Goal: Task Accomplishment & Management: Use online tool/utility

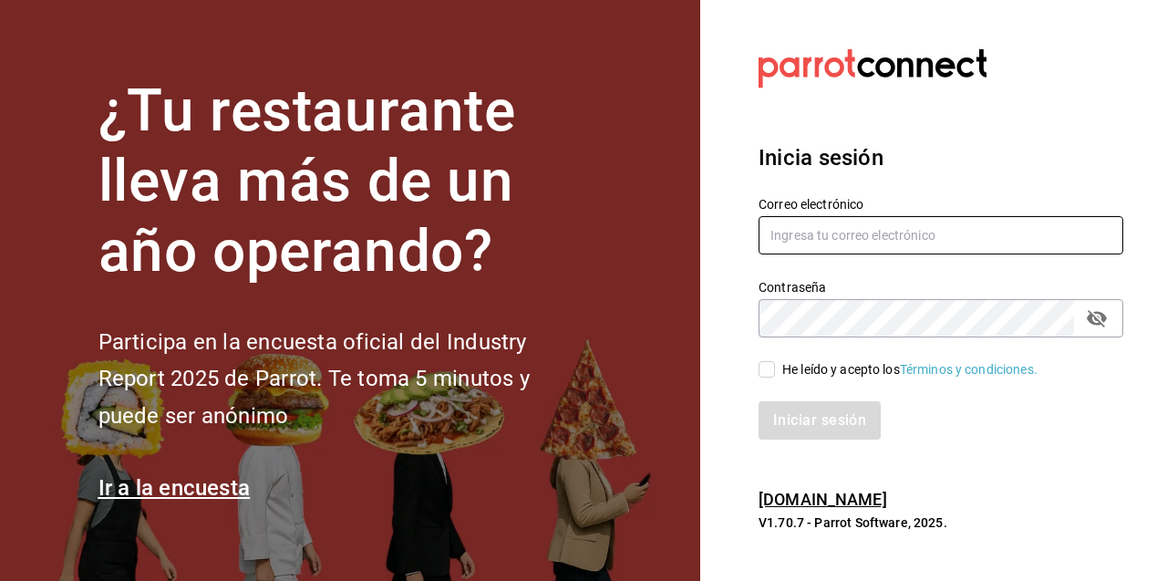
type input "[EMAIL_ADDRESS][DOMAIN_NAME]"
click at [774, 365] on input "He leído y acepto los Términos y condiciones." at bounding box center [766, 369] width 16 height 16
checkbox input "true"
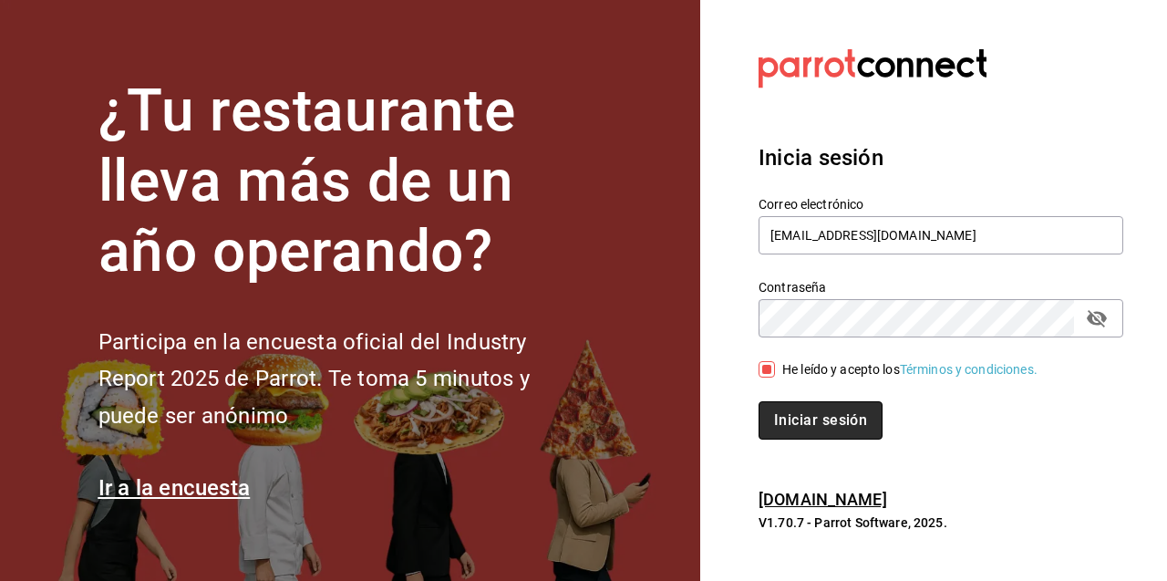
click at [794, 417] on button "Iniciar sesión" at bounding box center [820, 420] width 124 height 38
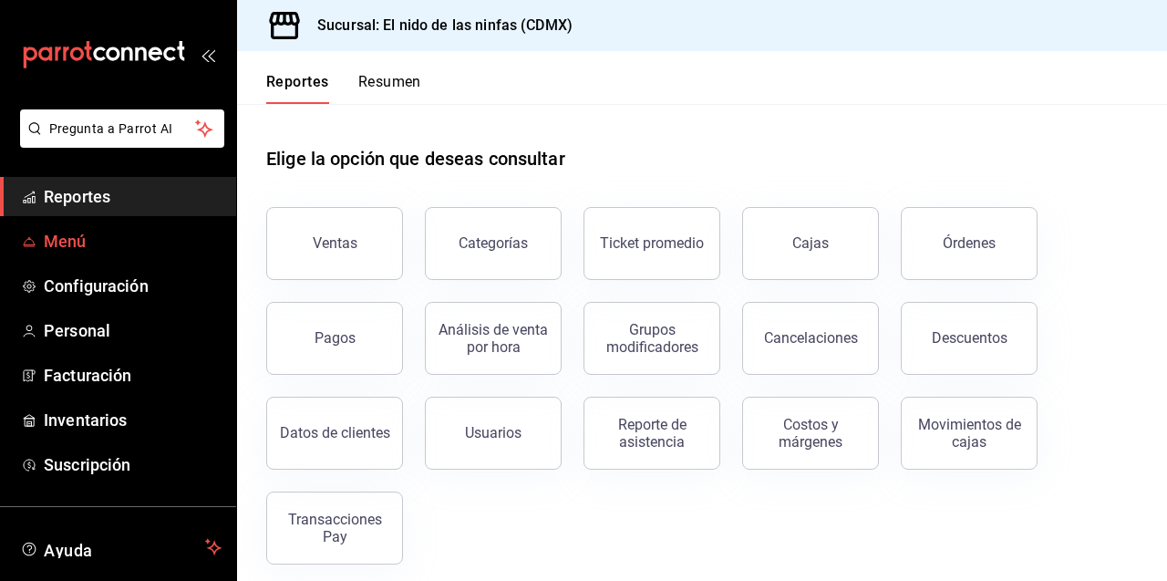
click at [131, 248] on span "Menú" at bounding box center [133, 241] width 178 height 25
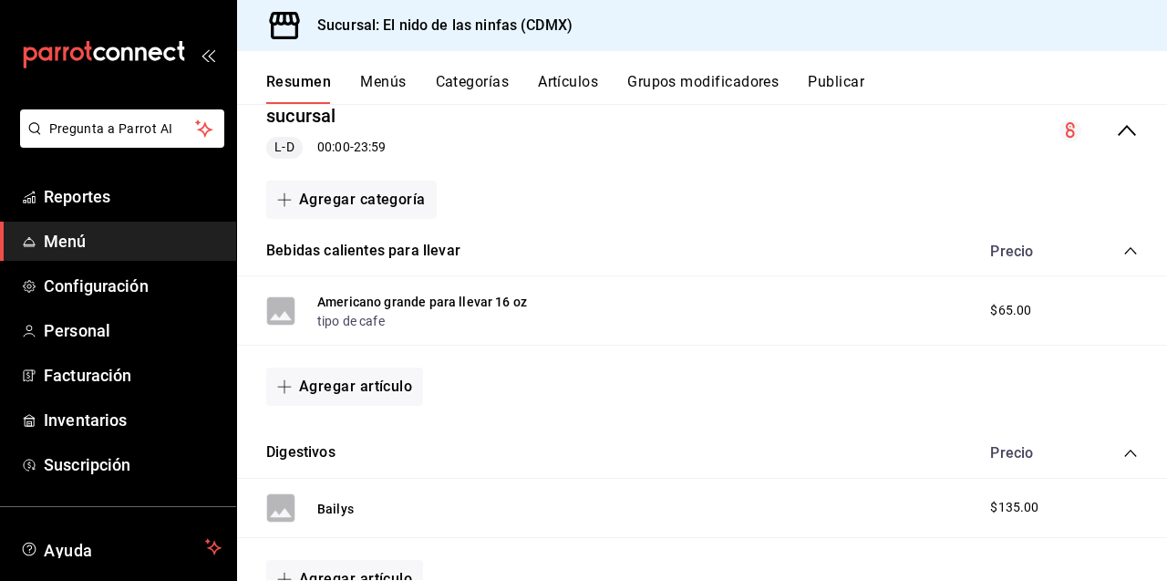
scroll to position [244, 0]
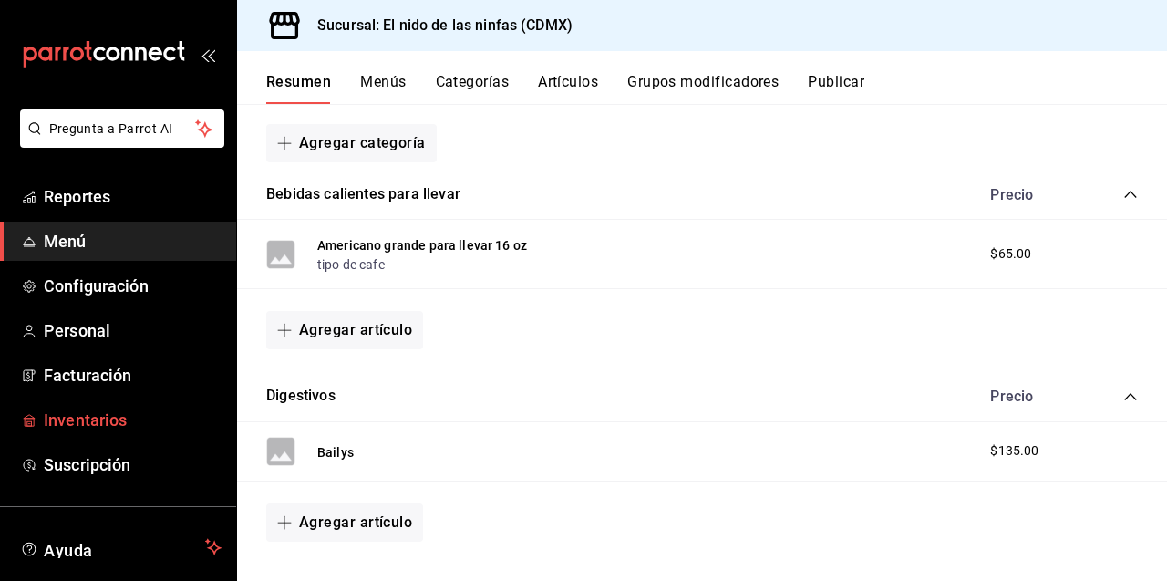
click at [104, 430] on span "Inventarios" at bounding box center [133, 419] width 178 height 25
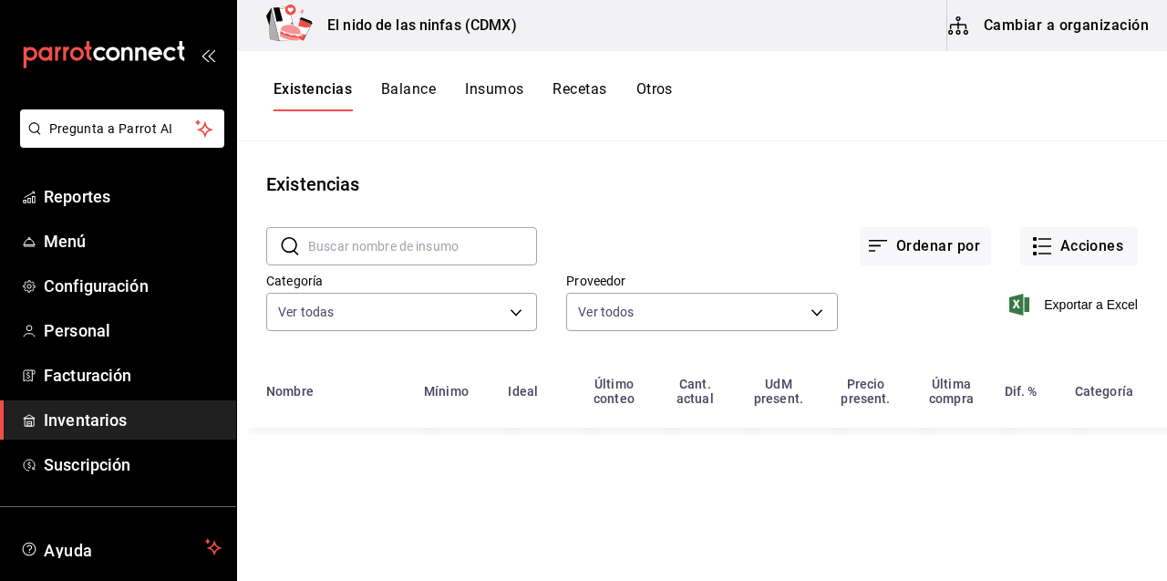
click at [1055, 15] on button "Cambiar a organización" at bounding box center [1049, 25] width 205 height 51
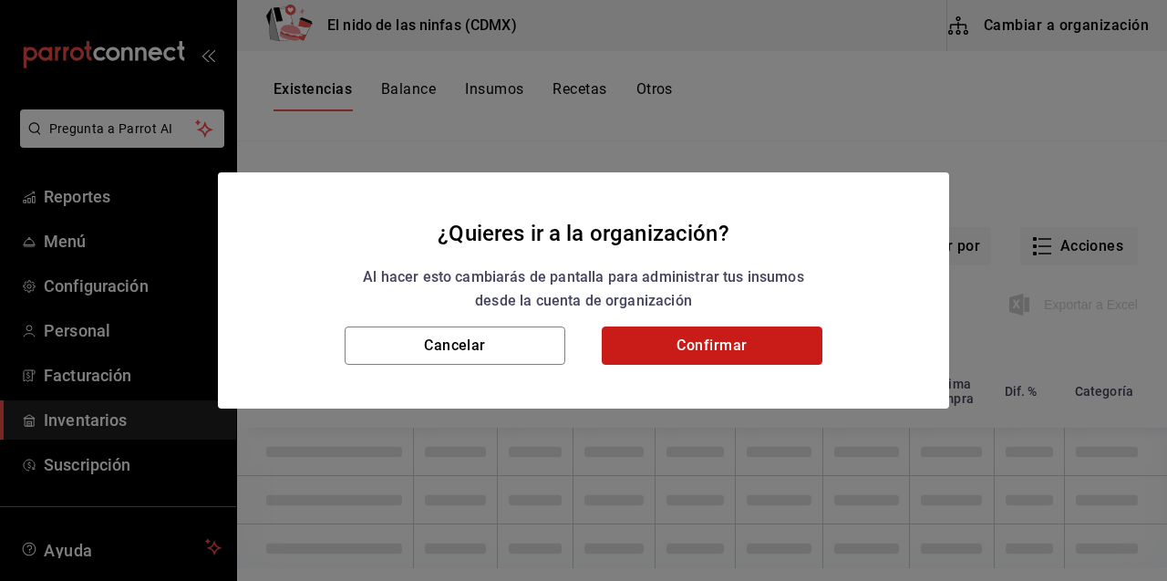
click at [767, 353] on button "Confirmar" at bounding box center [712, 345] width 221 height 38
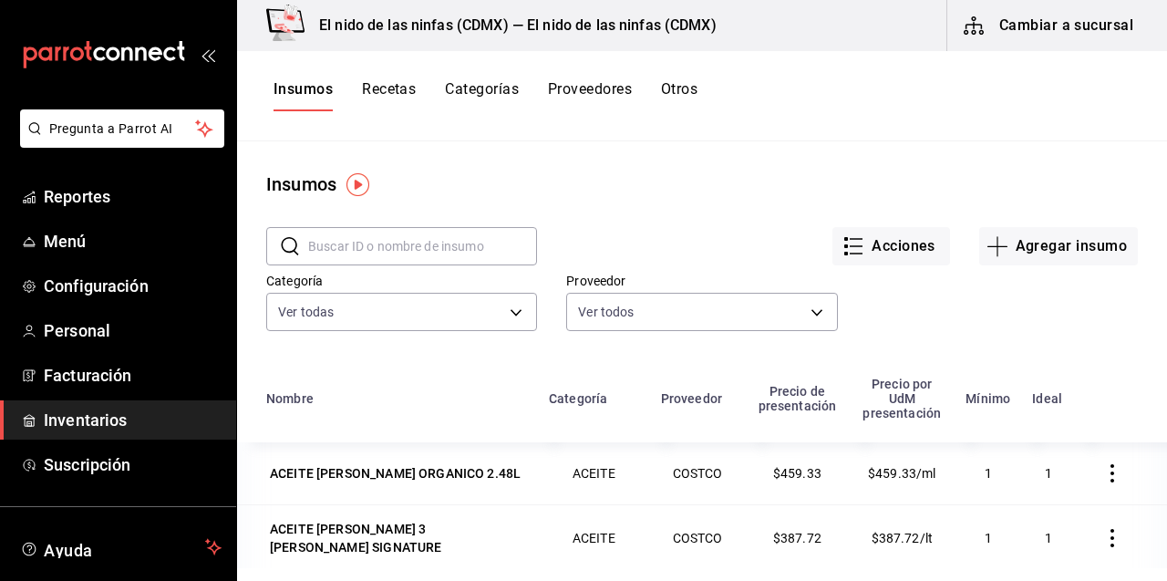
click at [392, 84] on button "Recetas" at bounding box center [389, 95] width 54 height 31
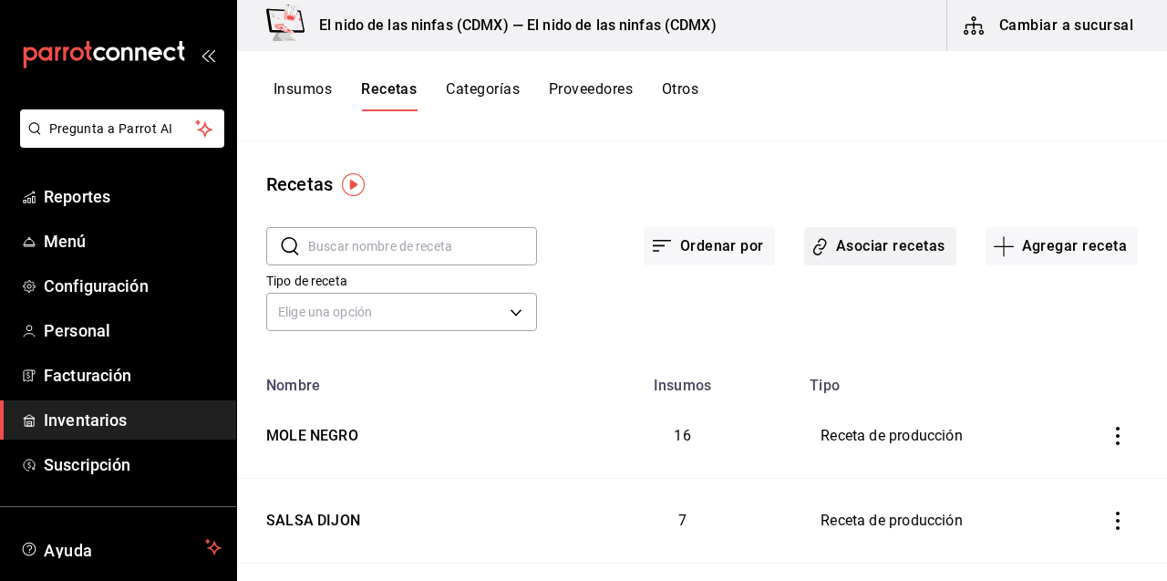
click at [903, 255] on button "Asociar recetas" at bounding box center [880, 246] width 152 height 38
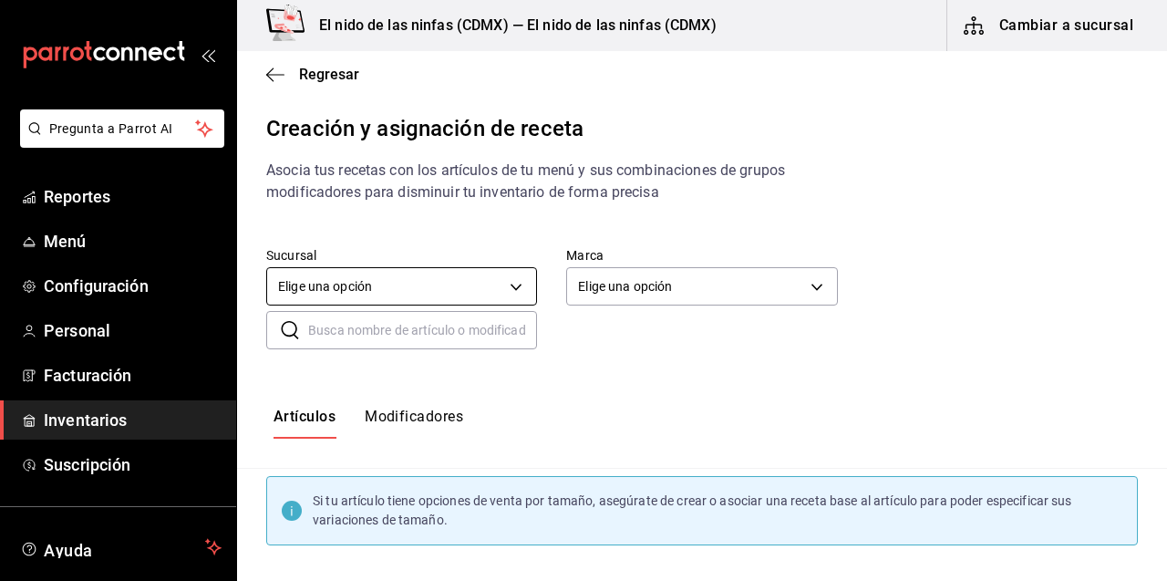
click at [506, 291] on body "Pregunta a Parrot AI Reportes Menú Configuración Personal Facturación Inventari…" at bounding box center [583, 275] width 1167 height 550
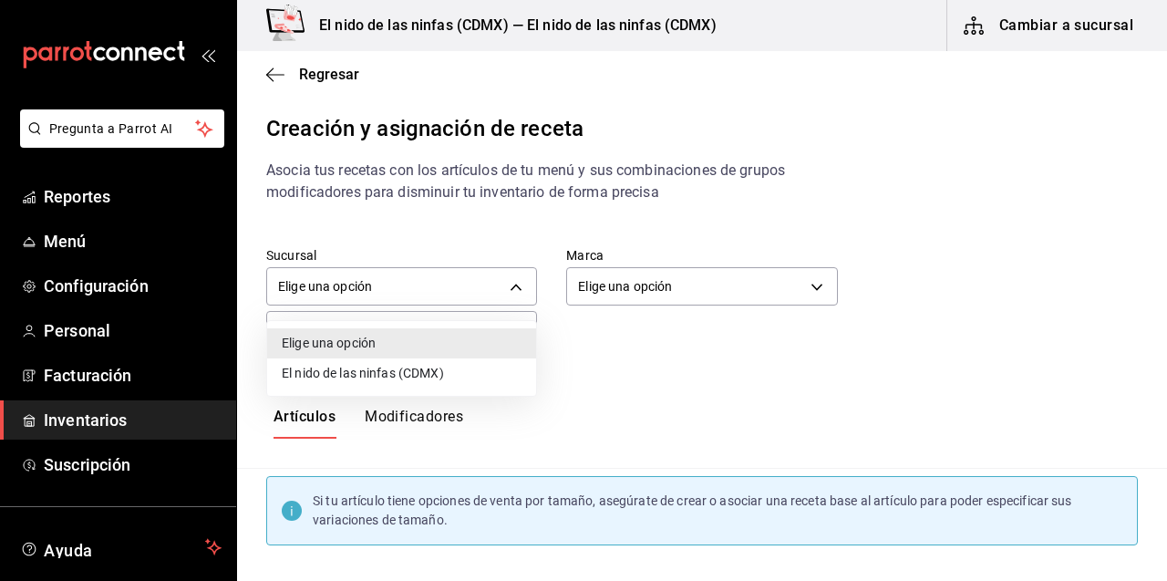
click at [401, 368] on li "El nido de las ninfas (CDMX)" at bounding box center [401, 373] width 269 height 30
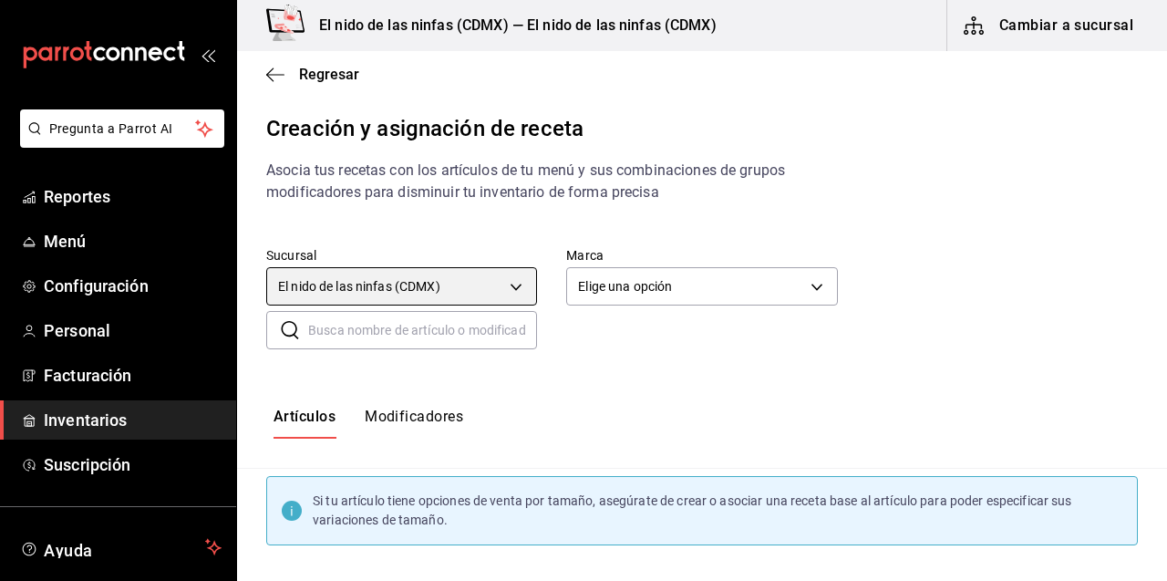
type input "a28c87b5-2b59-433e-aa51-d4e9ba5f90fd"
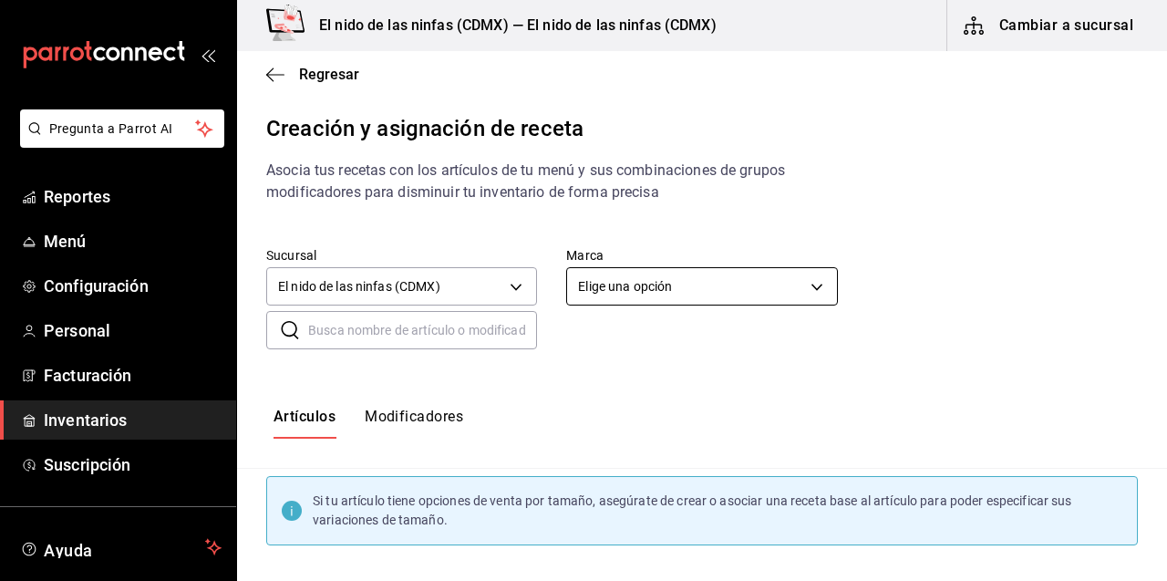
click at [703, 294] on body "Pregunta a Parrot AI Reportes Menú Configuración Personal Facturación Inventari…" at bounding box center [583, 275] width 1167 height 550
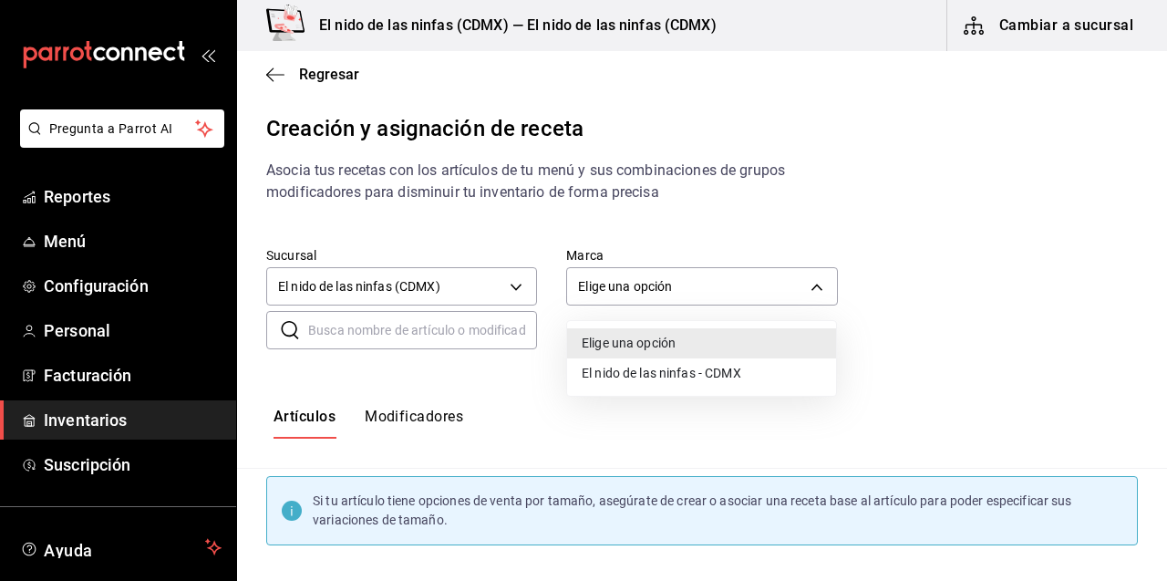
click at [313, 69] on div at bounding box center [583, 290] width 1167 height 581
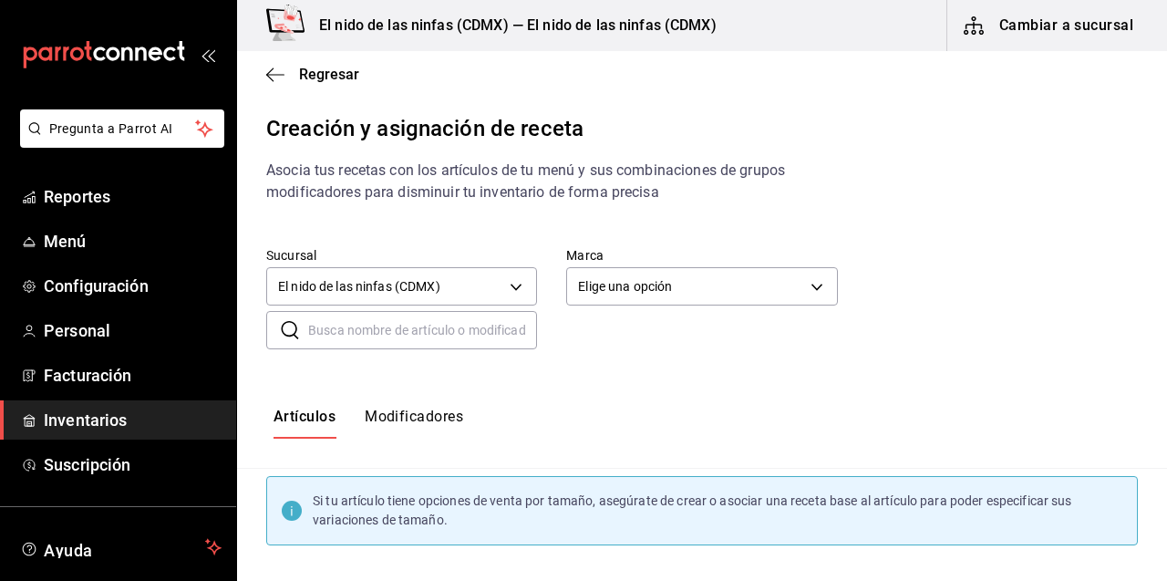
click at [313, 69] on span "Regresar" at bounding box center [329, 74] width 60 height 17
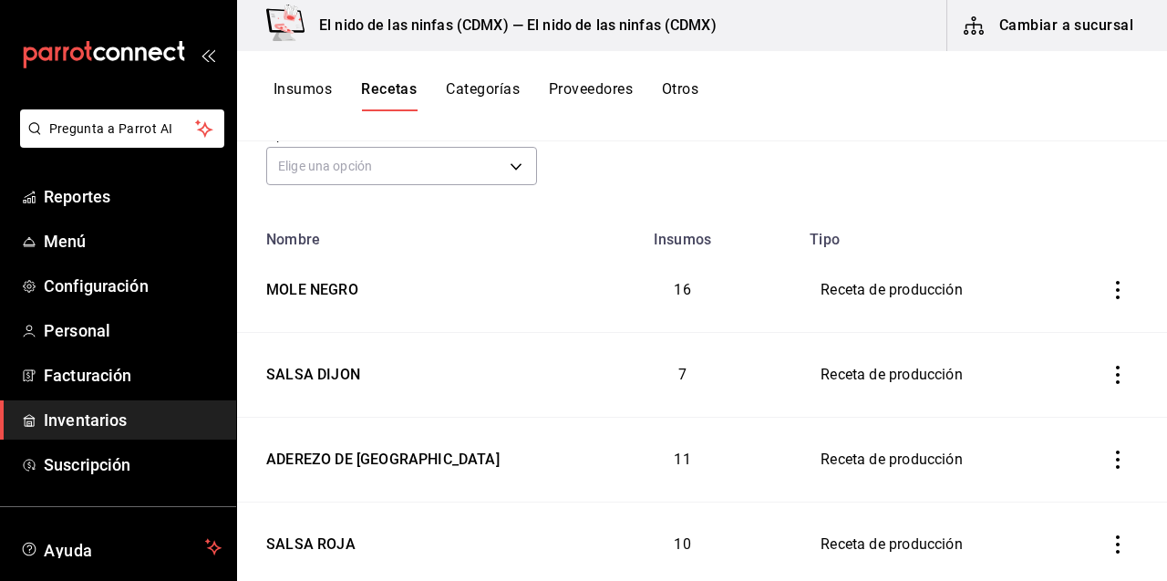
scroll to position [67, 0]
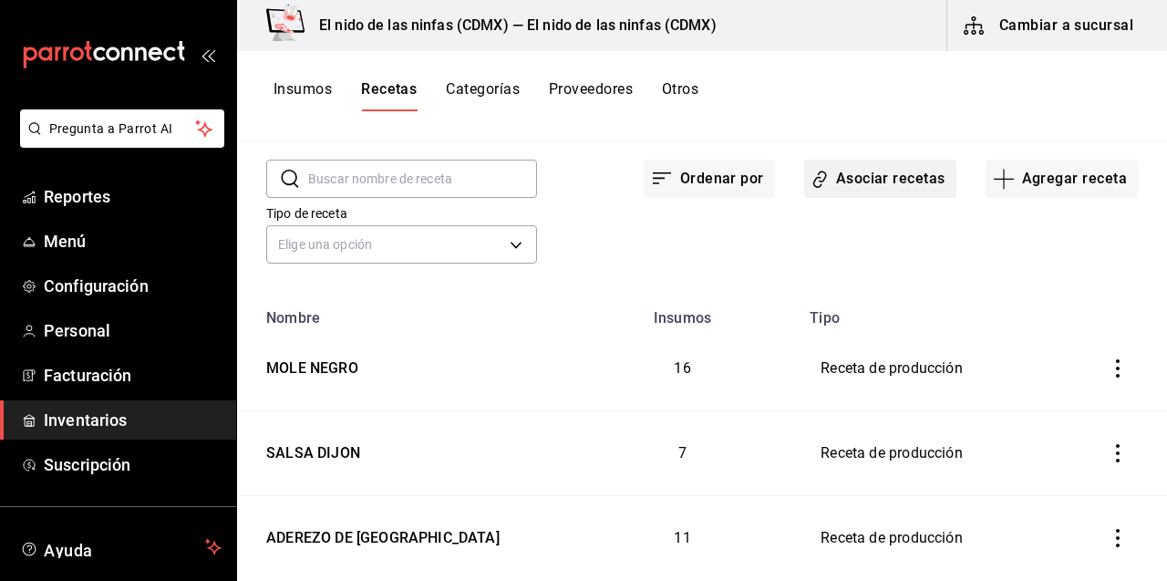
click at [891, 168] on button "Asociar recetas" at bounding box center [880, 179] width 152 height 38
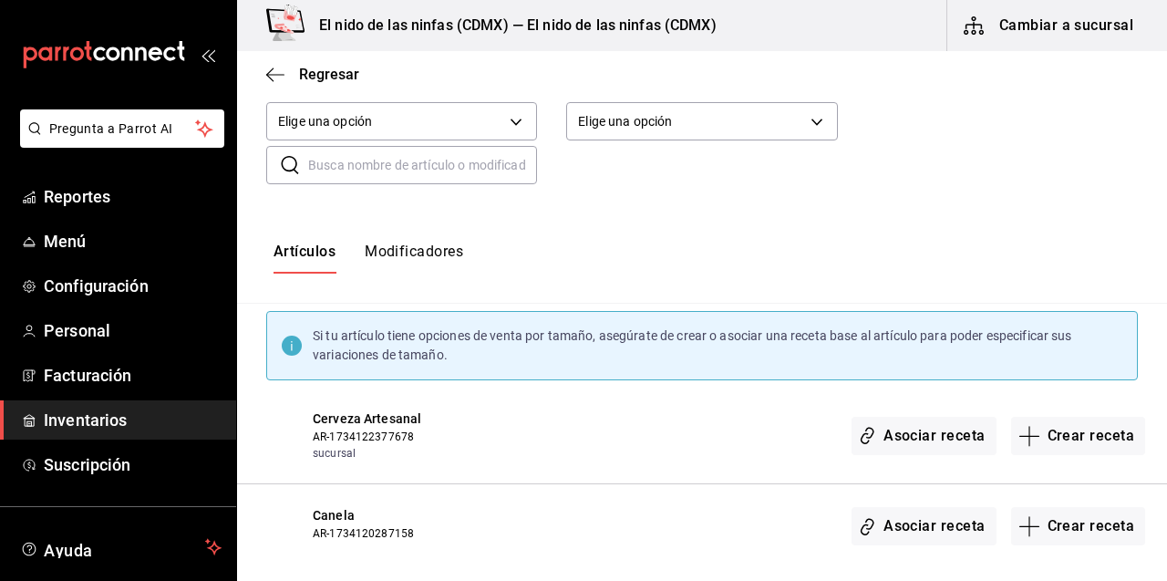
scroll to position [153, 0]
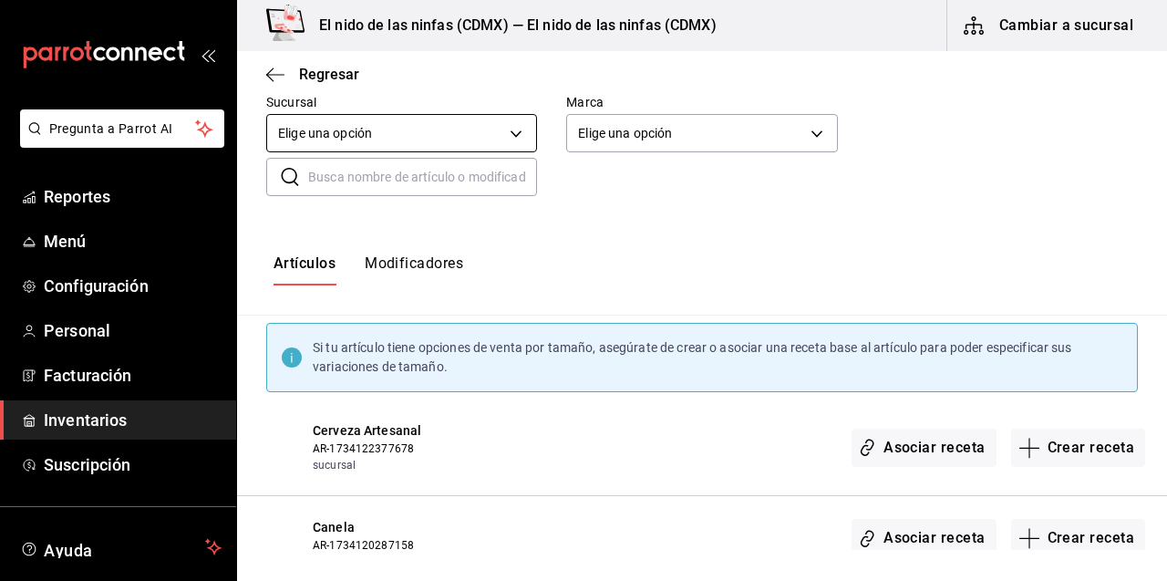
click at [470, 133] on body "Pregunta a Parrot AI Reportes Menú Configuración Personal Facturación Inventari…" at bounding box center [583, 275] width 1167 height 550
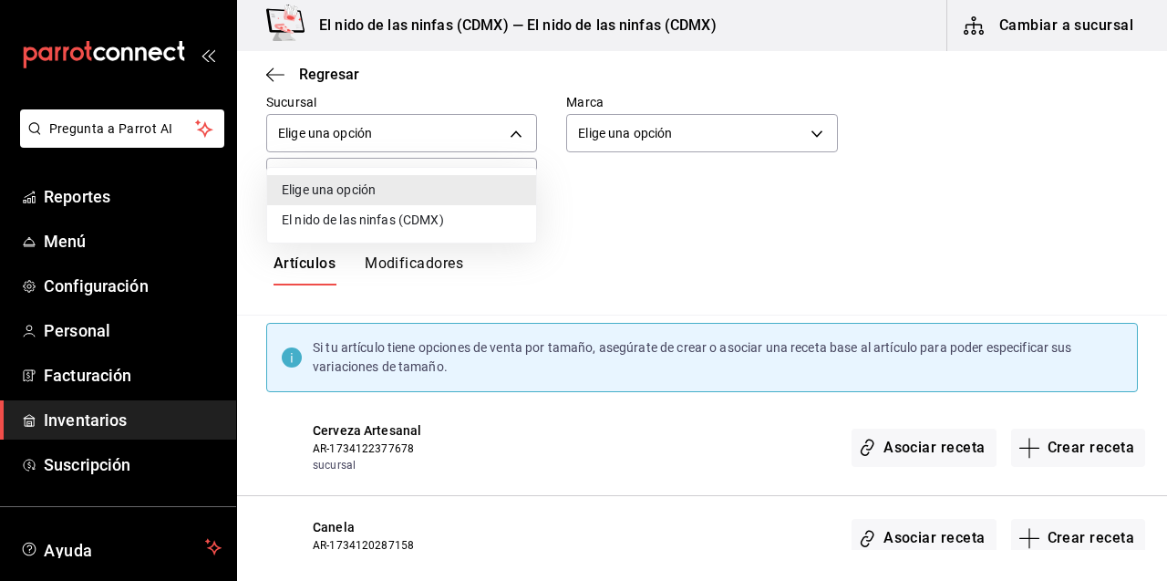
click at [383, 221] on li "El nido de las ninfas (CDMX)" at bounding box center [401, 220] width 269 height 30
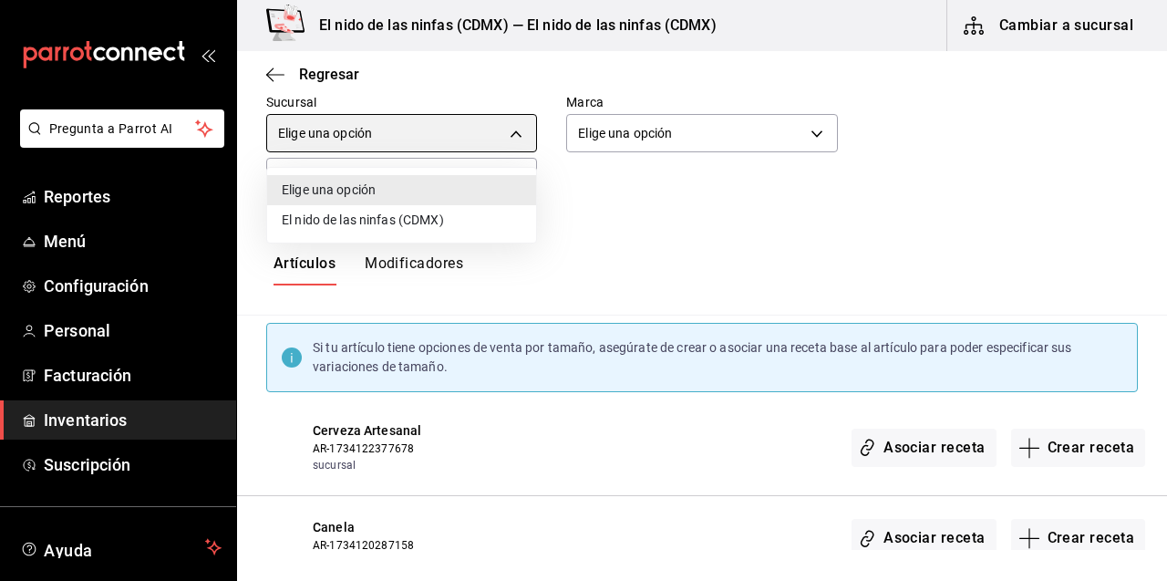
type input "a28c87b5-2b59-433e-aa51-d4e9ba5f90fd"
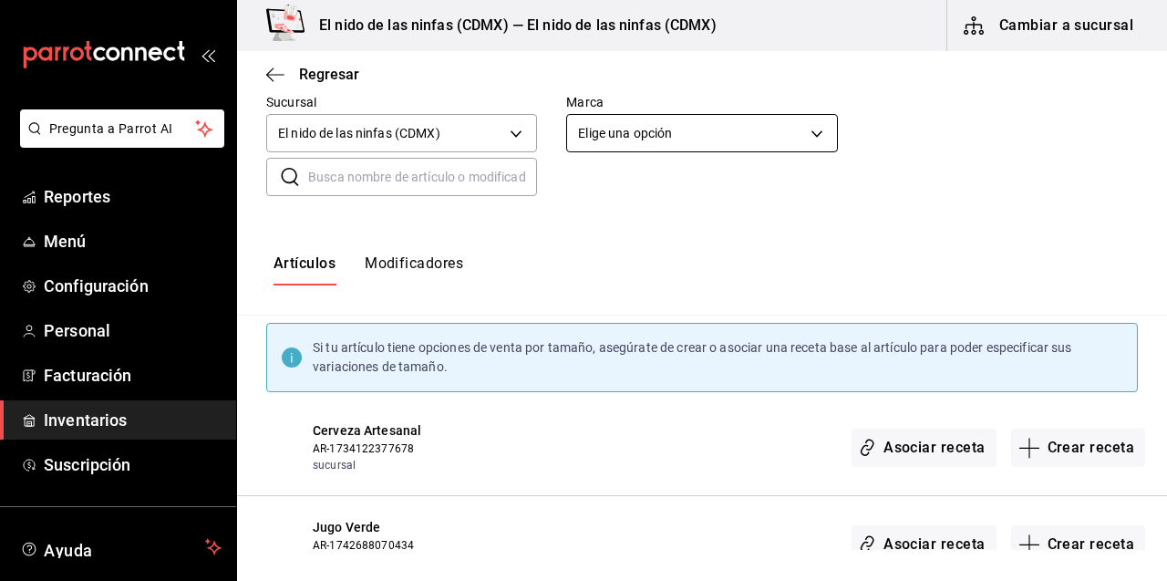
click at [776, 115] on body "Pregunta a Parrot AI Reportes Menú Configuración Personal Facturación Inventari…" at bounding box center [583, 275] width 1167 height 550
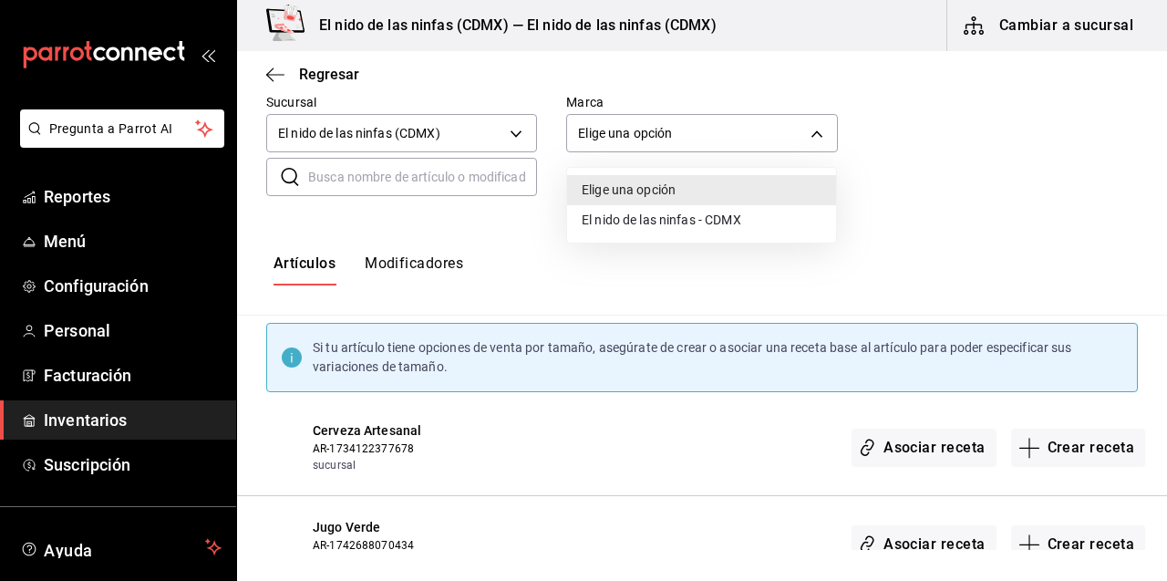
click at [696, 221] on li "El nido de las ninfas - CDMX" at bounding box center [701, 220] width 269 height 30
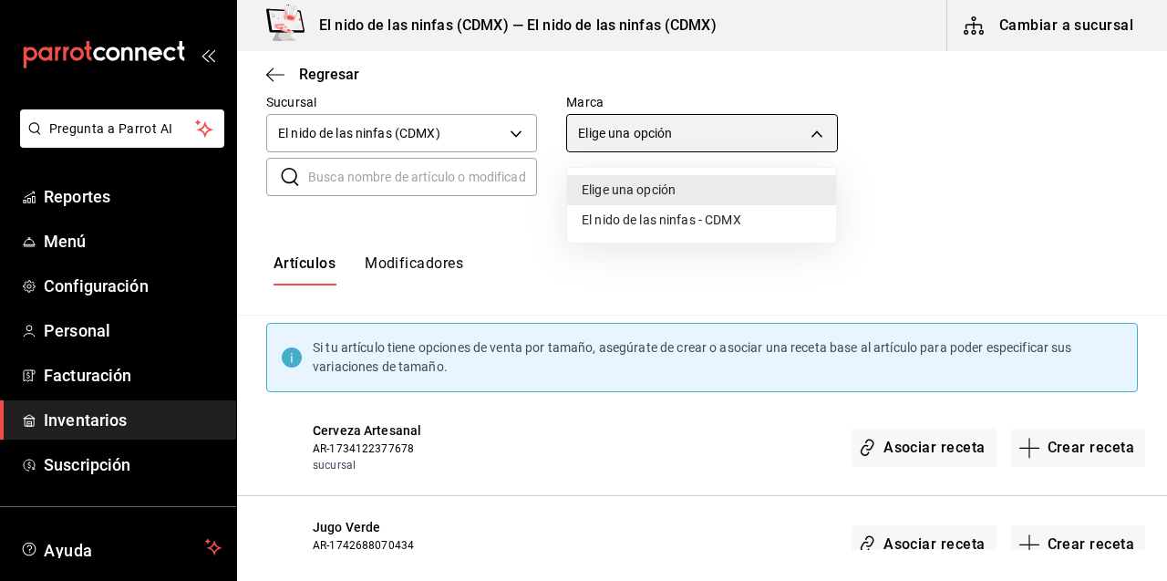
type input "d2e7f705-a92e-4b5a-9c7a-3f8867cbe88b"
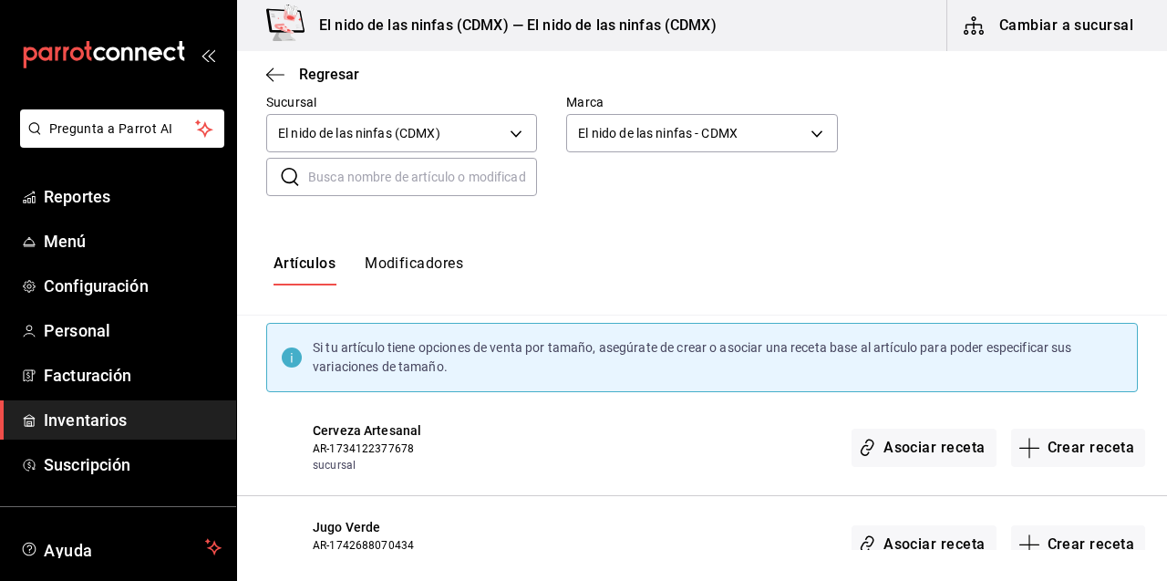
click at [443, 183] on input "text" at bounding box center [422, 177] width 229 height 36
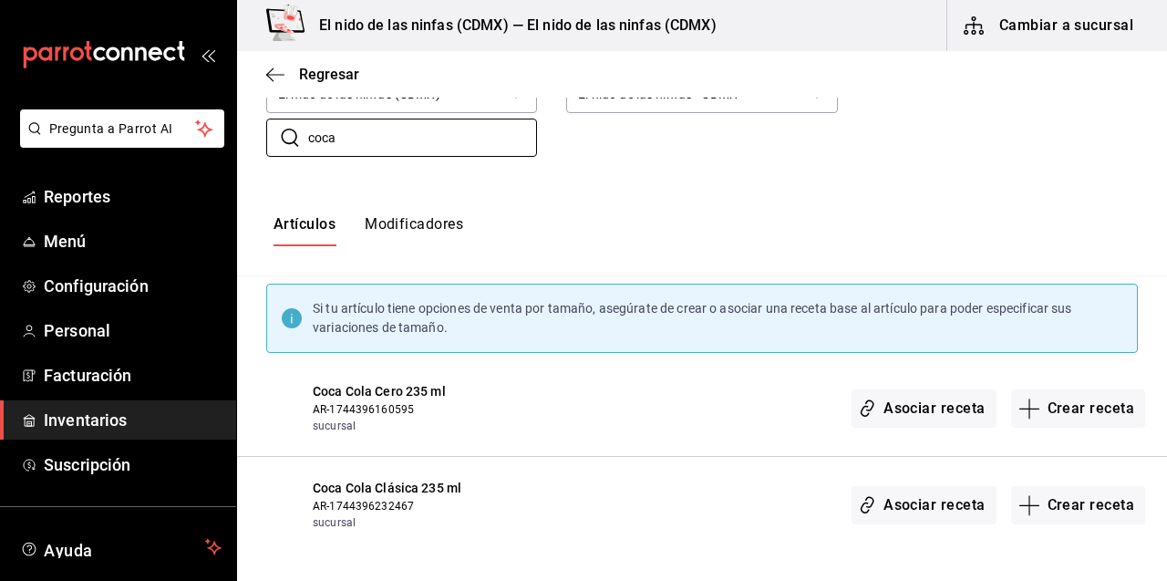
scroll to position [196, 0]
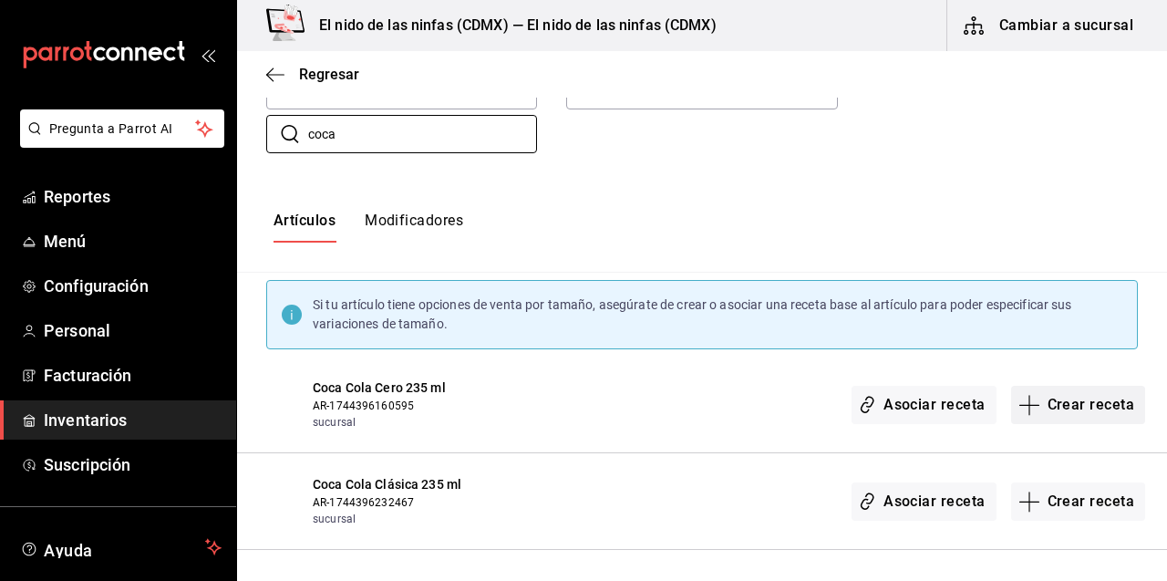
type input "coca"
click at [1082, 402] on button "Crear receta" at bounding box center [1078, 405] width 135 height 38
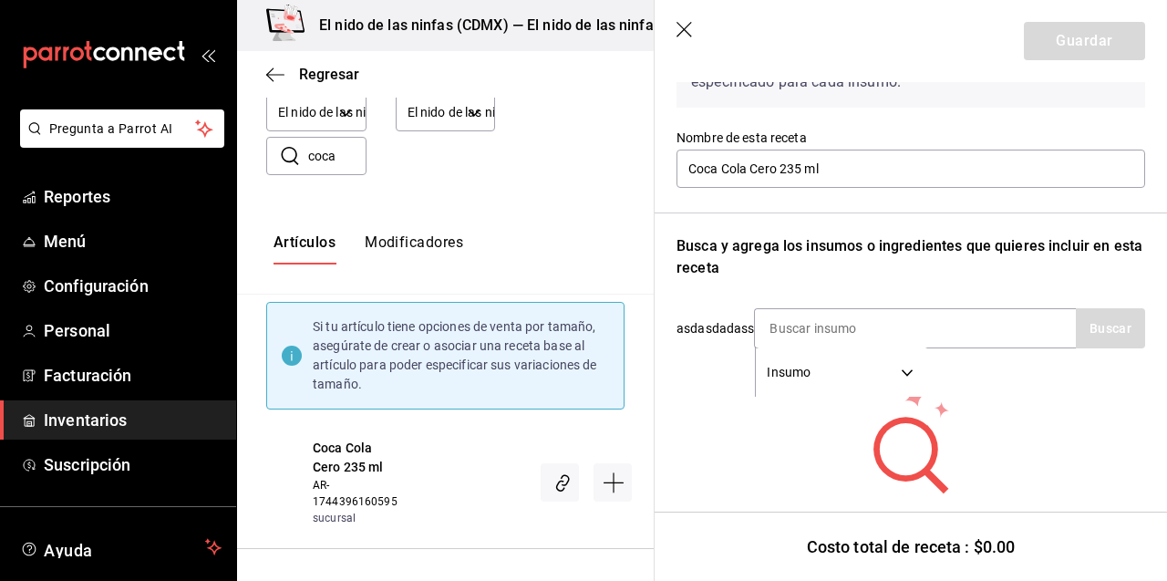
scroll to position [198, 0]
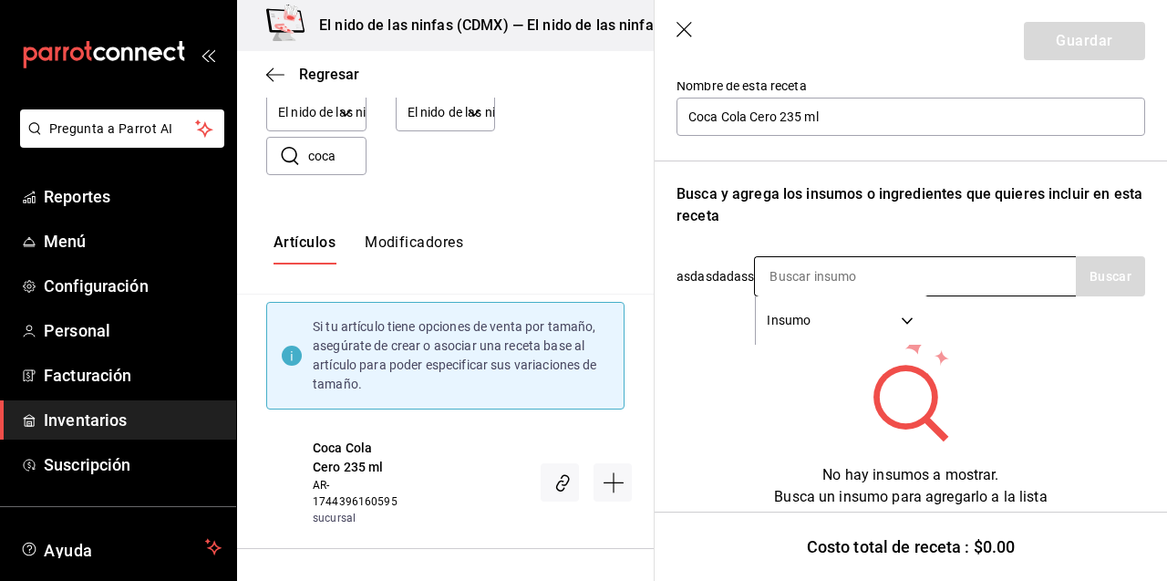
click at [913, 285] on input at bounding box center [846, 276] width 182 height 38
type input "coca"
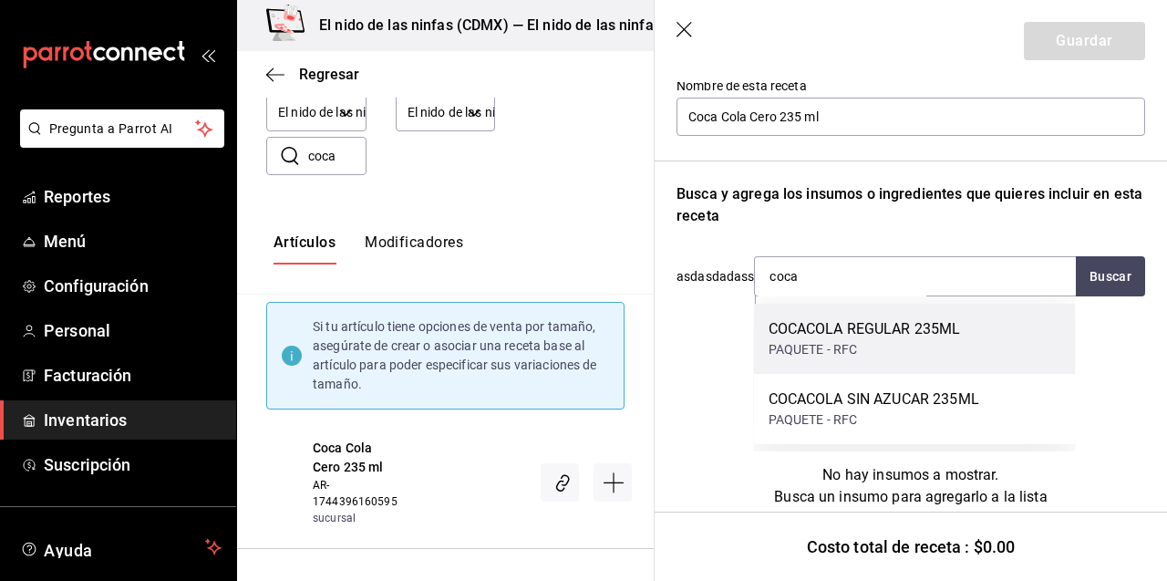
click at [931, 338] on div "COCACOLA REGULAR 235ML" at bounding box center [864, 329] width 192 height 22
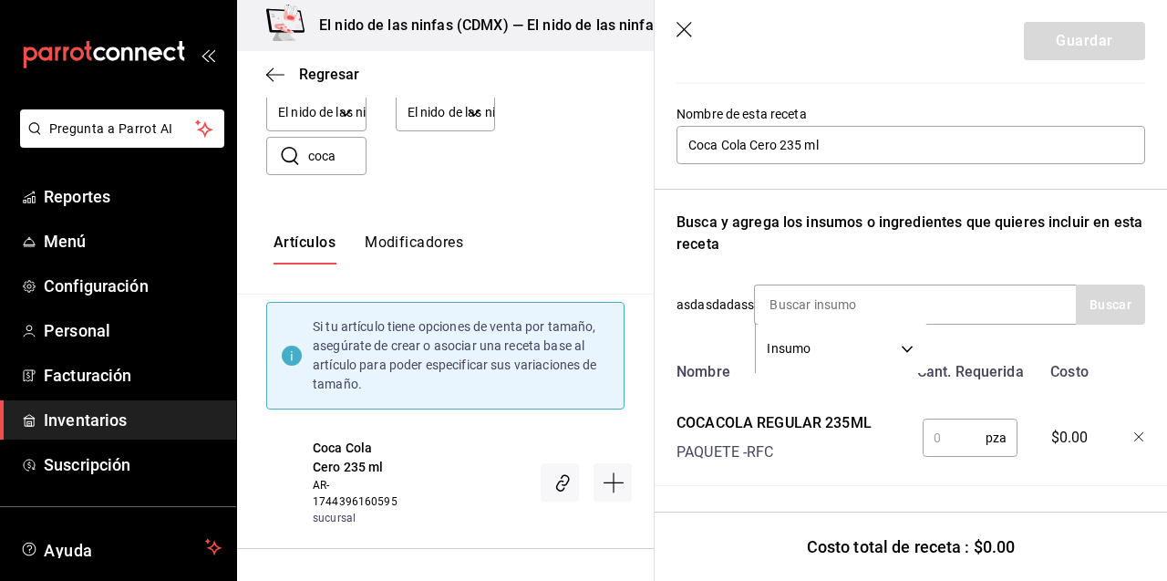
click at [950, 452] on input "text" at bounding box center [953, 437] width 63 height 36
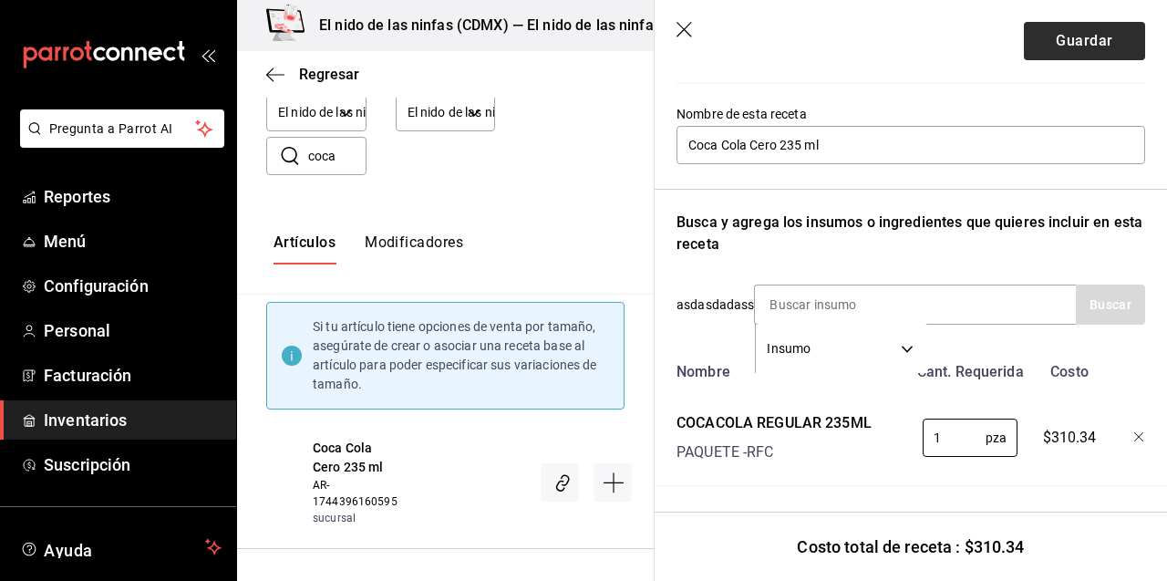
type input "1"
click at [1098, 50] on button "Guardar" at bounding box center [1084, 41] width 121 height 38
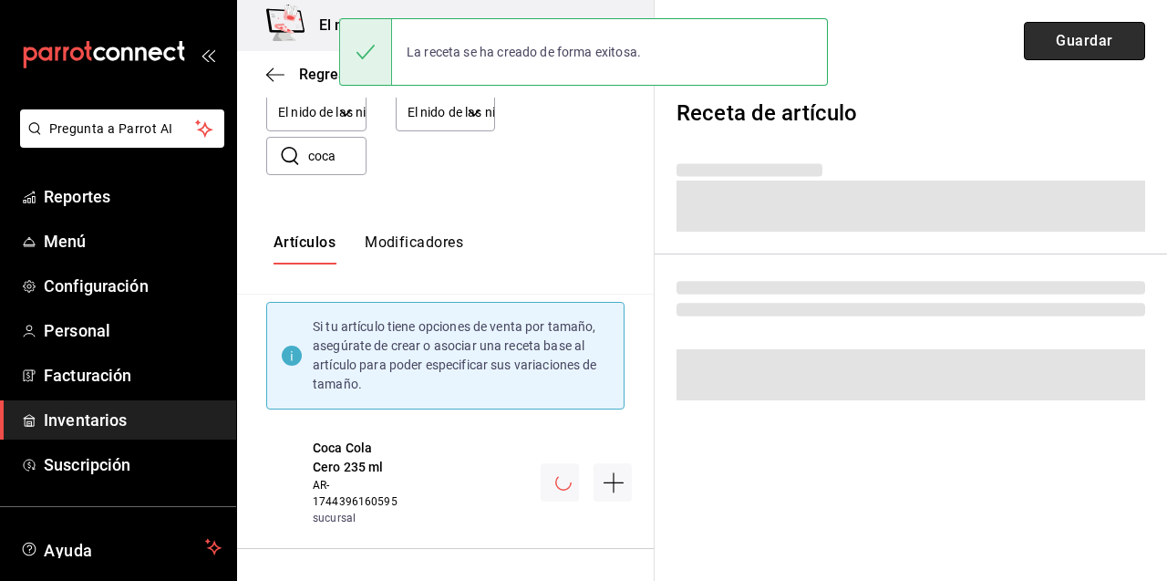
scroll to position [0, 0]
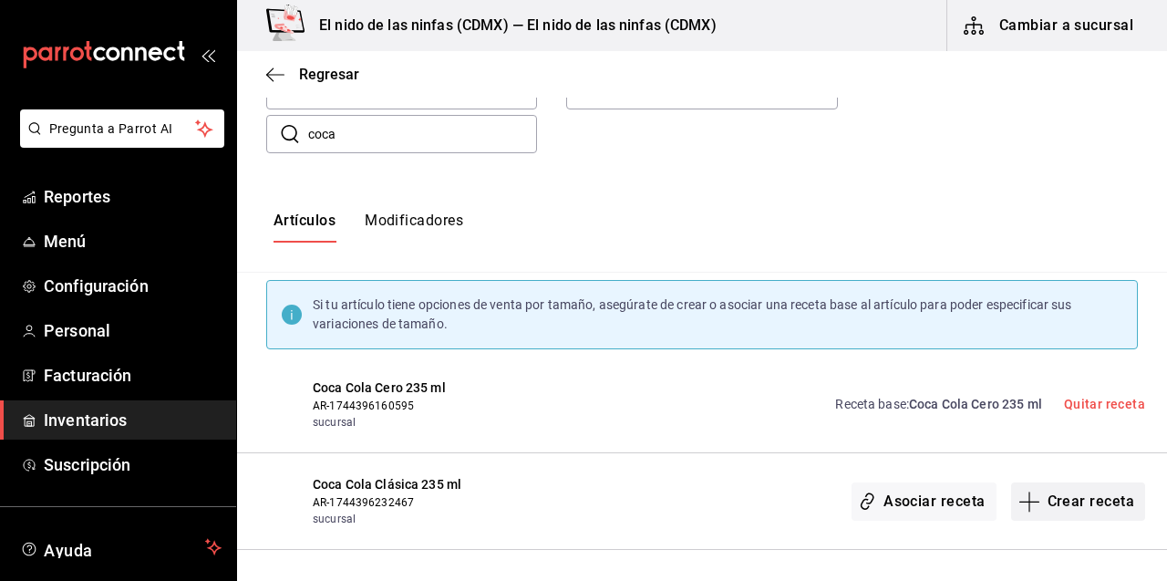
click at [1050, 506] on button "Crear receta" at bounding box center [1078, 501] width 135 height 38
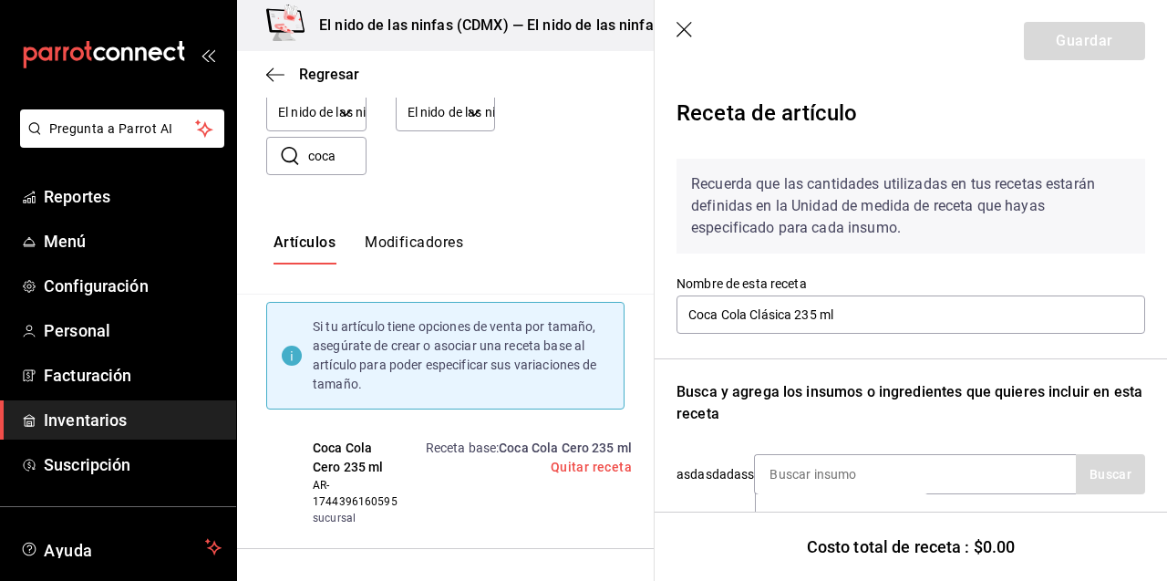
scroll to position [65, 0]
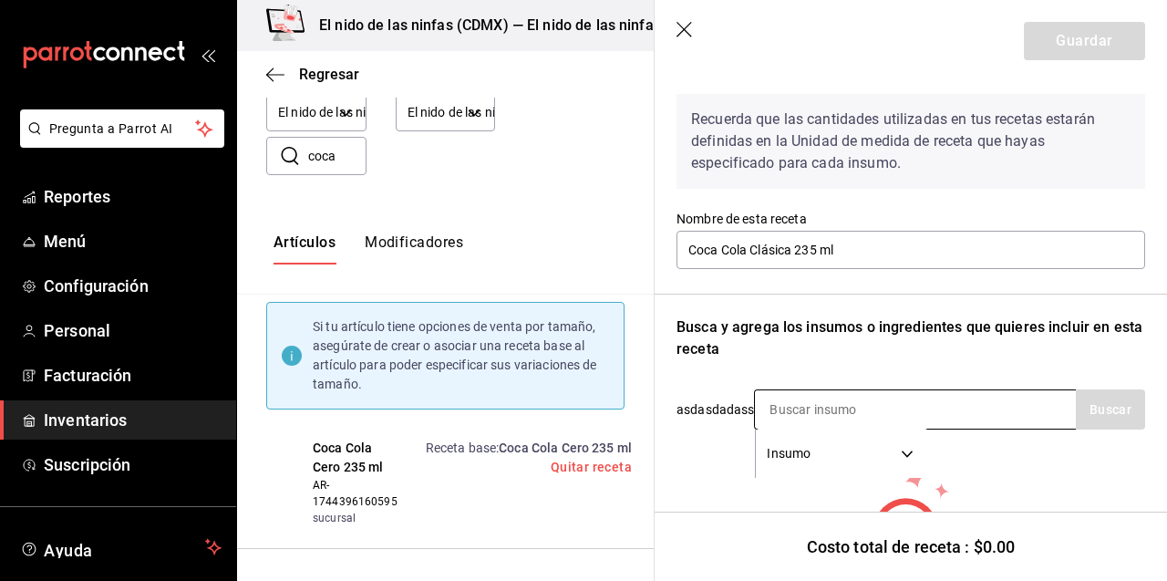
click at [878, 409] on input at bounding box center [846, 409] width 182 height 38
type input "coca"
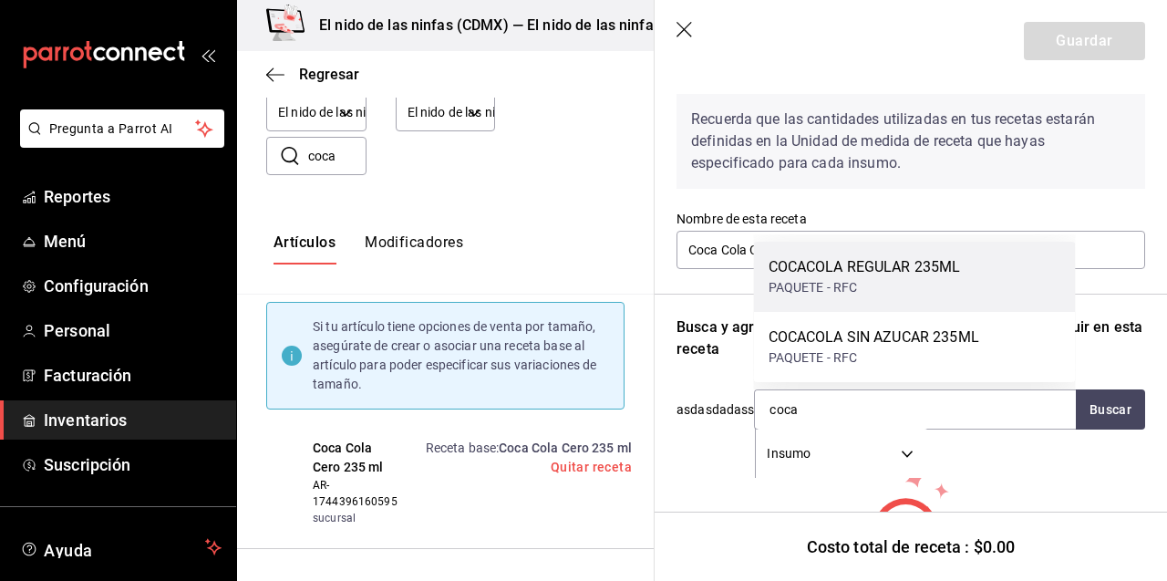
click at [901, 258] on div "COCACOLA REGULAR 235ML" at bounding box center [864, 267] width 192 height 22
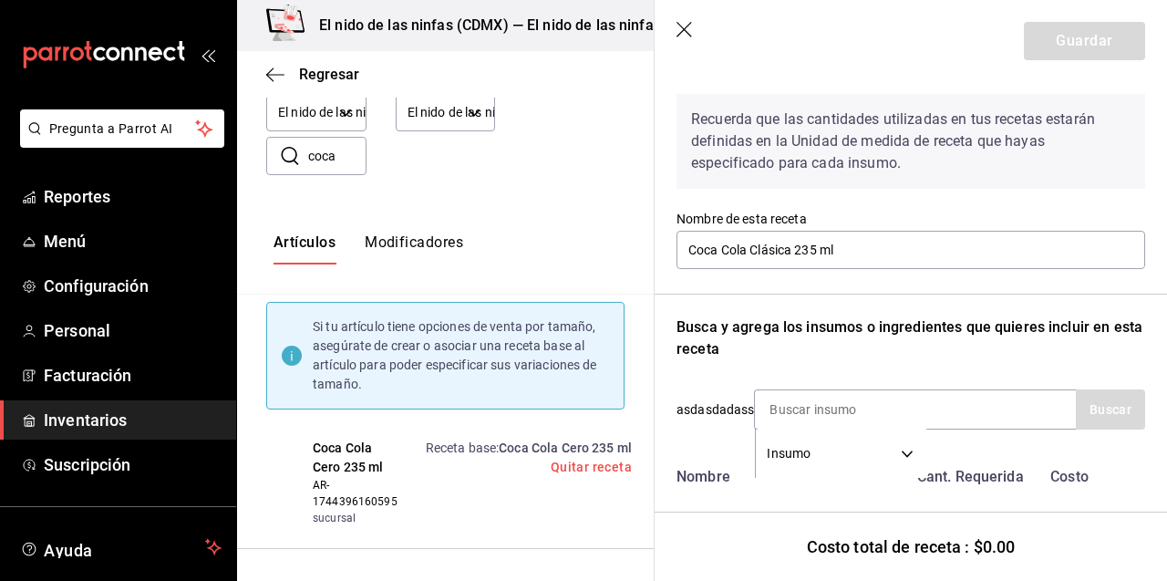
scroll to position [170, 0]
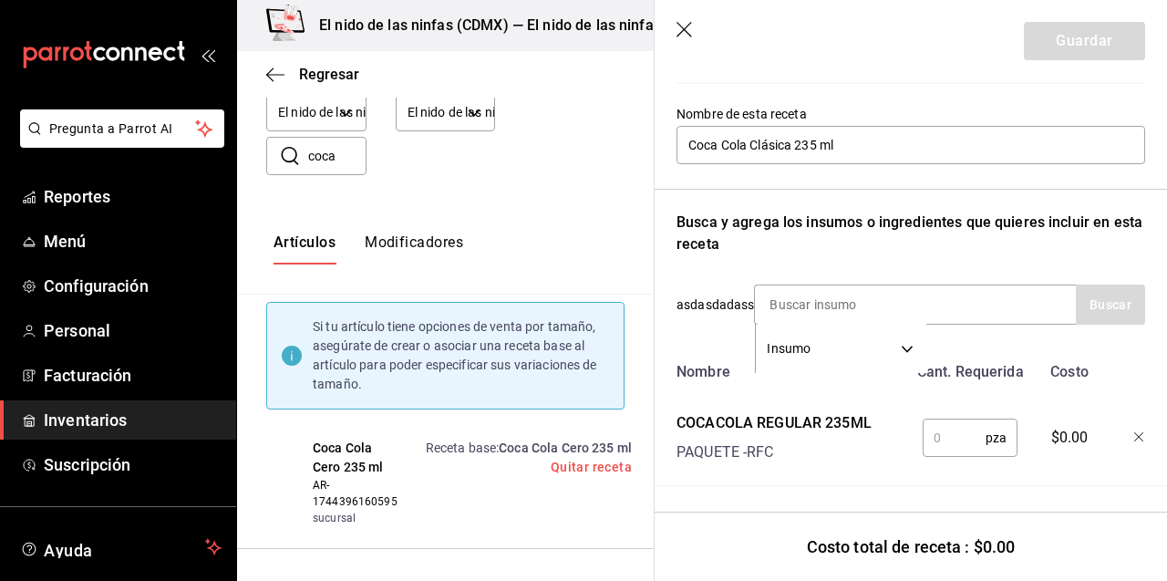
click at [952, 446] on input "text" at bounding box center [953, 437] width 63 height 36
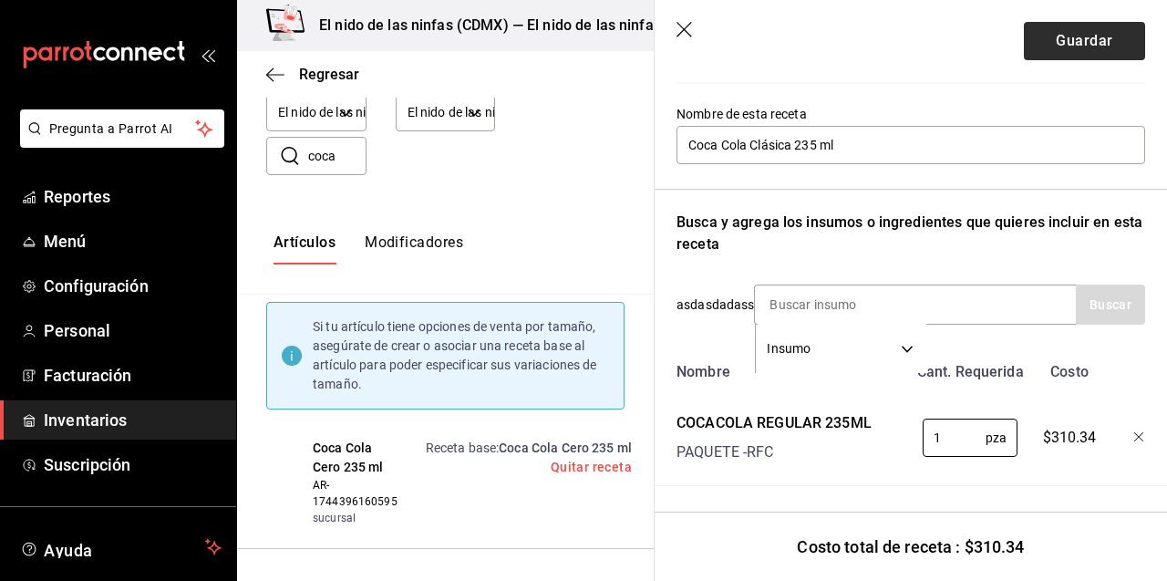
type input "1"
click at [1099, 48] on button "Guardar" at bounding box center [1084, 41] width 121 height 38
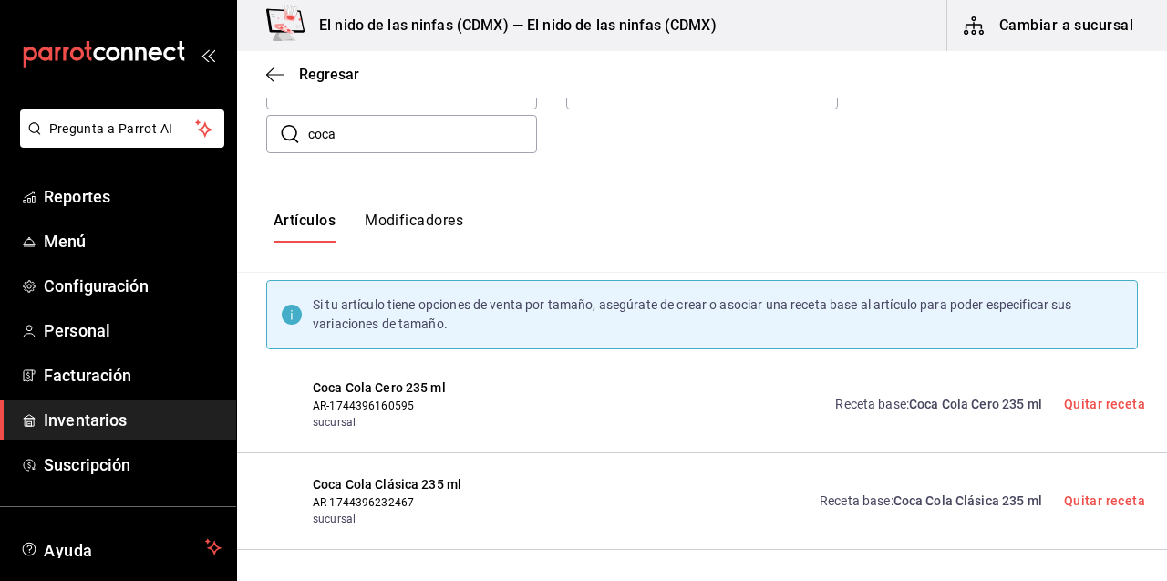
click at [1127, 395] on div "Quitar receta" at bounding box center [1104, 404] width 81 height 19
click at [1124, 405] on link "Quitar receta" at bounding box center [1104, 403] width 81 height 15
click at [399, 385] on span "Coca Cola Cero 235 ml" at bounding box center [409, 387] width 192 height 19
click at [1088, 409] on button "Crear receta" at bounding box center [1078, 405] width 135 height 38
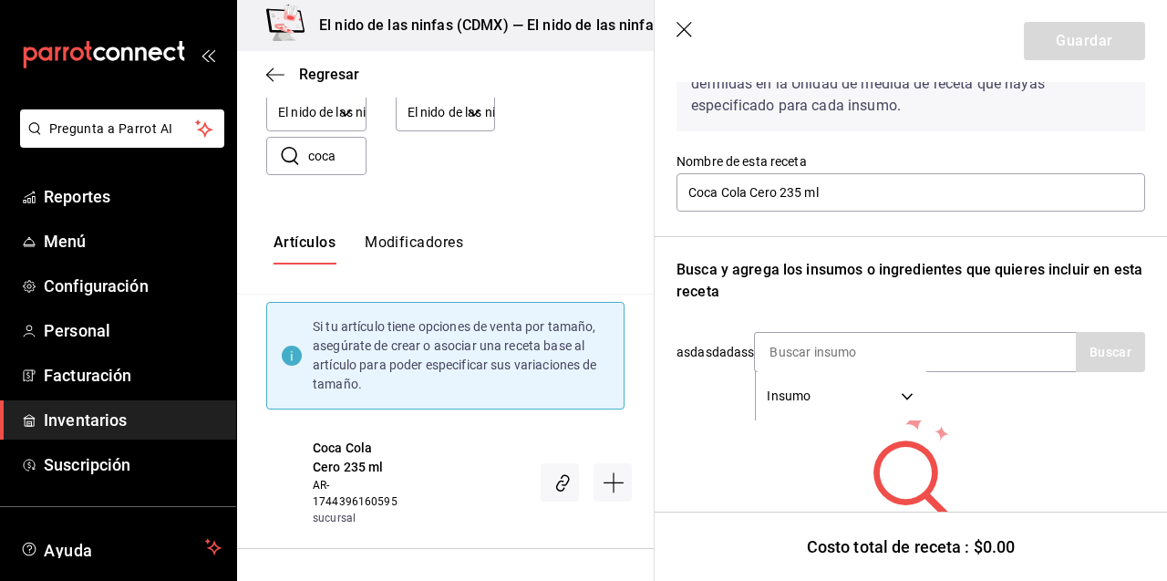
scroll to position [138, 0]
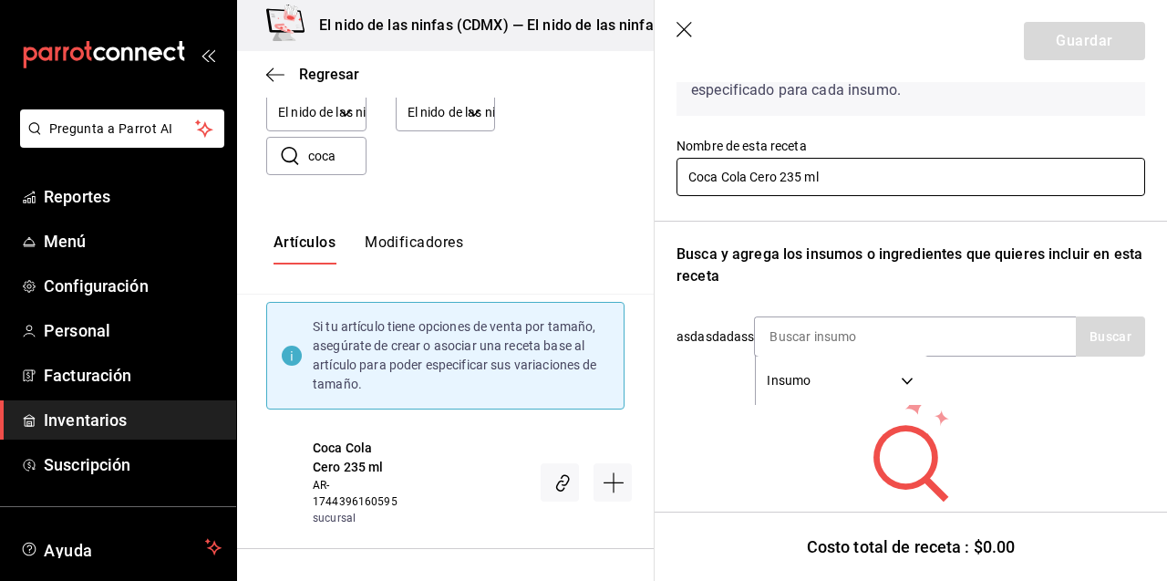
click at [759, 171] on input "Coca Cola Cero 235 ml" at bounding box center [910, 177] width 468 height 38
type input "Coca Cola zero 235 ml"
click at [858, 339] on input at bounding box center [846, 336] width 182 height 38
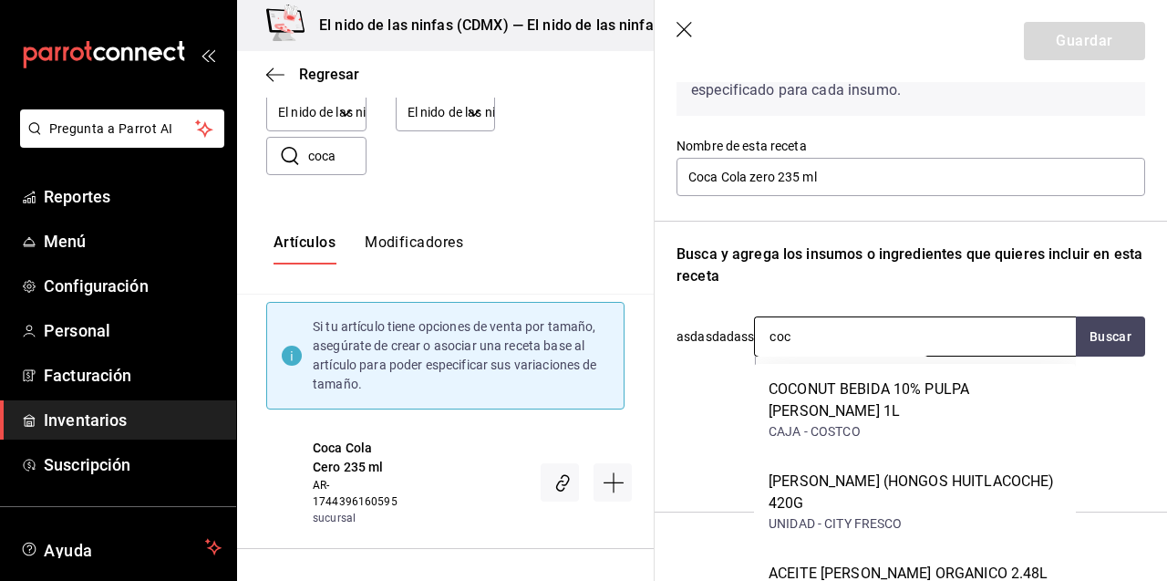
type input "coca"
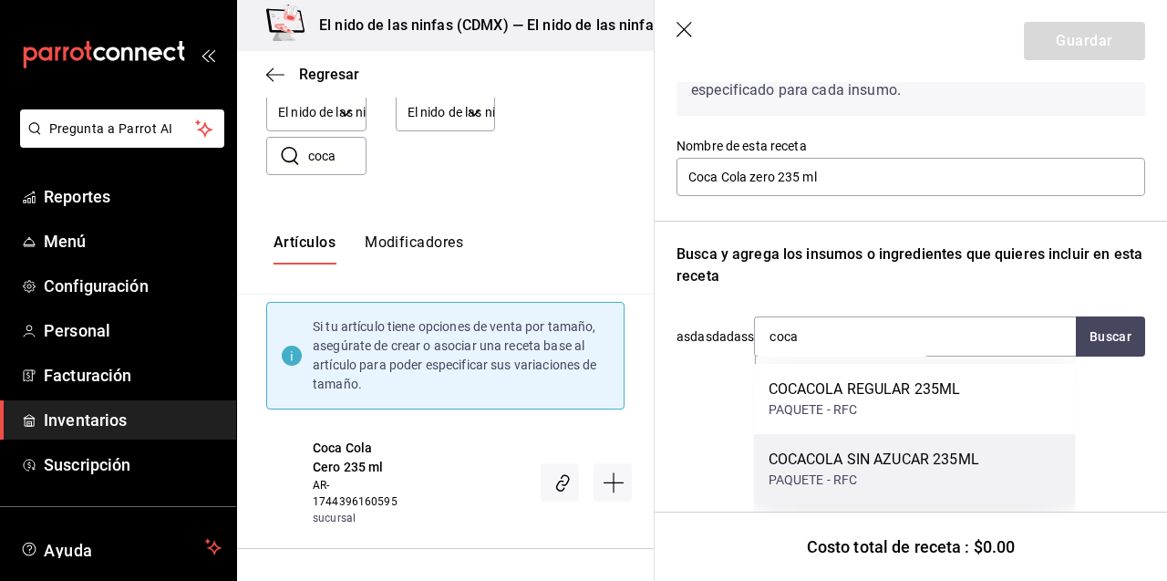
click at [865, 479] on div "PAQUETE - RFC" at bounding box center [873, 479] width 211 height 19
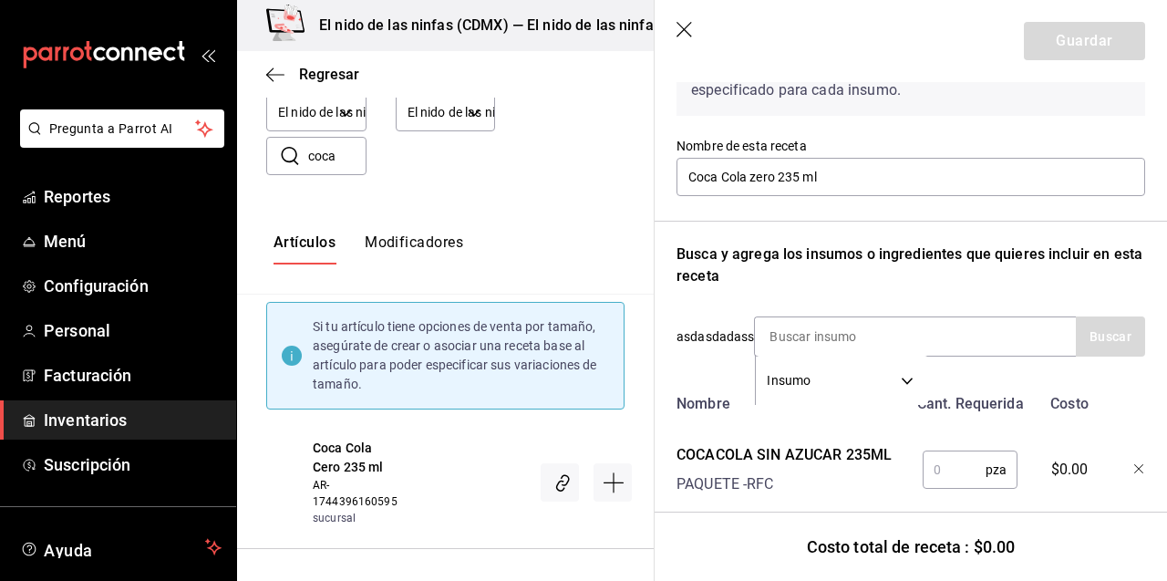
click at [976, 470] on input "text" at bounding box center [953, 469] width 63 height 36
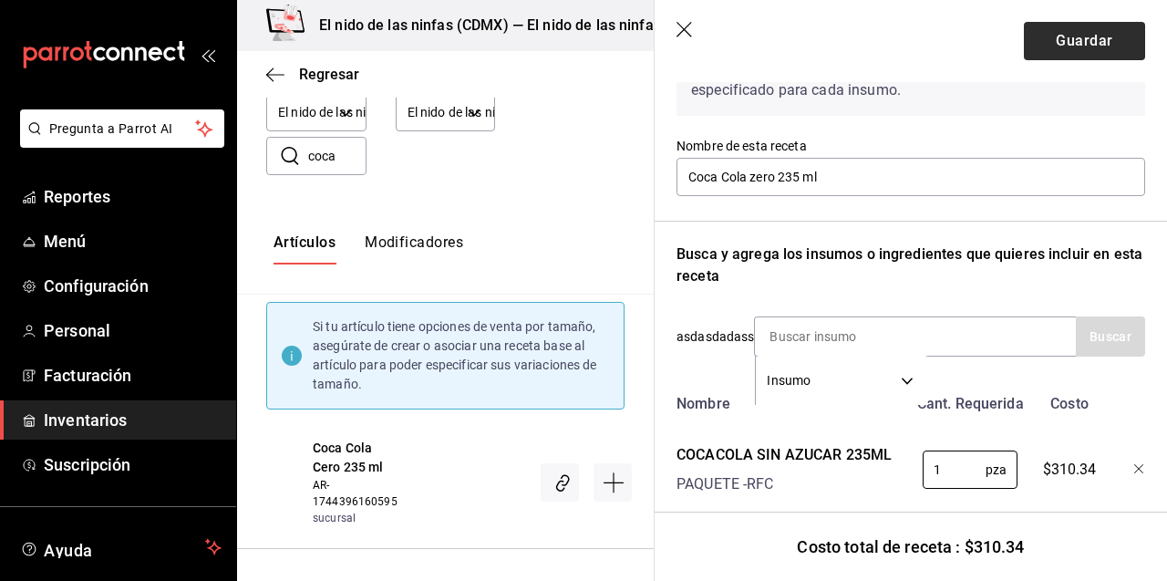
type input "1"
click at [1095, 40] on button "Guardar" at bounding box center [1084, 41] width 121 height 38
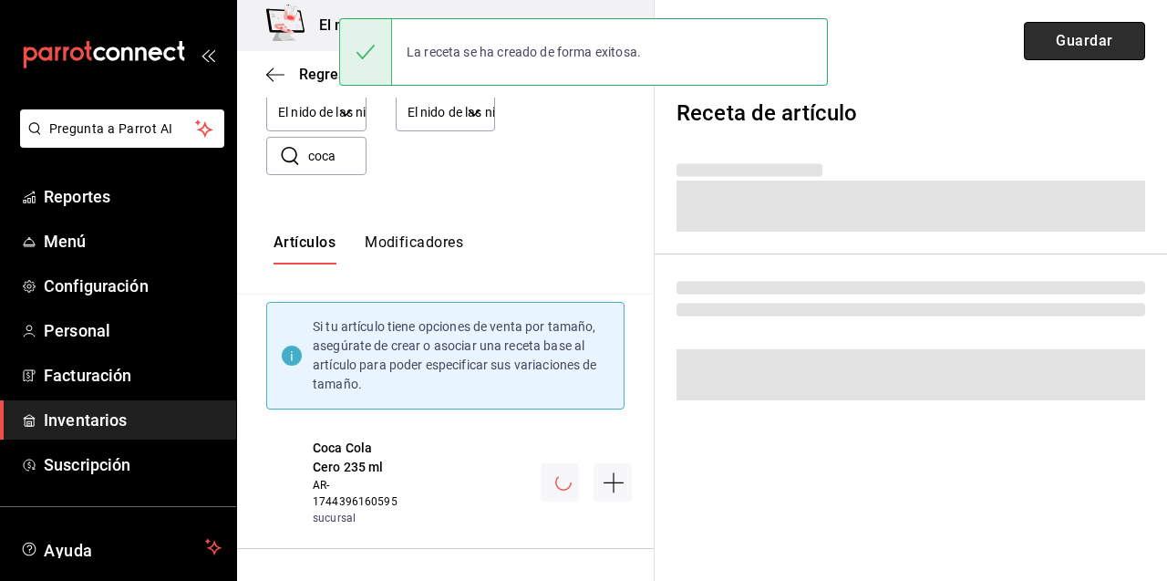
scroll to position [0, 0]
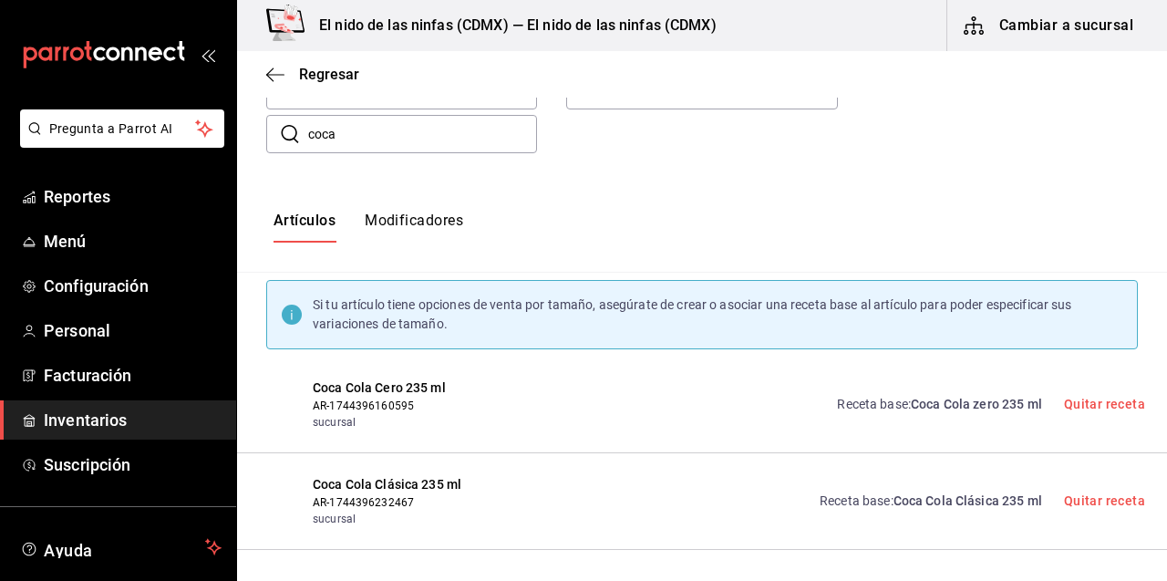
click at [441, 134] on input "coca" at bounding box center [422, 134] width 229 height 36
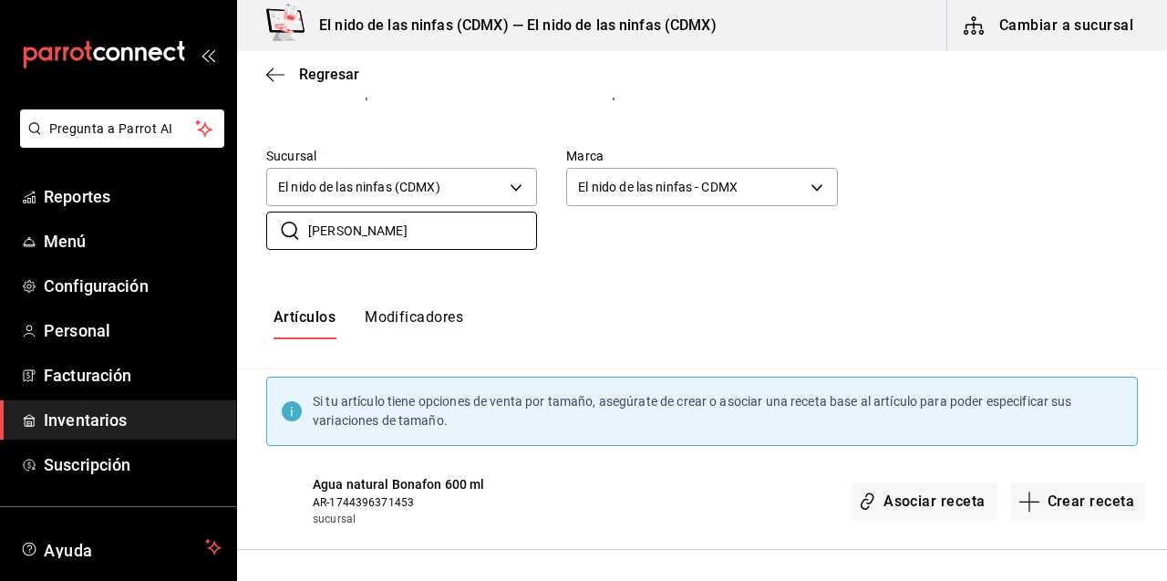
scroll to position [99, 0]
type input "[PERSON_NAME]"
click at [1093, 494] on button "Crear receta" at bounding box center [1078, 501] width 135 height 38
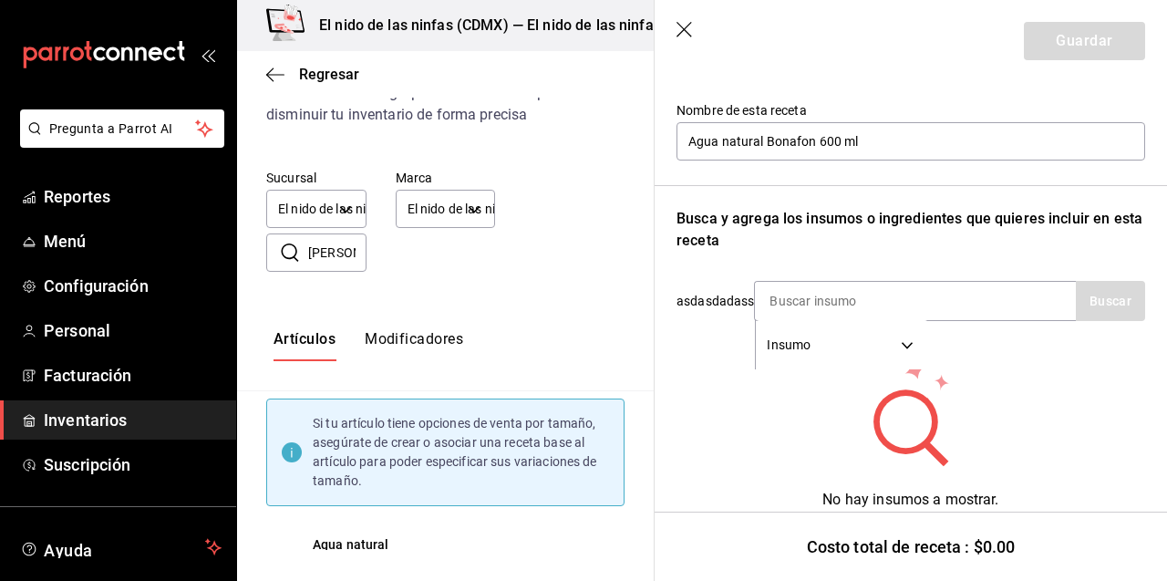
scroll to position [177, 0]
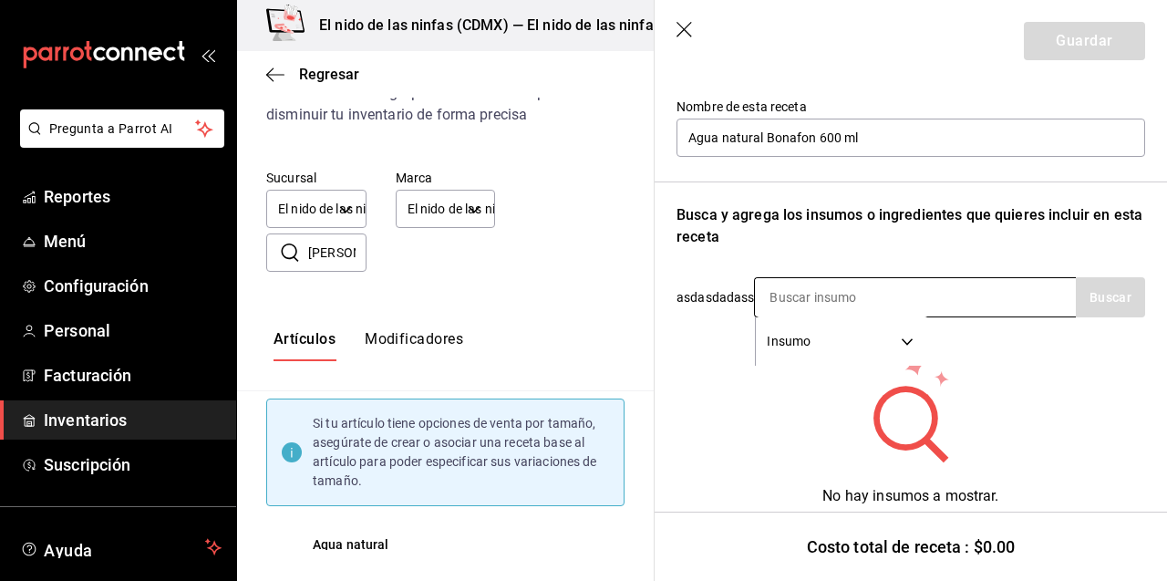
click at [871, 283] on input at bounding box center [846, 297] width 182 height 38
type input "bona"
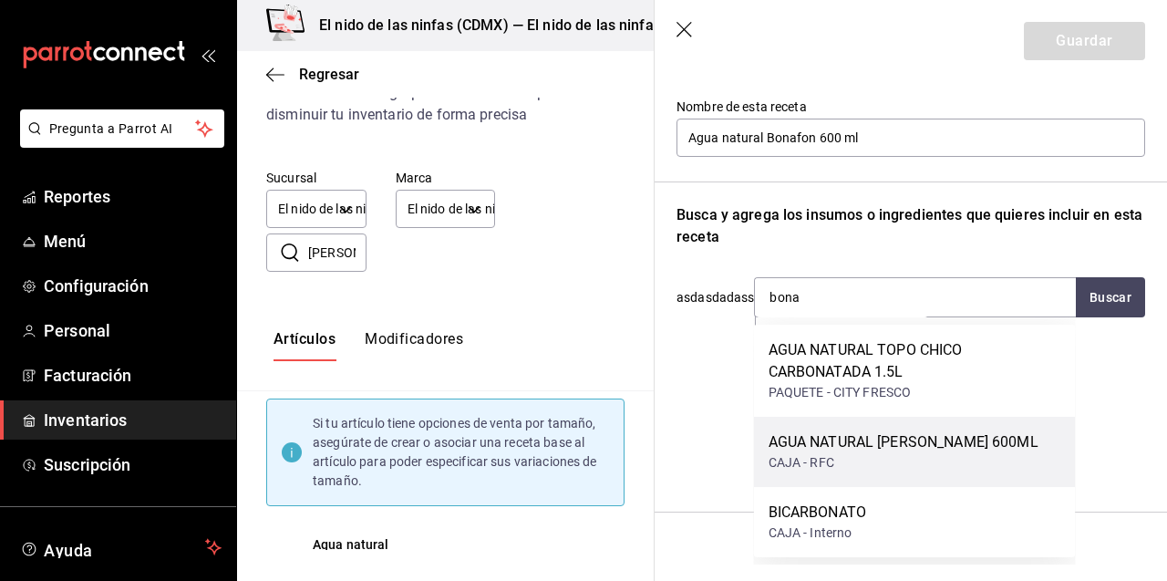
click at [911, 440] on div "AGUA NATURAL [PERSON_NAME] 600ML" at bounding box center [903, 442] width 270 height 22
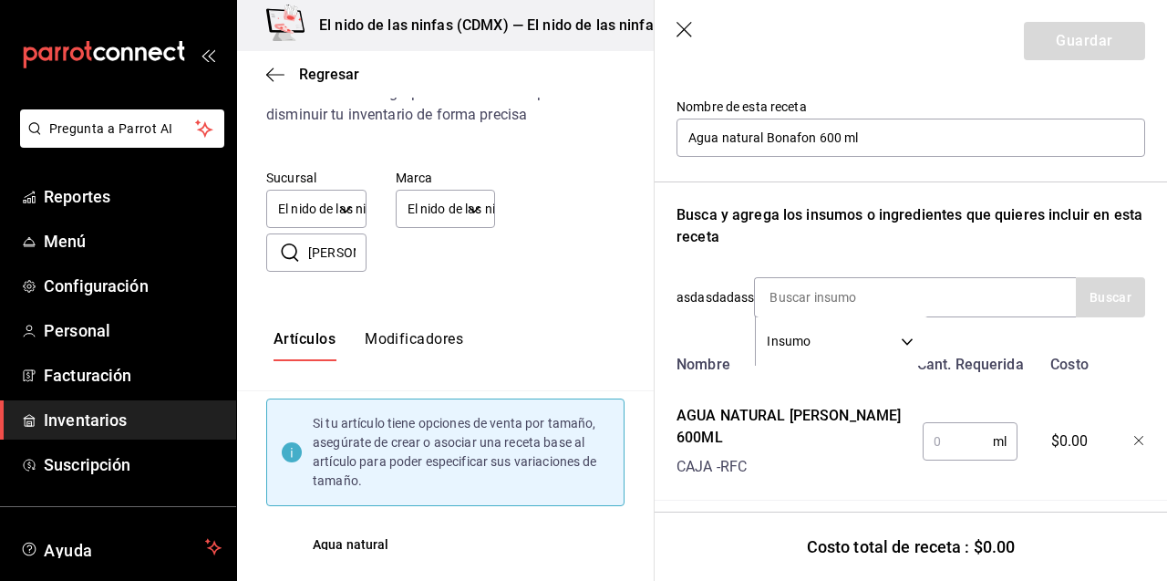
click at [967, 444] on input "text" at bounding box center [957, 441] width 70 height 36
type input "1"
click at [1095, 41] on button "Guardar" at bounding box center [1084, 41] width 121 height 38
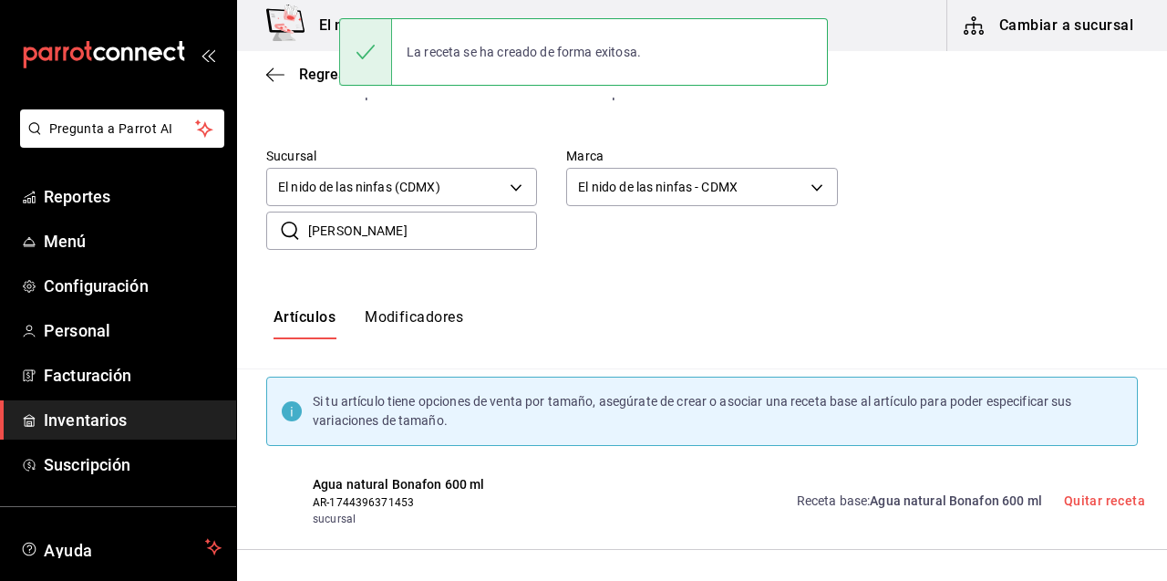
click at [368, 230] on input "[PERSON_NAME]" at bounding box center [422, 230] width 229 height 36
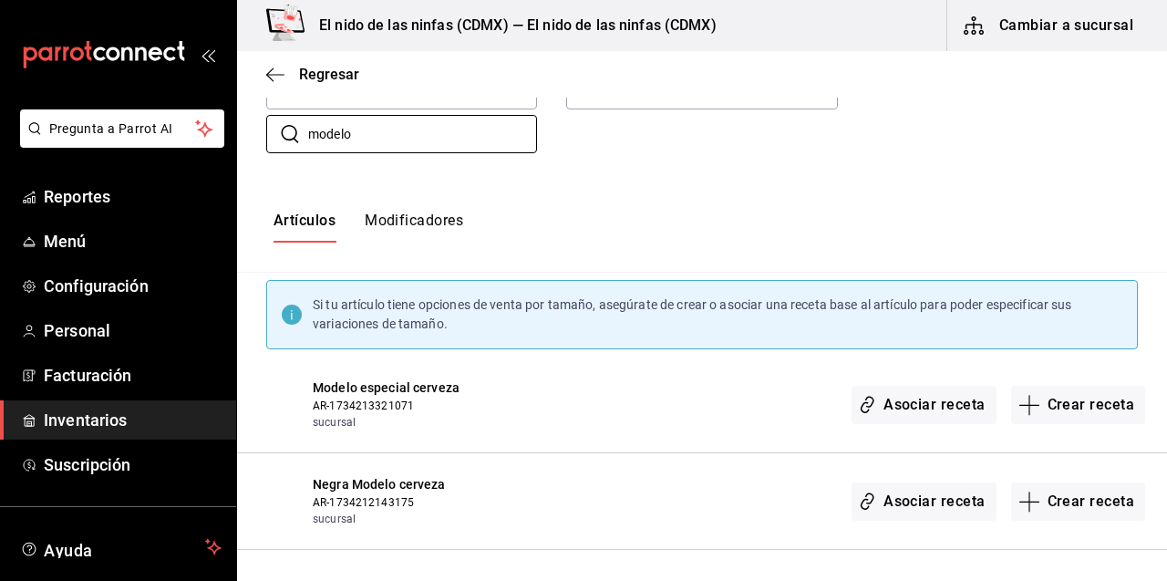
scroll to position [196, 0]
type input "modelo"
click at [1080, 410] on button "Crear receta" at bounding box center [1078, 405] width 135 height 38
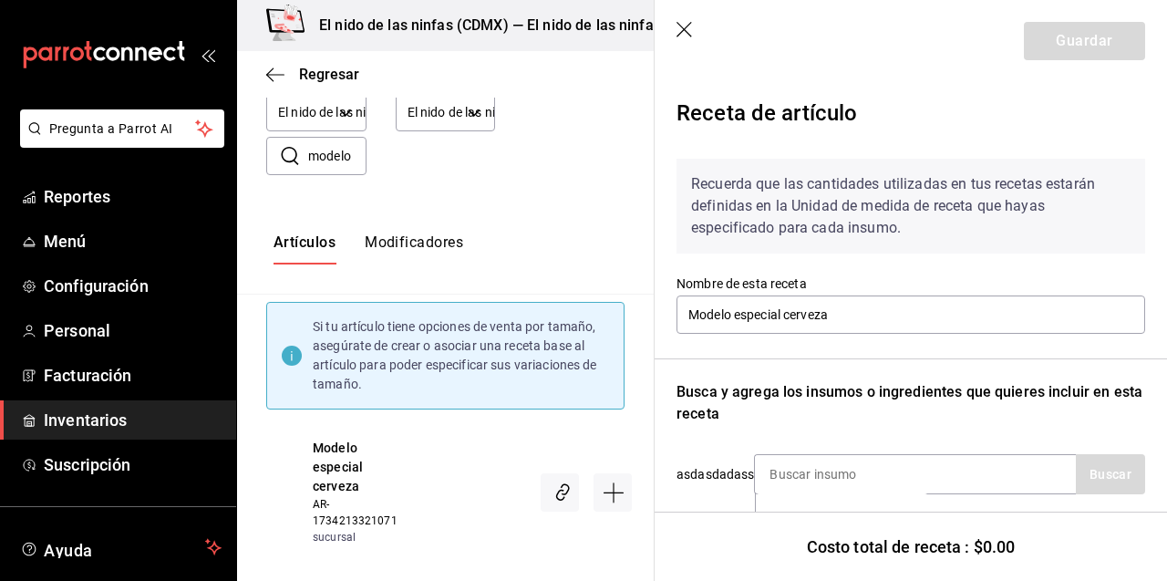
scroll to position [154, 0]
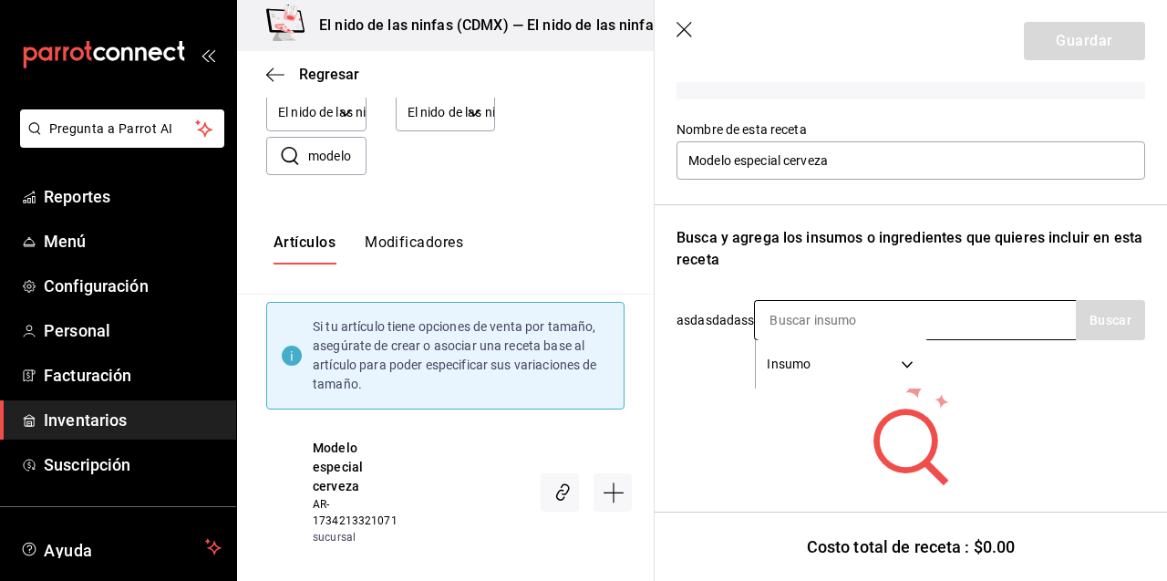
click at [857, 322] on input at bounding box center [846, 320] width 182 height 38
type input "modelo"
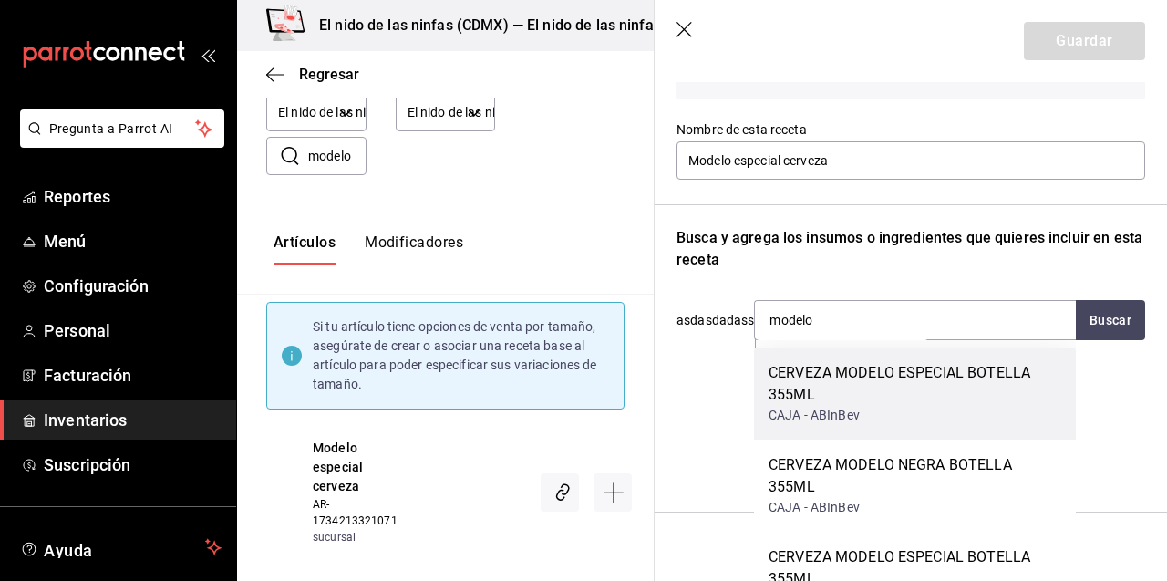
scroll to position [21, 0]
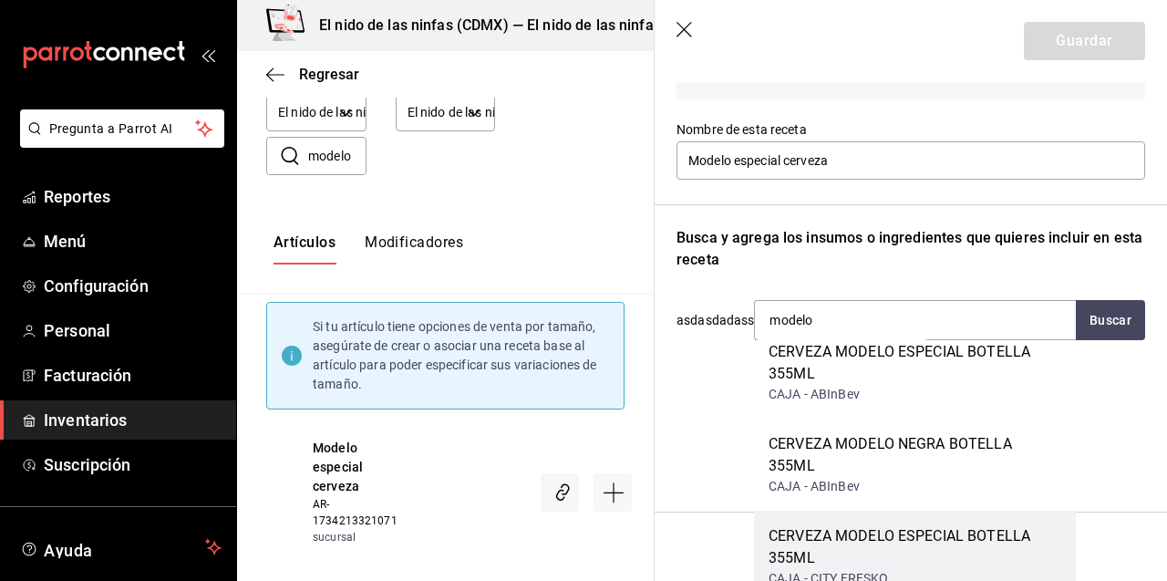
click at [892, 525] on div "CERVEZA MODELO ESPECIAL BOTELLA 355ML" at bounding box center [914, 547] width 293 height 44
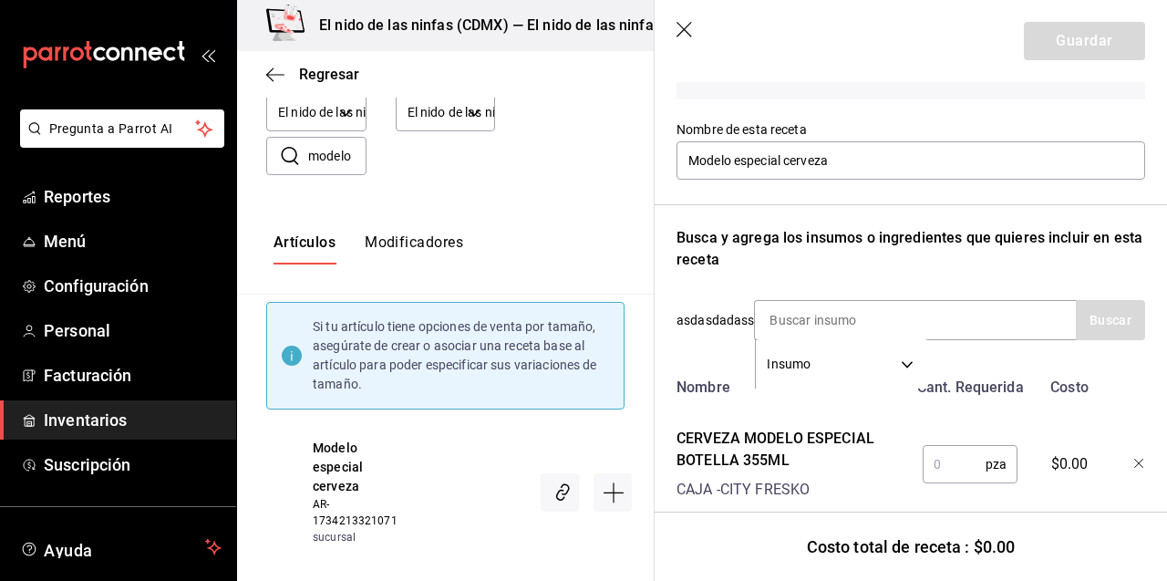
click at [952, 466] on input "text" at bounding box center [953, 464] width 63 height 36
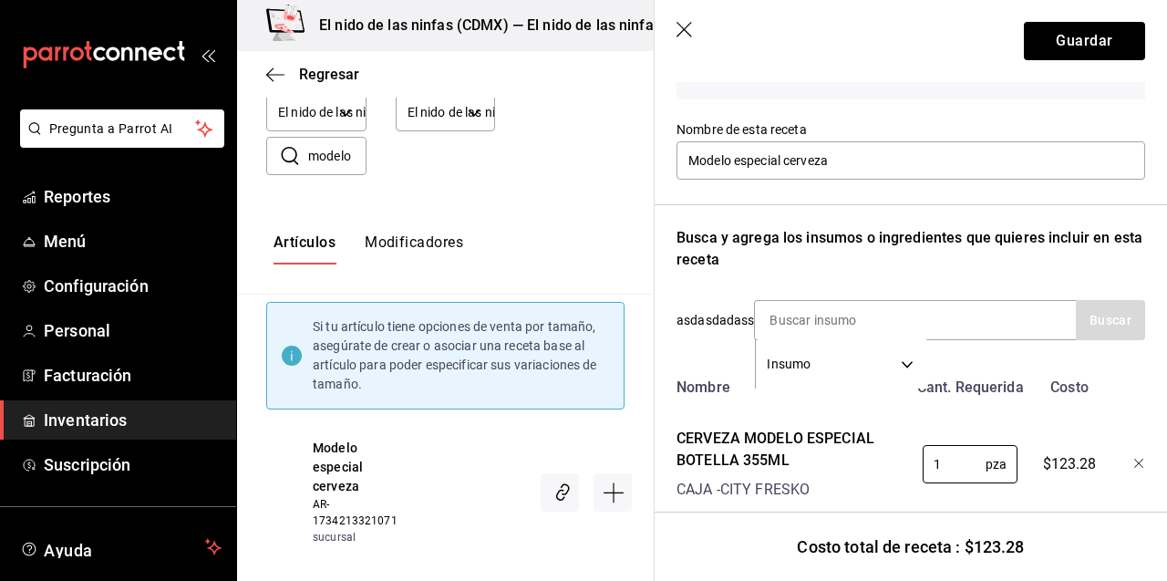
scroll to position [191, 0]
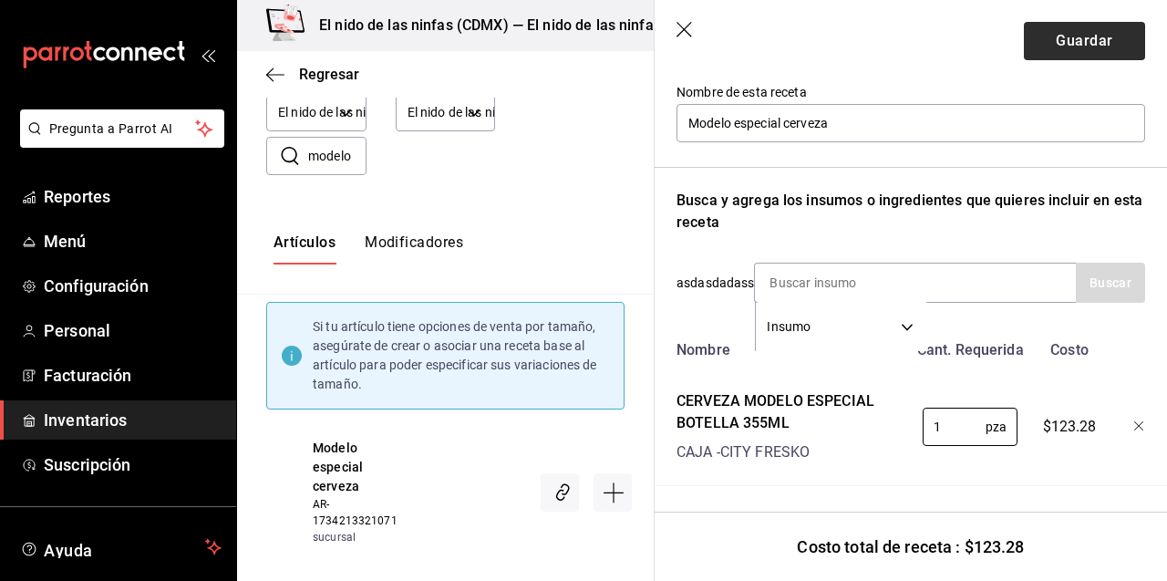
type input "1"
click at [1094, 39] on button "Guardar" at bounding box center [1084, 41] width 121 height 38
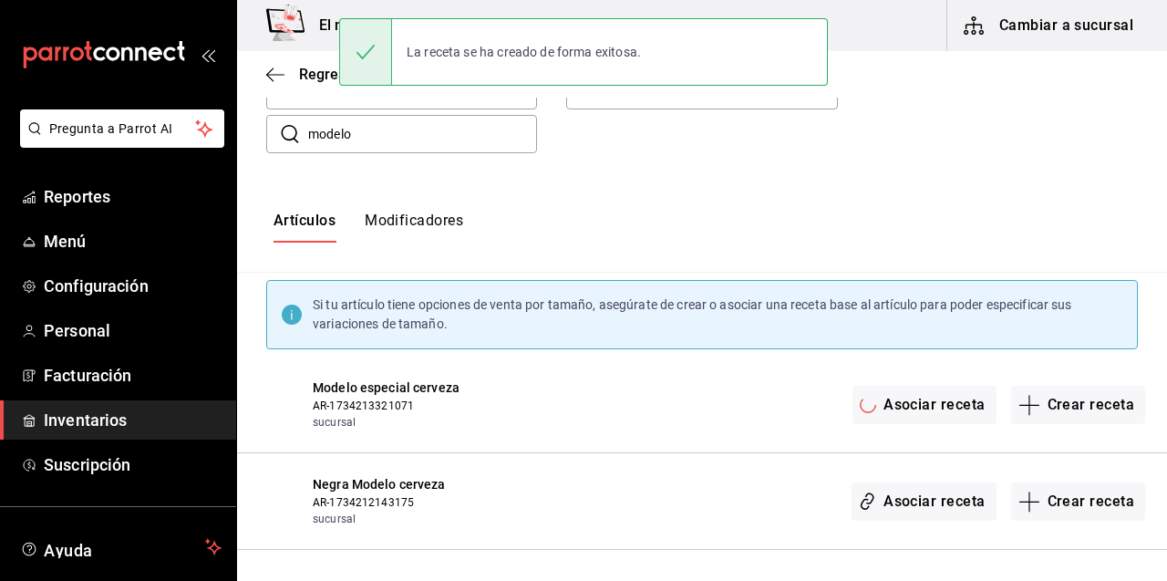
scroll to position [0, 0]
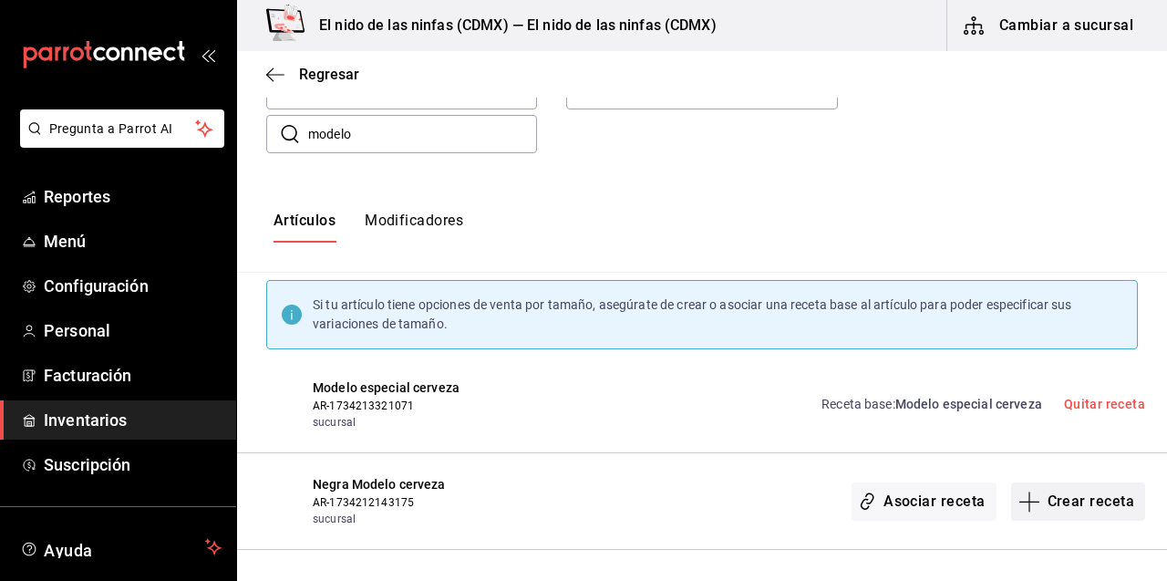
click at [1058, 505] on button "Crear receta" at bounding box center [1078, 501] width 135 height 38
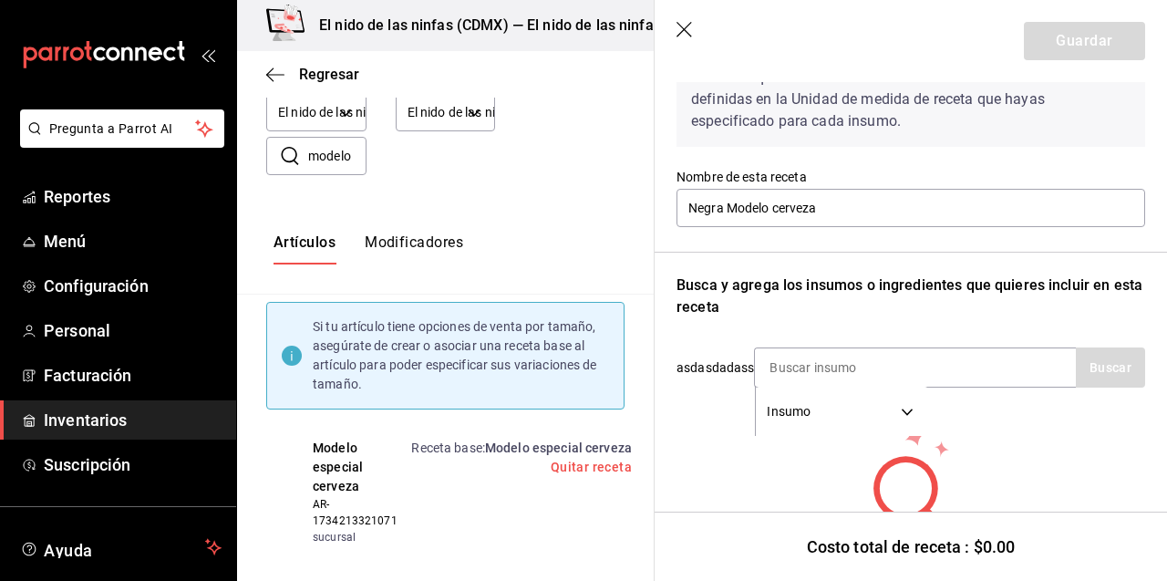
scroll to position [114, 0]
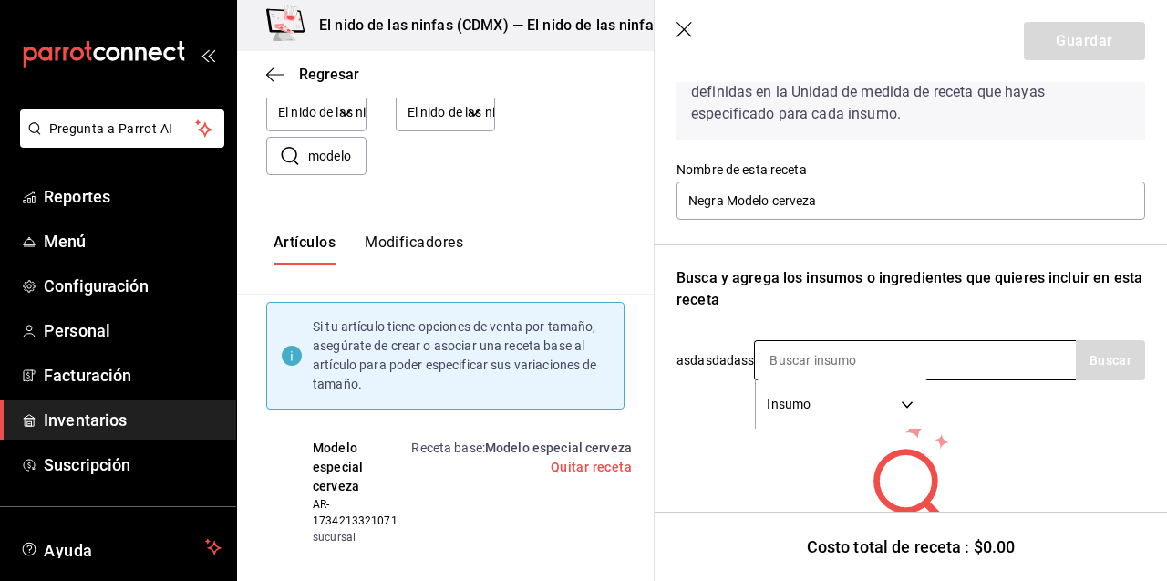
click at [949, 350] on div "Insumo SUPPLY" at bounding box center [915, 360] width 322 height 40
click at [896, 373] on input at bounding box center [846, 360] width 182 height 38
type input "negra"
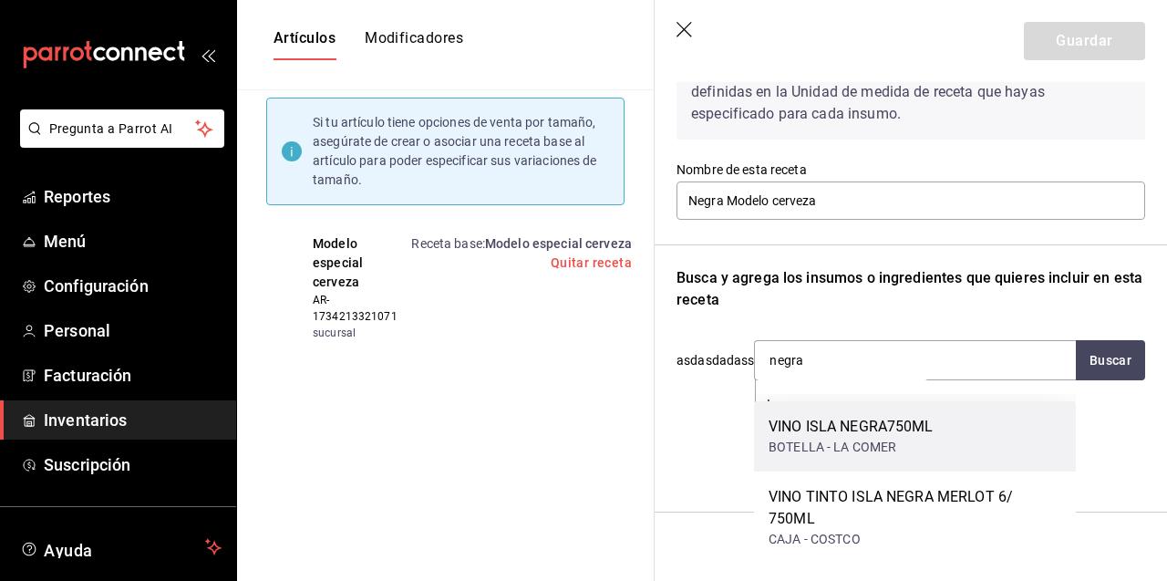
scroll to position [248, 0]
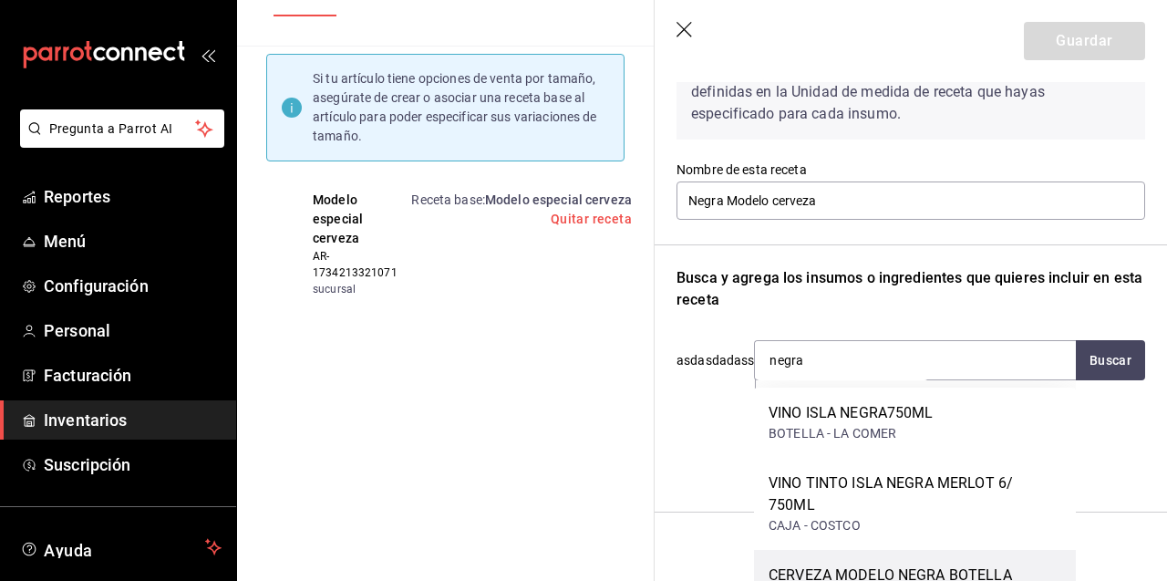
click at [911, 564] on div "CERVEZA MODELO NEGRA BOTELLA 355ML" at bounding box center [914, 586] width 293 height 44
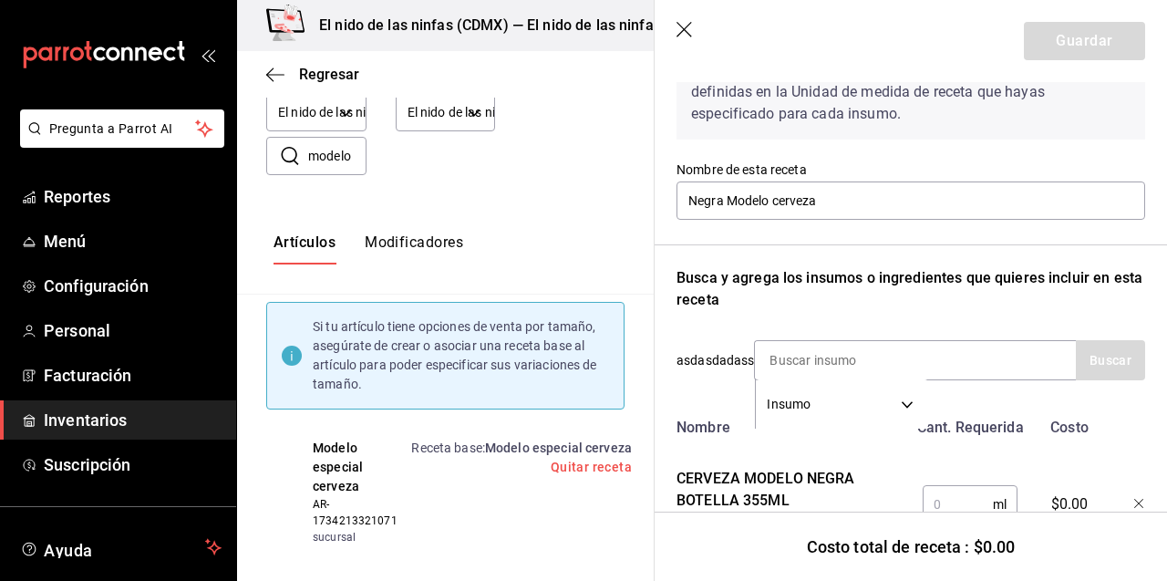
click at [957, 503] on input "text" at bounding box center [957, 504] width 70 height 36
type input "1"
click at [1076, 50] on button "Guardar" at bounding box center [1084, 41] width 121 height 38
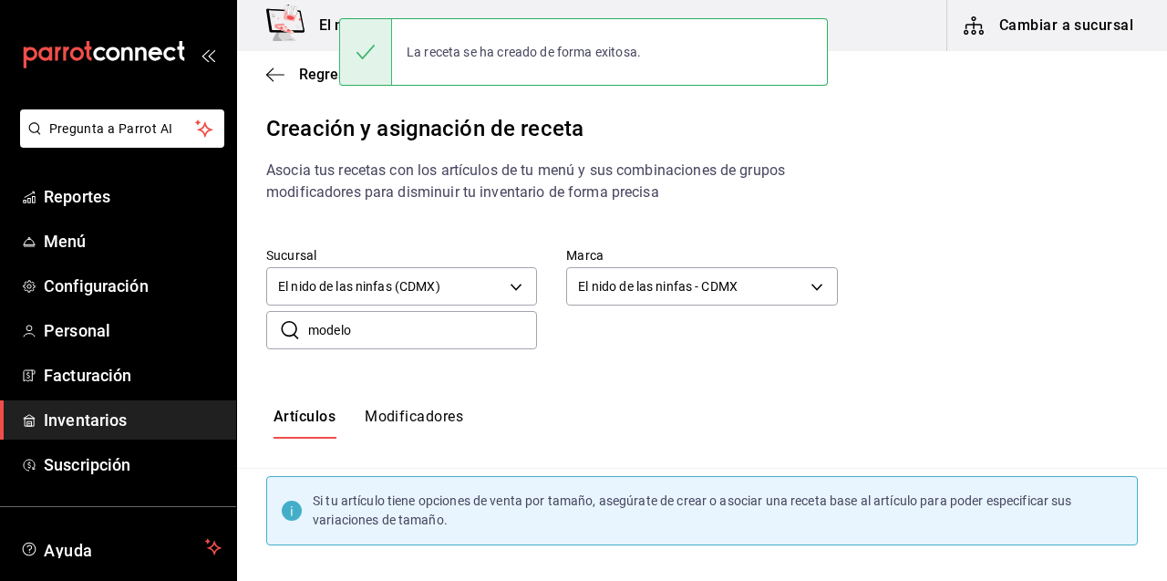
click at [422, 327] on input "modelo" at bounding box center [422, 330] width 229 height 36
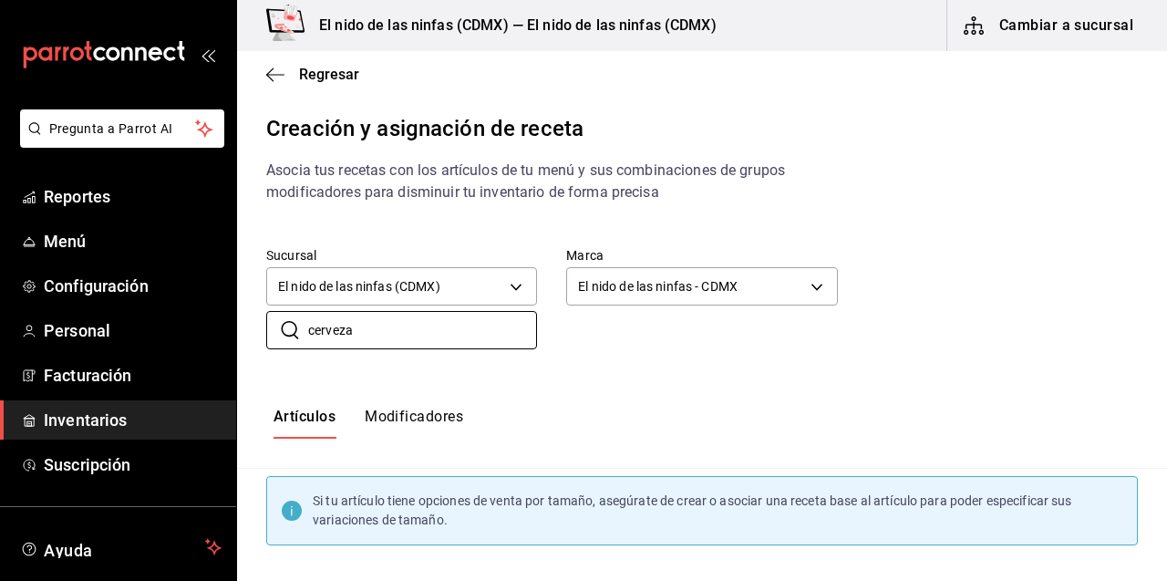
type input "cerveza"
click at [68, 237] on span "Menú" at bounding box center [133, 241] width 178 height 25
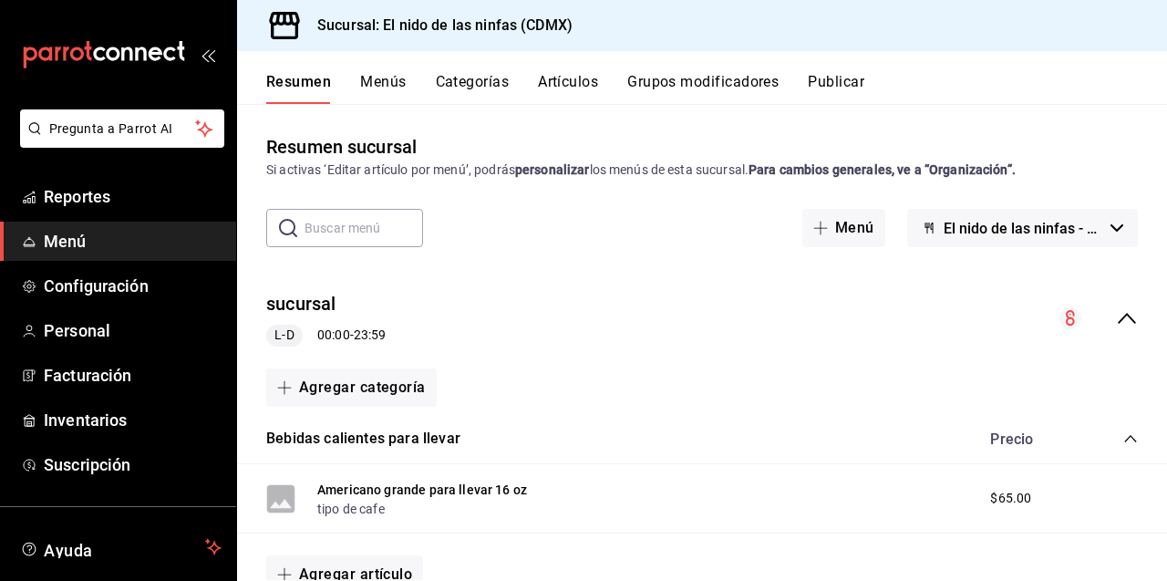
click at [652, 81] on button "Grupos modificadores" at bounding box center [702, 88] width 151 height 31
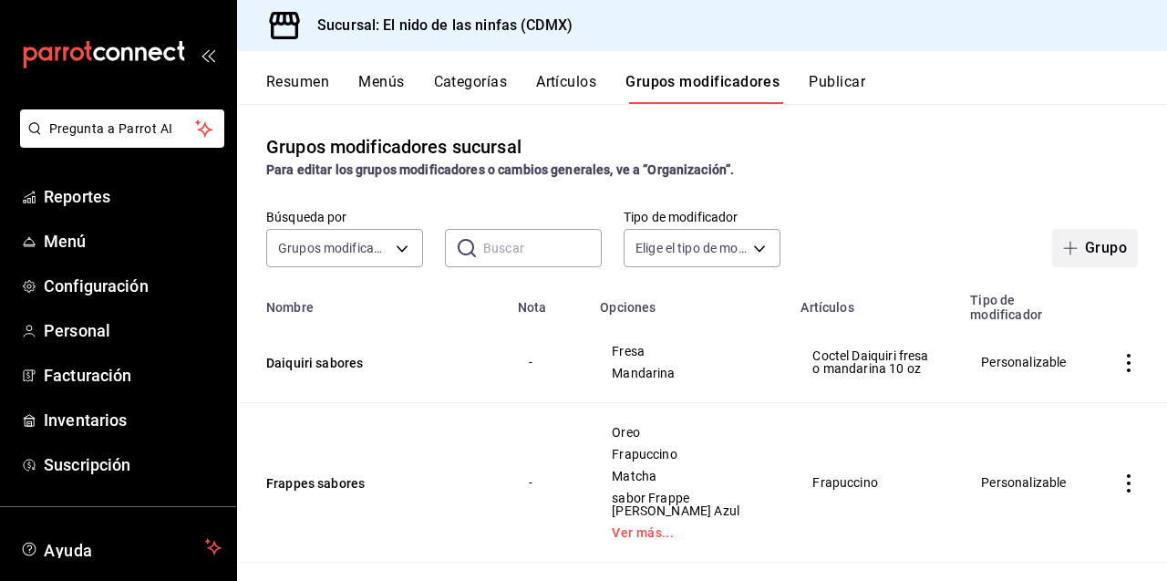
click at [1076, 248] on icon "button" at bounding box center [1070, 248] width 15 height 15
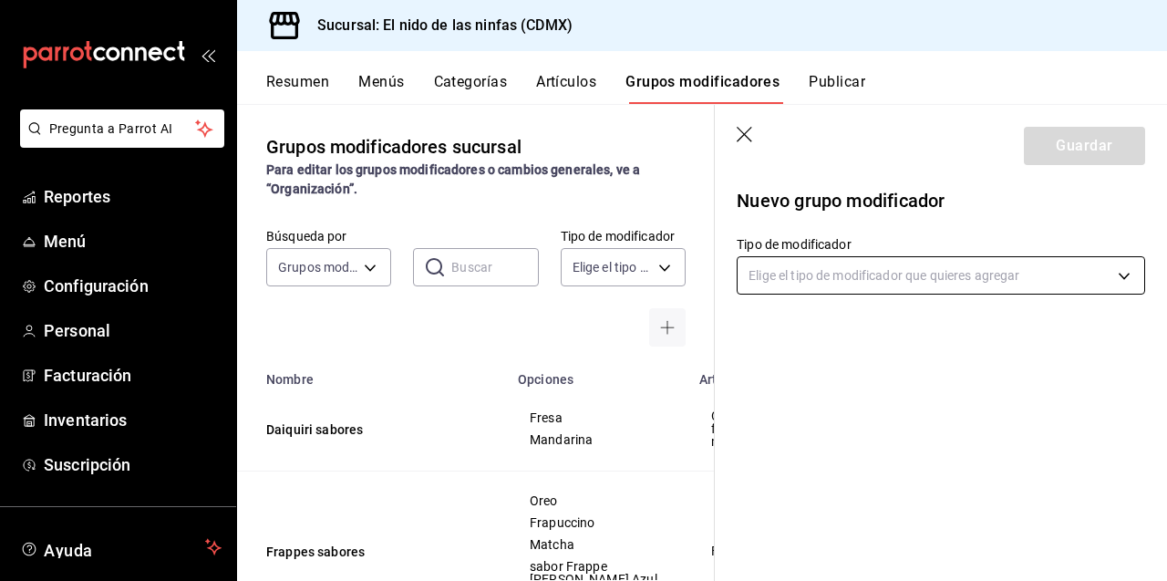
click at [844, 276] on body "Pregunta a Parrot AI Reportes Menú Configuración Personal Facturación Inventari…" at bounding box center [583, 290] width 1167 height 581
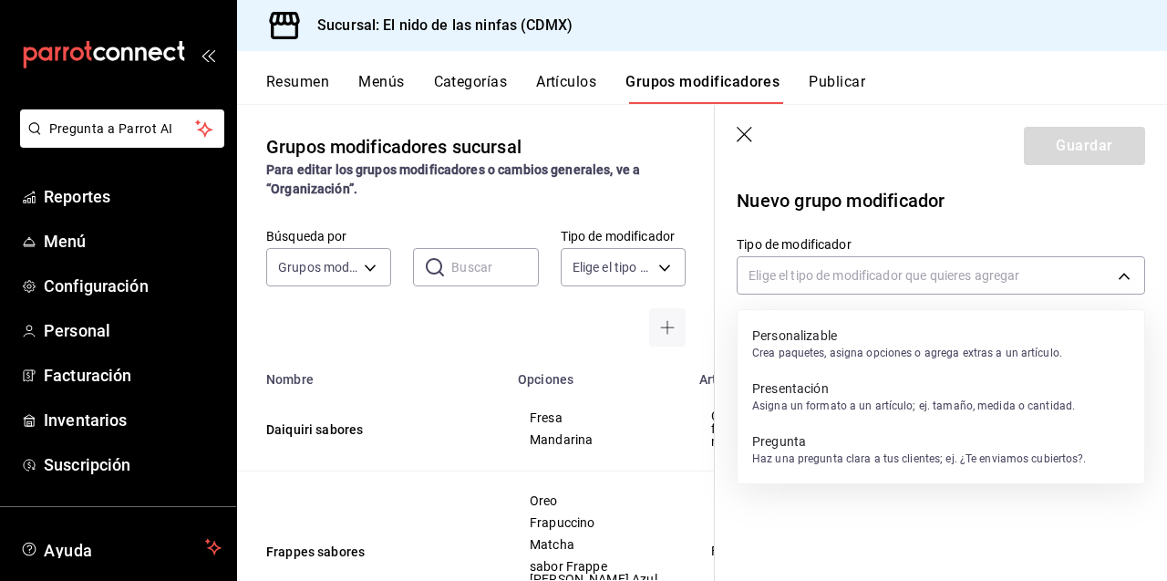
click at [951, 388] on p "Presentación" at bounding box center [913, 388] width 323 height 18
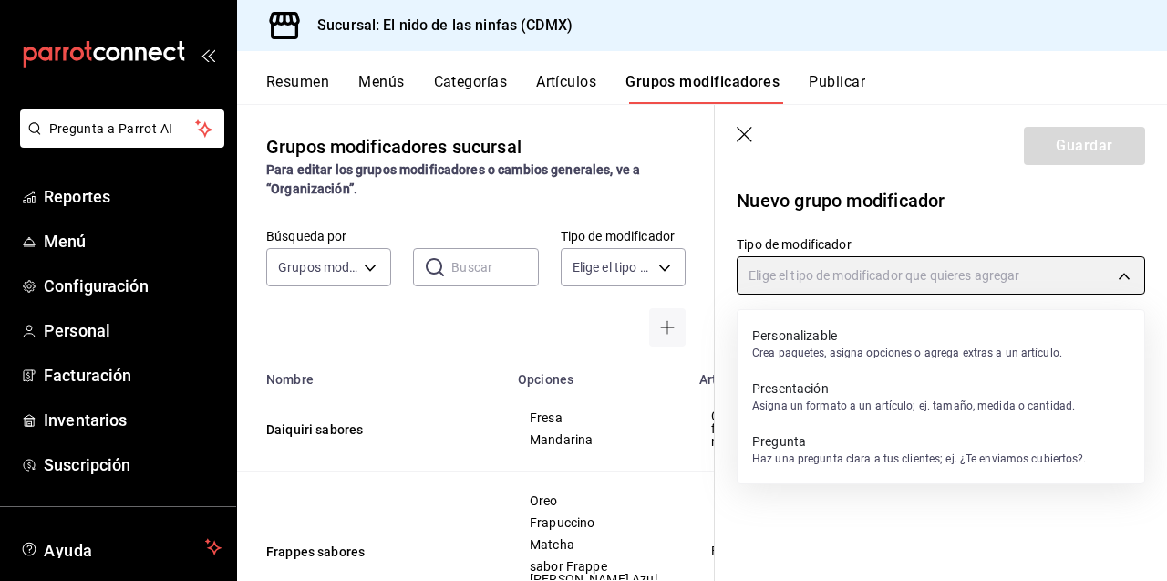
type input "PRESENTATION"
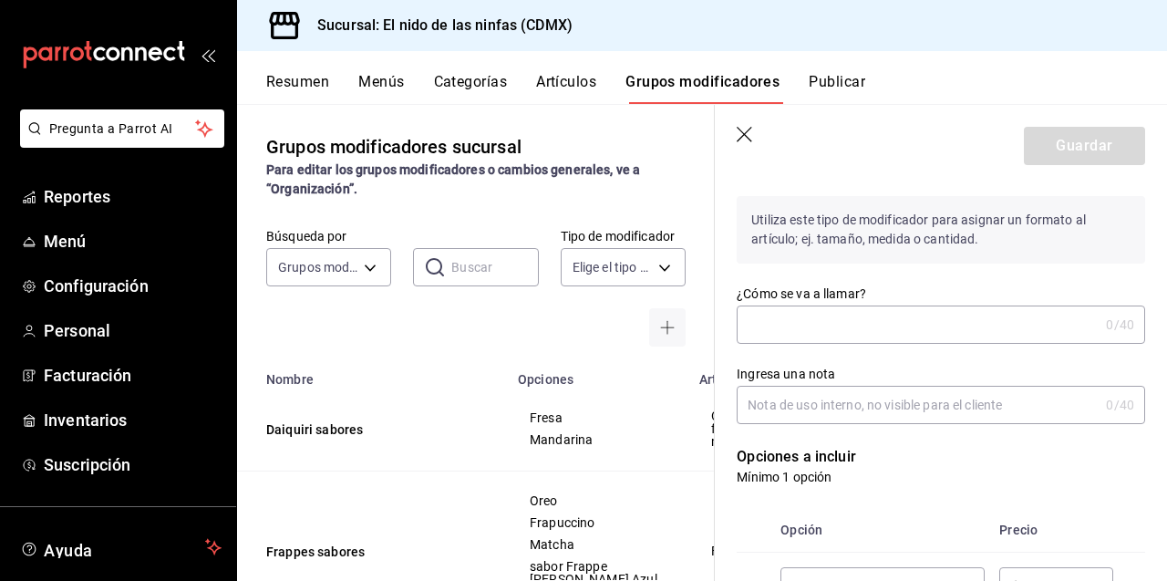
scroll to position [124, 0]
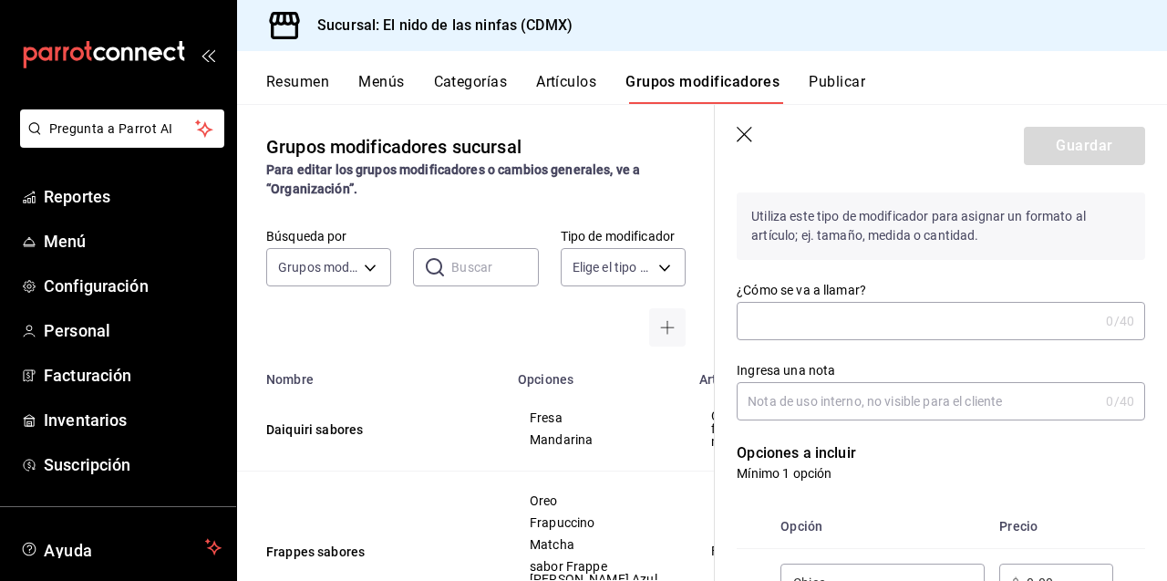
click at [894, 323] on input "¿Cómo se va a llamar?" at bounding box center [917, 321] width 362 height 36
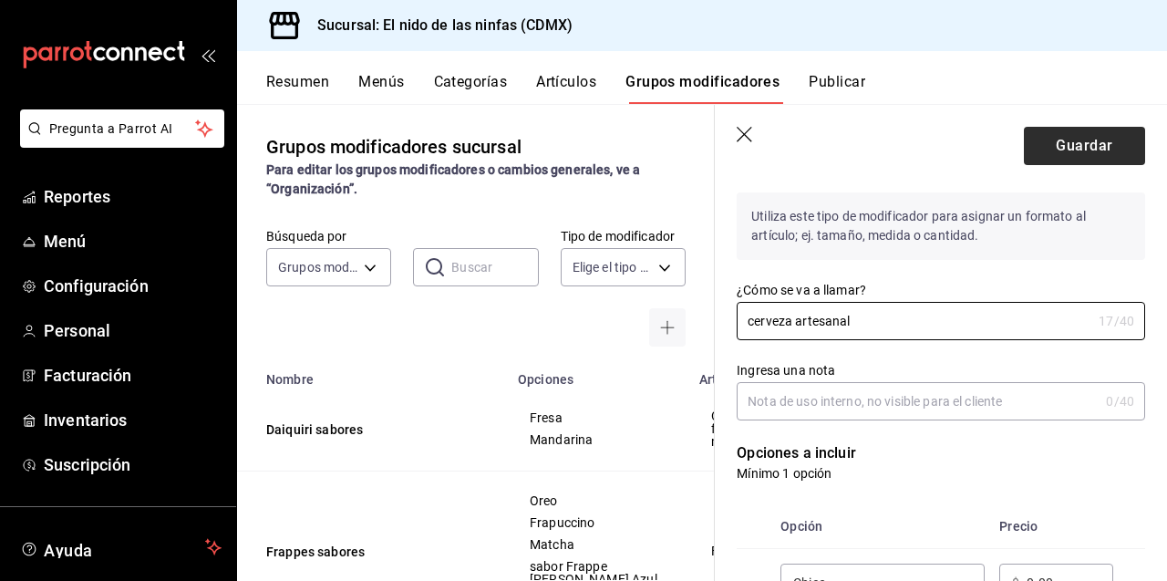
type input "cerveza artesanal"
click at [1066, 146] on button "Guardar" at bounding box center [1084, 146] width 121 height 38
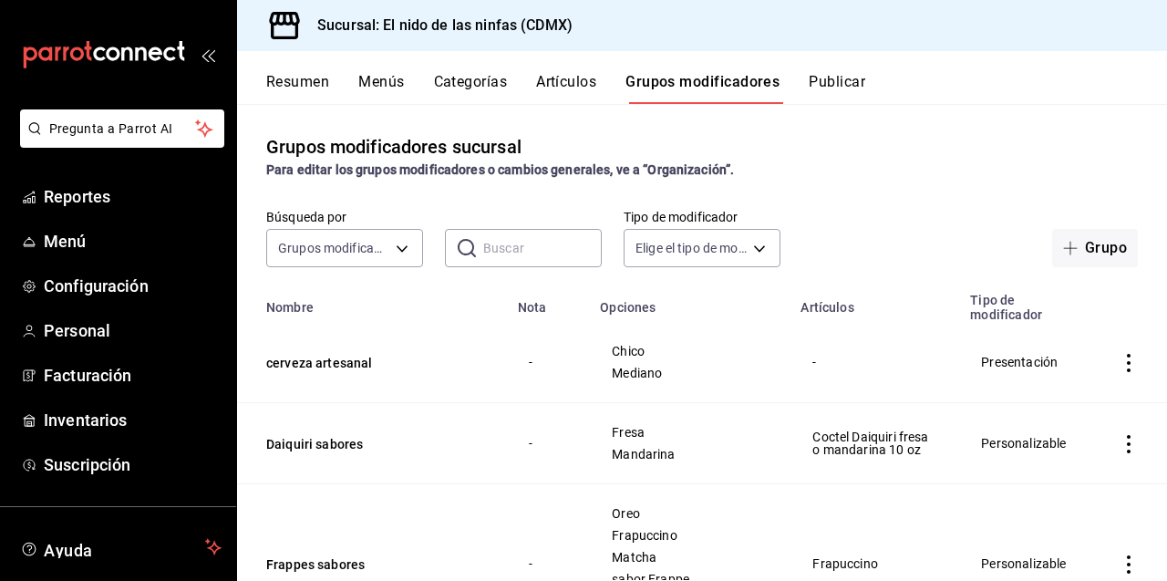
click at [1130, 362] on icon "actions" at bounding box center [1128, 363] width 18 height 18
click at [1081, 406] on span "Editar" at bounding box center [1073, 405] width 47 height 19
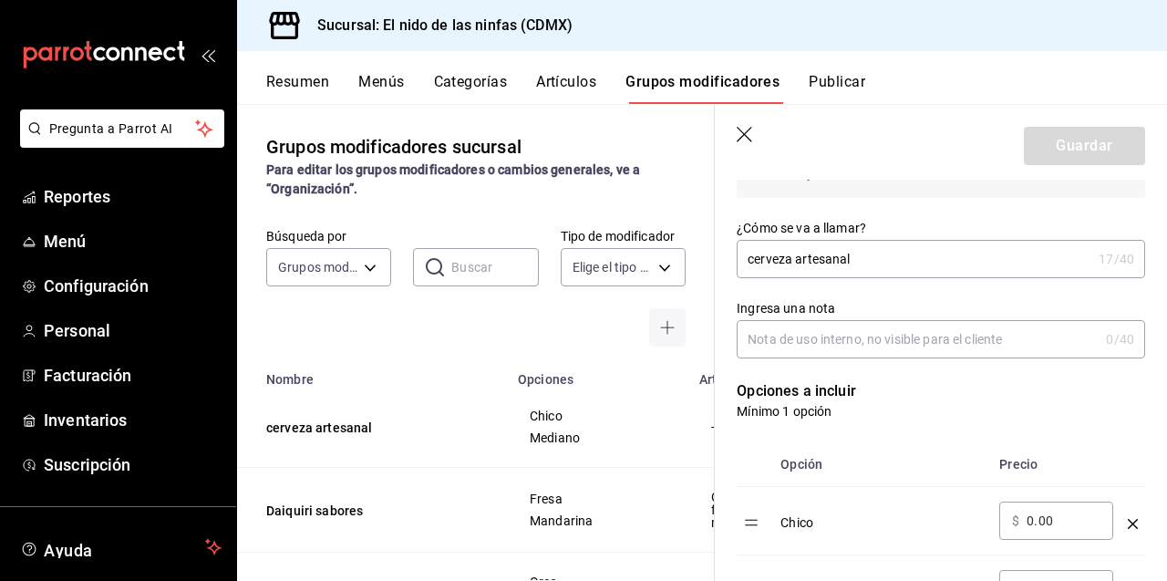
scroll to position [277, 0]
click at [897, 335] on input "Ingresa una nota" at bounding box center [917, 337] width 362 height 36
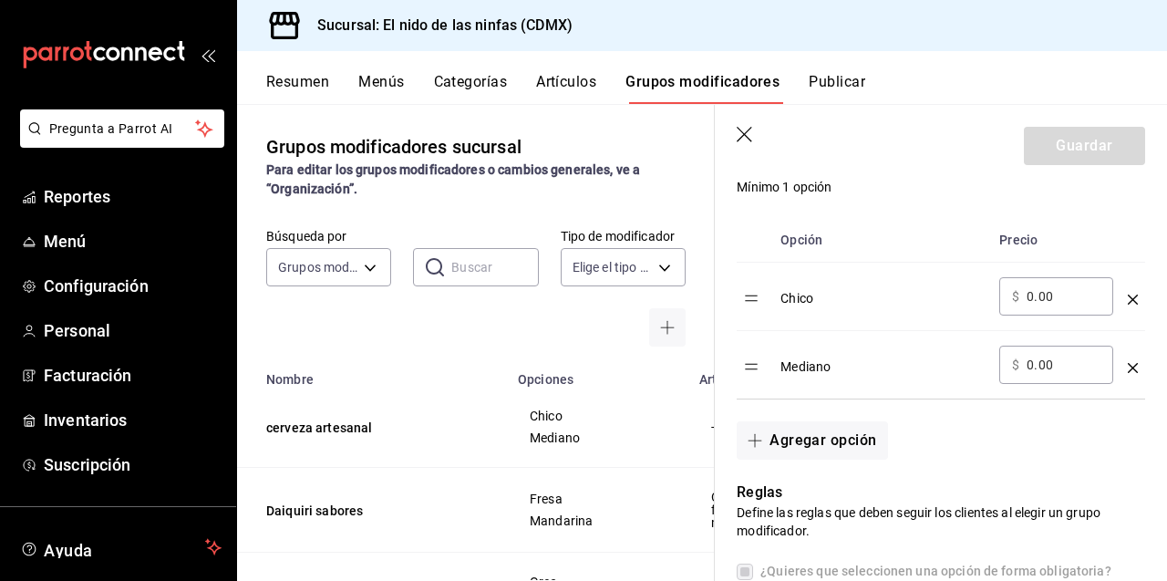
scroll to position [501, 0]
click at [1132, 295] on icon "optionsTable" at bounding box center [1132, 298] width 10 height 10
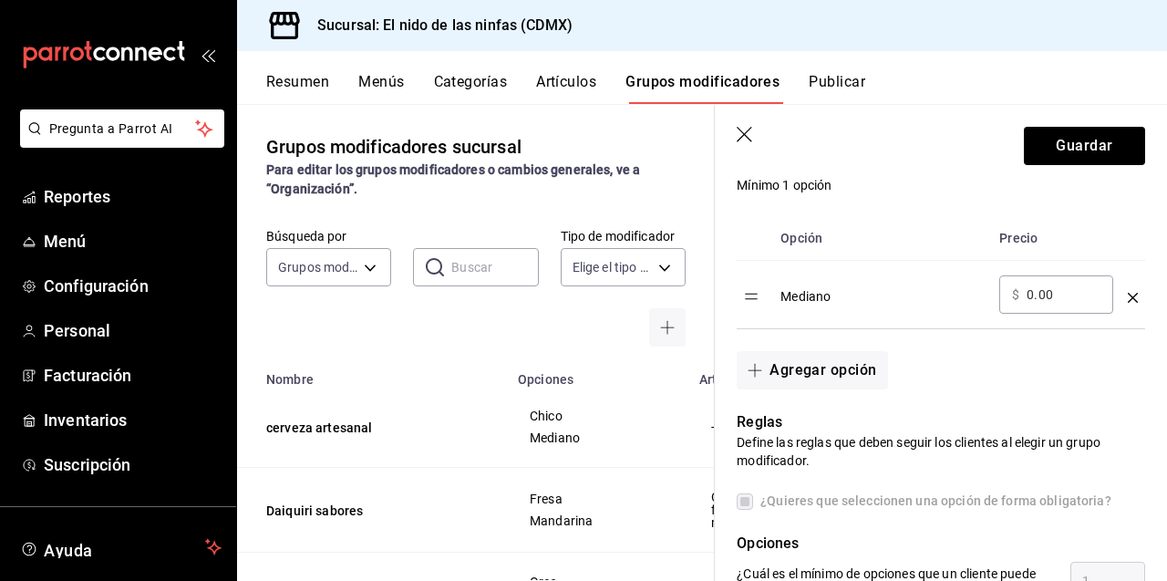
click at [1132, 295] on icon "optionsTable" at bounding box center [1132, 298] width 10 height 10
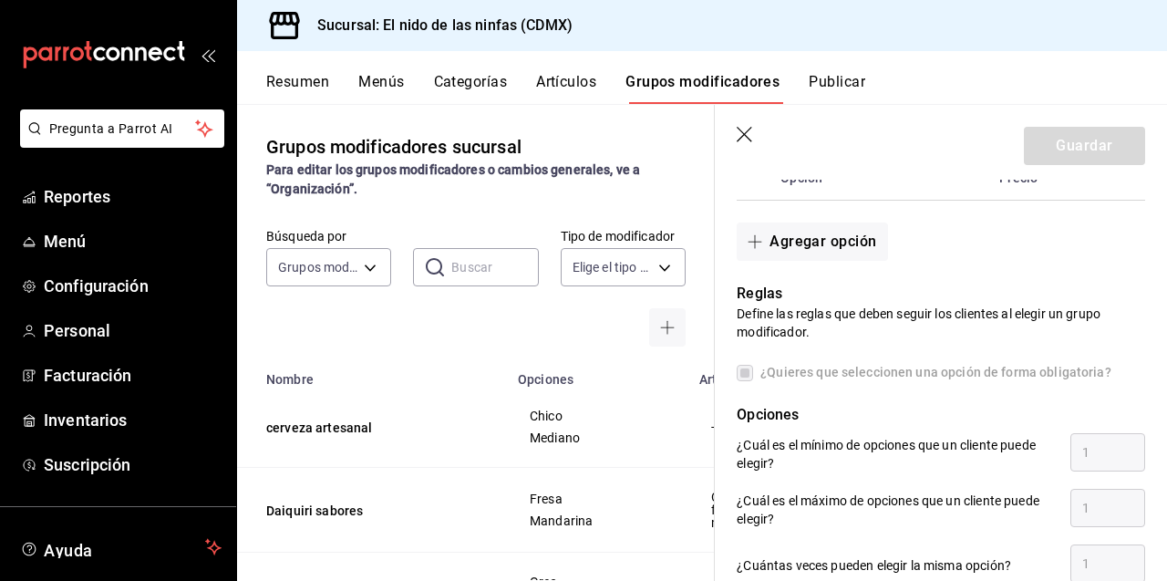
scroll to position [580, 0]
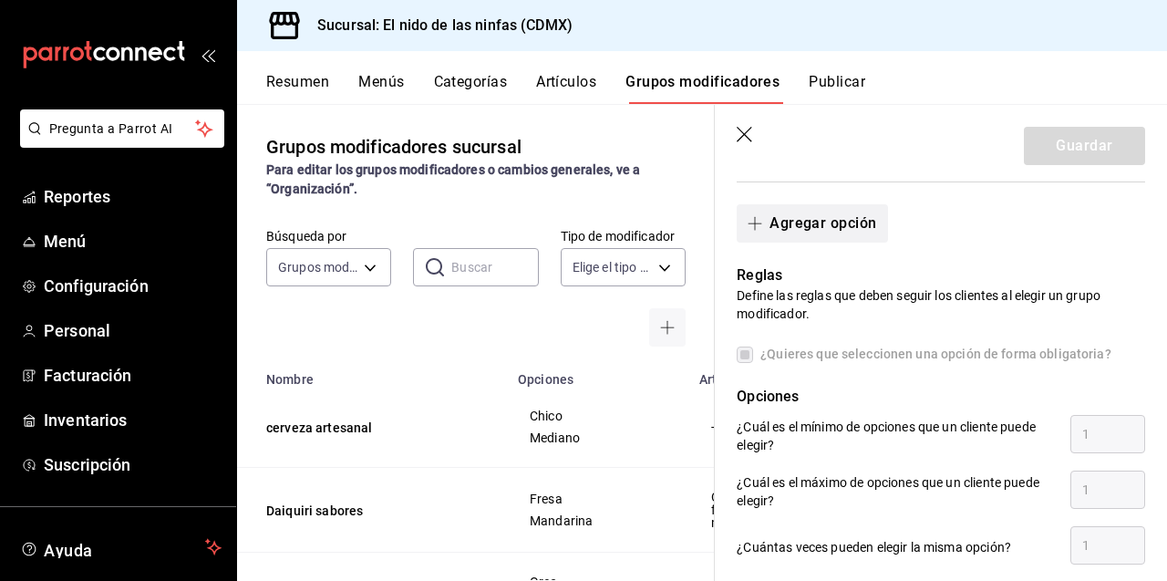
click at [829, 223] on button "Agregar opción" at bounding box center [811, 223] width 150 height 38
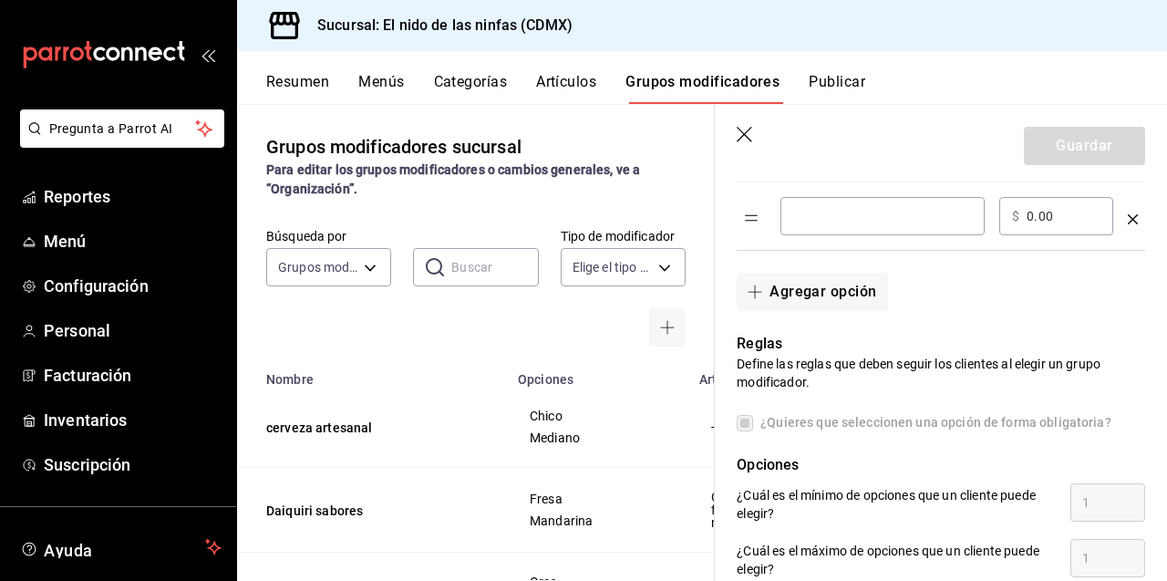
click at [870, 205] on div "​" at bounding box center [882, 216] width 204 height 38
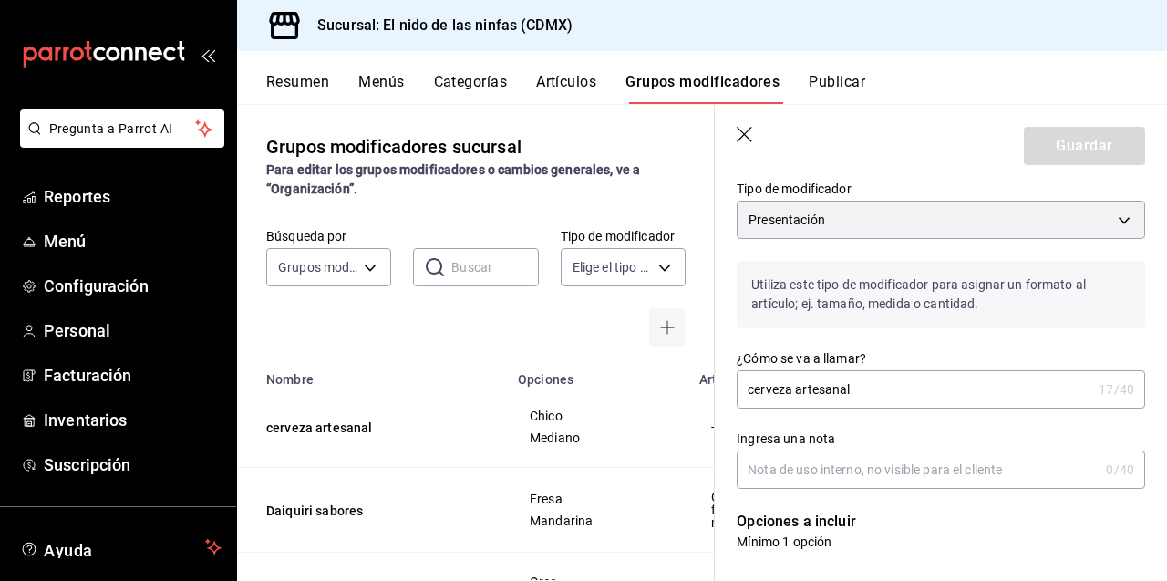
scroll to position [143, 0]
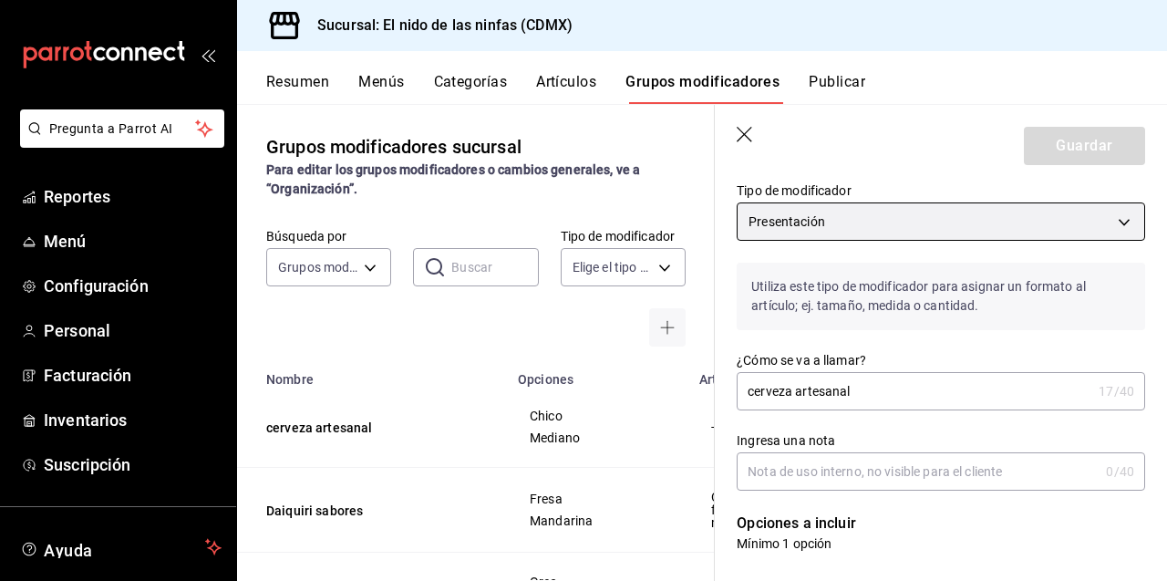
click at [986, 226] on body "Pregunta a Parrot AI Reportes Menú Configuración Personal Facturación Inventari…" at bounding box center [583, 290] width 1167 height 581
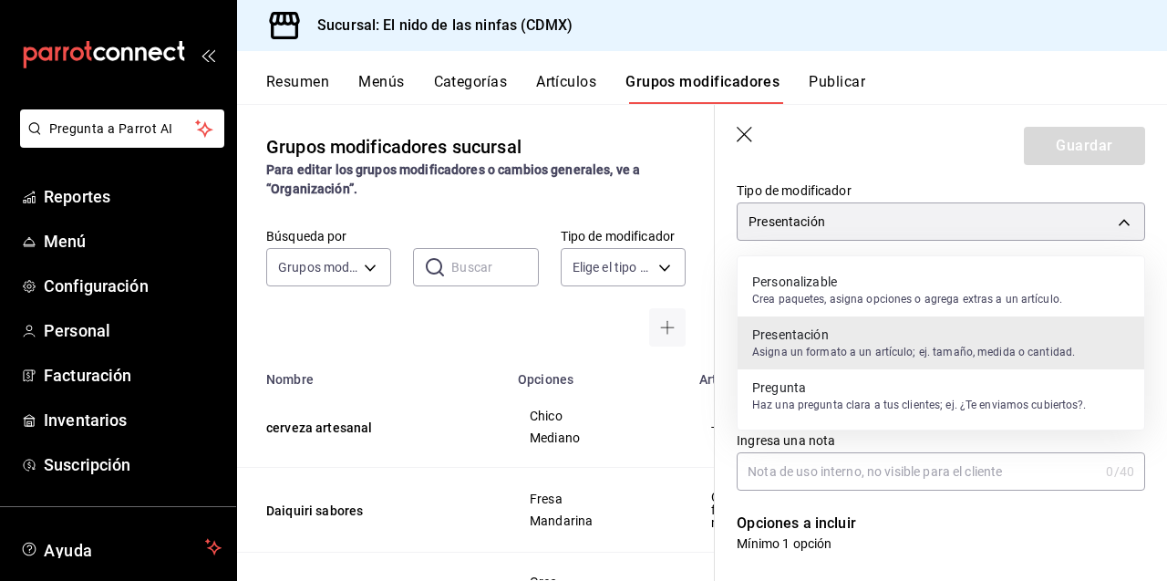
click at [888, 294] on p "Crea paquetes, asigna opciones o agrega extras a un artículo." at bounding box center [907, 299] width 310 height 16
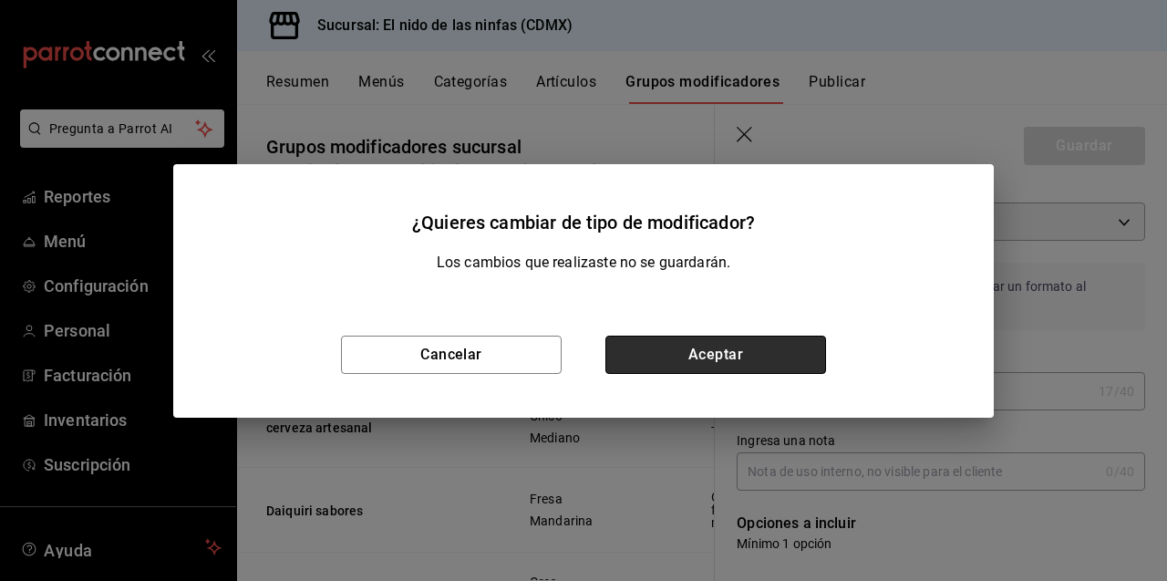
click at [715, 351] on button "Aceptar" at bounding box center [715, 354] width 221 height 38
type input "PRESENTATION"
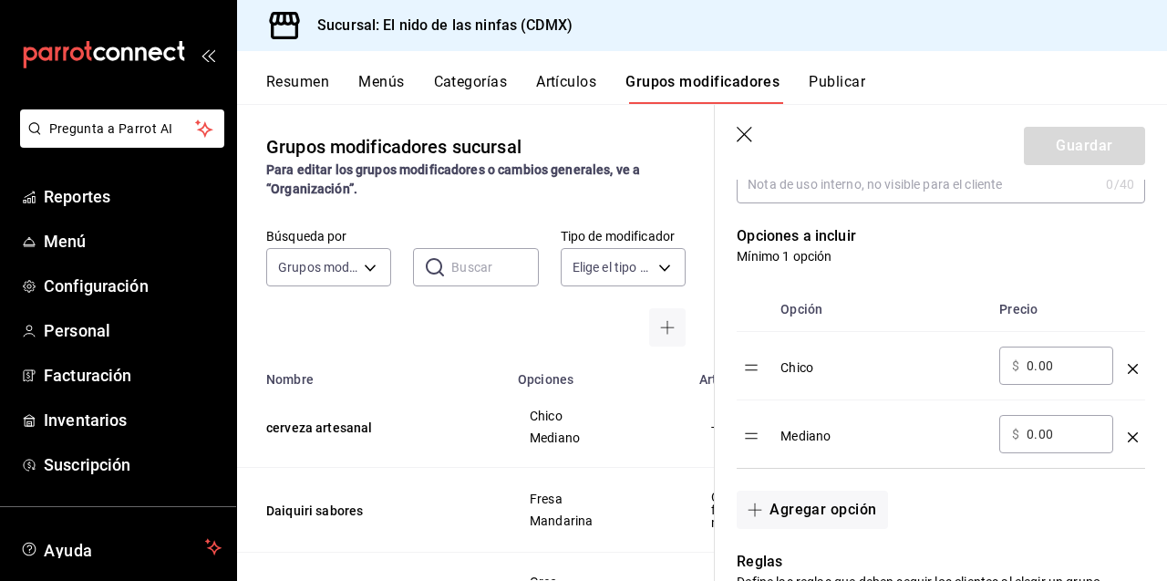
scroll to position [437, 0]
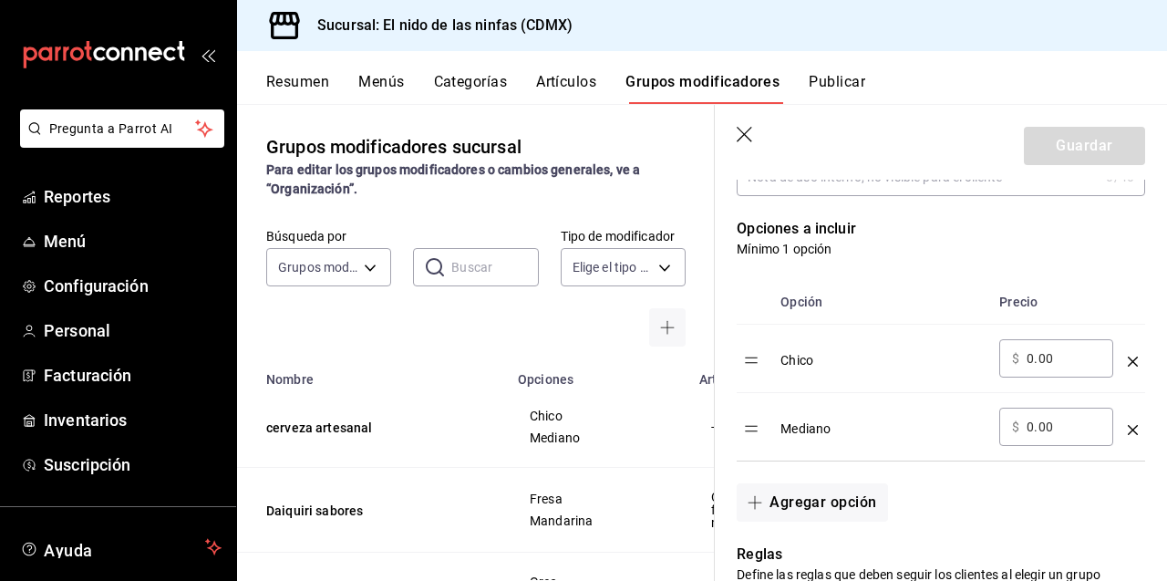
click at [1130, 356] on icon "optionsTable" at bounding box center [1132, 361] width 10 height 10
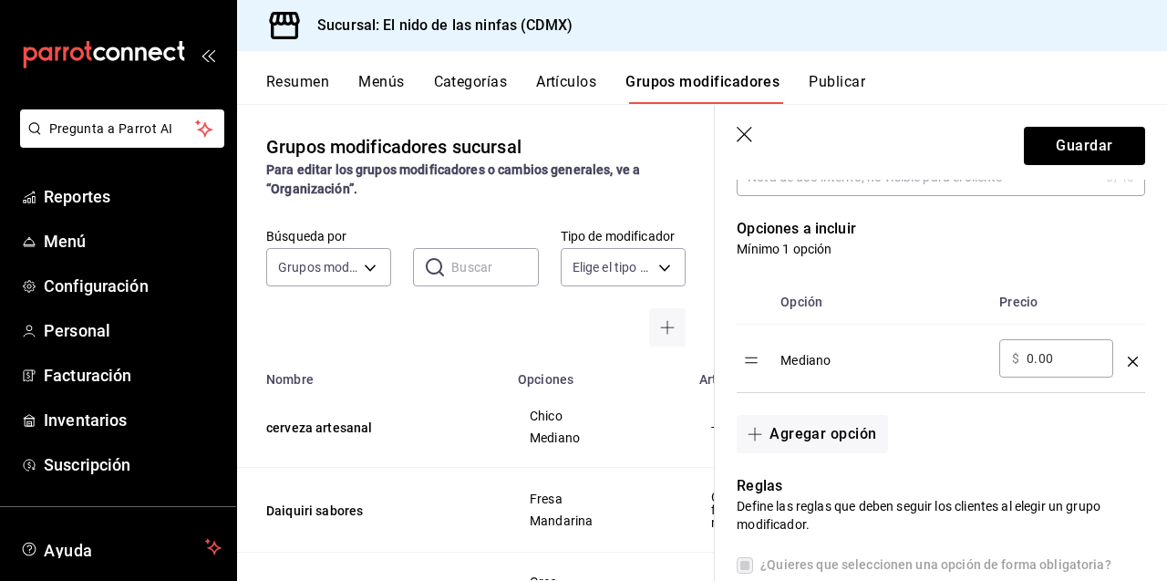
click at [1130, 356] on icon "optionsTable" at bounding box center [1132, 361] width 10 height 10
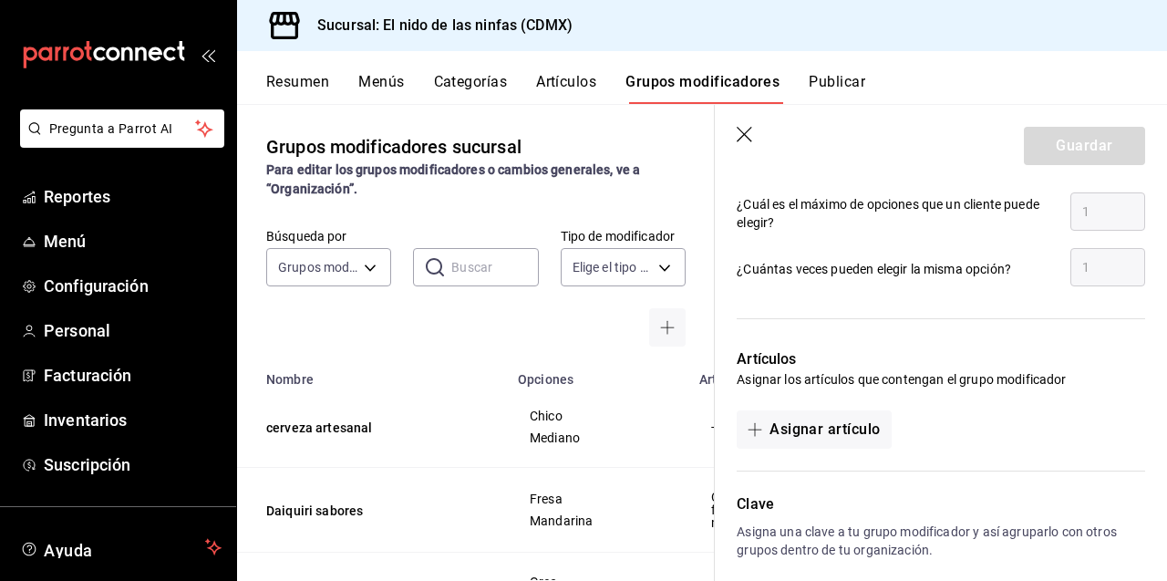
scroll to position [942, 0]
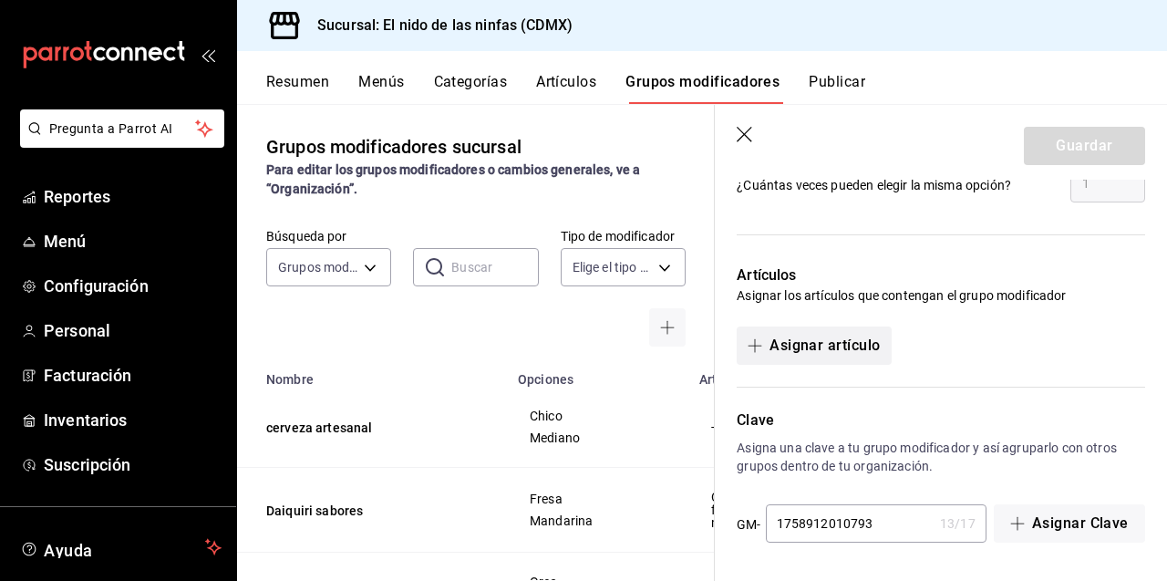
click at [826, 345] on button "Asignar artículo" at bounding box center [813, 345] width 154 height 38
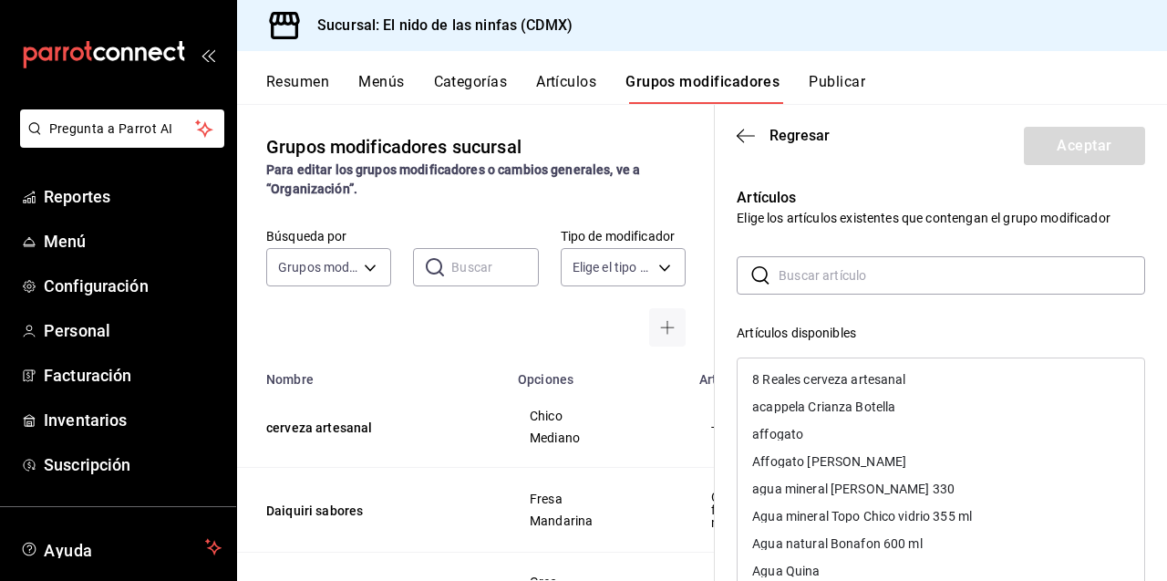
click at [871, 263] on input "text" at bounding box center [961, 275] width 366 height 36
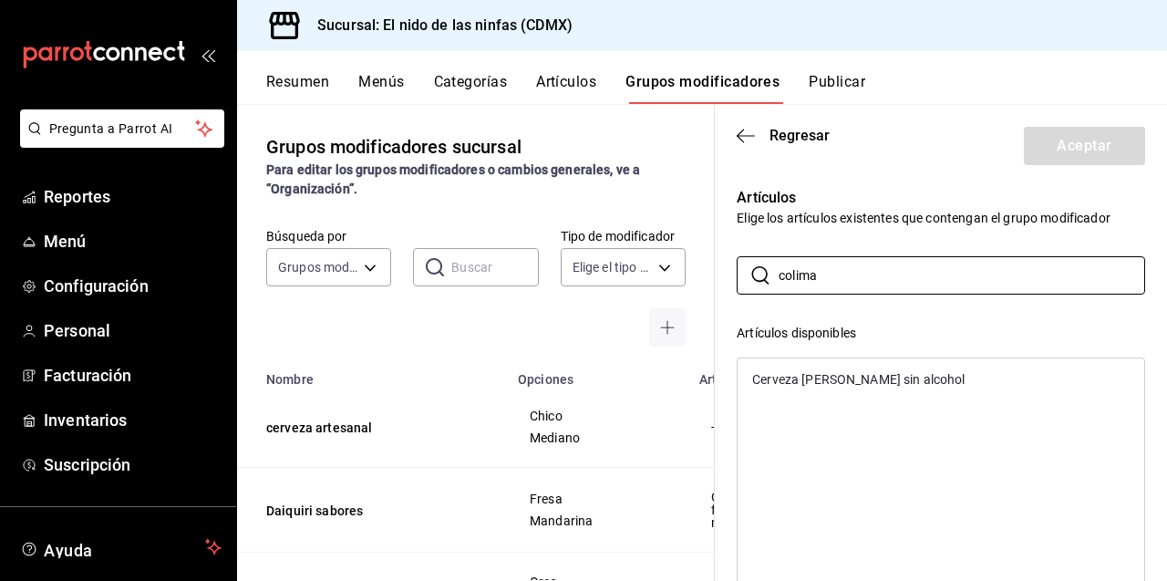
click at [869, 387] on div "Cerveza [PERSON_NAME] sin alcohol" at bounding box center [940, 378] width 407 height 27
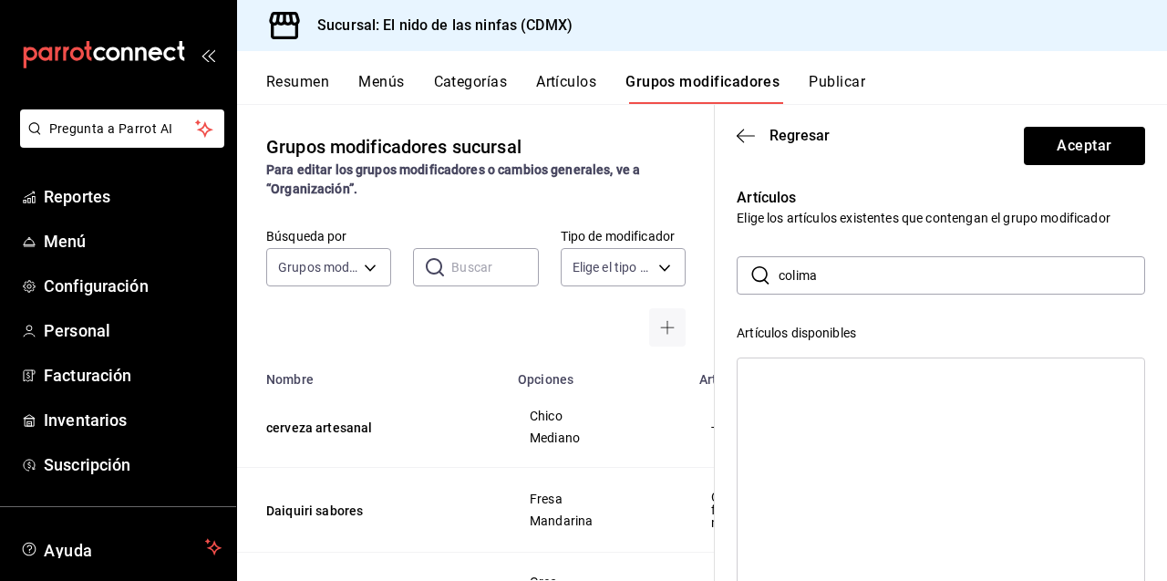
click at [886, 269] on input "colima" at bounding box center [961, 275] width 366 height 36
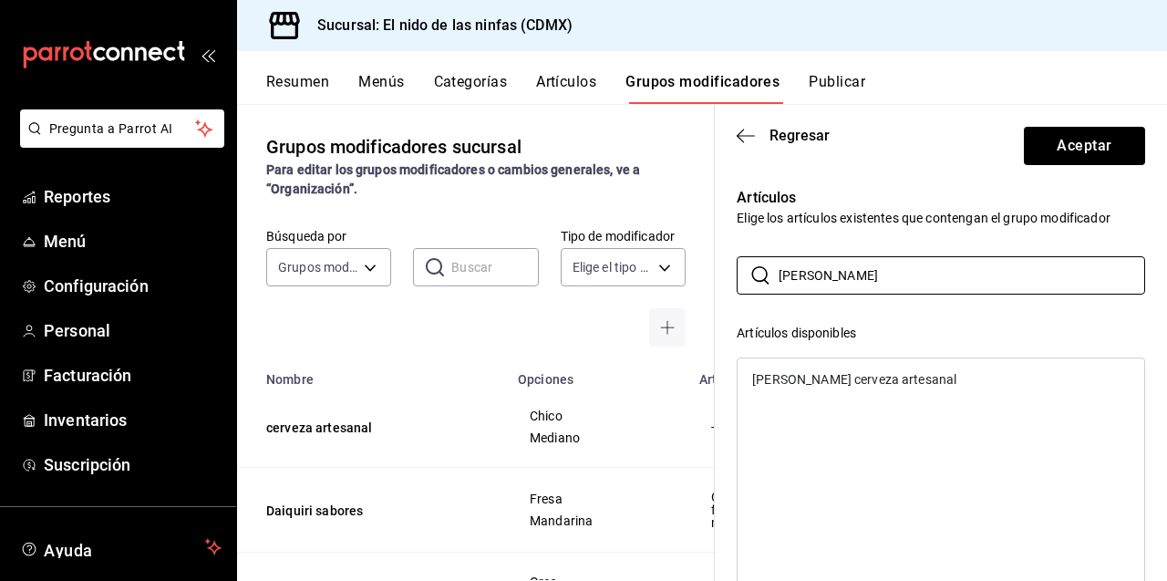
click at [908, 379] on div "[PERSON_NAME] cerveza artesanal" at bounding box center [940, 378] width 407 height 27
click at [876, 267] on input "[PERSON_NAME]" at bounding box center [961, 275] width 366 height 36
click at [889, 376] on div "[PERSON_NAME] cerveza artesanal" at bounding box center [854, 379] width 204 height 13
click at [865, 262] on input "[PERSON_NAME]" at bounding box center [961, 275] width 366 height 36
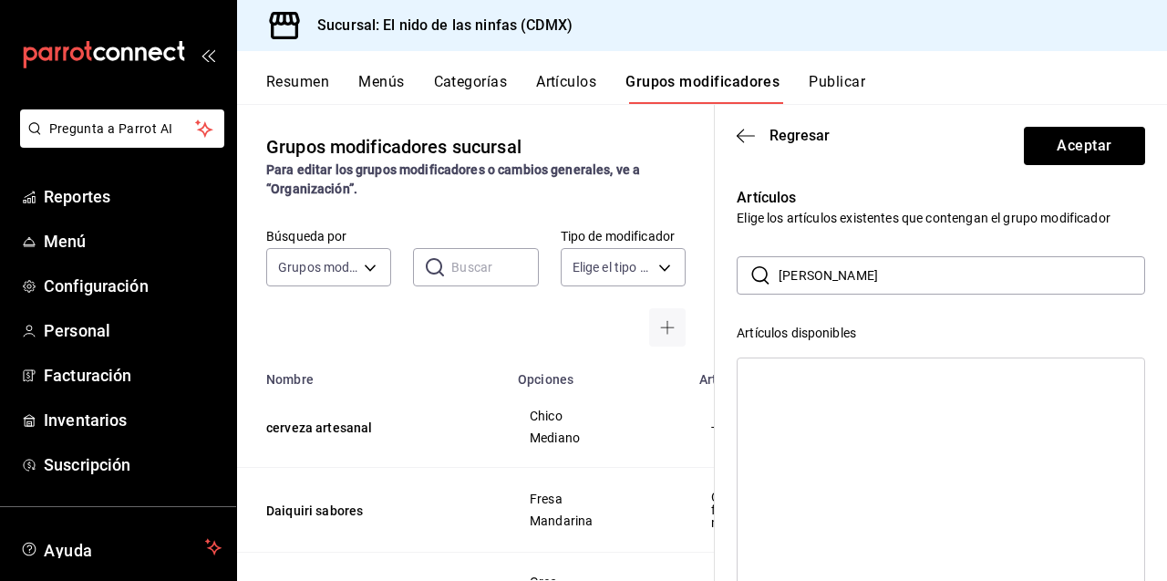
click at [865, 262] on input "[PERSON_NAME]" at bounding box center [961, 275] width 366 height 36
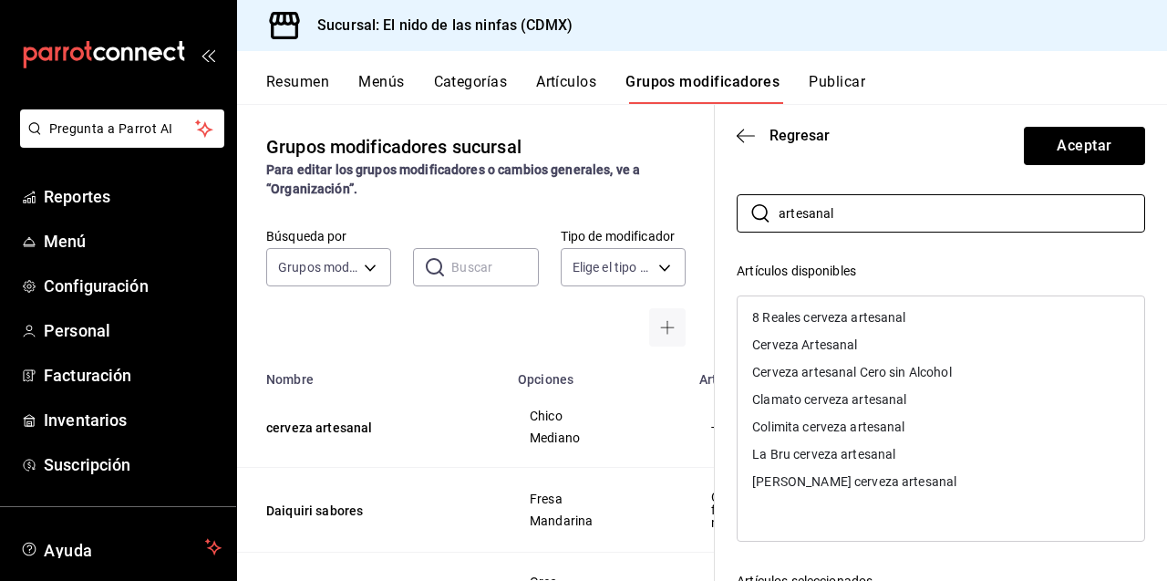
scroll to position [63, 0]
type input "artesanal"
click at [912, 426] on div "Colimita cerveza artesanal" at bounding box center [940, 425] width 407 height 27
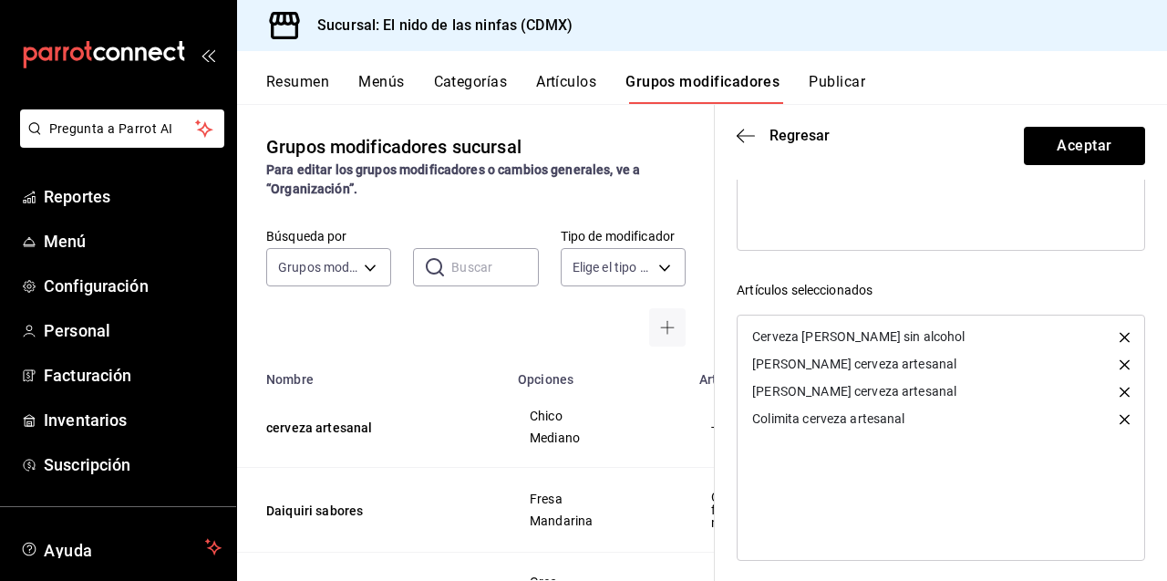
scroll to position [363, 0]
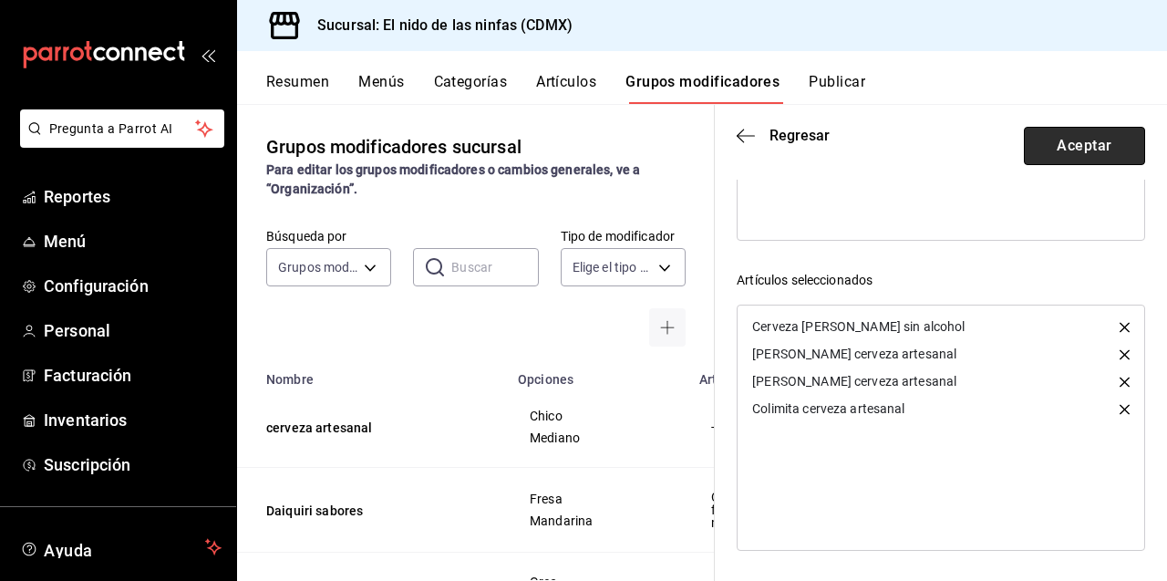
click at [1083, 139] on button "Aceptar" at bounding box center [1084, 146] width 121 height 38
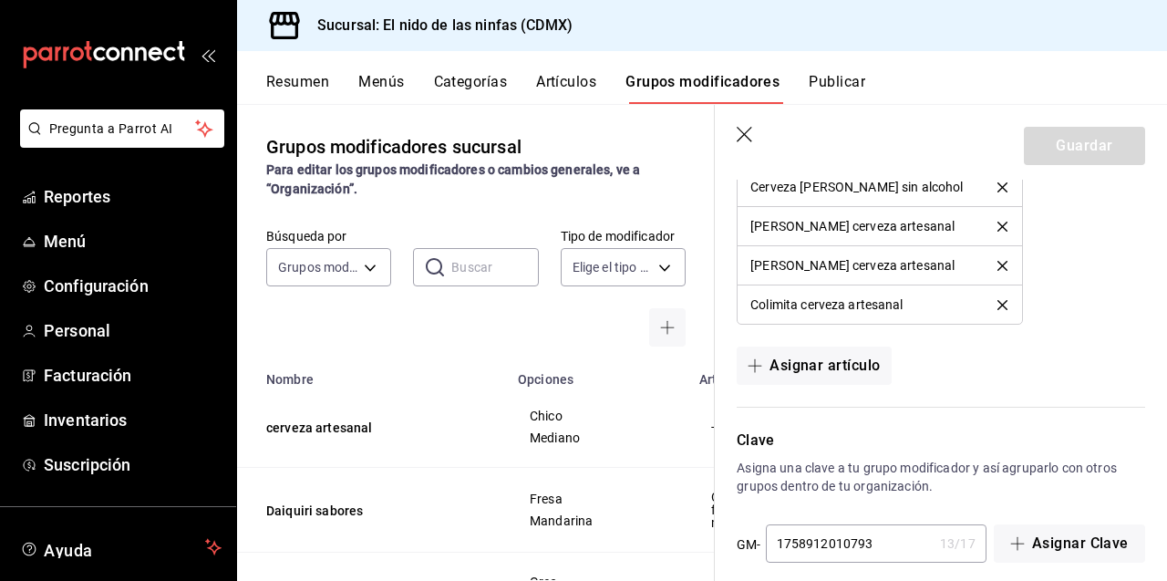
scroll to position [1121, 0]
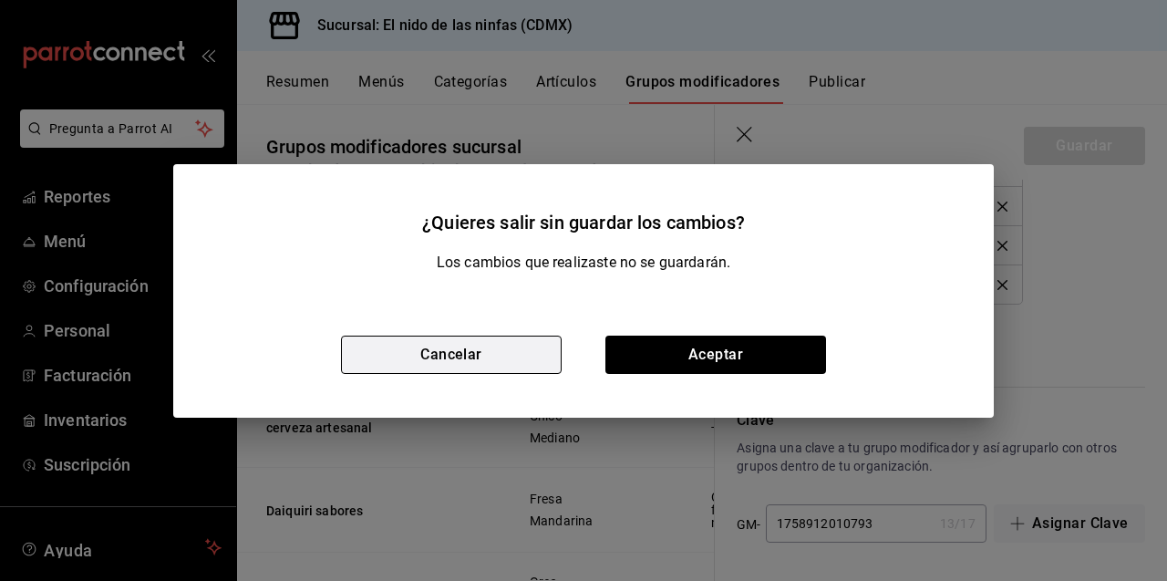
click at [494, 360] on button "Cancelar" at bounding box center [451, 354] width 221 height 38
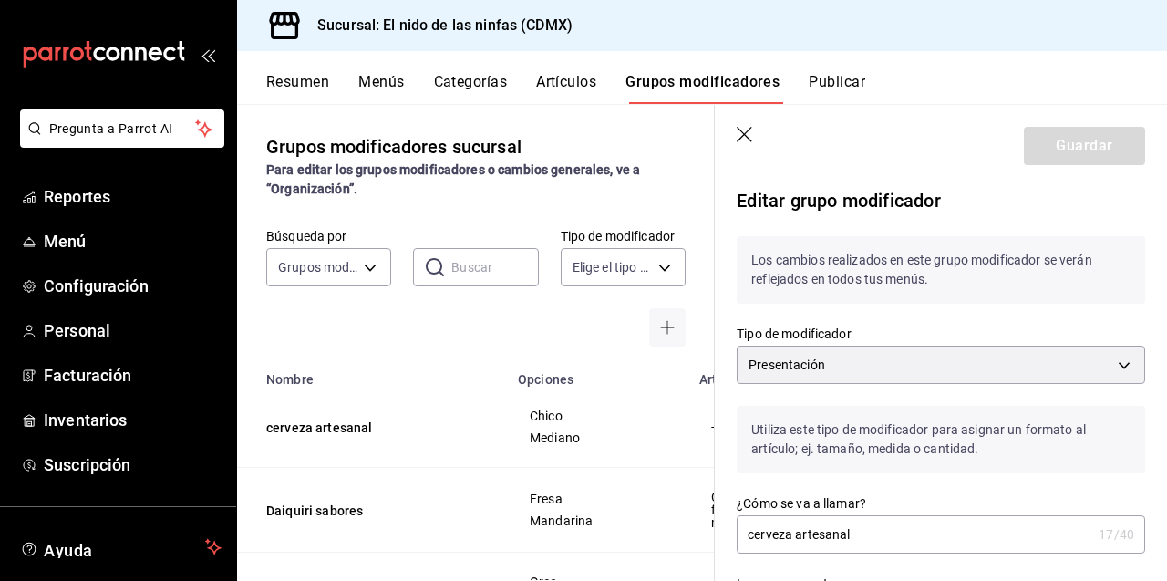
click at [930, 367] on body "Pregunta a Parrot AI Reportes Menú Configuración Personal Facturación Inventari…" at bounding box center [583, 290] width 1167 height 581
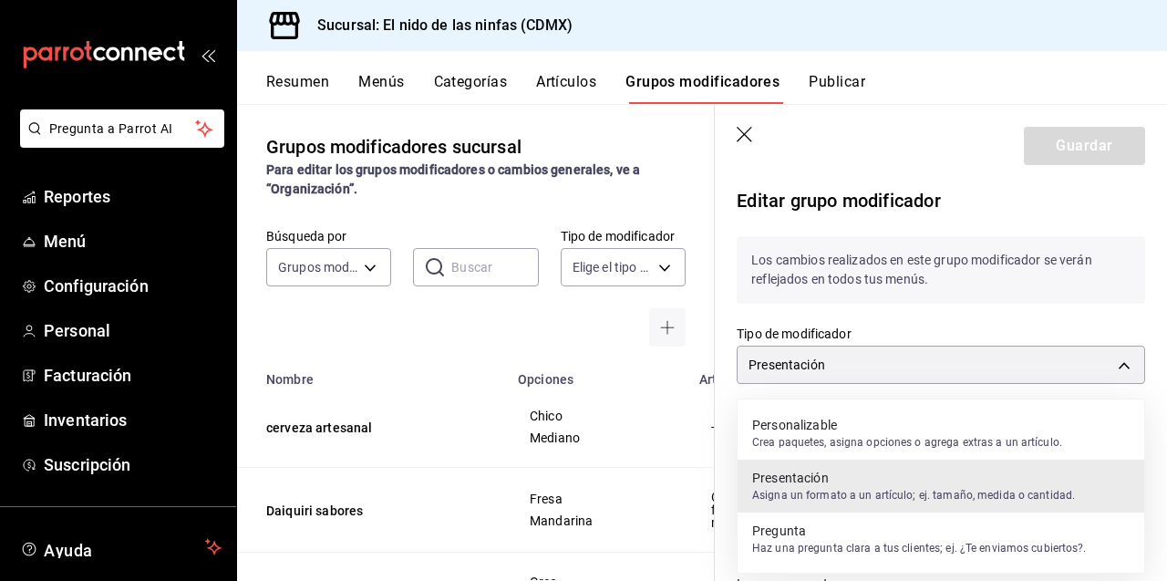
click at [871, 543] on p "Haz una pregunta clara a tus clientes; ej. ¿Te enviamos cubiertos?." at bounding box center [919, 548] width 335 height 16
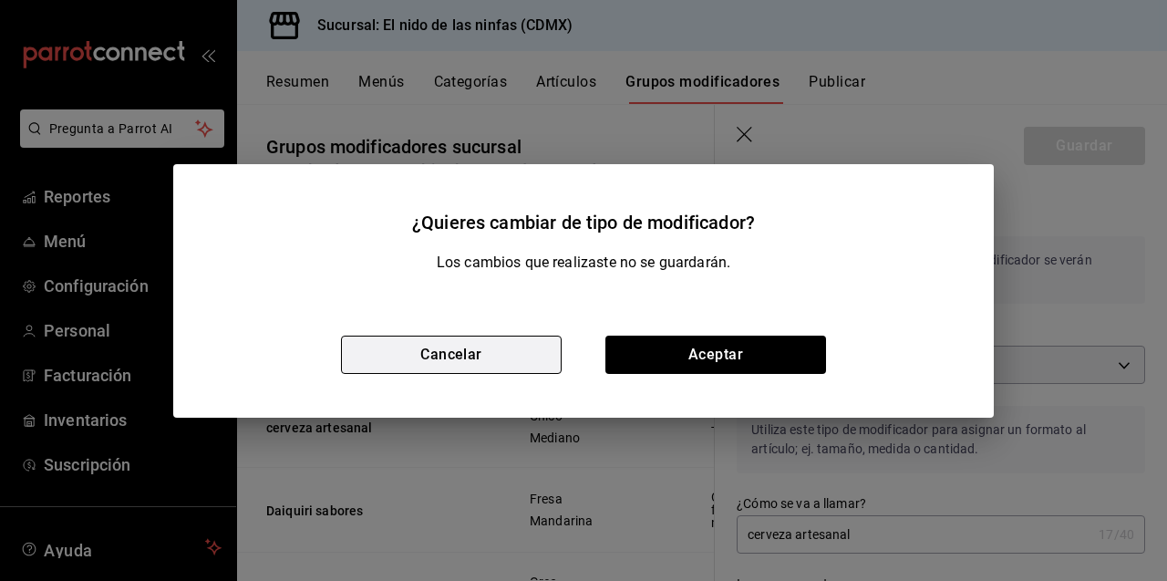
click at [509, 340] on button "Cancelar" at bounding box center [451, 354] width 221 height 38
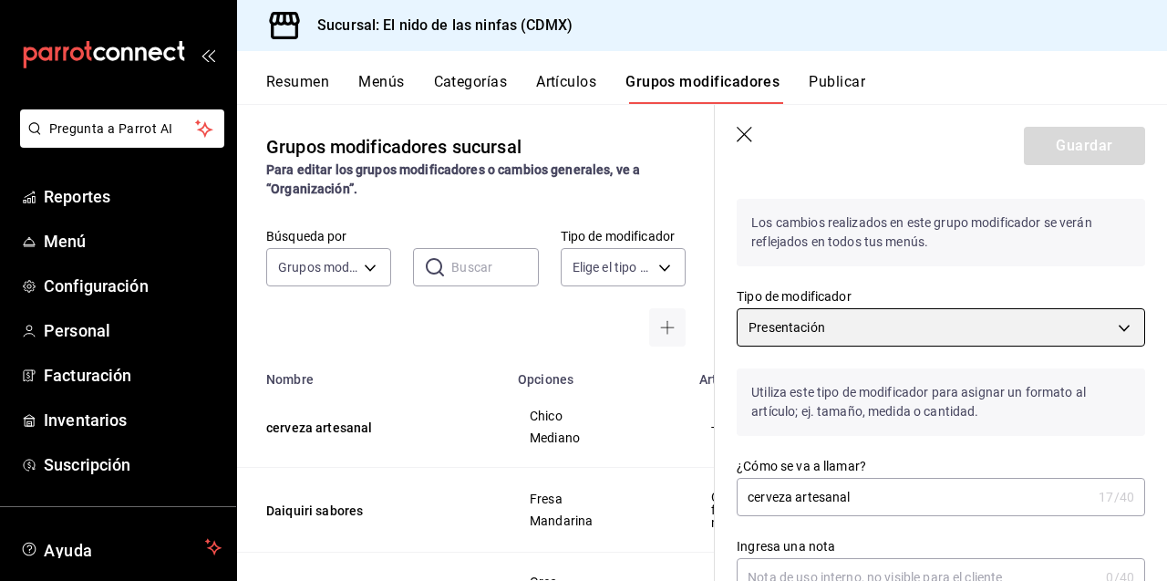
scroll to position [38, 0]
click at [882, 310] on body "Pregunta a Parrot AI Reportes Menú Configuración Personal Facturación Inventari…" at bounding box center [583, 290] width 1167 height 581
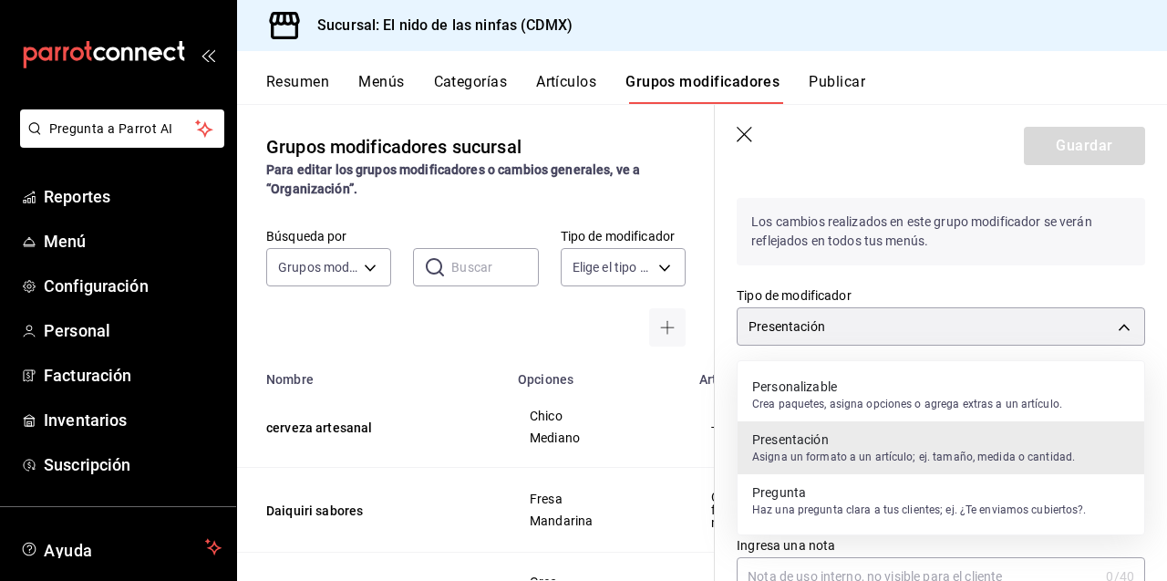
click at [870, 413] on div "Personalizable Crea paquetes, asigna opciones o agrega extras a un artículo." at bounding box center [907, 395] width 310 height 42
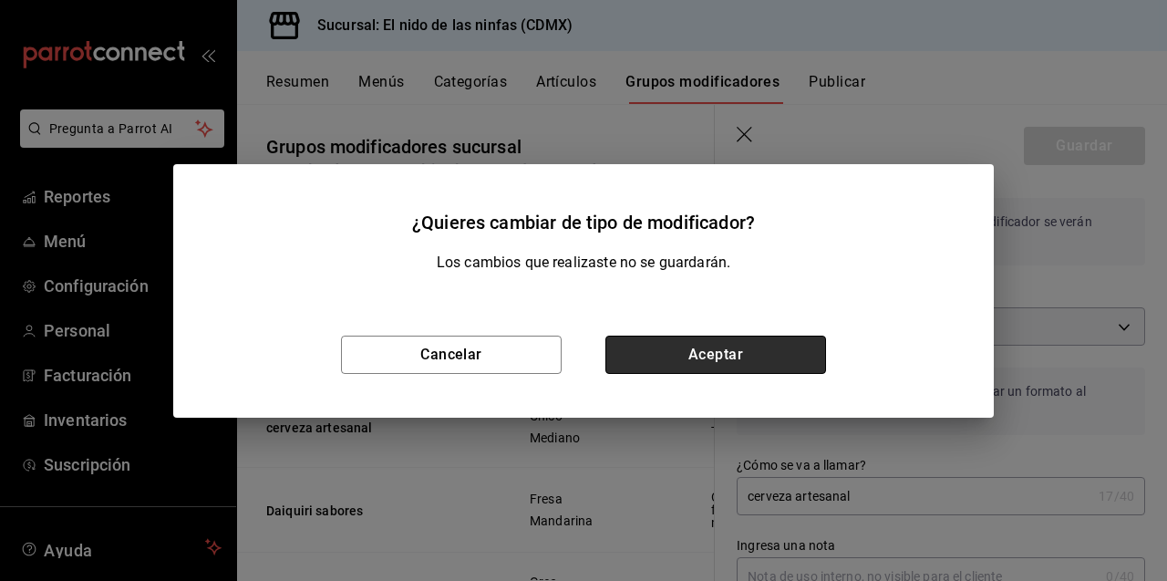
click at [736, 353] on button "Aceptar" at bounding box center [715, 354] width 221 height 38
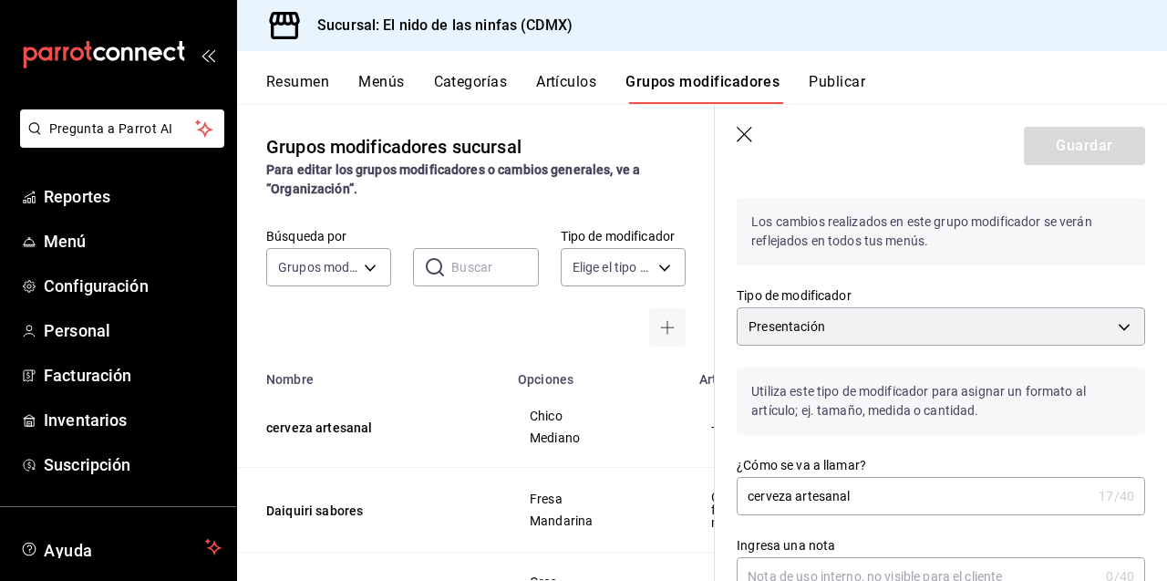
click at [852, 306] on div "Presentación PRESENTATION" at bounding box center [940, 323] width 408 height 46
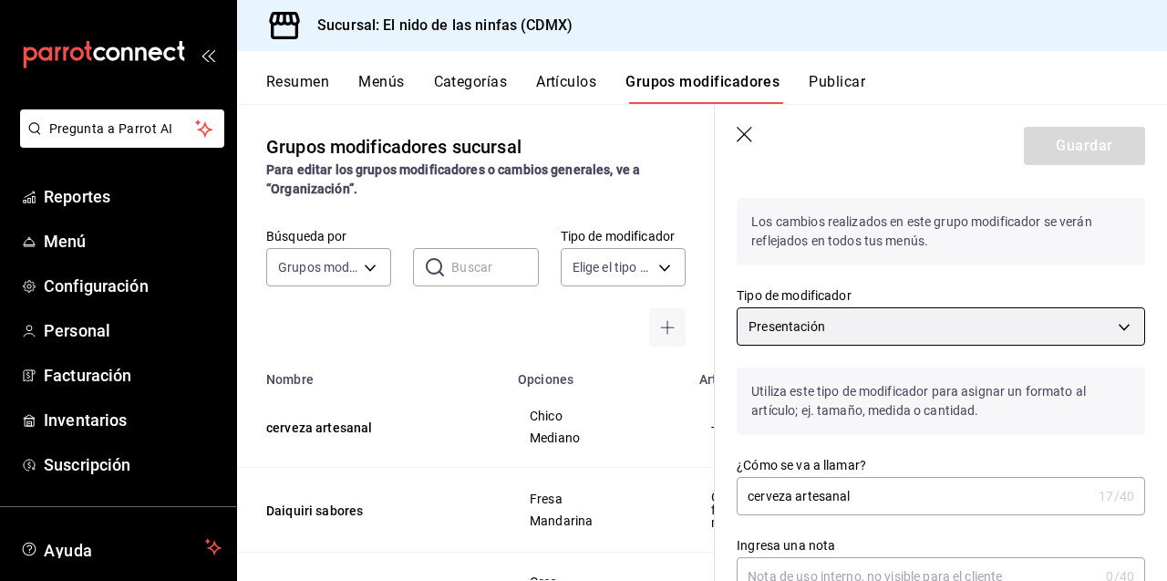
click at [867, 324] on body "Pregunta a Parrot AI Reportes Menú Configuración Personal Facturación Inventari…" at bounding box center [583, 290] width 1167 height 581
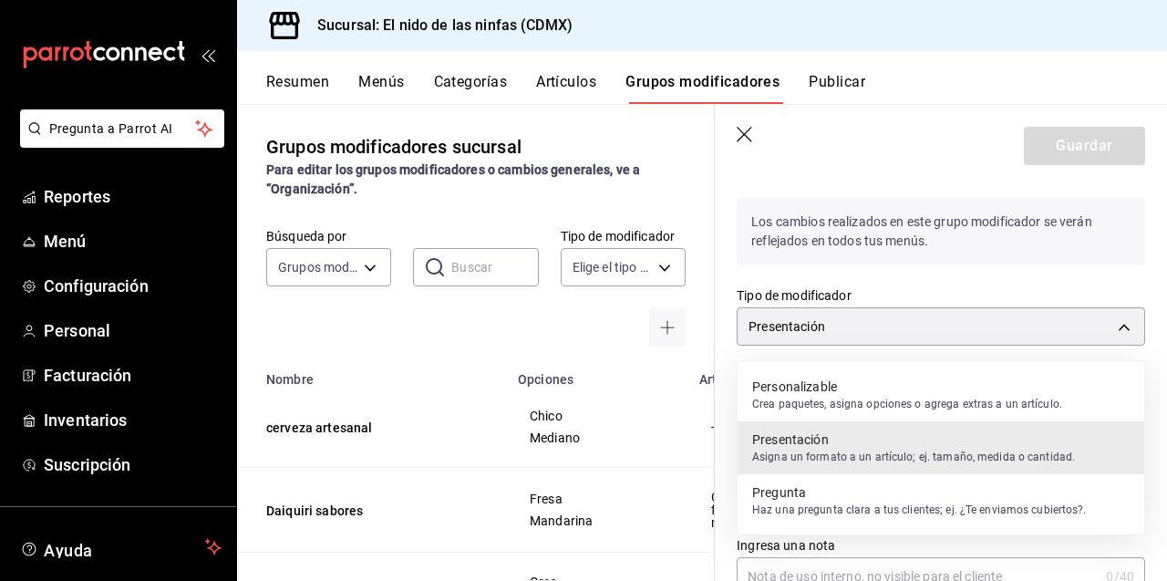
click at [831, 402] on p "Crea paquetes, asigna opciones o agrega extras a un artículo." at bounding box center [907, 404] width 310 height 16
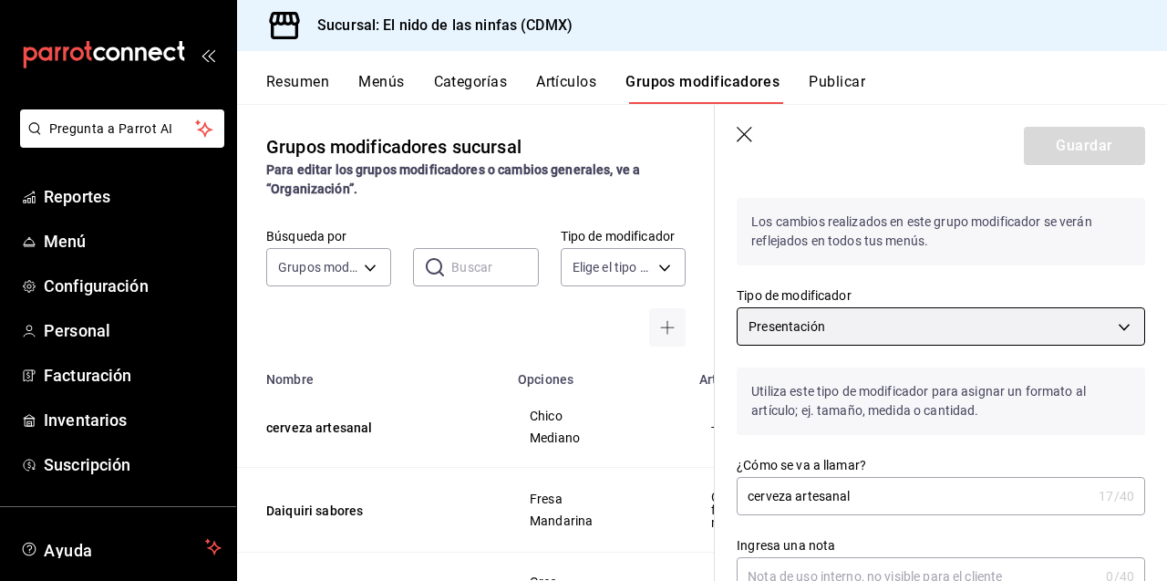
click at [921, 326] on body "Pregunta a Parrot AI Reportes Menú Configuración Personal Facturación Inventari…" at bounding box center [583, 290] width 1167 height 581
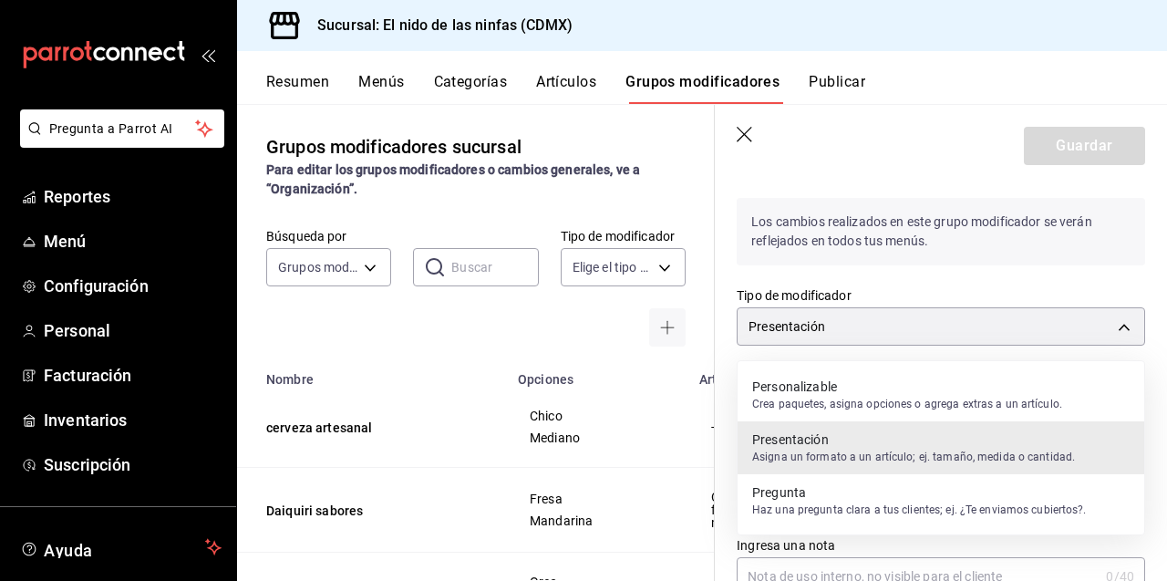
click at [813, 406] on p "Crea paquetes, asigna opciones o agrega extras a un artículo." at bounding box center [907, 404] width 310 height 16
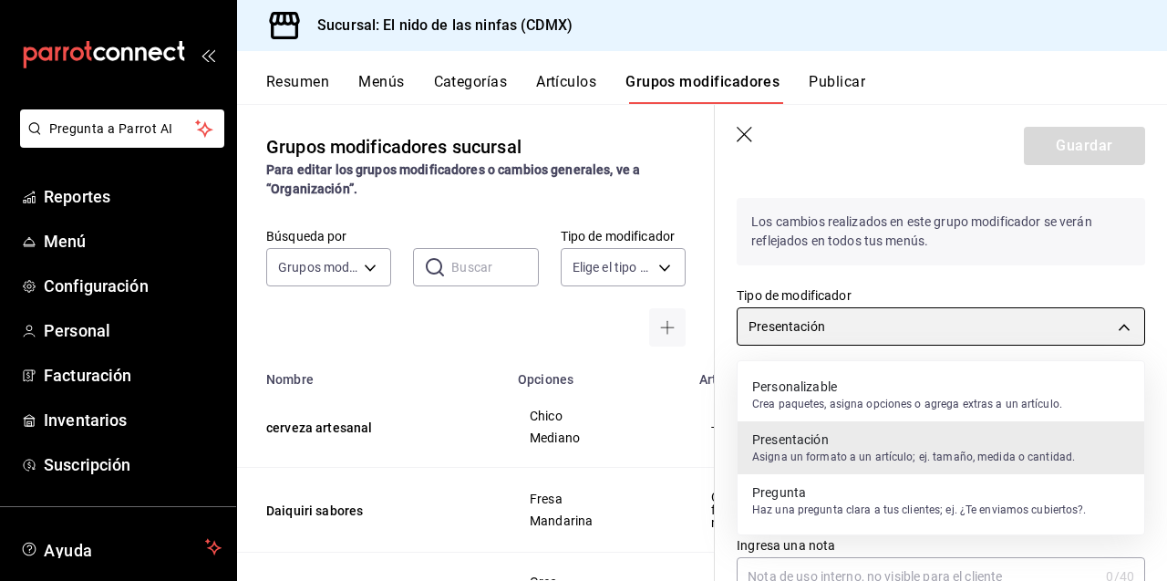
type input "PRESENTATION"
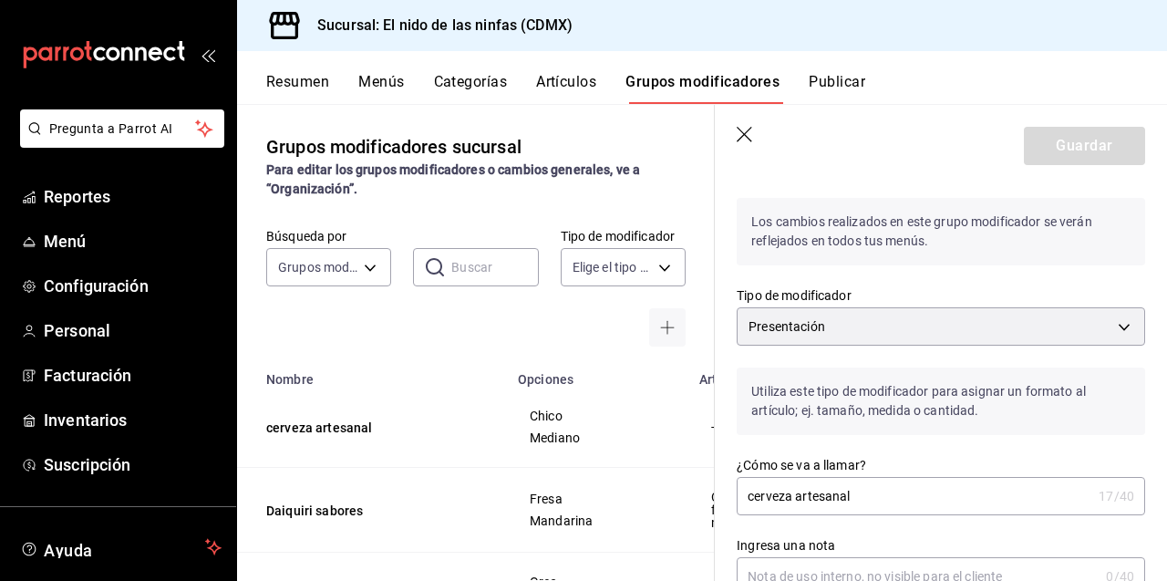
click at [735, 141] on header "Guardar" at bounding box center [941, 142] width 452 height 75
click at [744, 135] on icon "button" at bounding box center [743, 134] width 15 height 15
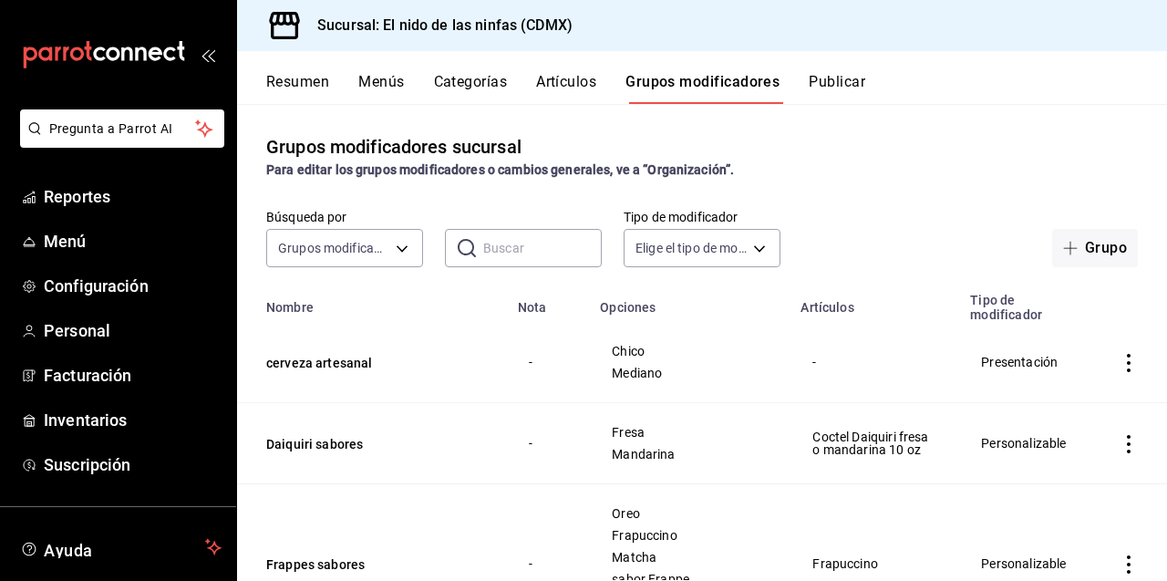
click at [1115, 363] on td "simple table" at bounding box center [1128, 362] width 77 height 81
click at [1133, 368] on icon "actions" at bounding box center [1128, 363] width 18 height 18
click at [1050, 403] on span "Editar" at bounding box center [1073, 405] width 47 height 19
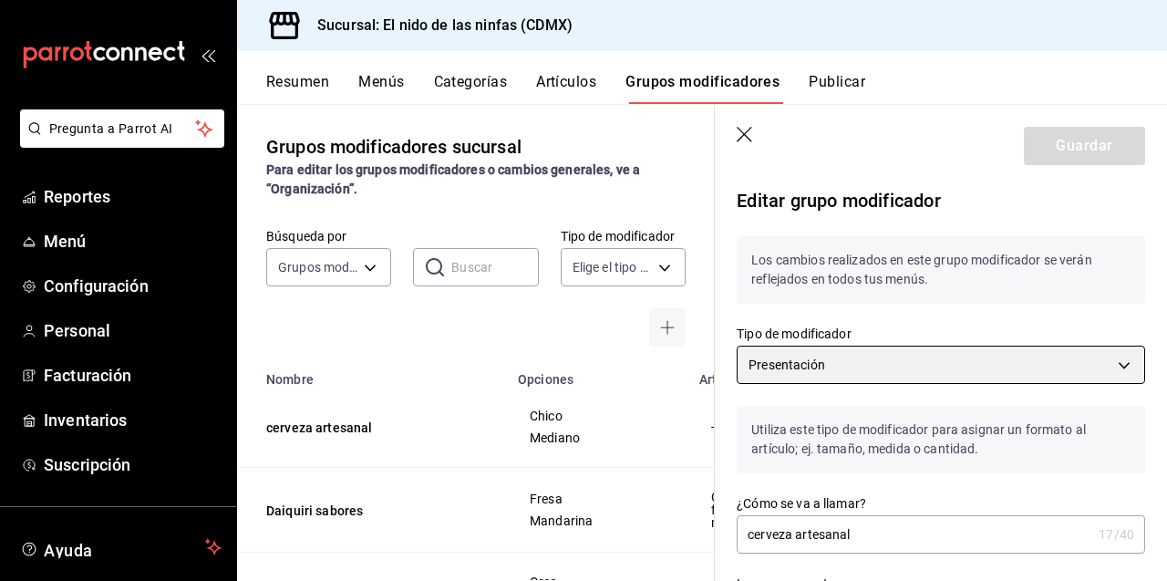
click at [900, 349] on body "Pregunta a Parrot AI Reportes Menú Configuración Personal Facturación Inventari…" at bounding box center [583, 290] width 1167 height 581
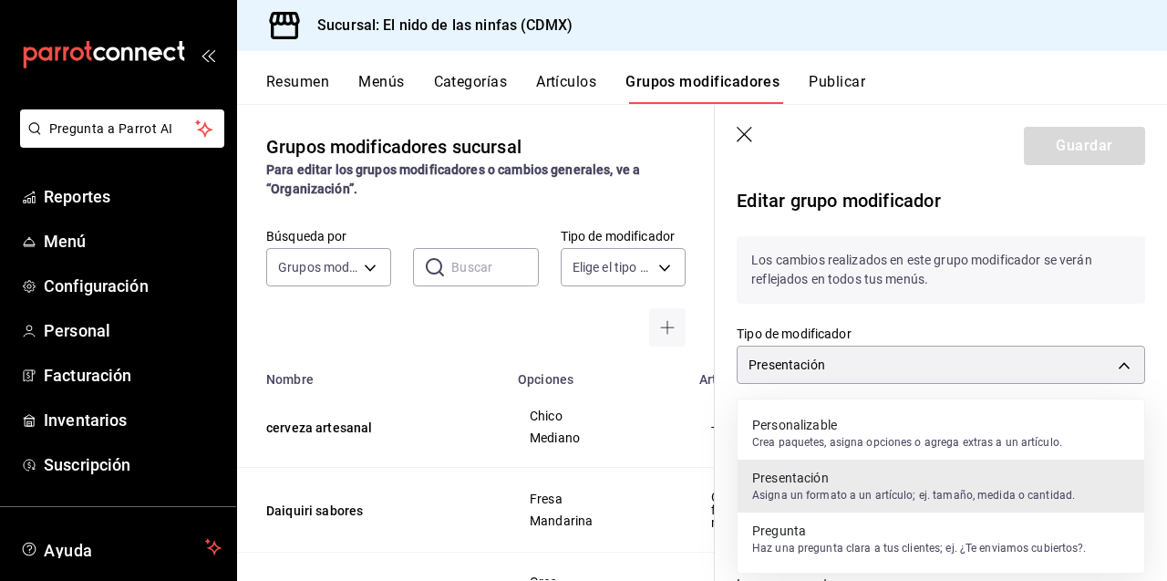
click at [818, 419] on p "Personalizable" at bounding box center [907, 425] width 310 height 18
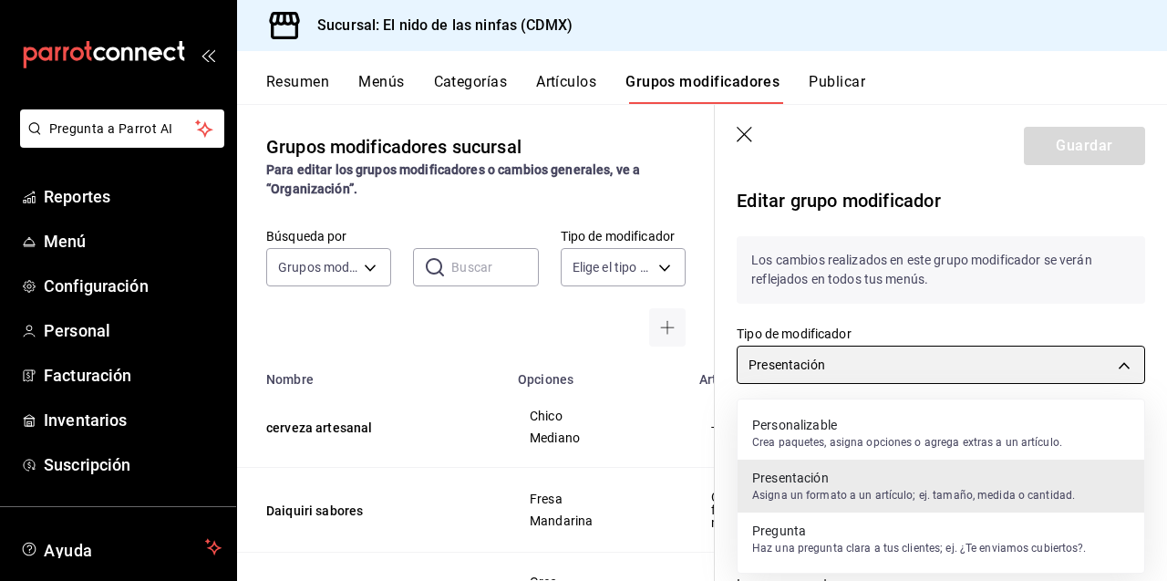
type input "PRESENTATION"
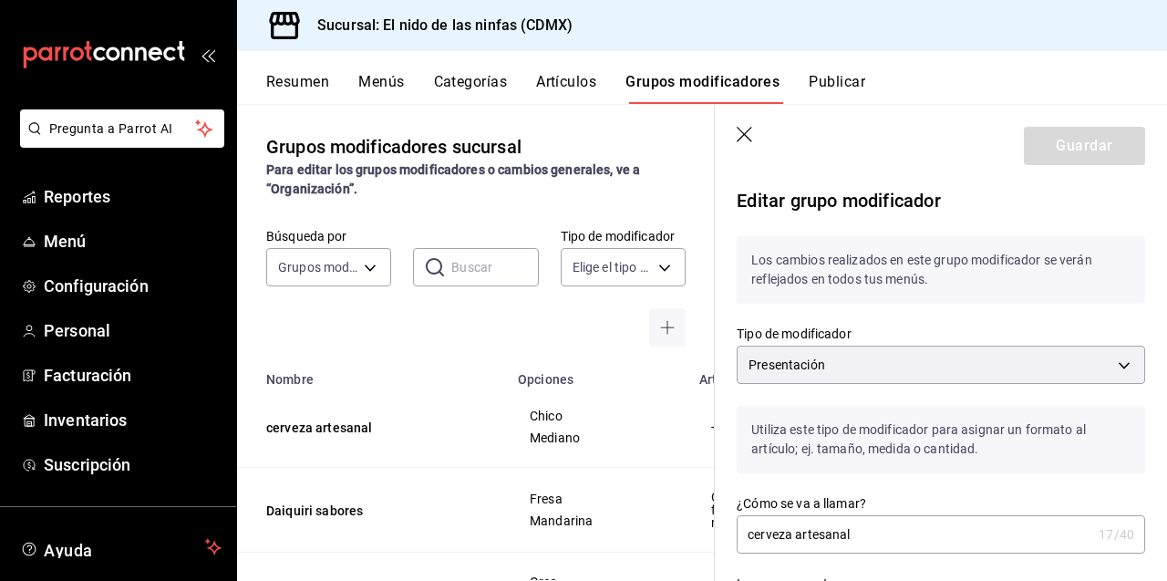
click at [596, 343] on div at bounding box center [623, 327] width 125 height 38
click at [742, 135] on icon "button" at bounding box center [745, 136] width 18 height 18
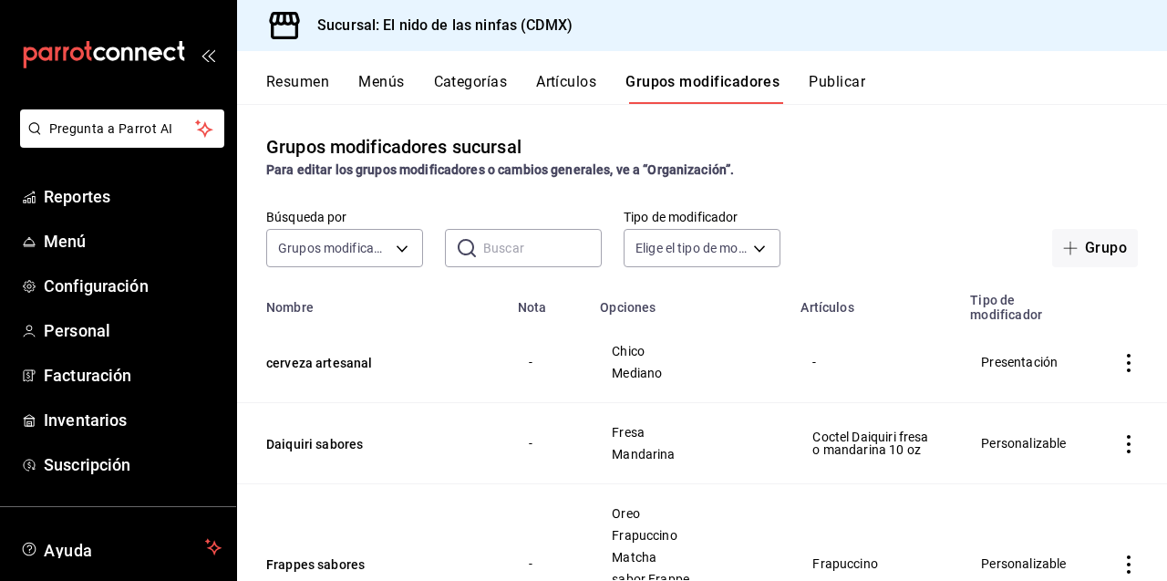
click at [1128, 366] on icon "actions" at bounding box center [1128, 363] width 18 height 18
click at [1053, 475] on span "Eliminar" at bounding box center [1073, 479] width 46 height 15
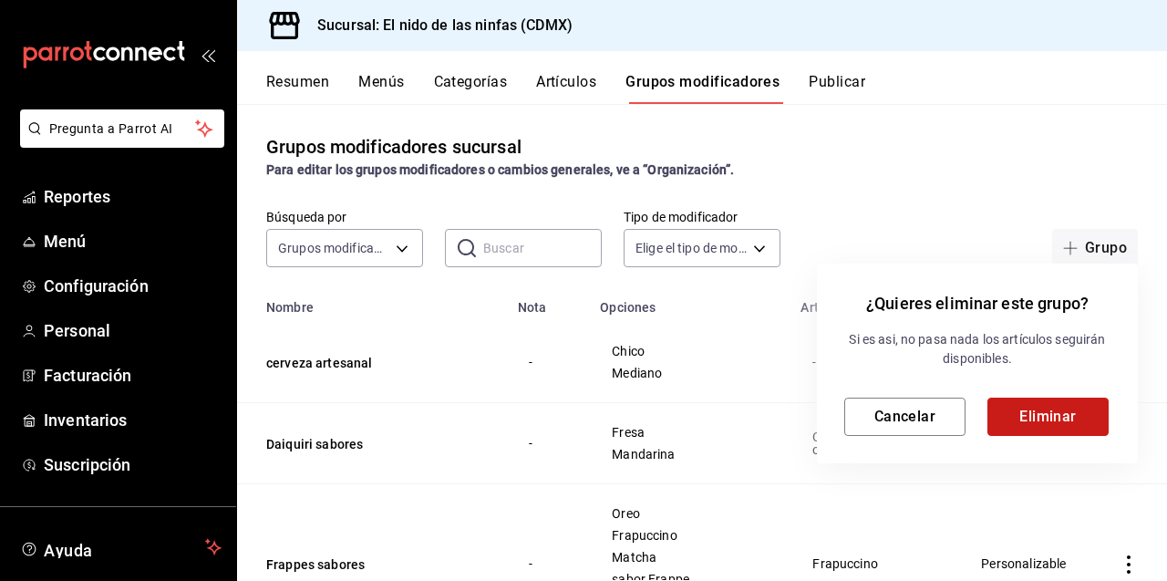
click at [1055, 409] on button "Eliminar" at bounding box center [1047, 416] width 121 height 38
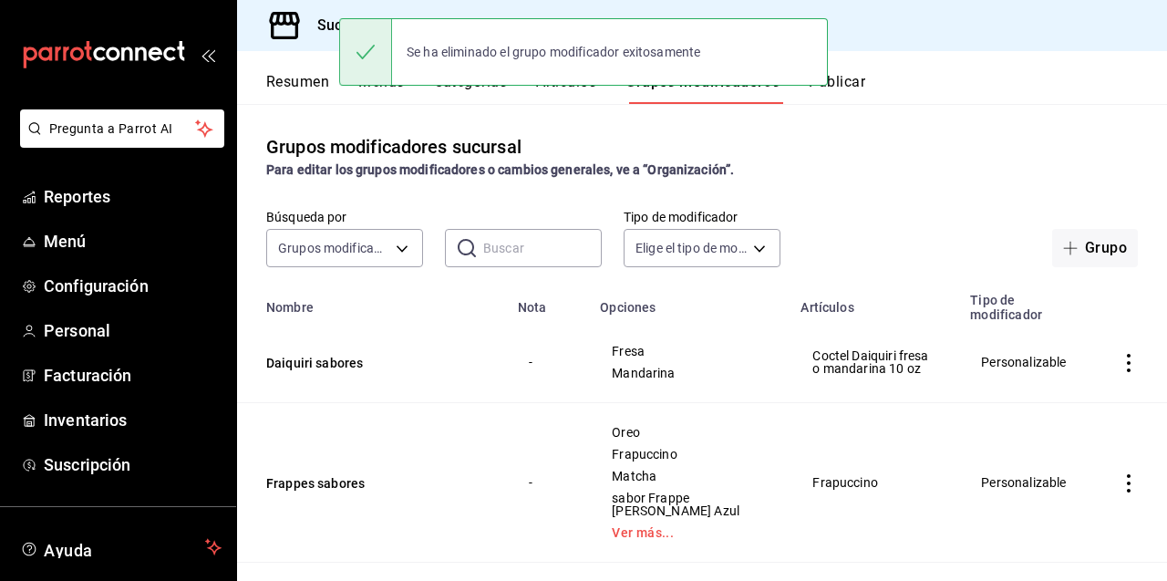
click at [1098, 247] on button "Grupo" at bounding box center [1095, 248] width 86 height 38
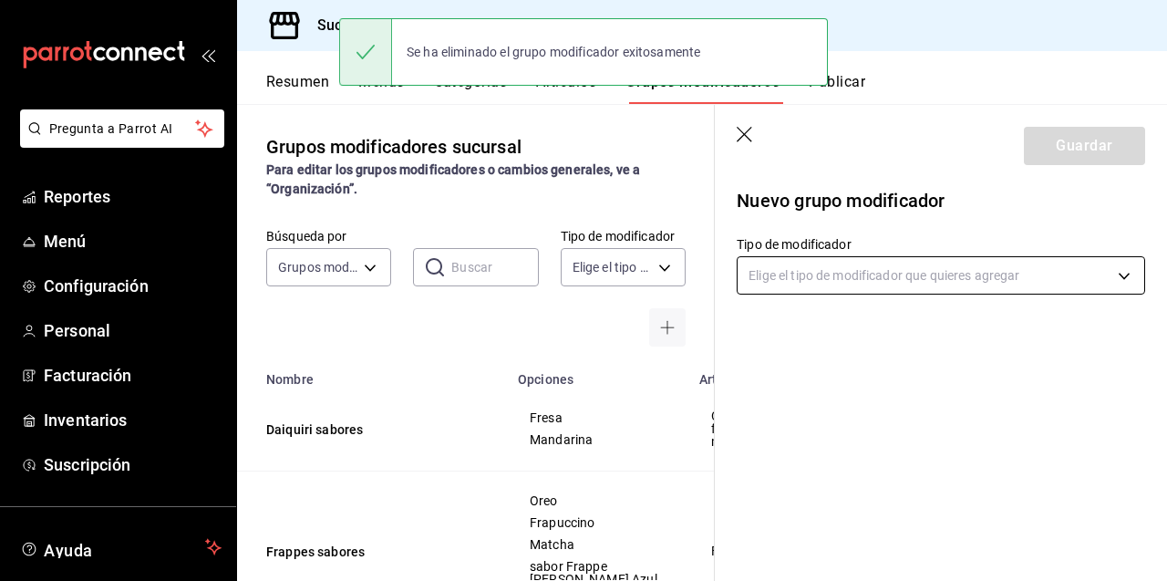
click at [983, 274] on body "Pregunta a Parrot AI Reportes Menú Configuración Personal Facturación Inventari…" at bounding box center [583, 290] width 1167 height 581
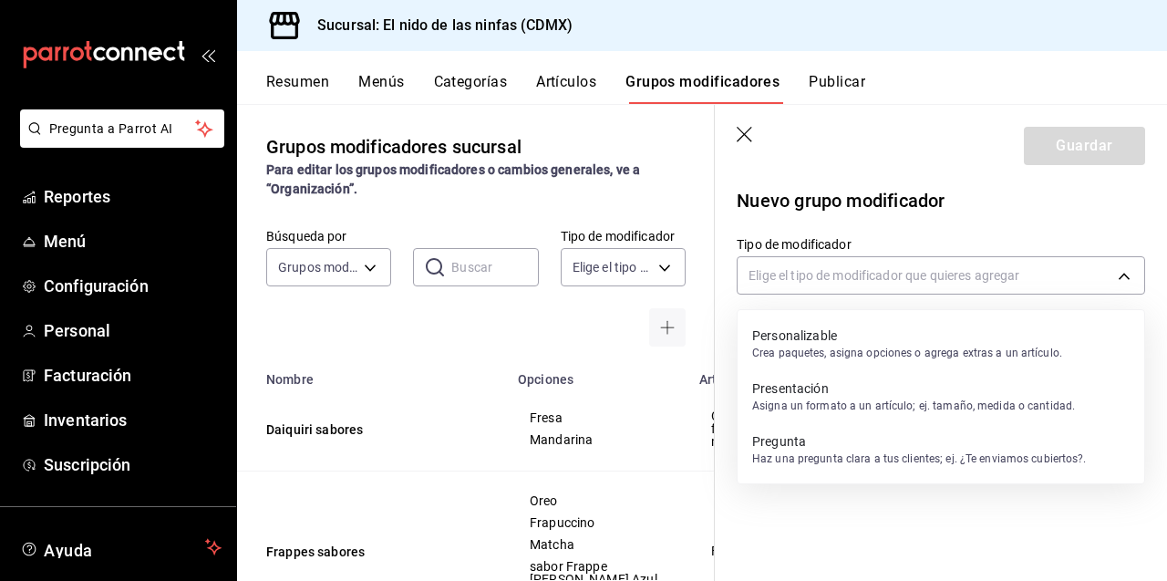
click at [877, 338] on p "Personalizable" at bounding box center [907, 335] width 310 height 18
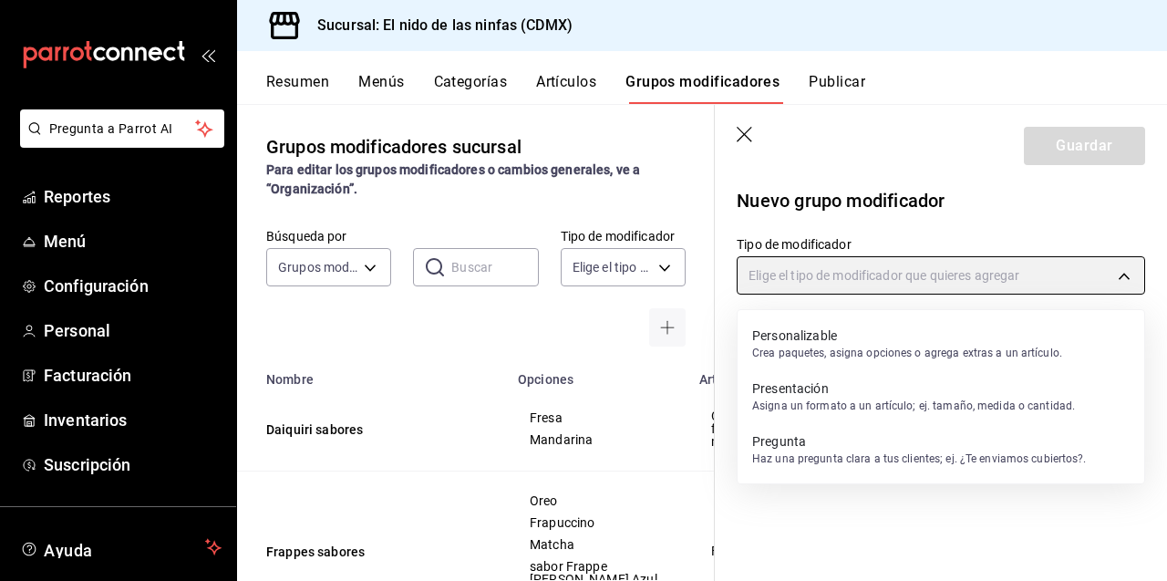
type input "CUSTOMIZABLE"
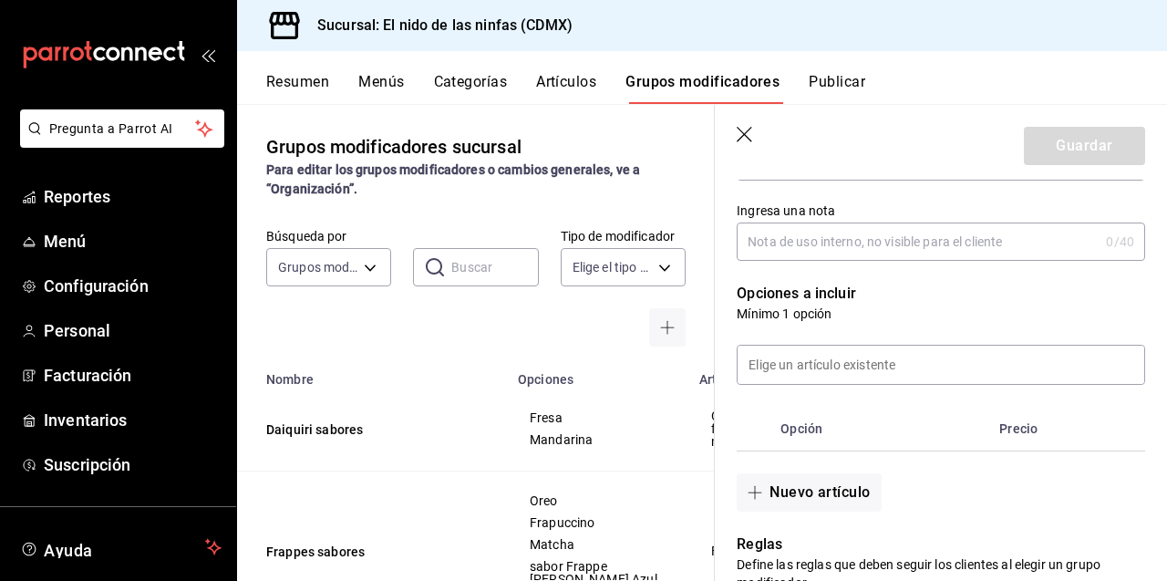
scroll to position [292, 0]
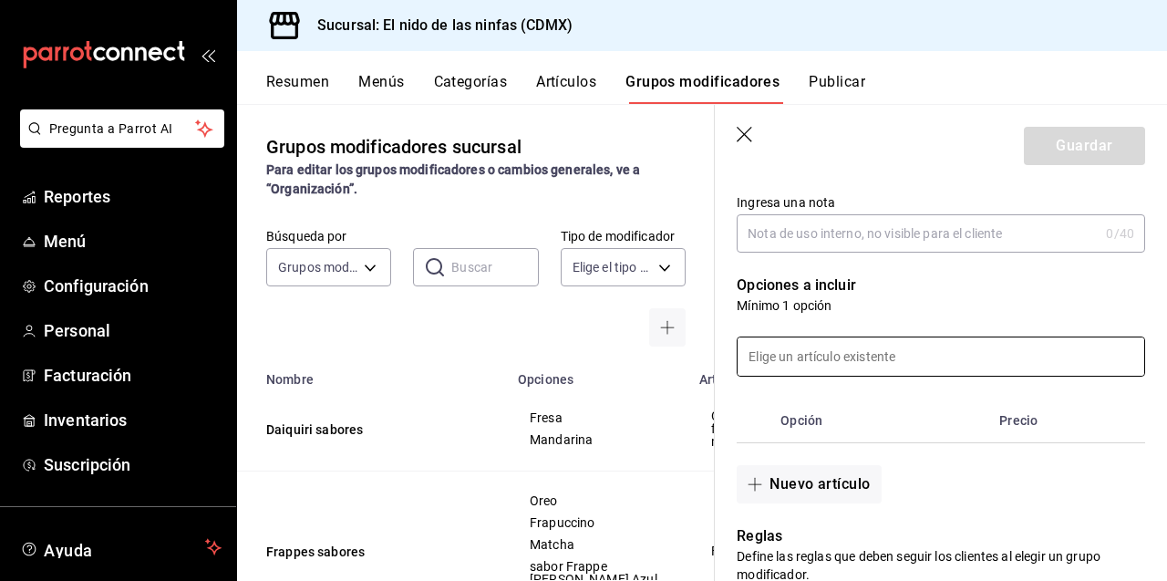
click at [901, 354] on input at bounding box center [940, 356] width 407 height 38
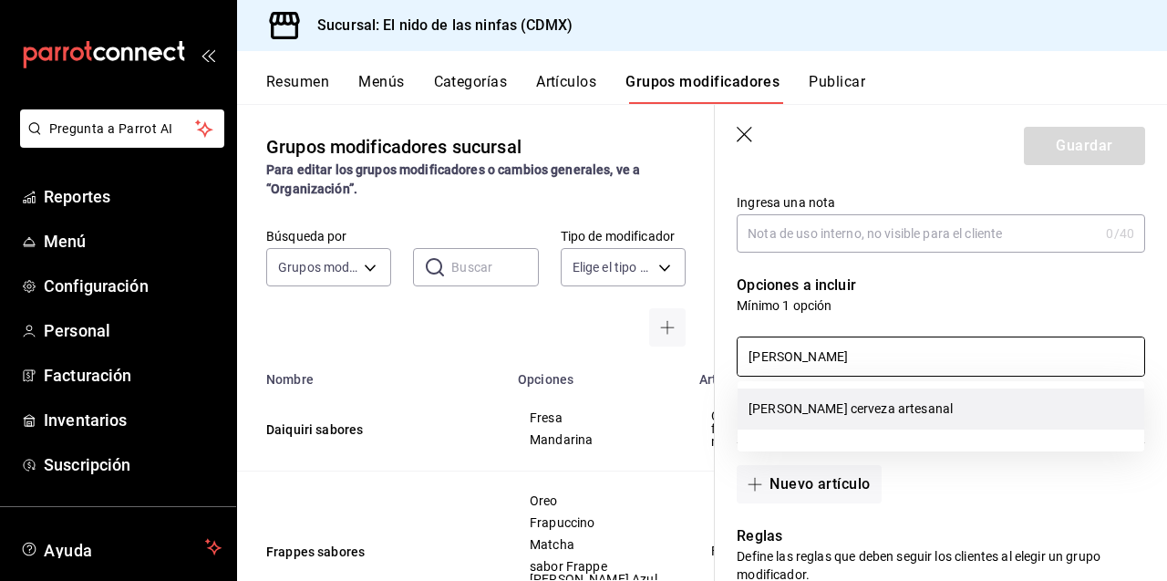
click at [853, 408] on li "[PERSON_NAME] cerveza artesanal" at bounding box center [940, 408] width 407 height 41
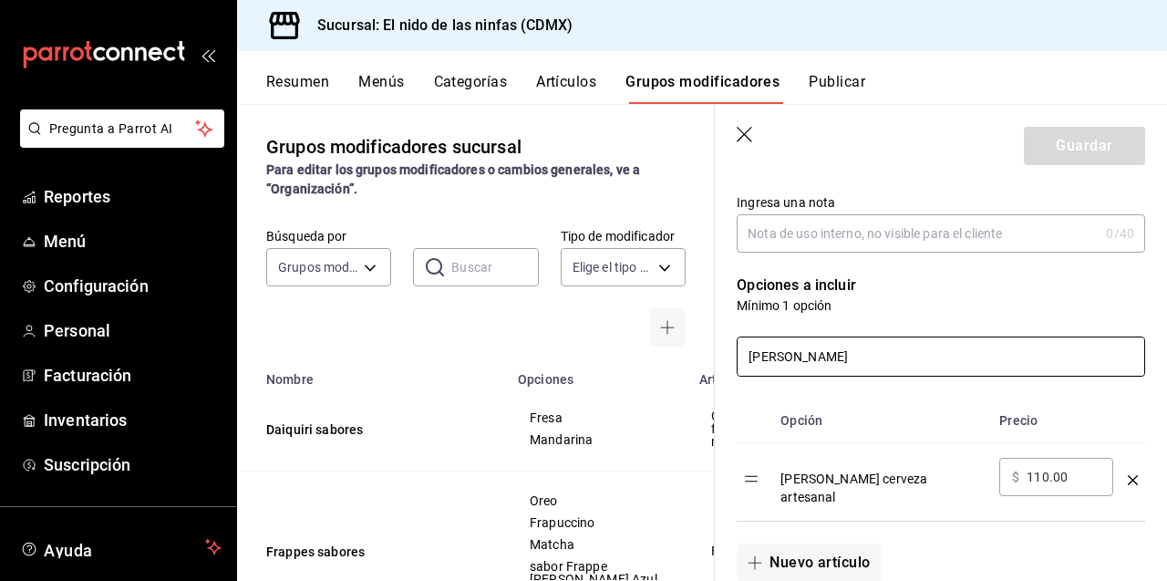
click at [876, 364] on input "[PERSON_NAME]" at bounding box center [940, 356] width 407 height 38
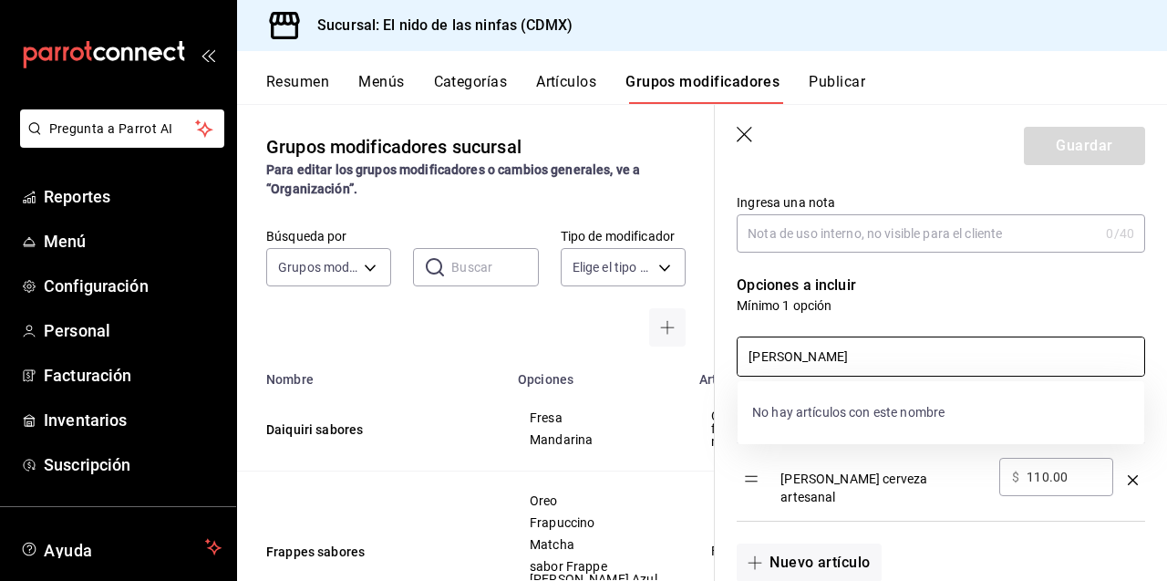
click at [876, 364] on input "[PERSON_NAME]" at bounding box center [940, 356] width 407 height 38
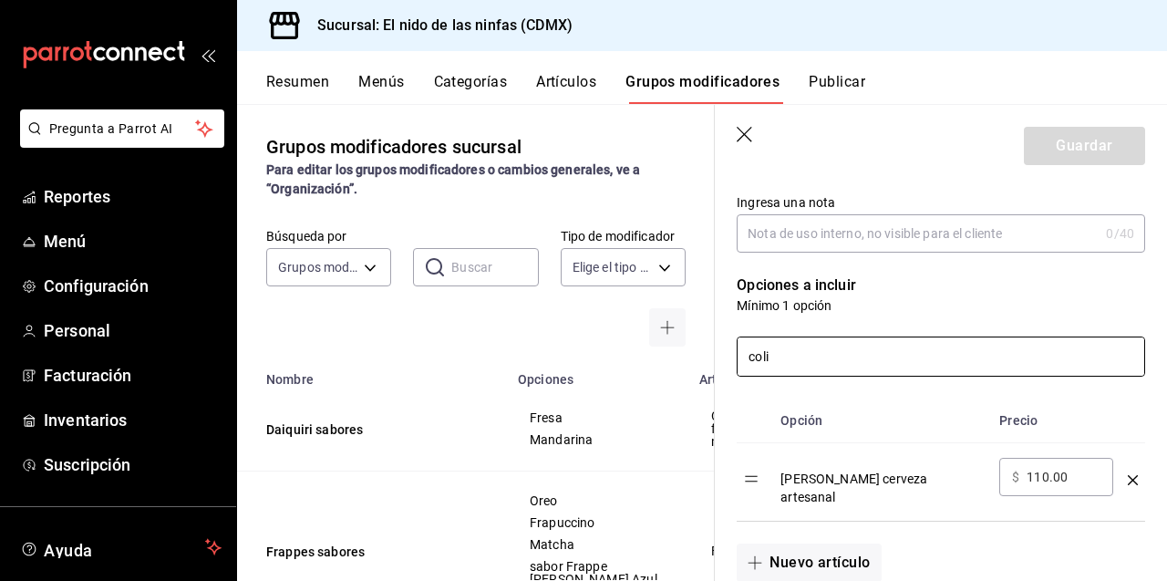
type input "colim"
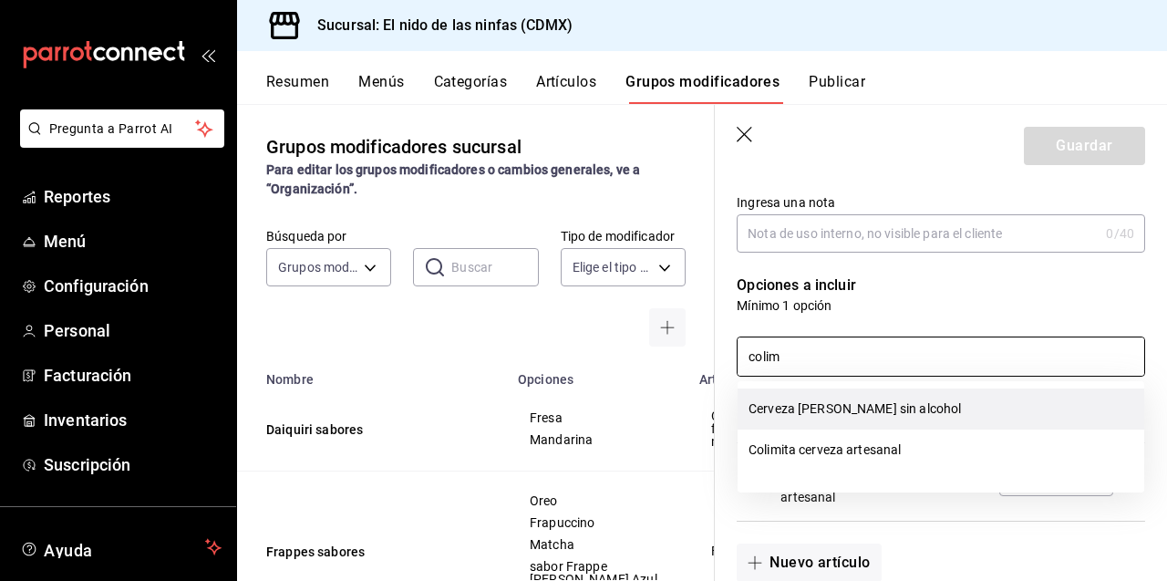
click at [835, 399] on li "Cerveza [PERSON_NAME] sin alcohol" at bounding box center [940, 408] width 407 height 41
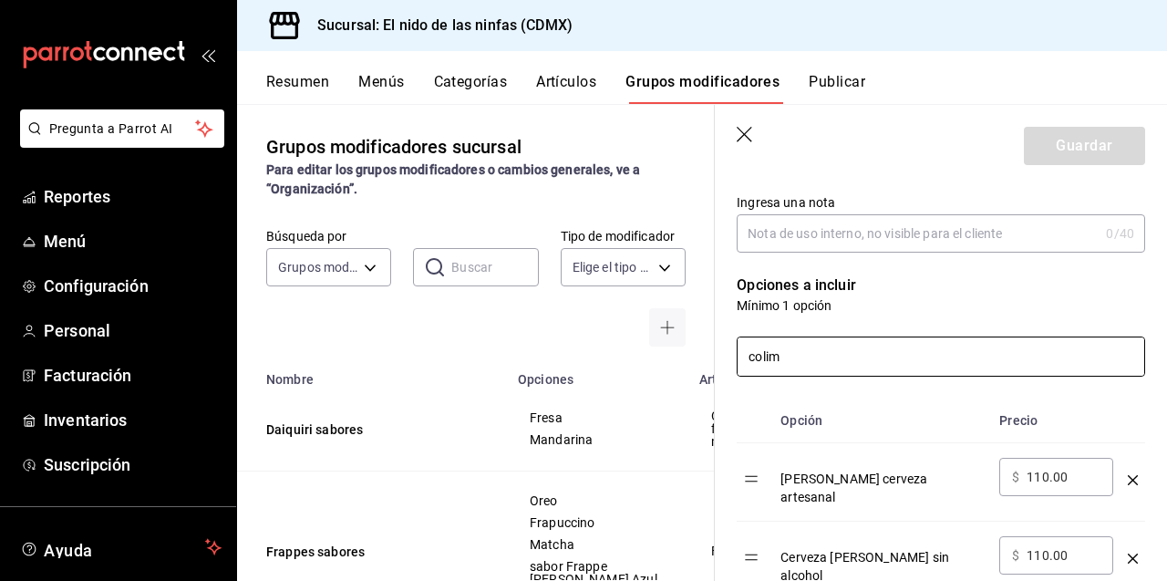
click at [840, 355] on input "colim" at bounding box center [940, 356] width 407 height 38
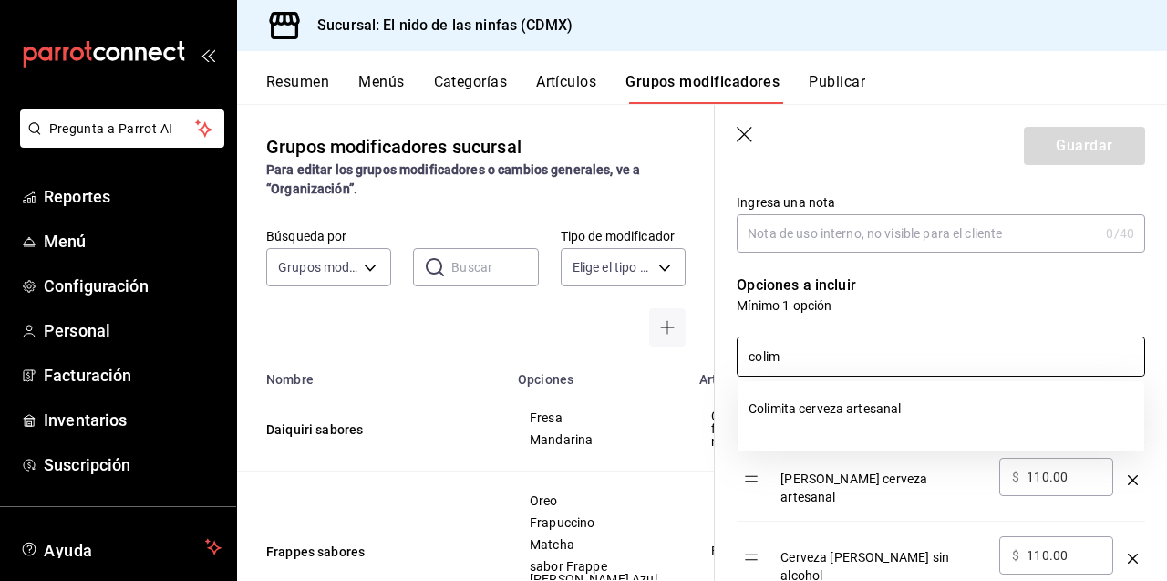
click at [796, 431] on div at bounding box center [940, 432] width 407 height 7
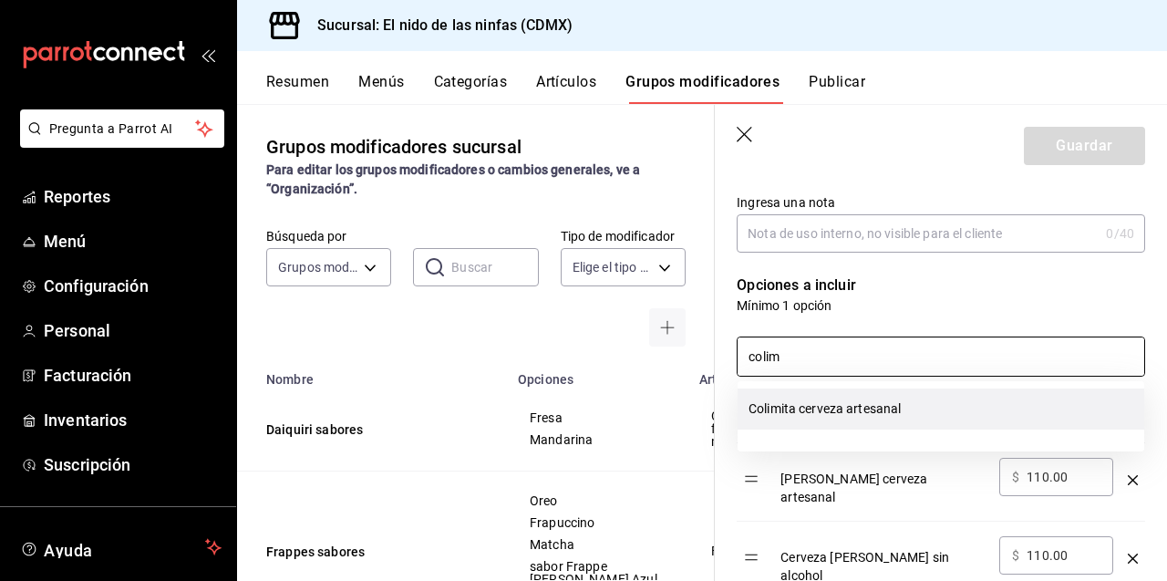
click at [814, 418] on li "Colimita cerveza artesanal" at bounding box center [940, 408] width 407 height 41
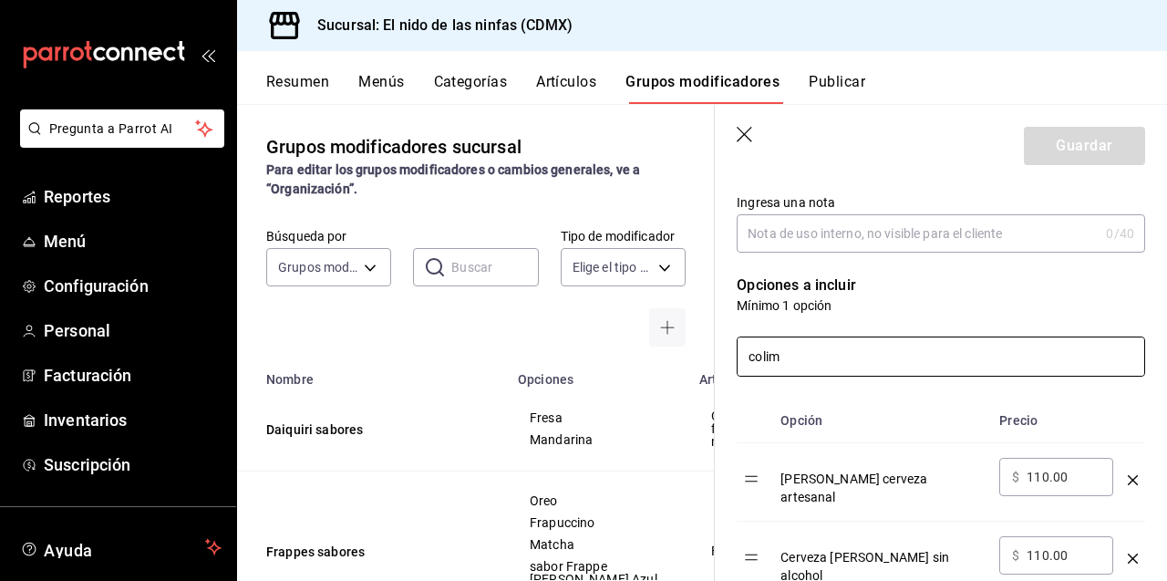
click at [851, 372] on input "colim" at bounding box center [940, 356] width 407 height 38
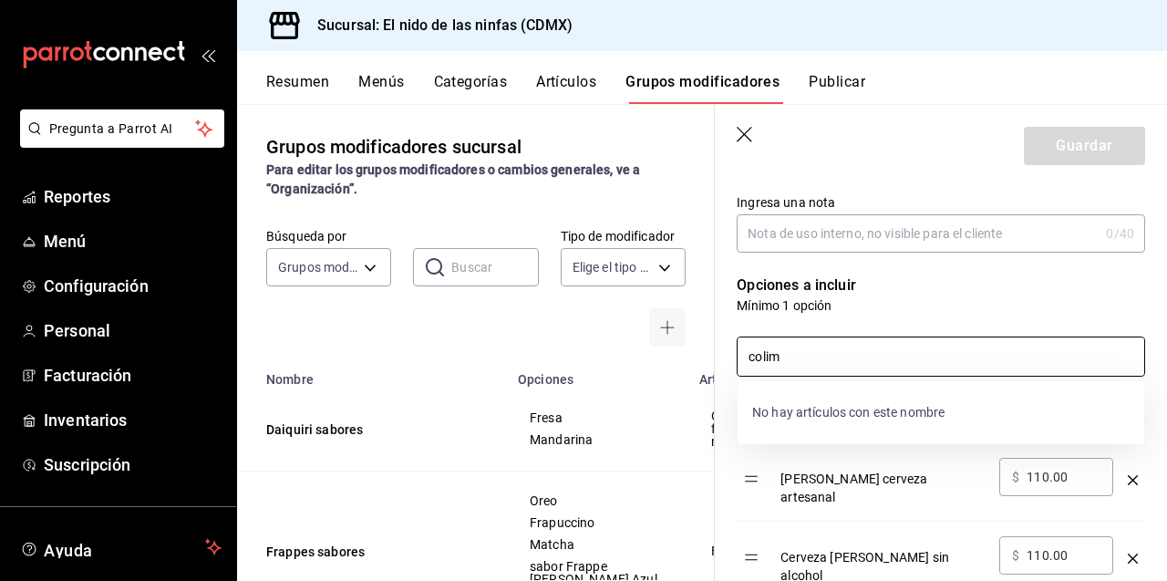
click at [851, 372] on input "colim" at bounding box center [940, 356] width 407 height 38
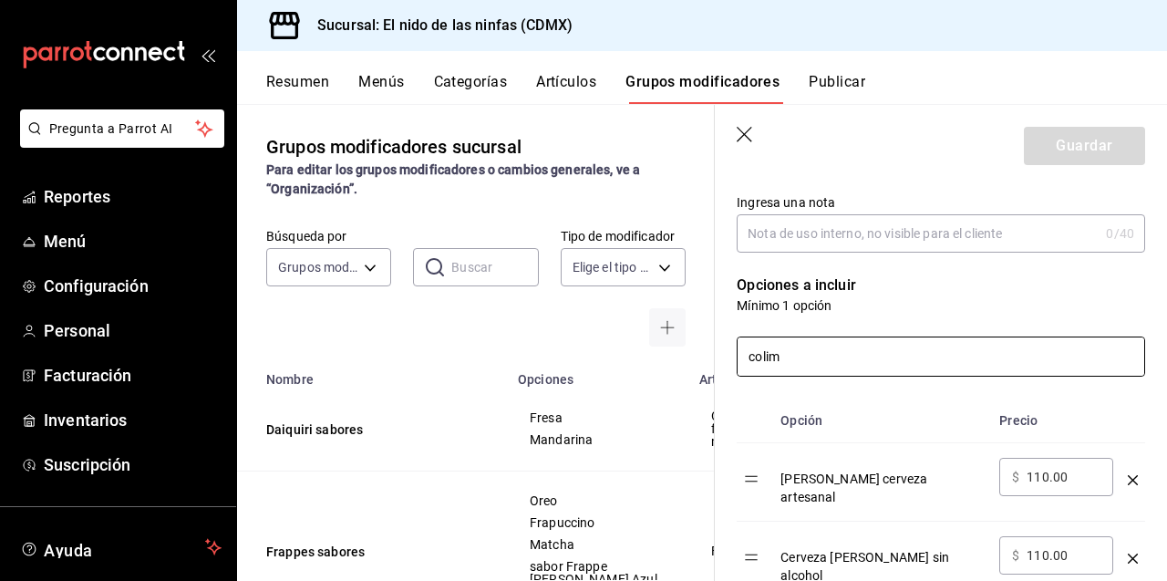
click at [851, 372] on input "colim" at bounding box center [940, 356] width 407 height 38
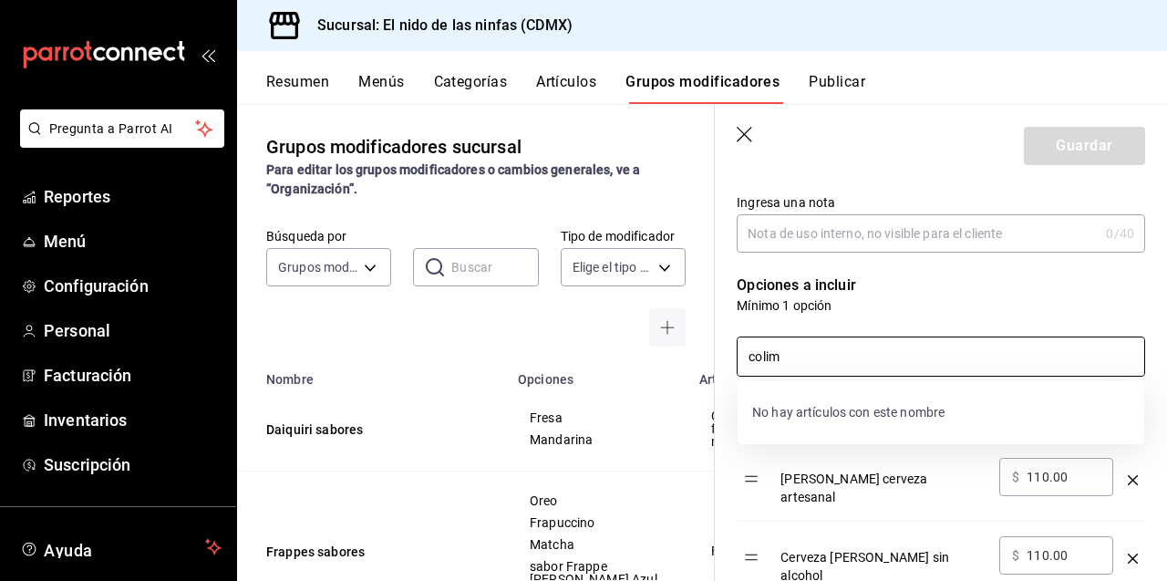
click at [851, 372] on input "colim" at bounding box center [940, 356] width 407 height 38
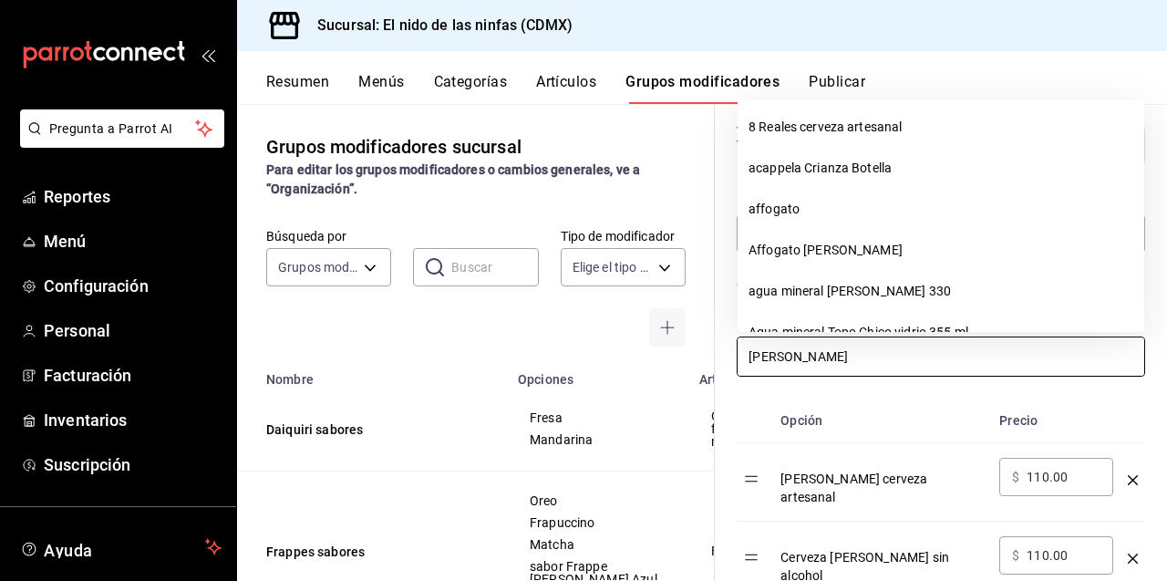
type input "[PERSON_NAME]"
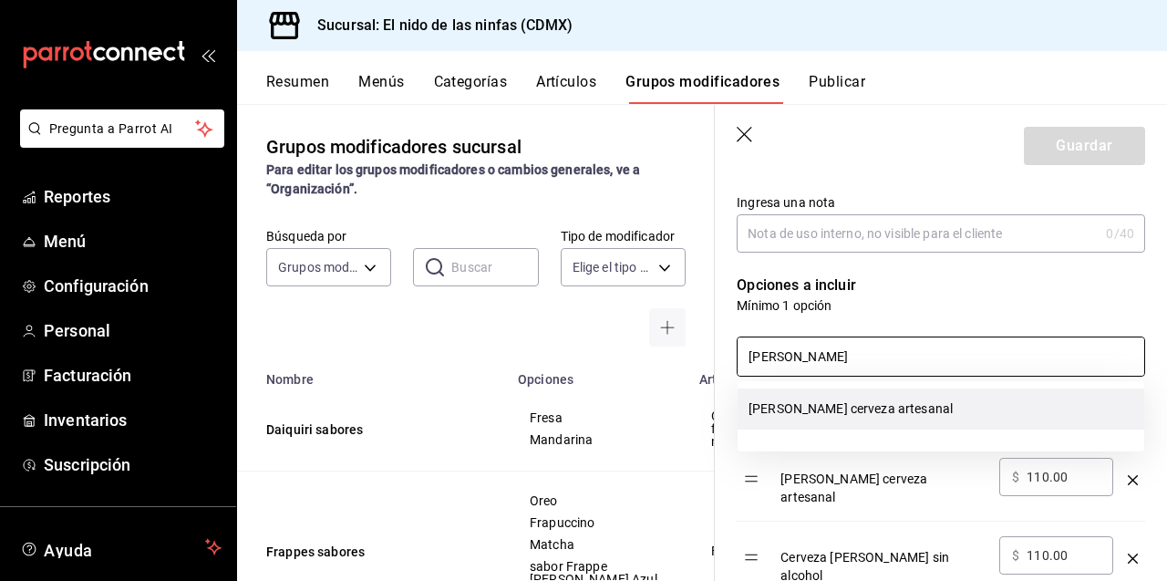
click at [817, 407] on li "[PERSON_NAME] cerveza artesanal" at bounding box center [940, 408] width 407 height 41
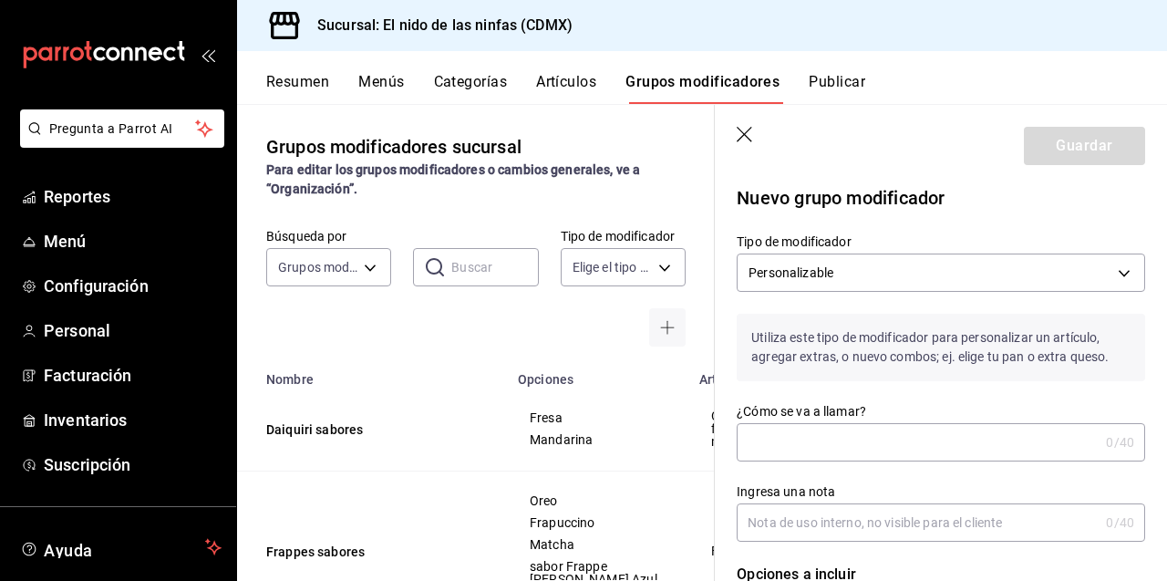
scroll to position [0, 0]
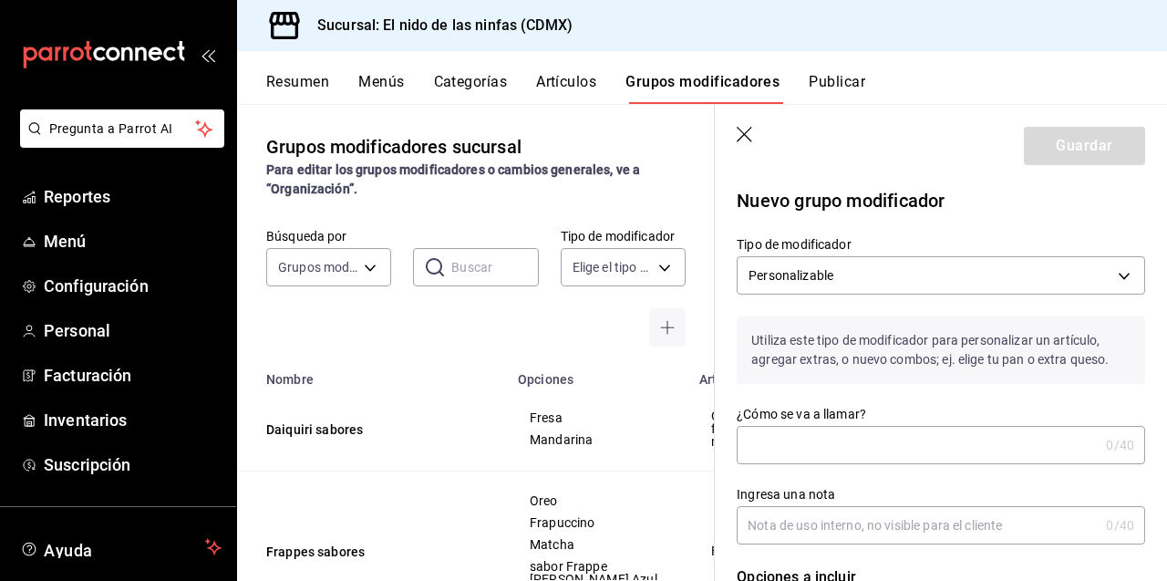
click at [812, 448] on input "¿Cómo se va a llamar?" at bounding box center [917, 445] width 362 height 36
type input "cerveza artesanal"
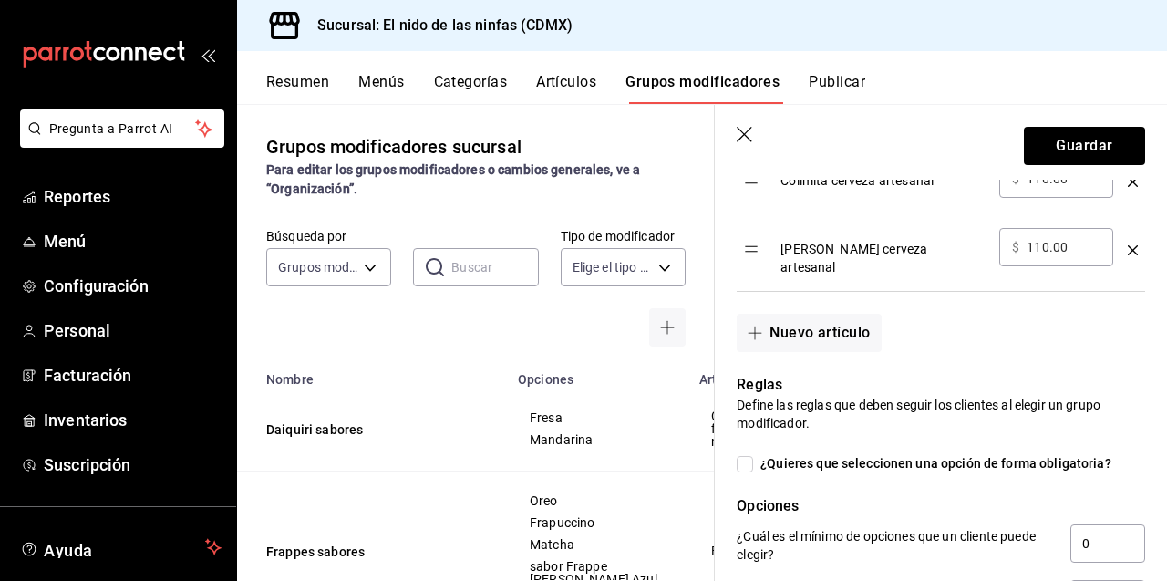
scroll to position [755, 0]
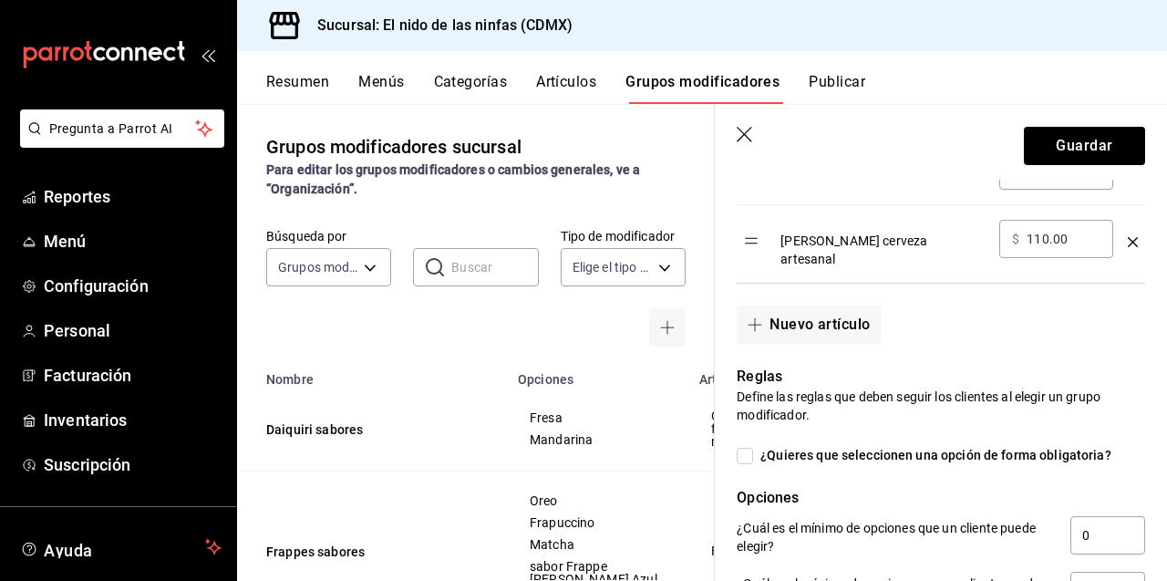
click at [1086, 293] on div "Nuevo artículo" at bounding box center [930, 313] width 430 height 60
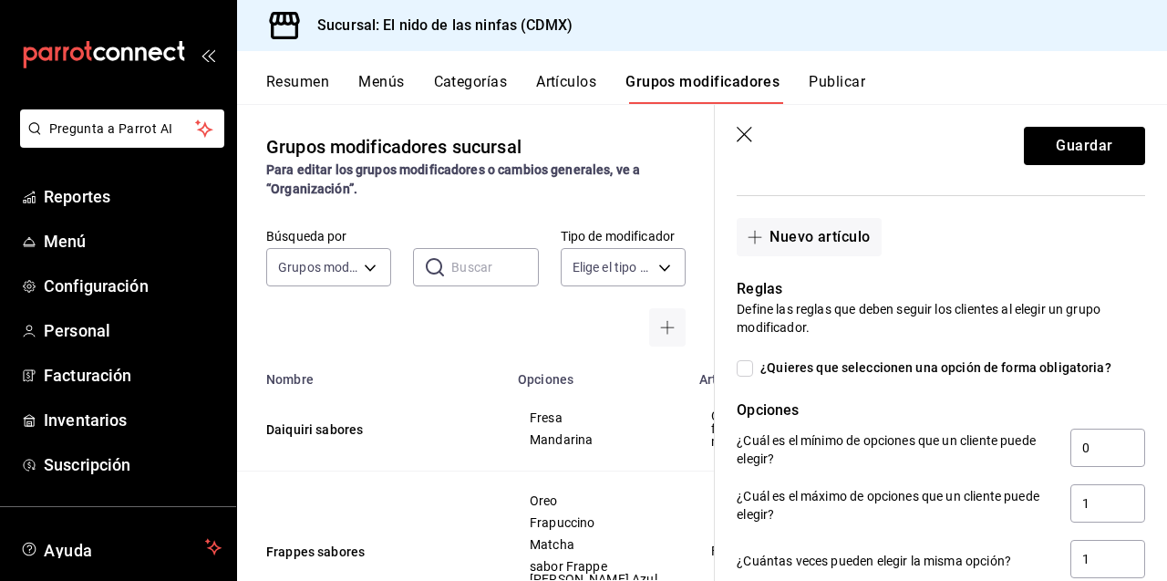
scroll to position [847, 0]
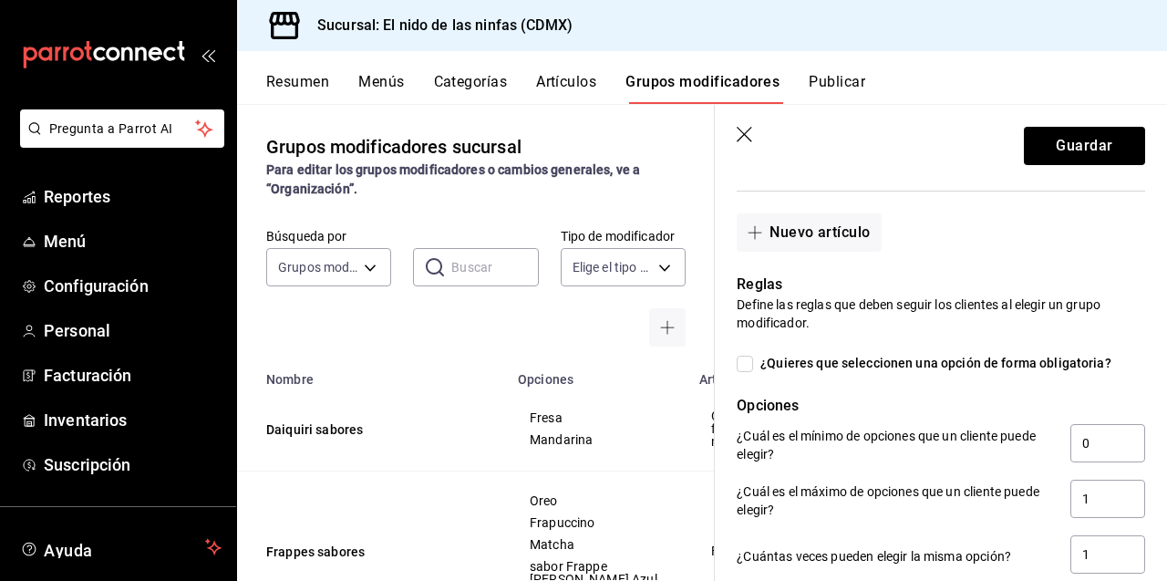
click at [749, 355] on input "¿Quieres que seleccionen una opción de forma obligatoria?" at bounding box center [744, 363] width 16 height 16
checkbox input "true"
type input "1"
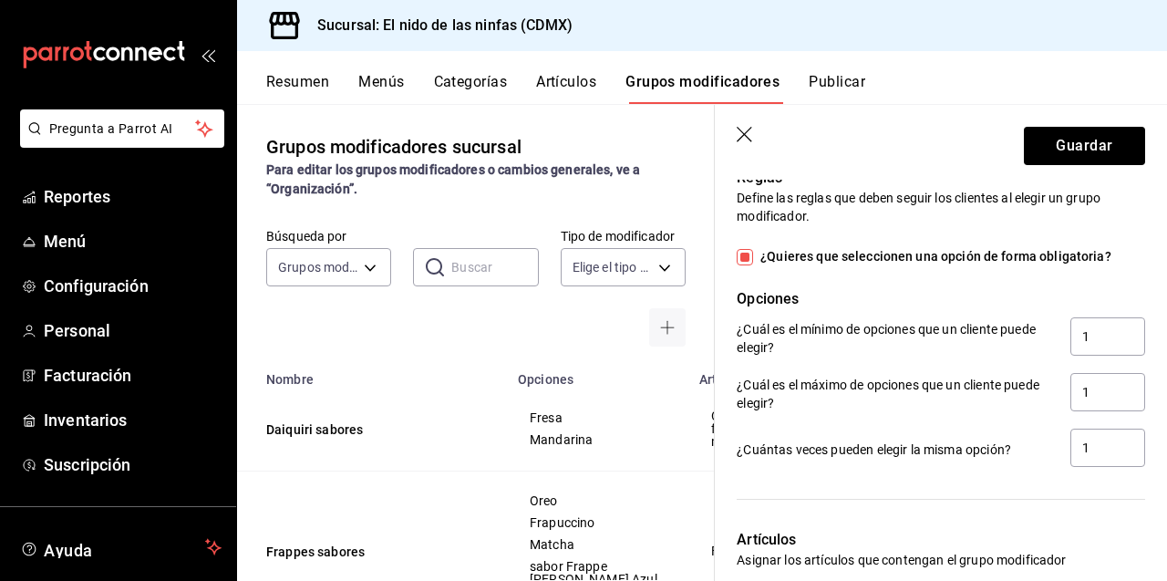
scroll to position [966, 0]
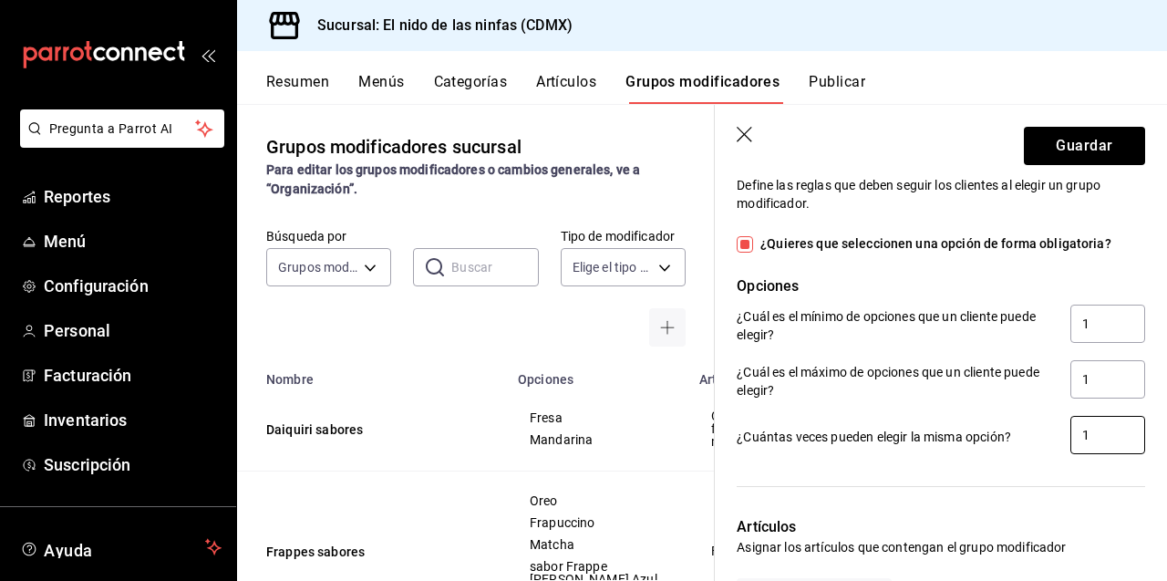
click at [1088, 416] on input "1" at bounding box center [1107, 435] width 75 height 38
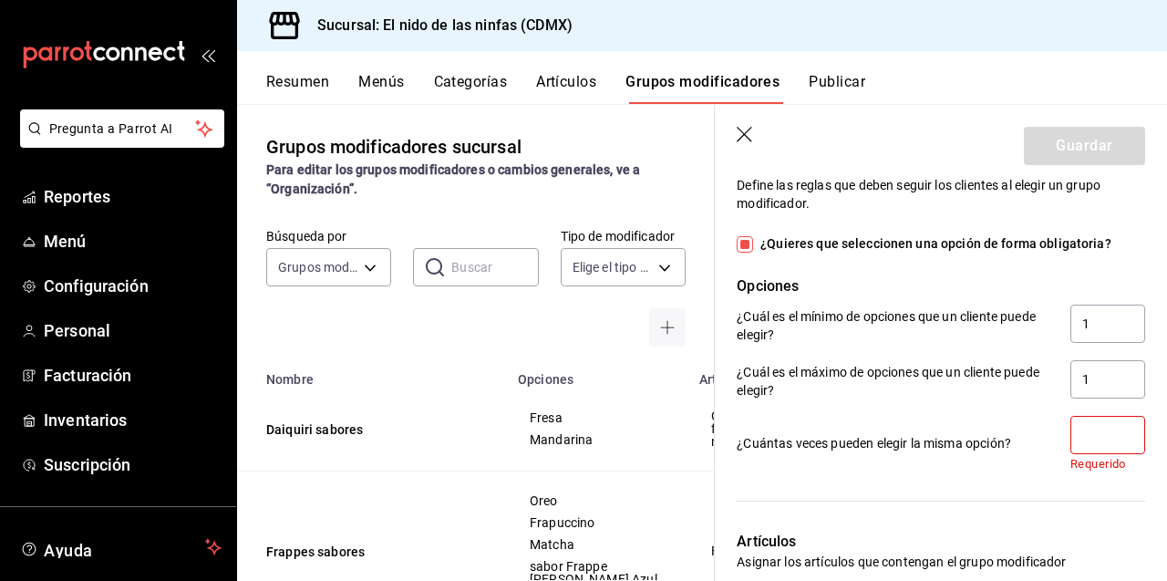
type input "0"
type input "1"
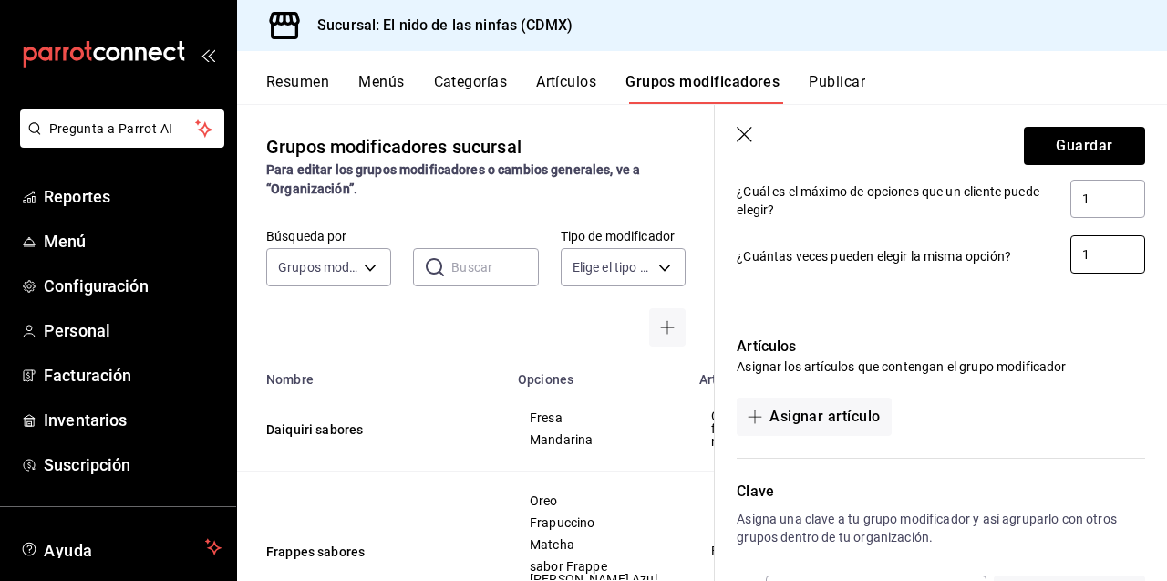
scroll to position [1158, 0]
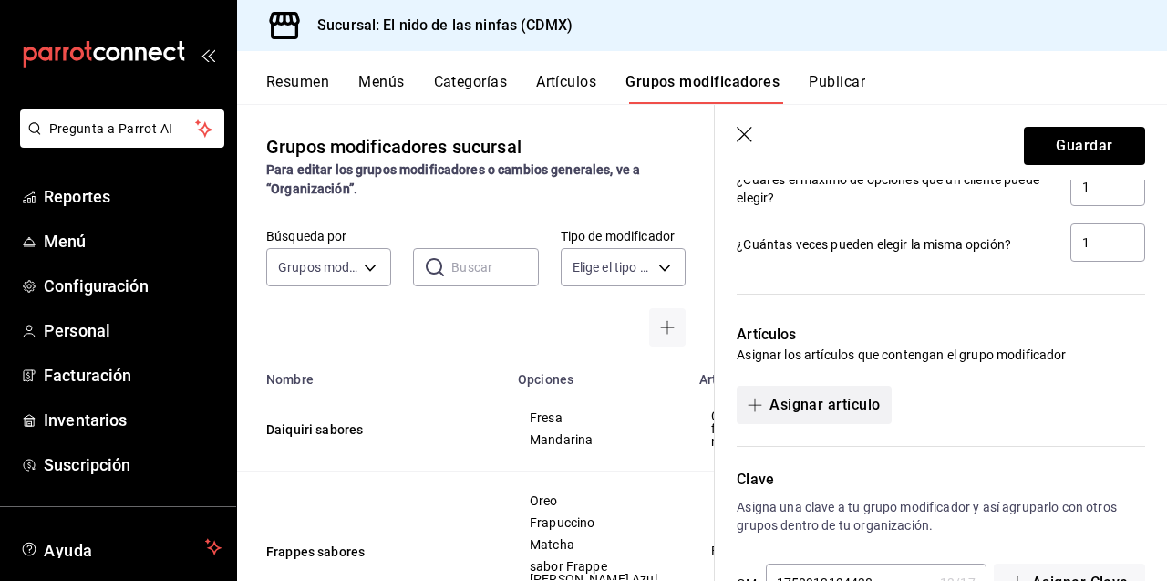
click at [829, 386] on button "Asignar artículo" at bounding box center [813, 405] width 154 height 38
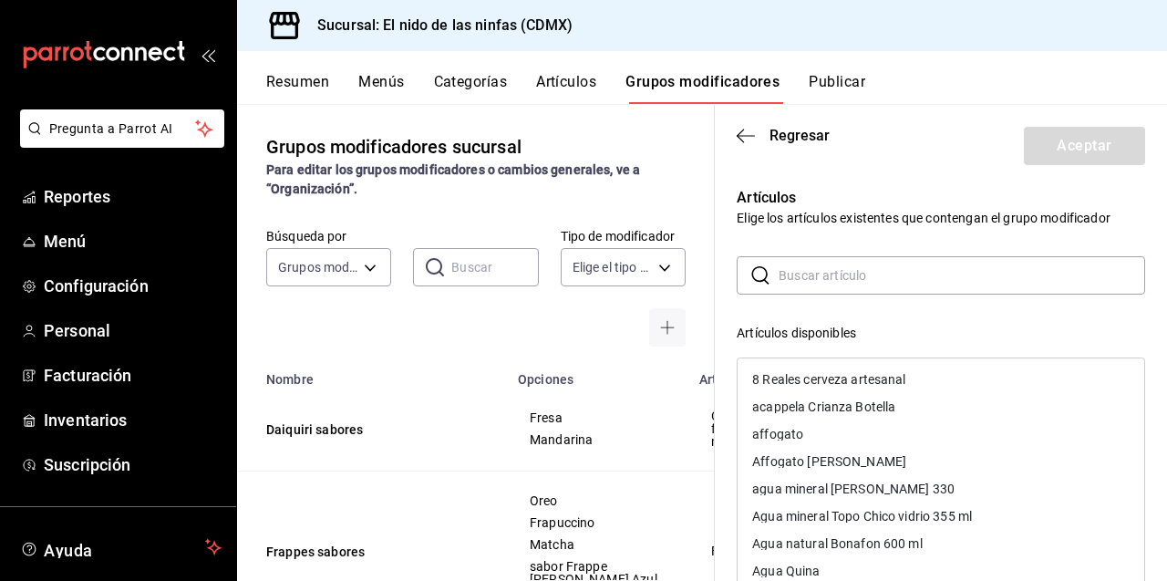
click at [859, 267] on input "text" at bounding box center [961, 275] width 366 height 36
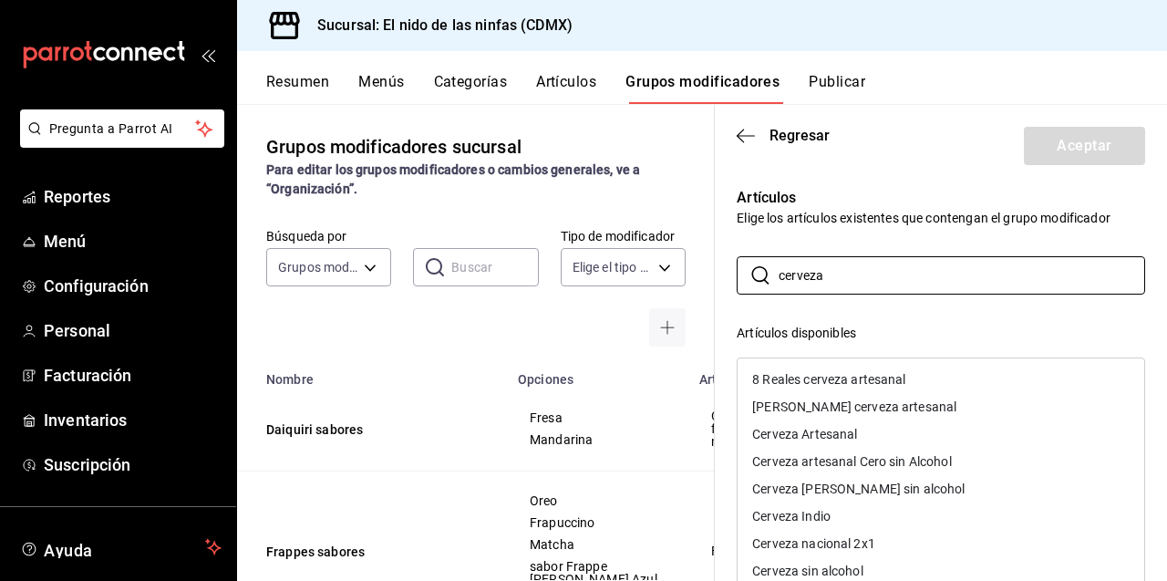
type input "cerveza"
click at [825, 439] on div "Cerveza Artesanal" at bounding box center [804, 433] width 105 height 13
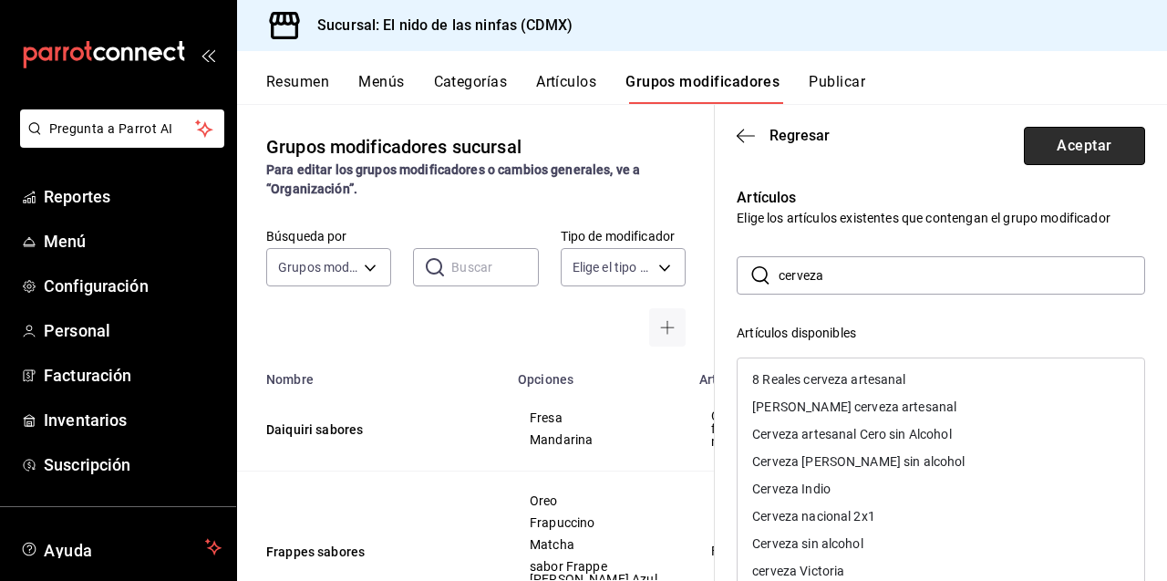
click at [1065, 141] on button "Aceptar" at bounding box center [1084, 146] width 121 height 38
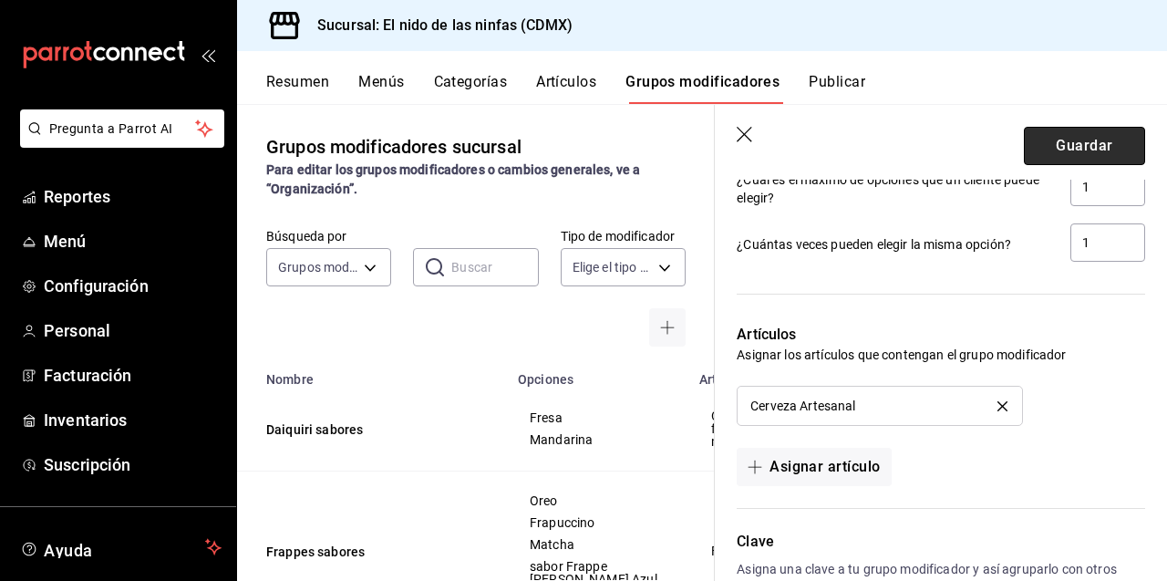
click at [1110, 131] on button "Guardar" at bounding box center [1084, 146] width 121 height 38
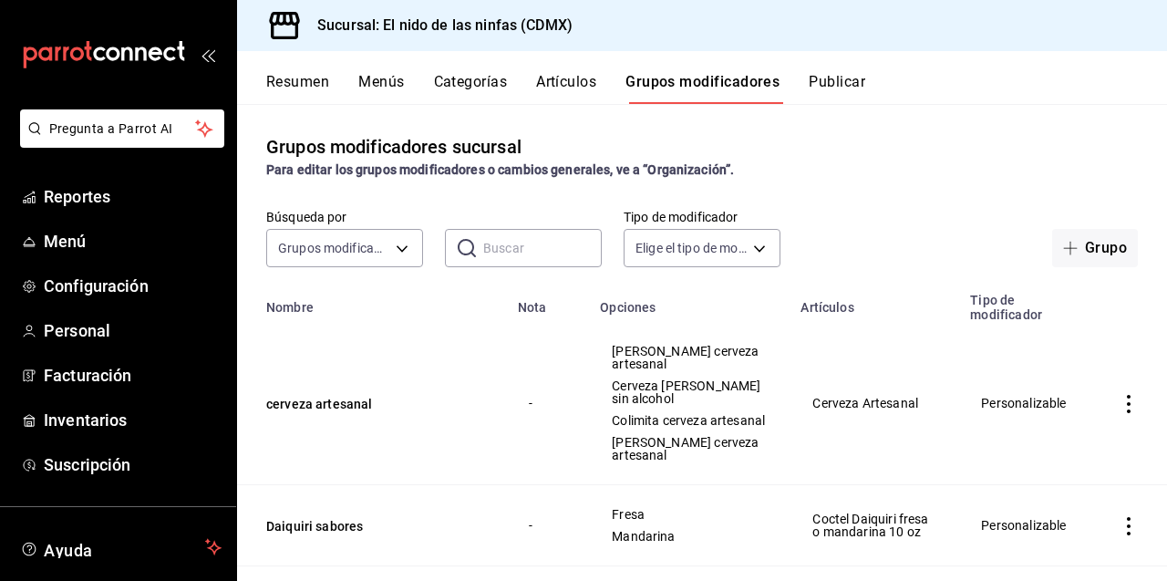
click at [548, 76] on button "Artículos" at bounding box center [566, 88] width 60 height 31
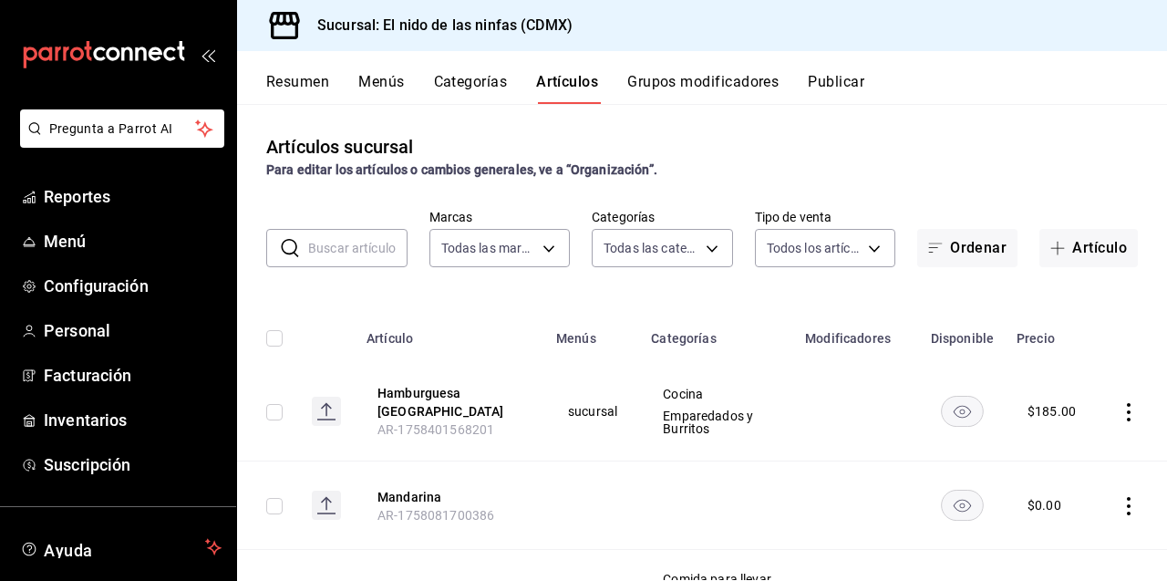
type input "d2e7f705-a92e-4b5a-9c7a-3f8867cbe88b"
type input "5c205893-a101-45fe-a5e9-0d3a7003fba1,4b68dad8-5fea-4f89-9963-c0d84c3836ef,d07fc…"
click at [352, 251] on input "text" at bounding box center [357, 248] width 99 height 36
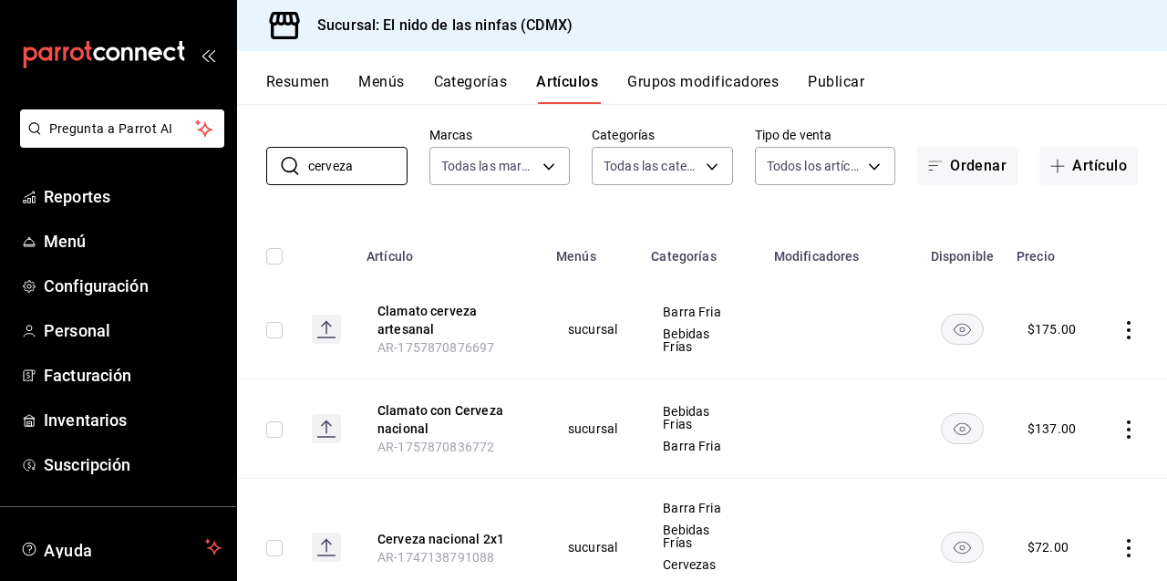
scroll to position [83, 0]
type input "cerveza"
click at [1120, 325] on icon "actions" at bounding box center [1128, 329] width 18 height 18
click at [1071, 365] on span "Editar" at bounding box center [1073, 370] width 47 height 19
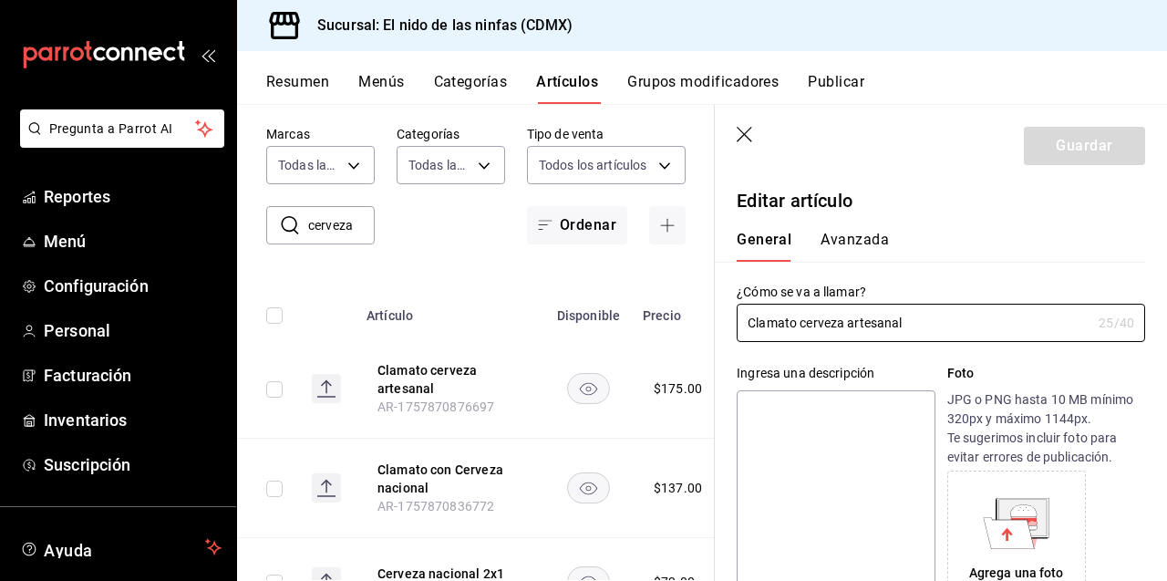
type input "$175.00"
click at [499, 303] on th "Artículo" at bounding box center [450, 310] width 190 height 58
click at [739, 133] on icon "button" at bounding box center [745, 136] width 18 height 18
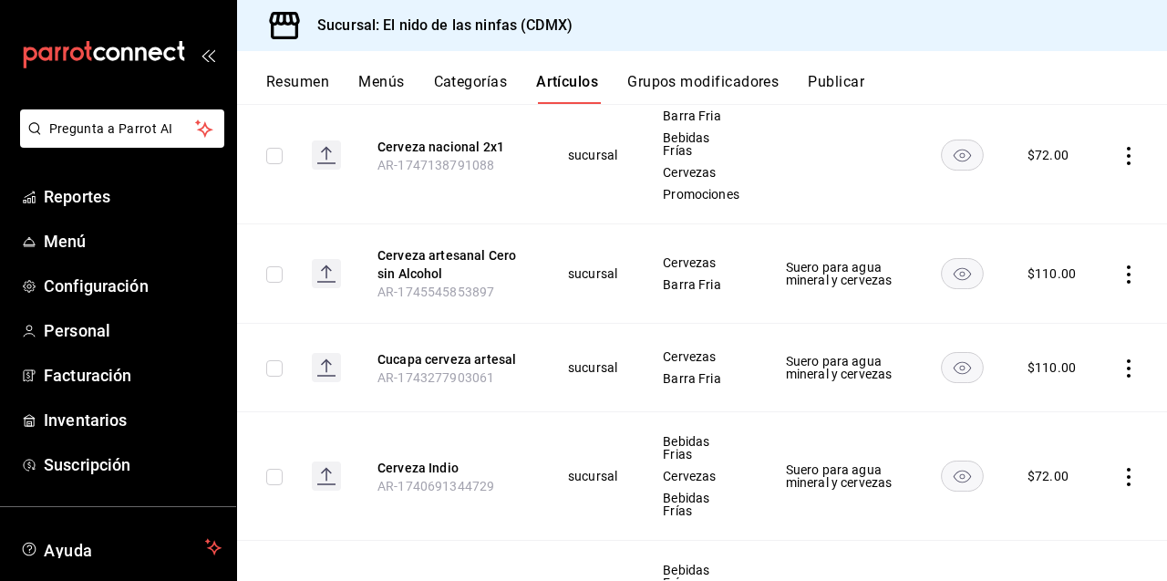
scroll to position [483, 0]
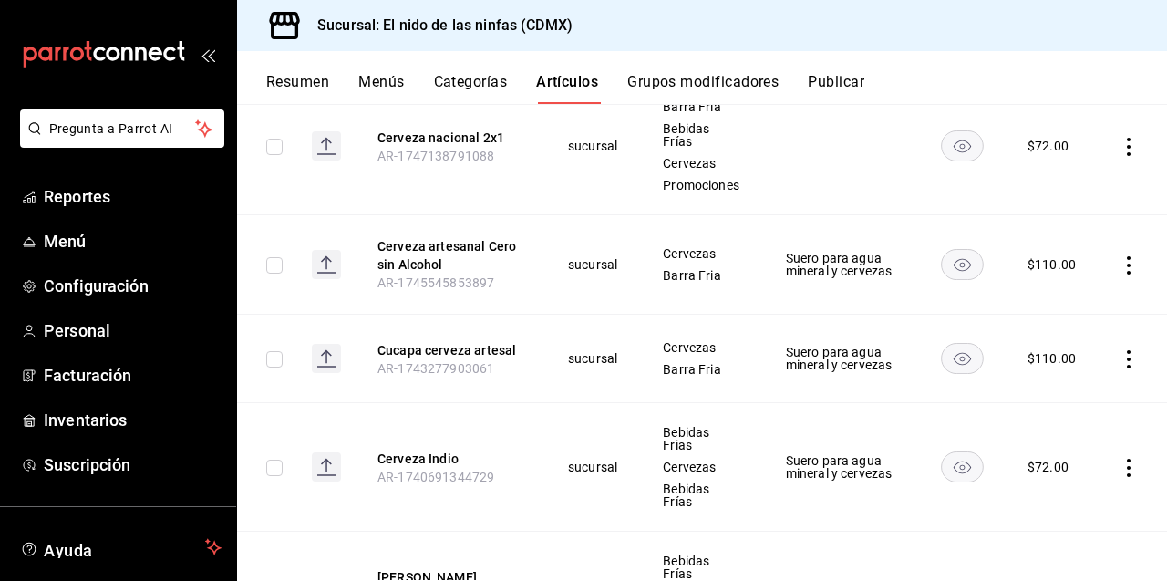
click at [1127, 355] on icon "actions" at bounding box center [1128, 359] width 18 height 18
click at [1065, 399] on span "Editar" at bounding box center [1073, 401] width 47 height 19
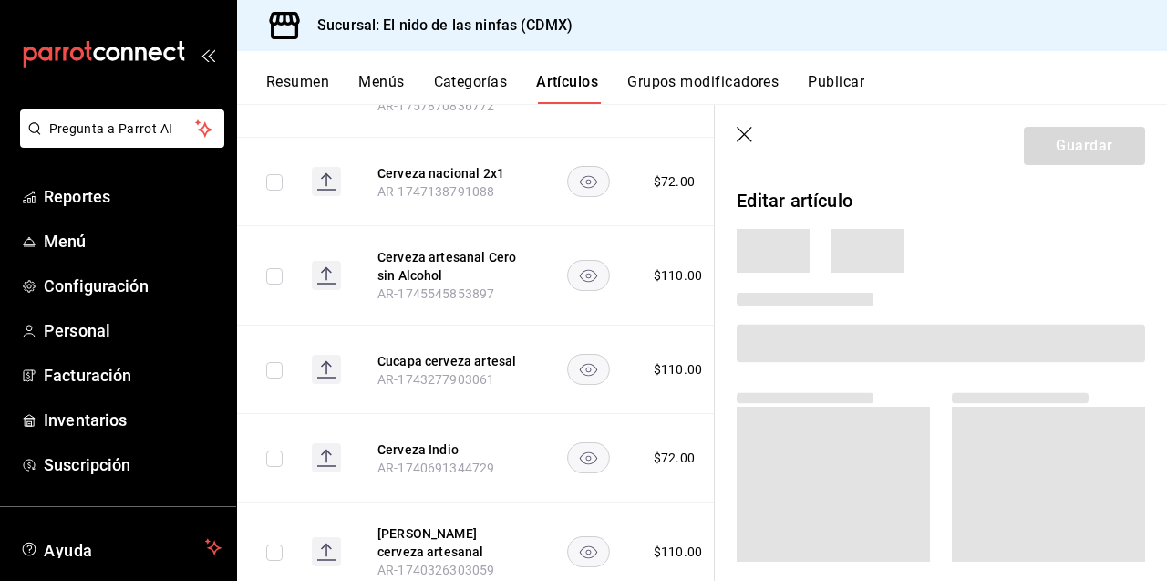
scroll to position [458, 0]
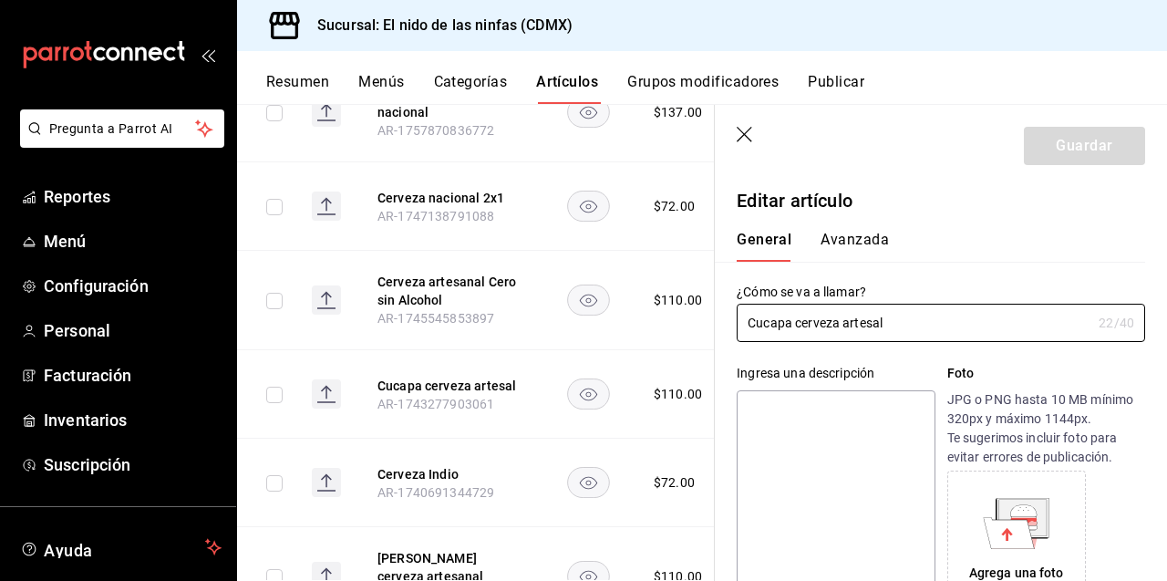
type input "$110.00"
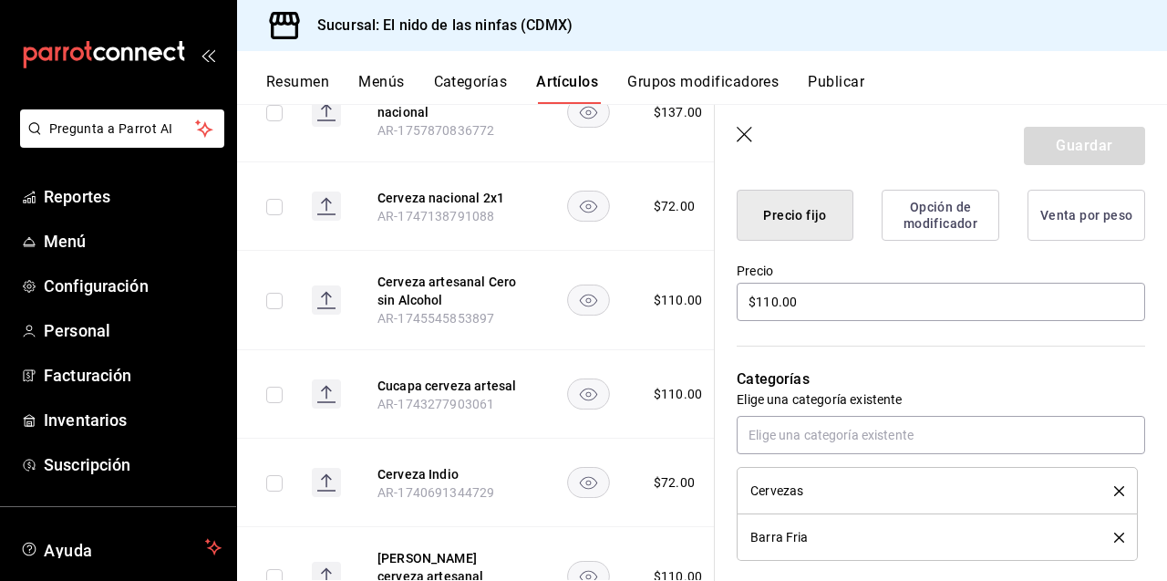
scroll to position [469, 0]
click at [942, 205] on button "Opción de modificador" at bounding box center [940, 213] width 118 height 51
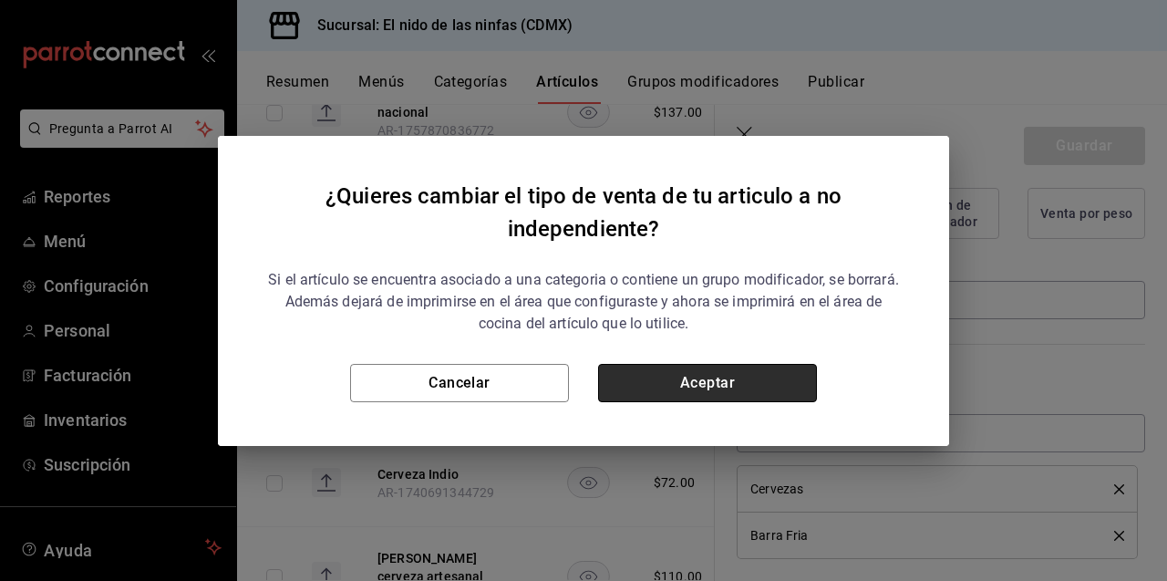
click at [718, 373] on button "Aceptar" at bounding box center [707, 383] width 219 height 38
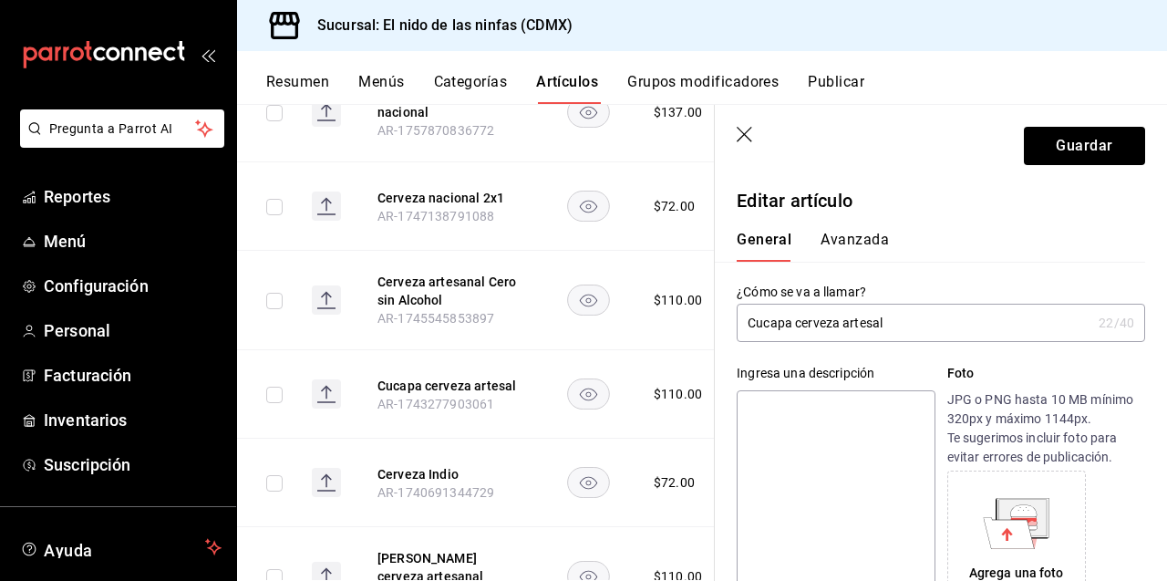
scroll to position [1, 0]
click at [865, 233] on button "Avanzada" at bounding box center [854, 245] width 68 height 31
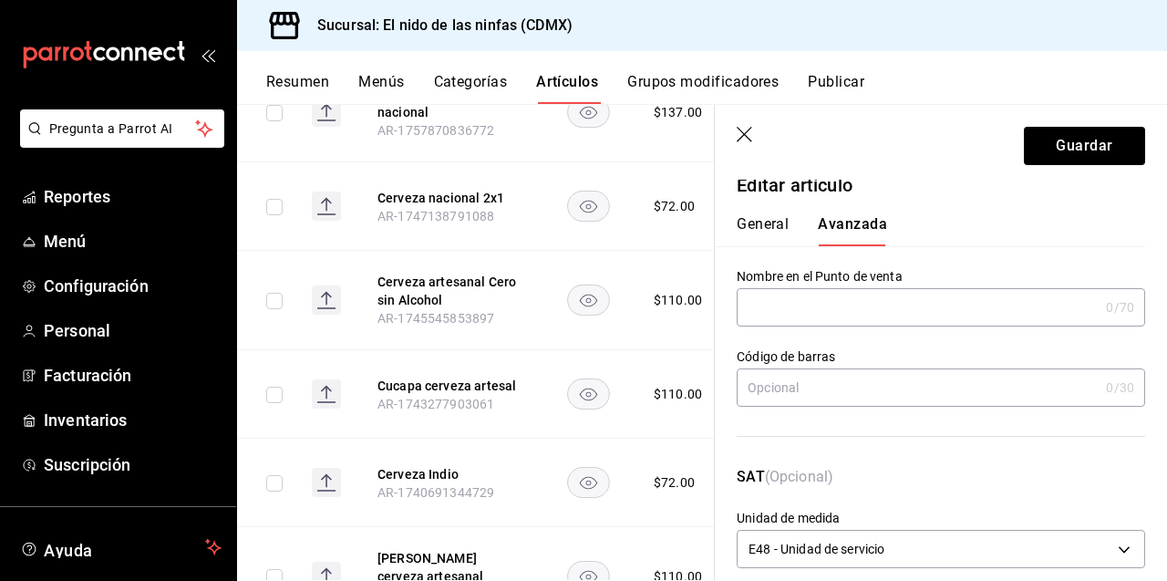
scroll to position [12, 0]
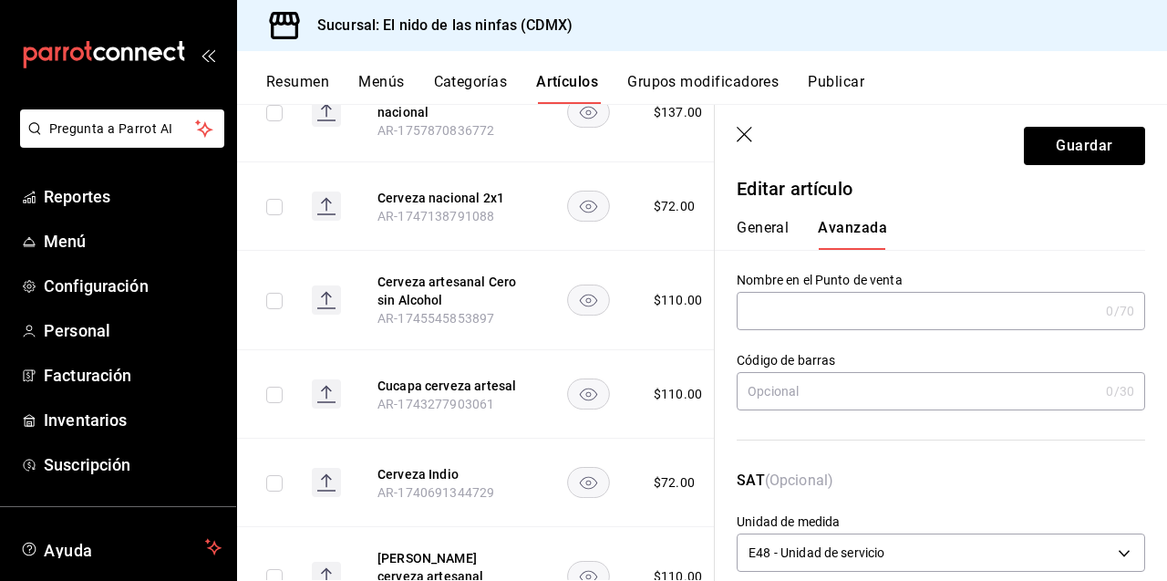
click at [757, 224] on button "General" at bounding box center [762, 234] width 52 height 31
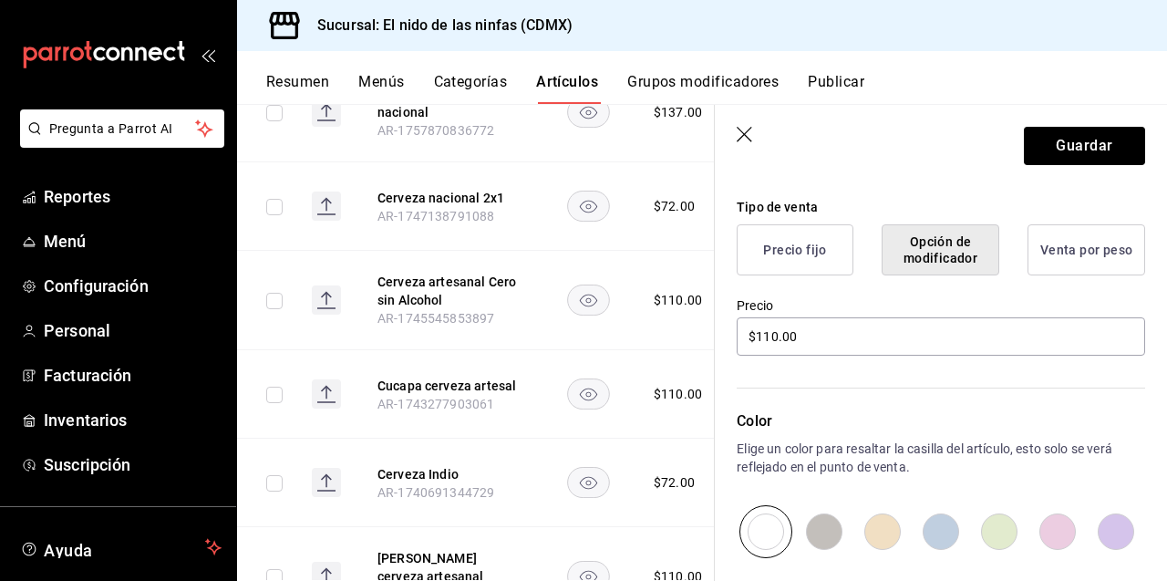
scroll to position [437, 0]
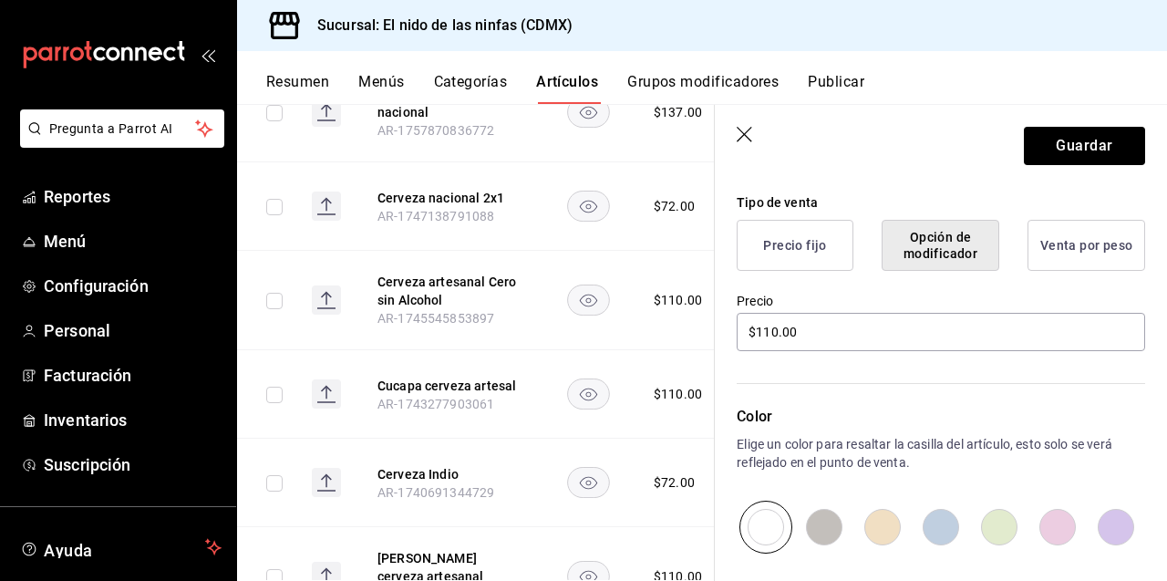
click at [808, 224] on button "Precio fijo" at bounding box center [794, 245] width 117 height 51
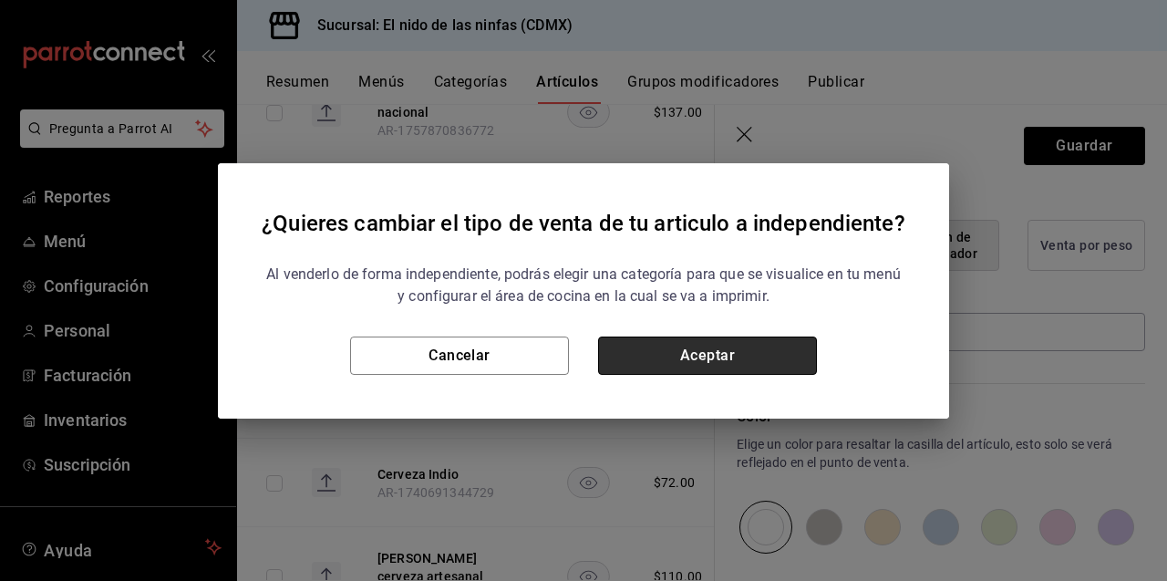
click at [745, 352] on button "Aceptar" at bounding box center [707, 355] width 219 height 38
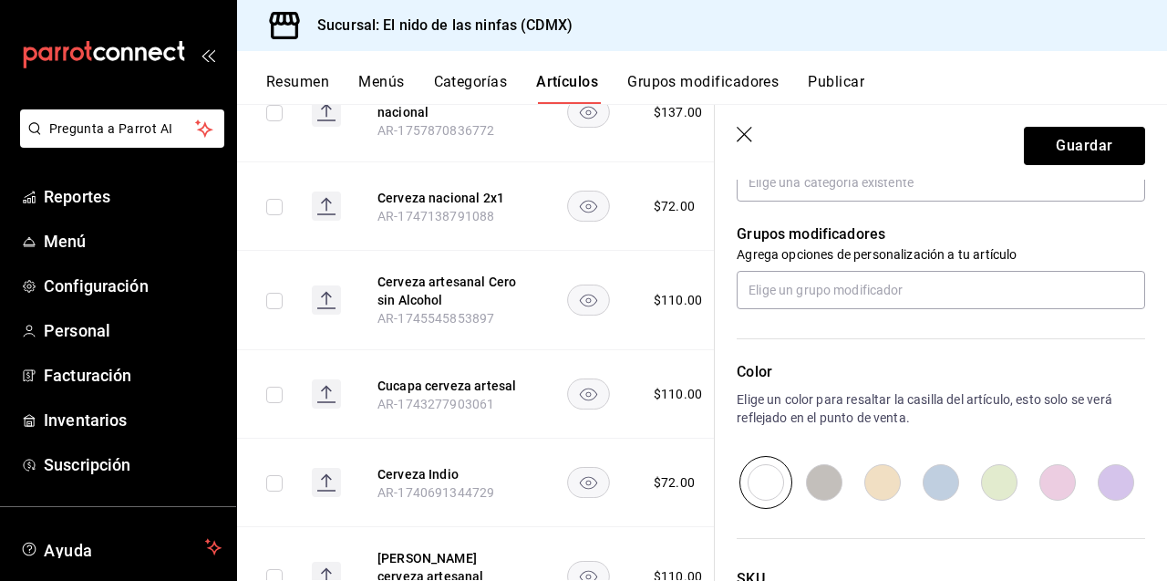
scroll to position [729, 0]
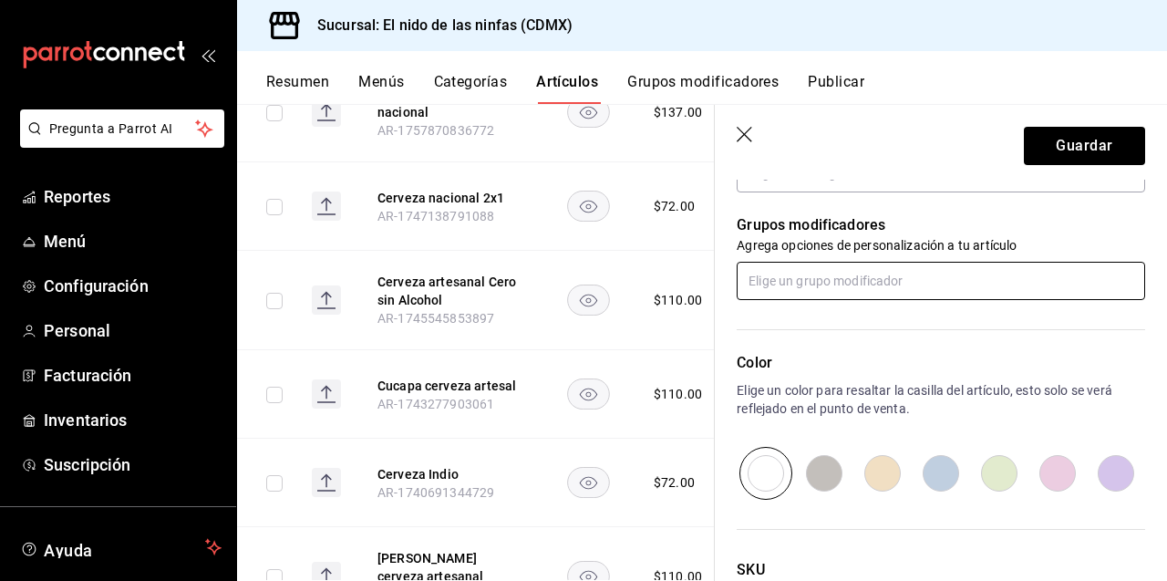
click at [866, 283] on input "text" at bounding box center [940, 281] width 408 height 38
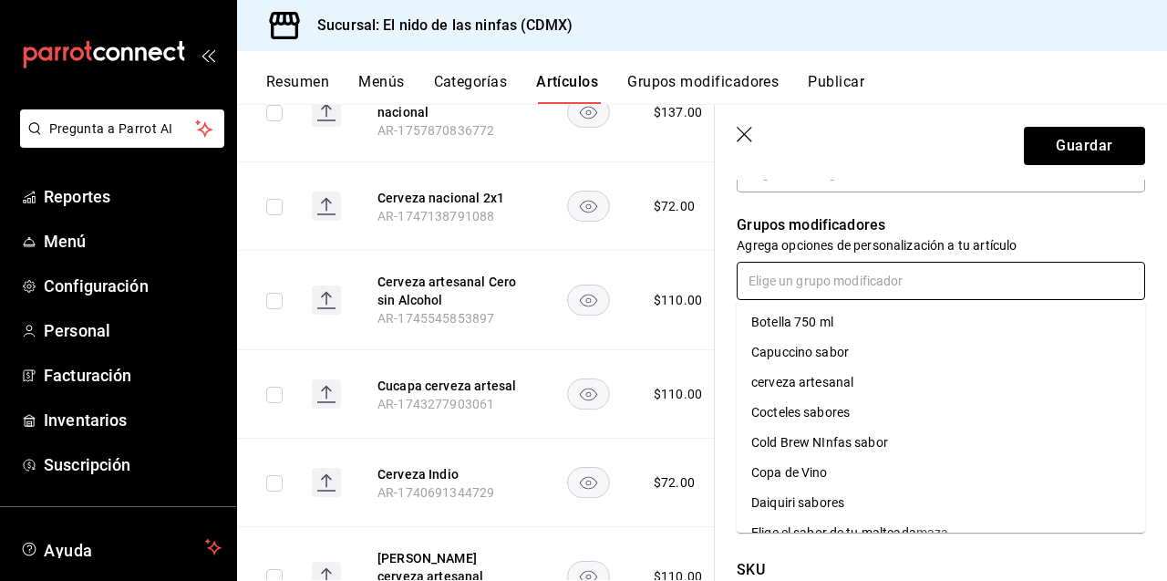
click at [835, 382] on div "cerveza artesanal" at bounding box center [802, 382] width 102 height 19
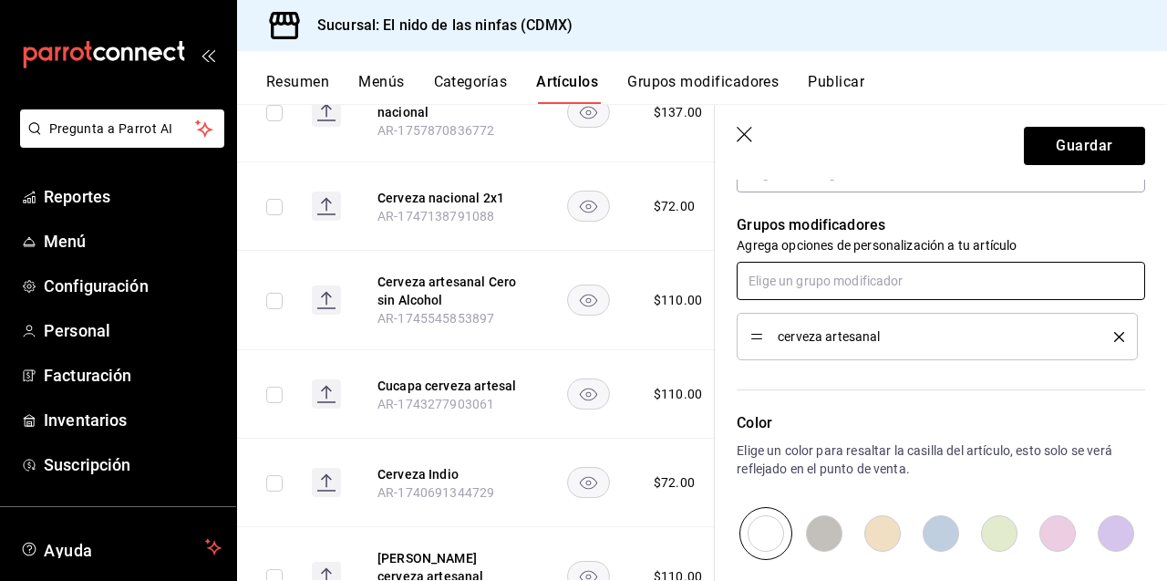
click at [833, 280] on input "text" at bounding box center [940, 281] width 408 height 38
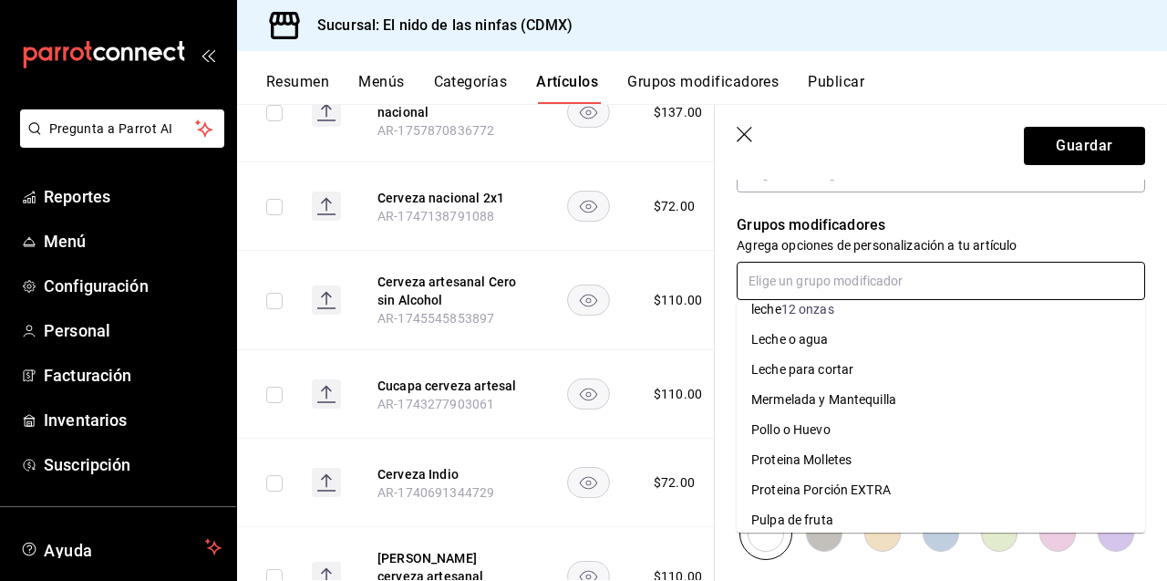
scroll to position [350, 0]
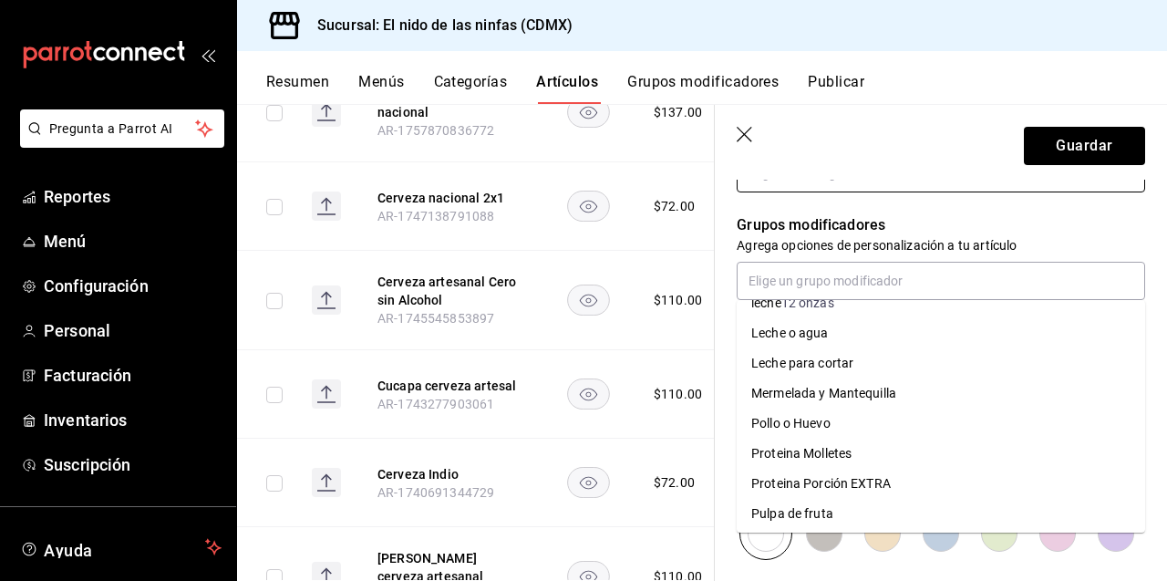
click at [1073, 190] on input "text" at bounding box center [940, 173] width 408 height 38
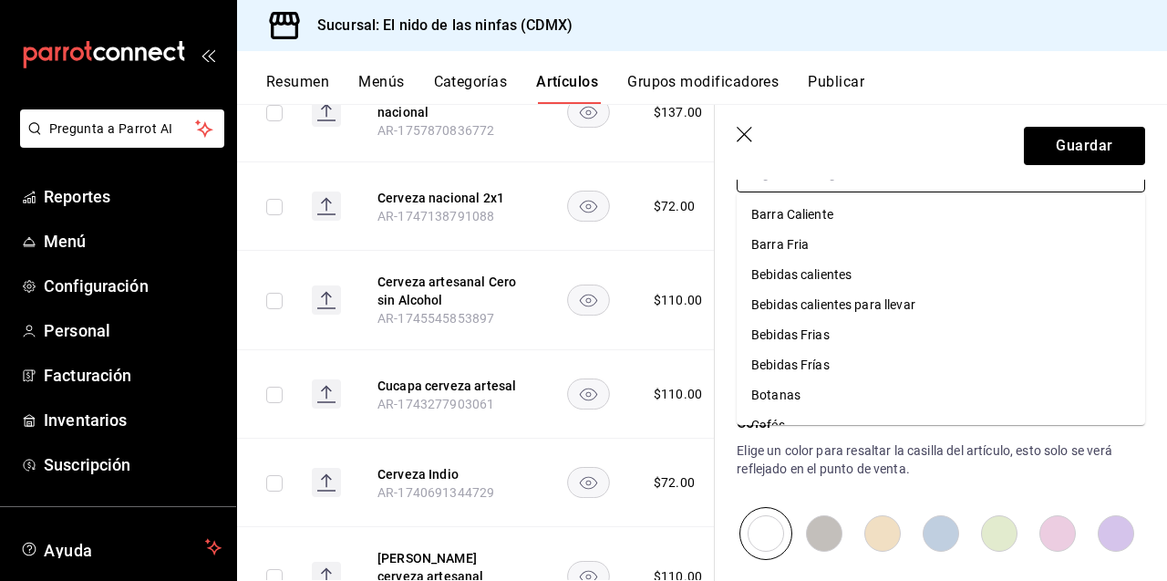
click at [908, 250] on li "Barra Fria" at bounding box center [940, 245] width 408 height 30
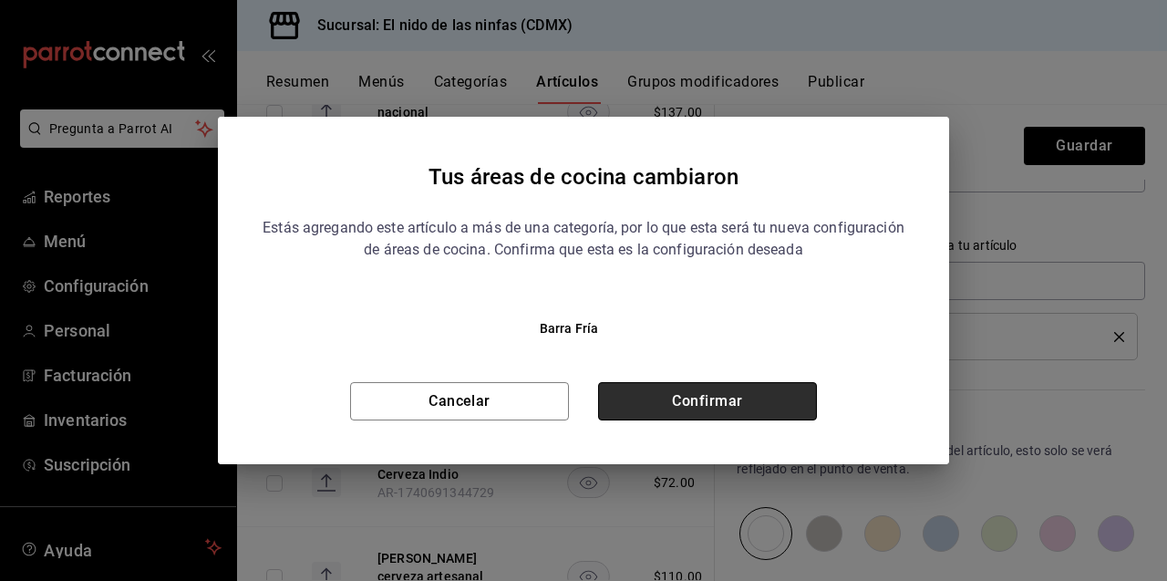
click at [733, 393] on button "Confirmar" at bounding box center [707, 401] width 219 height 38
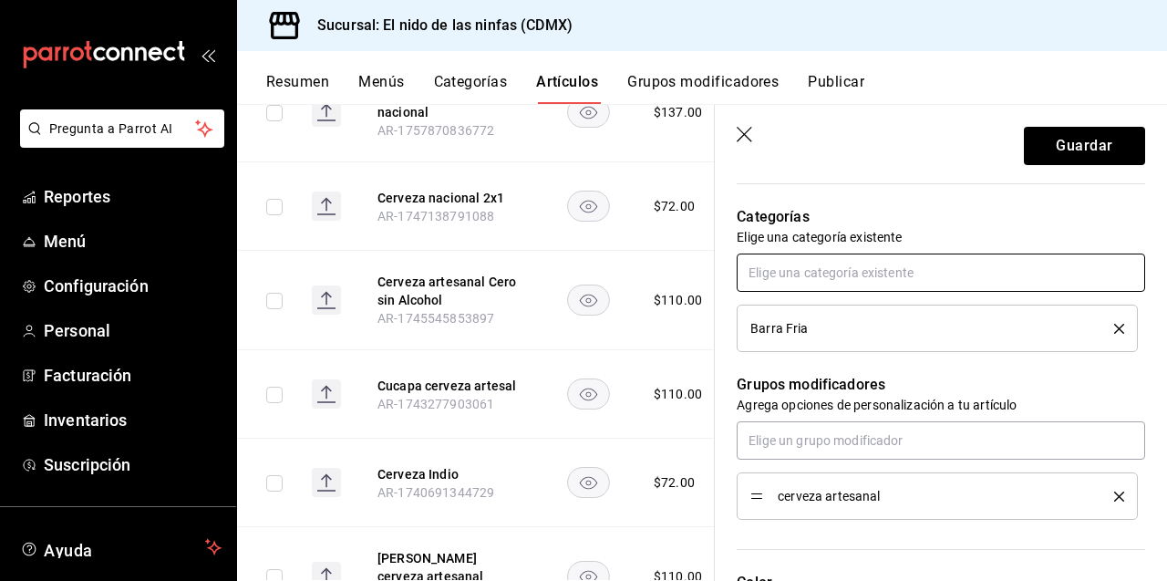
scroll to position [612, 0]
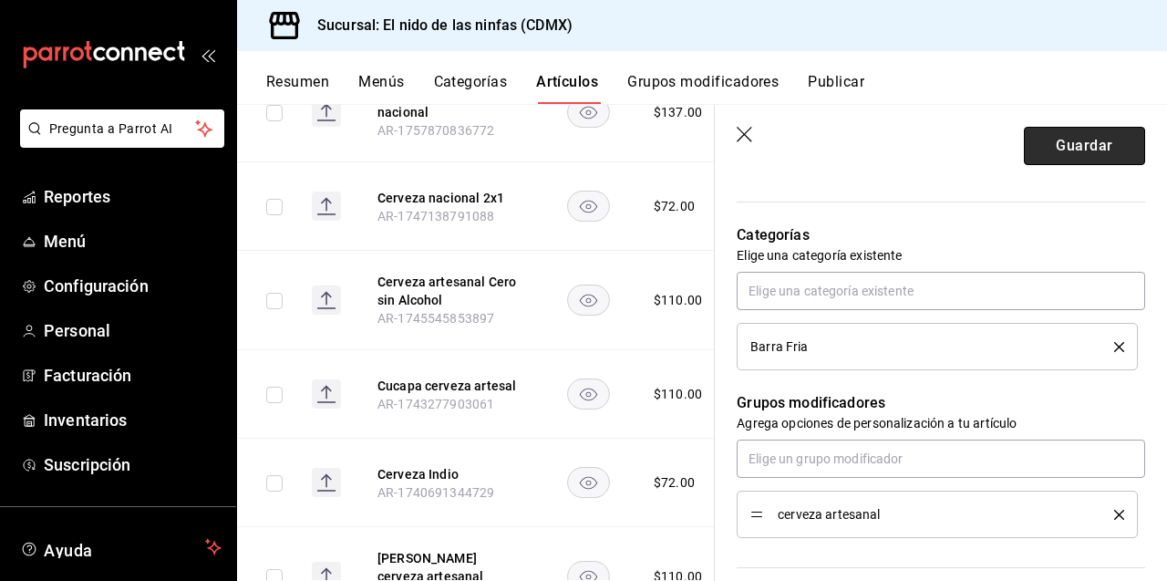
click at [1067, 148] on button "Guardar" at bounding box center [1084, 146] width 121 height 38
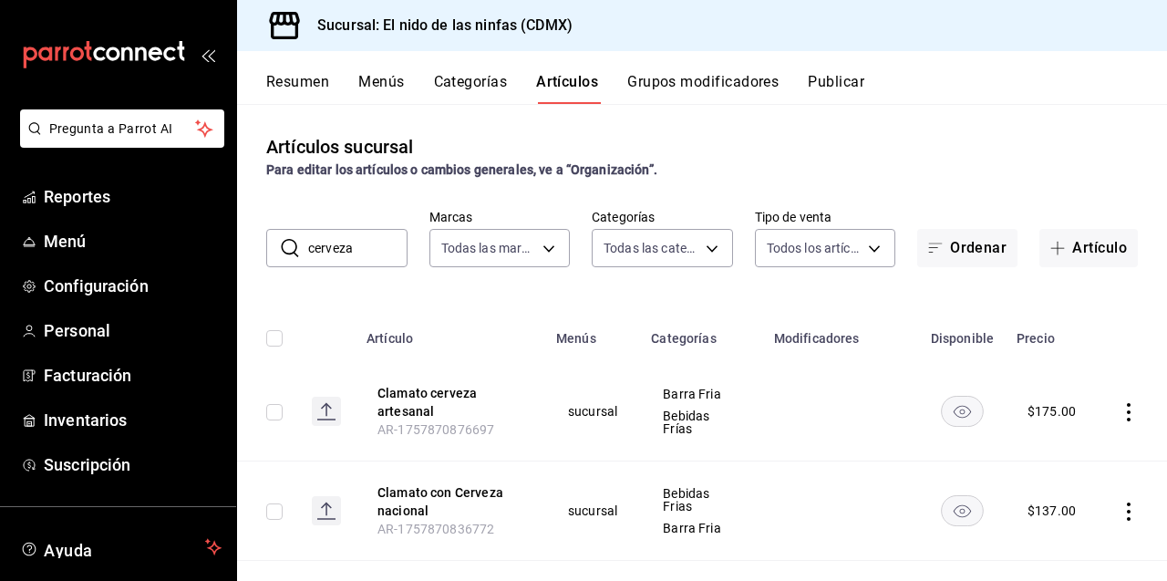
click at [365, 258] on input "cerveza" at bounding box center [357, 248] width 99 height 36
click at [643, 74] on button "Grupos modificadores" at bounding box center [702, 88] width 151 height 31
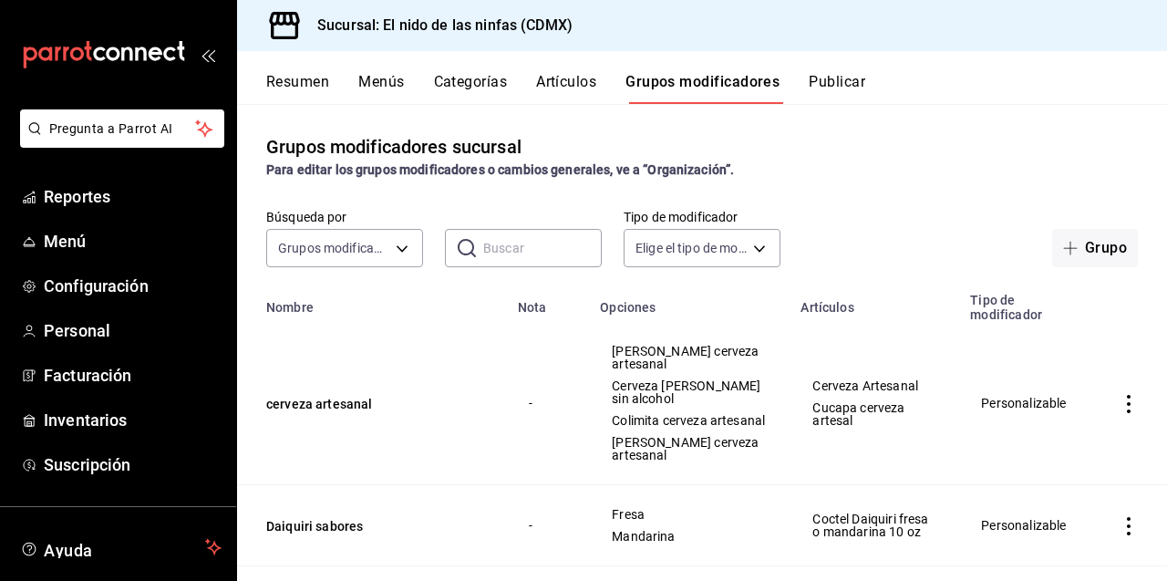
click at [1134, 408] on icon "actions" at bounding box center [1128, 404] width 18 height 18
click at [1067, 449] on span "Editar" at bounding box center [1073, 452] width 47 height 19
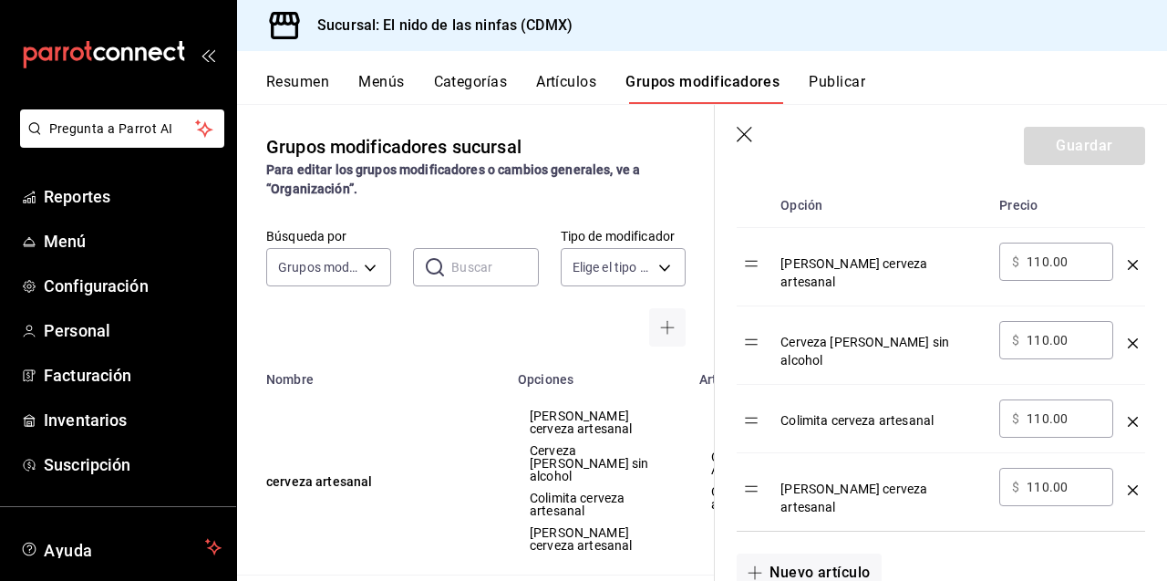
scroll to position [654, 0]
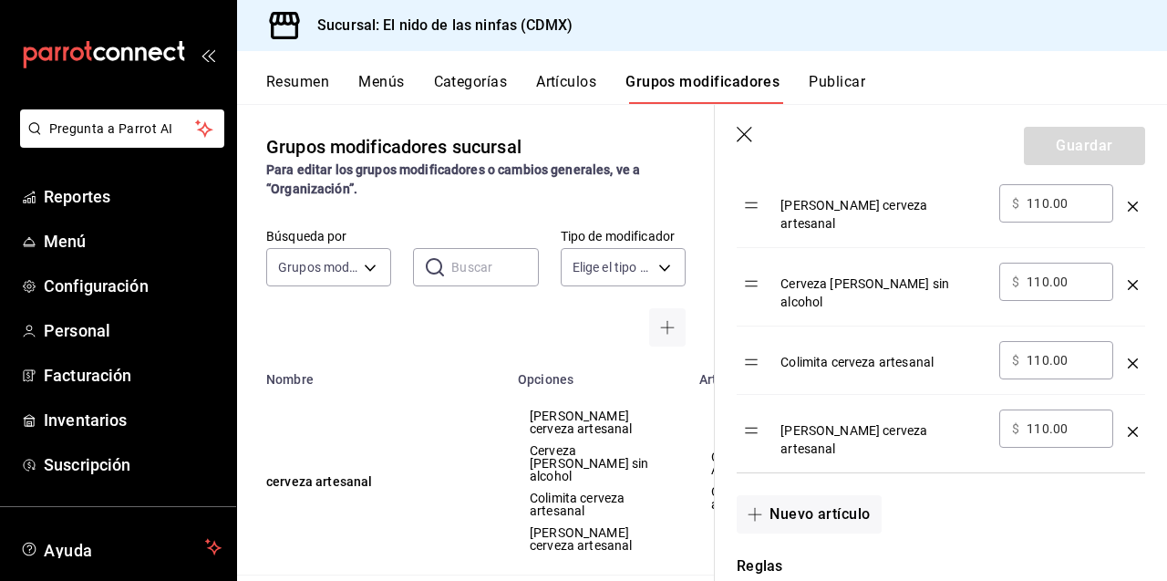
click at [1094, 216] on div "​ $ 110.00 ​" at bounding box center [1056, 203] width 114 height 38
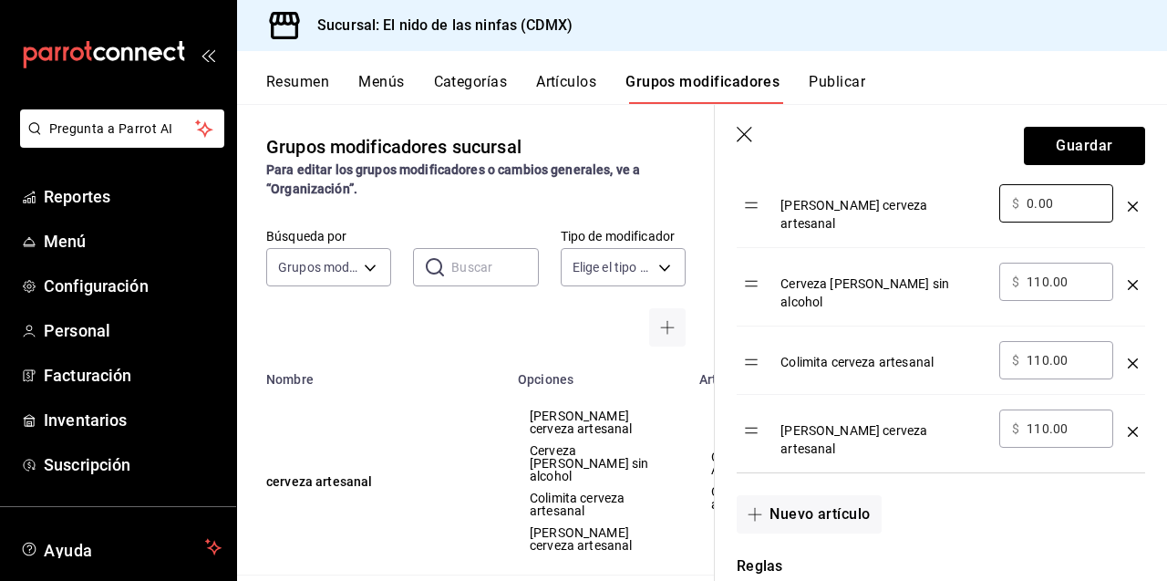
type input "0.00"
click at [1075, 273] on input "110.00" at bounding box center [1063, 282] width 74 height 18
type input "0.00"
click at [1072, 351] on input "110.00" at bounding box center [1063, 360] width 74 height 18
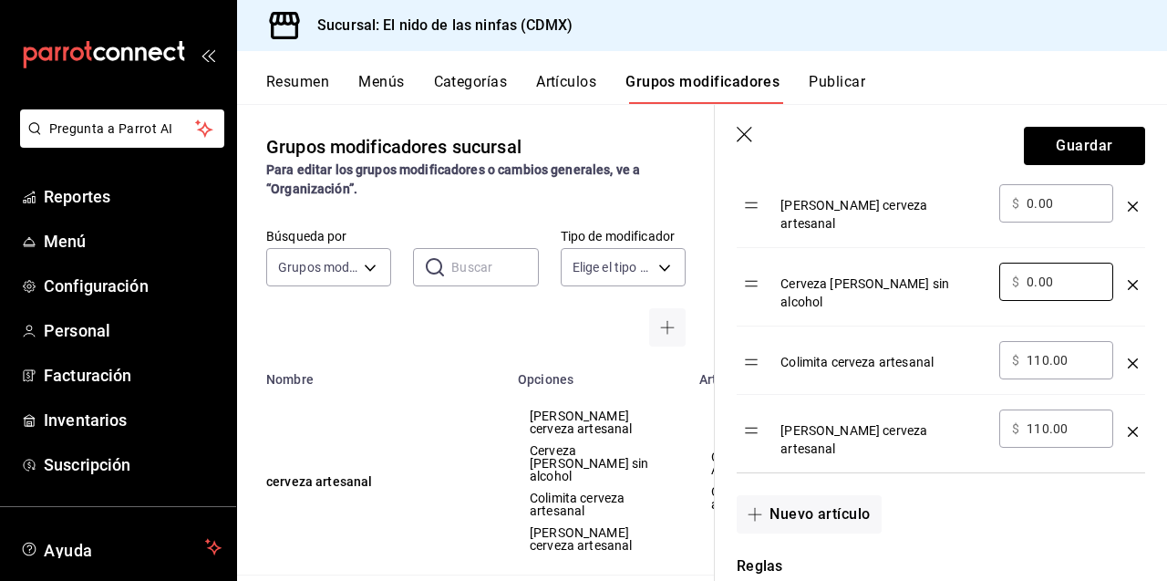
click at [1072, 351] on input "110.00" at bounding box center [1063, 360] width 74 height 18
type input "0.00"
click at [1083, 419] on input "110.00" at bounding box center [1063, 428] width 74 height 18
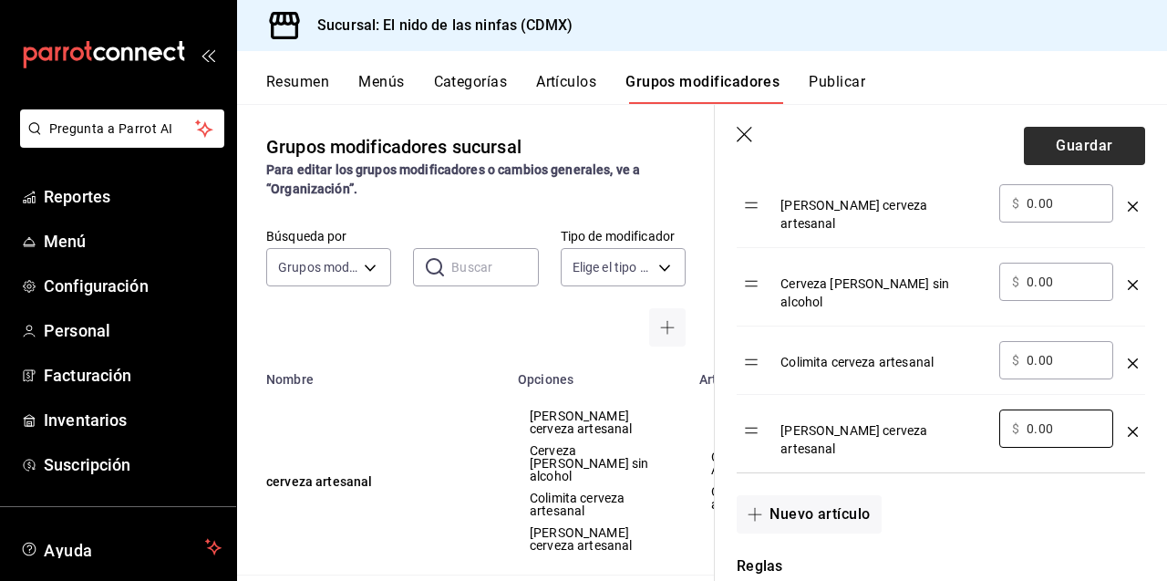
type input "0.00"
click at [1102, 156] on button "Guardar" at bounding box center [1084, 146] width 121 height 38
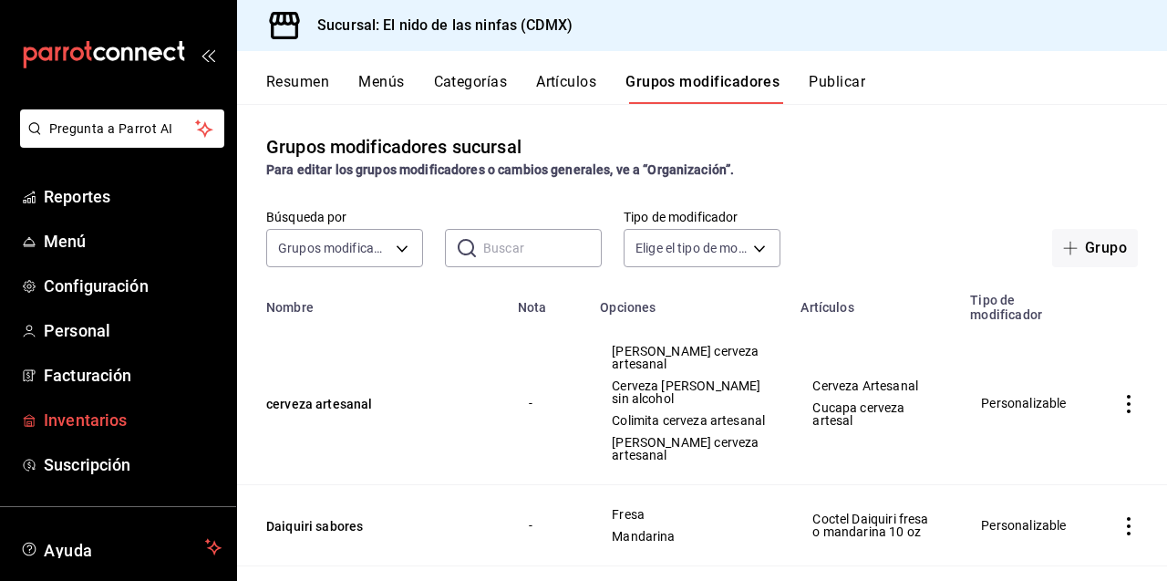
click at [75, 425] on span "Inventarios" at bounding box center [133, 419] width 178 height 25
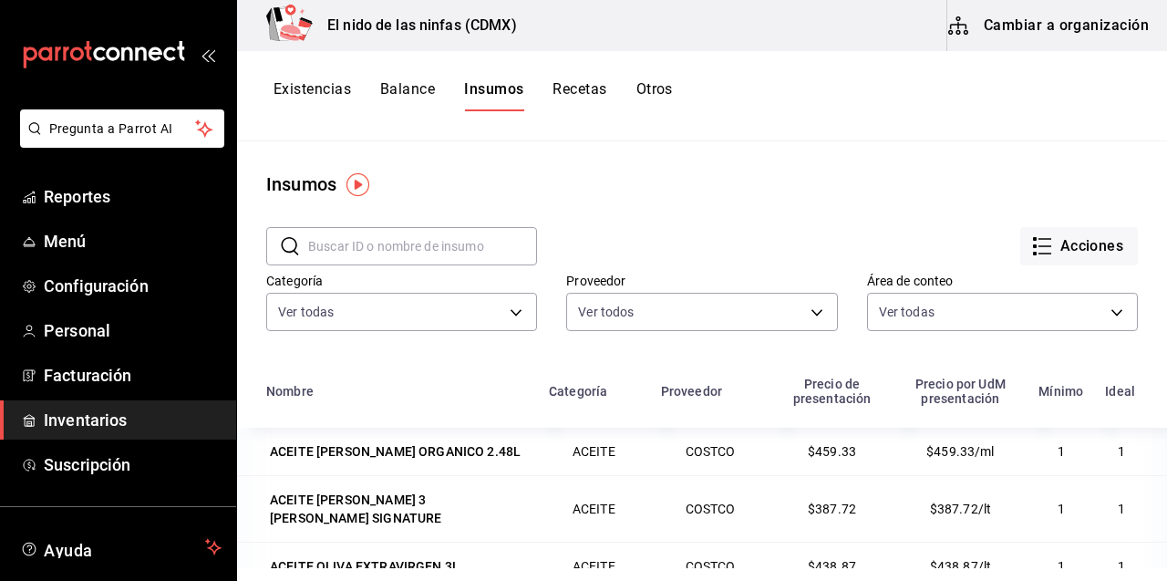
click at [101, 421] on span "Inventarios" at bounding box center [133, 419] width 178 height 25
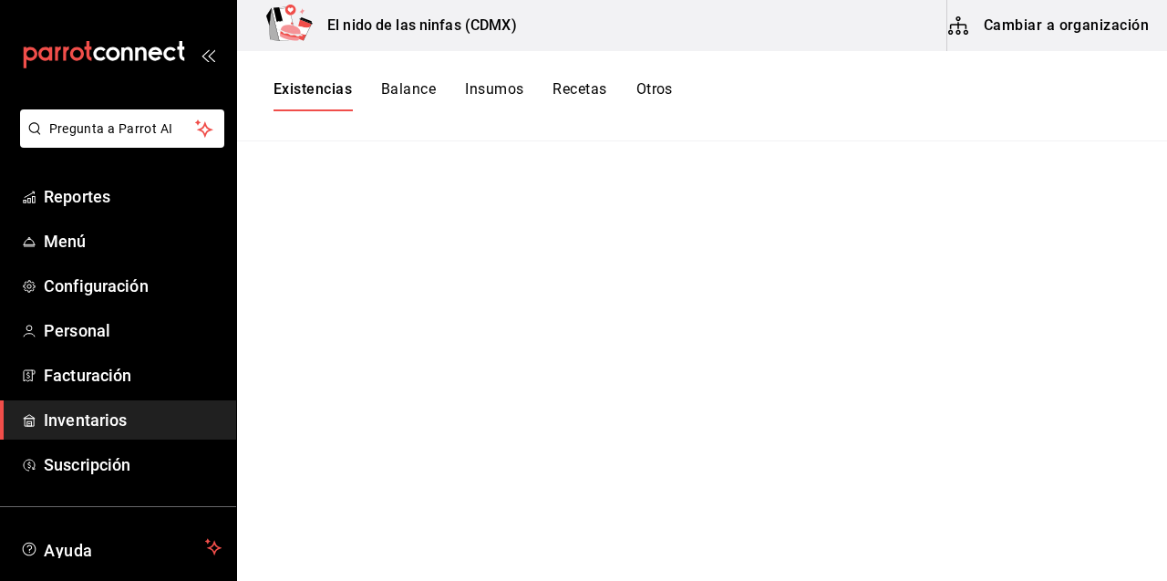
click at [1039, 21] on button "Cambiar a organización" at bounding box center [1049, 25] width 205 height 51
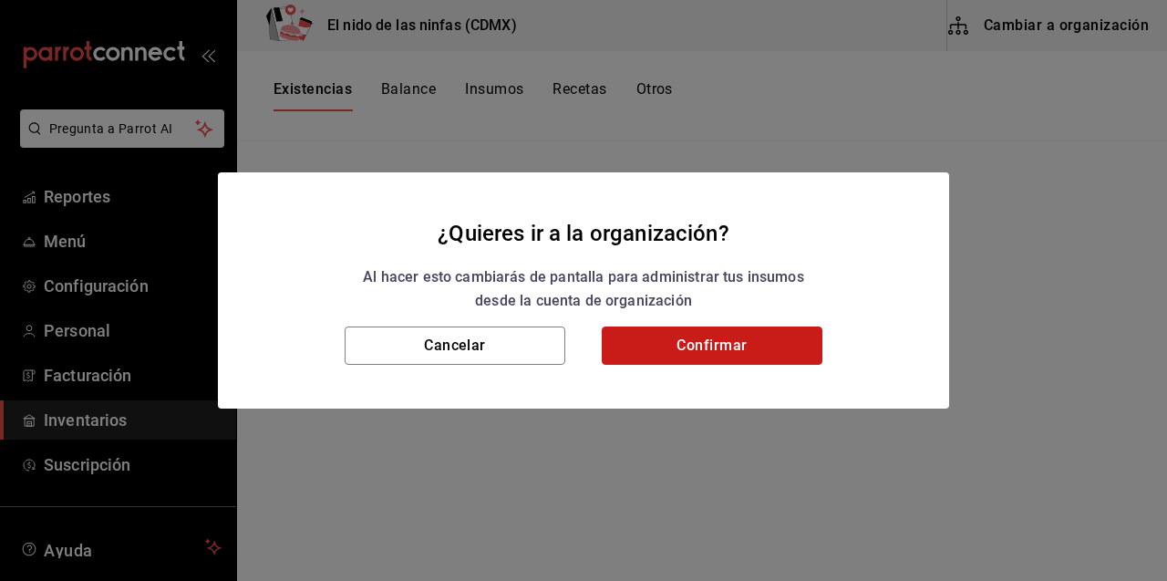
click at [678, 357] on button "Confirmar" at bounding box center [712, 345] width 221 height 38
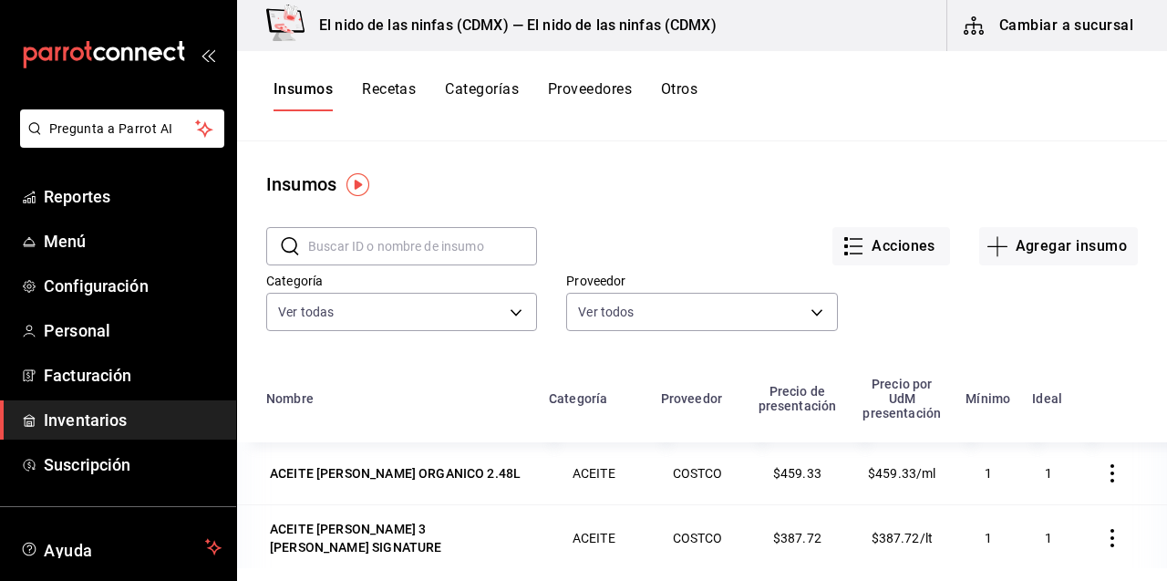
click at [403, 89] on button "Recetas" at bounding box center [389, 95] width 54 height 31
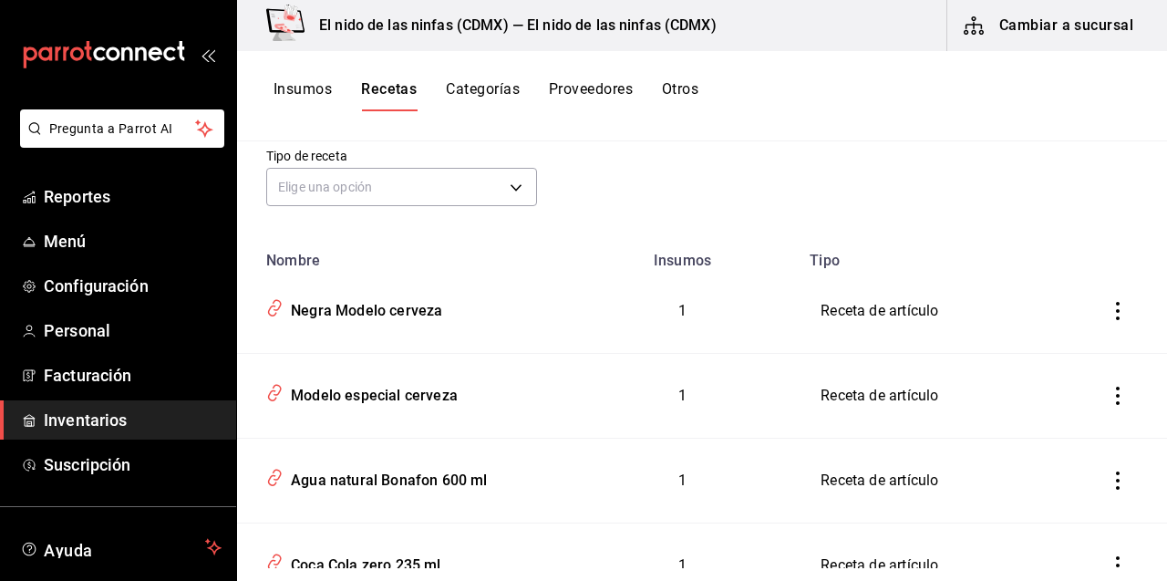
scroll to position [62, 0]
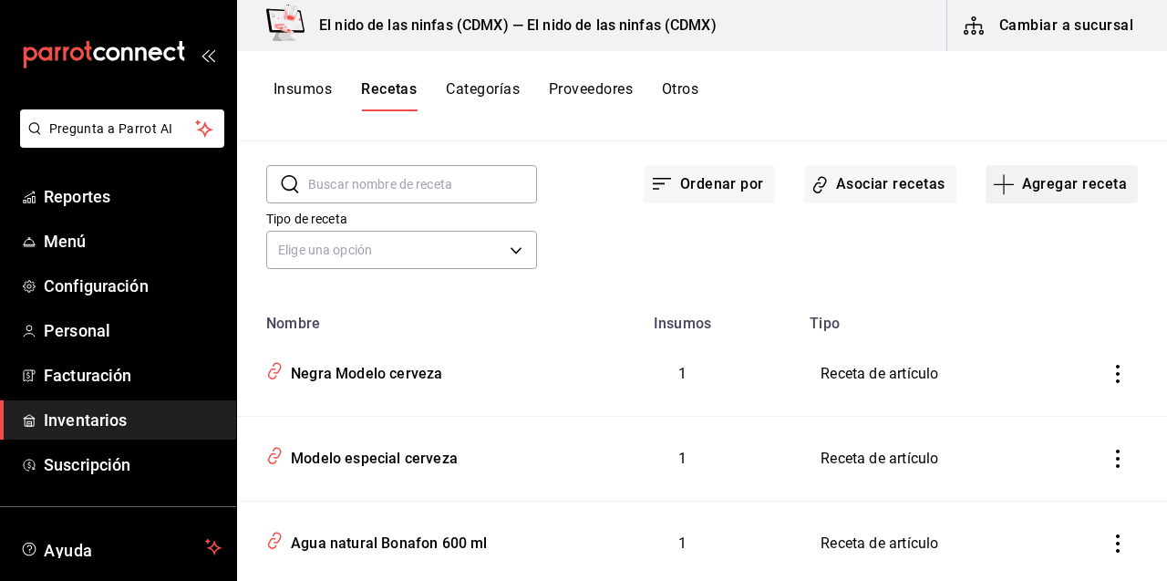
click at [1004, 180] on icon "button" at bounding box center [1003, 184] width 1 height 20
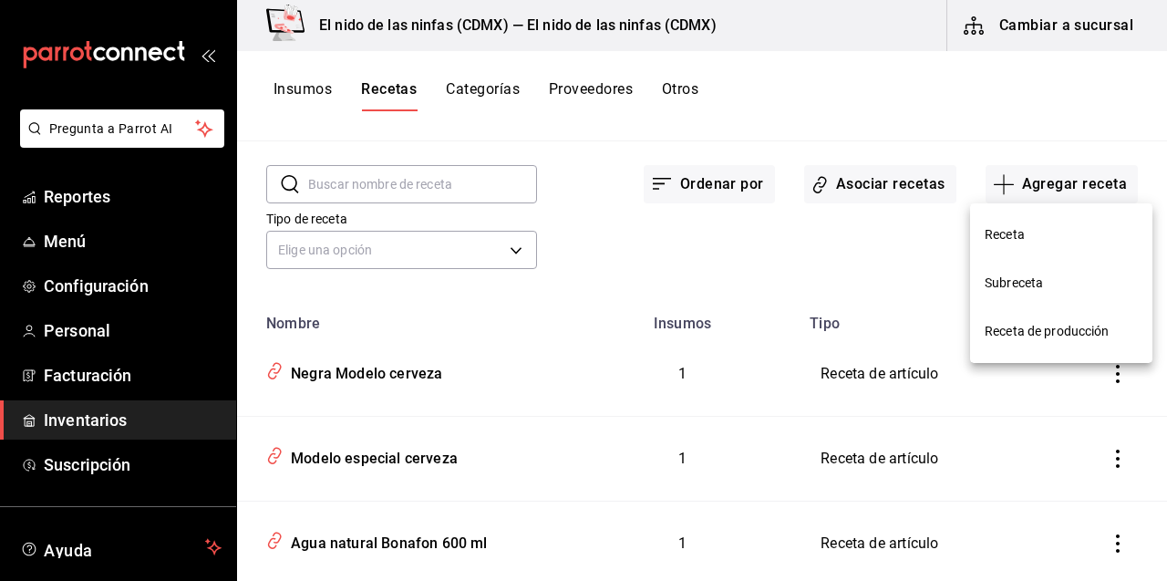
click at [711, 176] on div at bounding box center [583, 290] width 1167 height 581
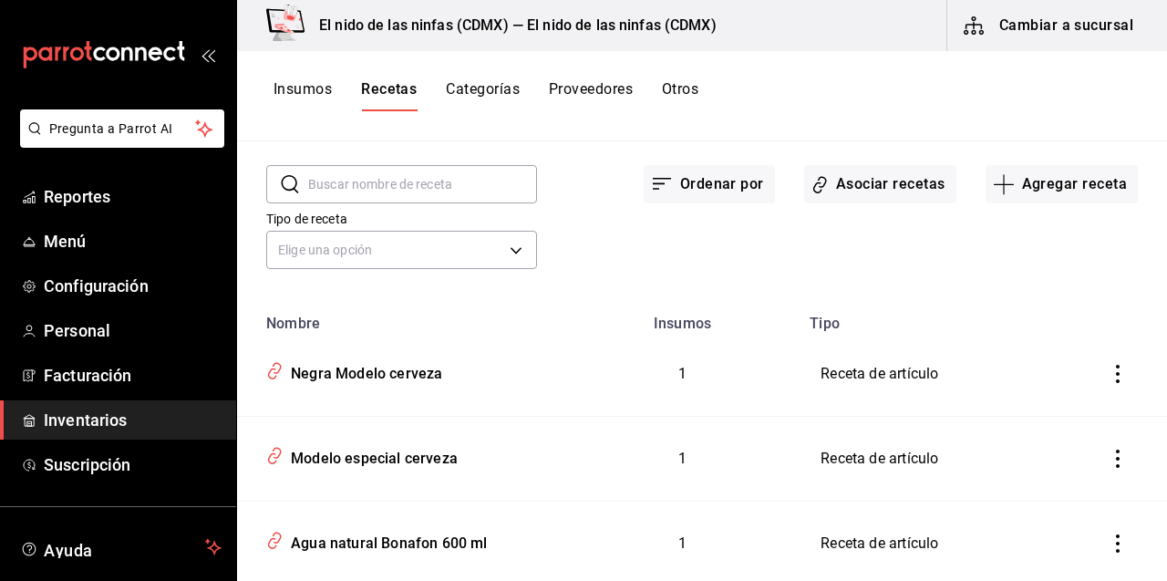
click at [711, 176] on button "Ordenar por" at bounding box center [708, 184] width 131 height 38
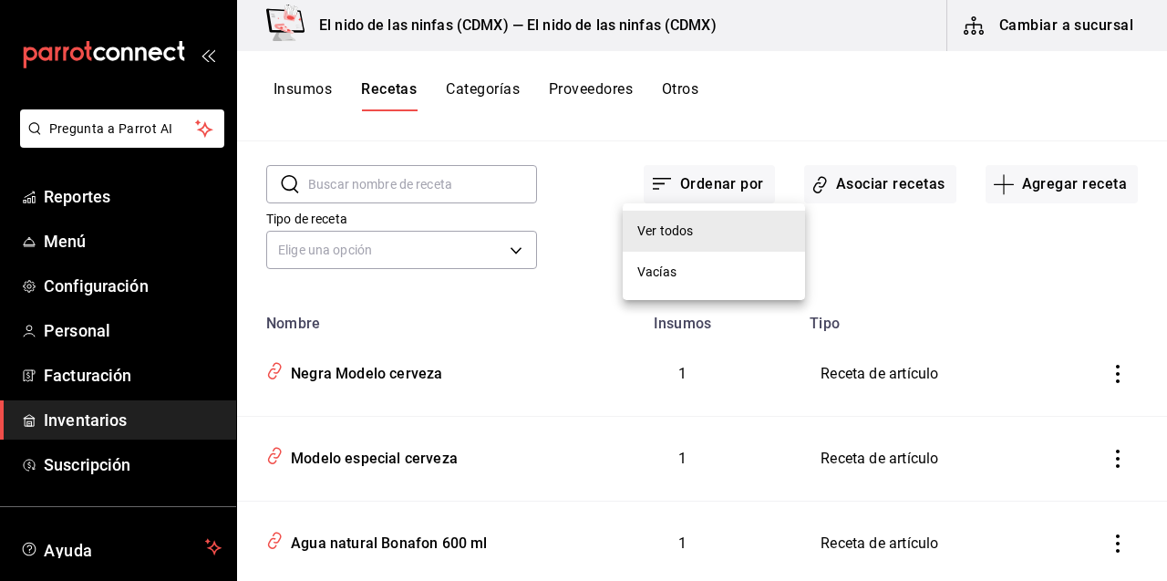
click at [654, 268] on div "Vacías" at bounding box center [656, 271] width 39 height 19
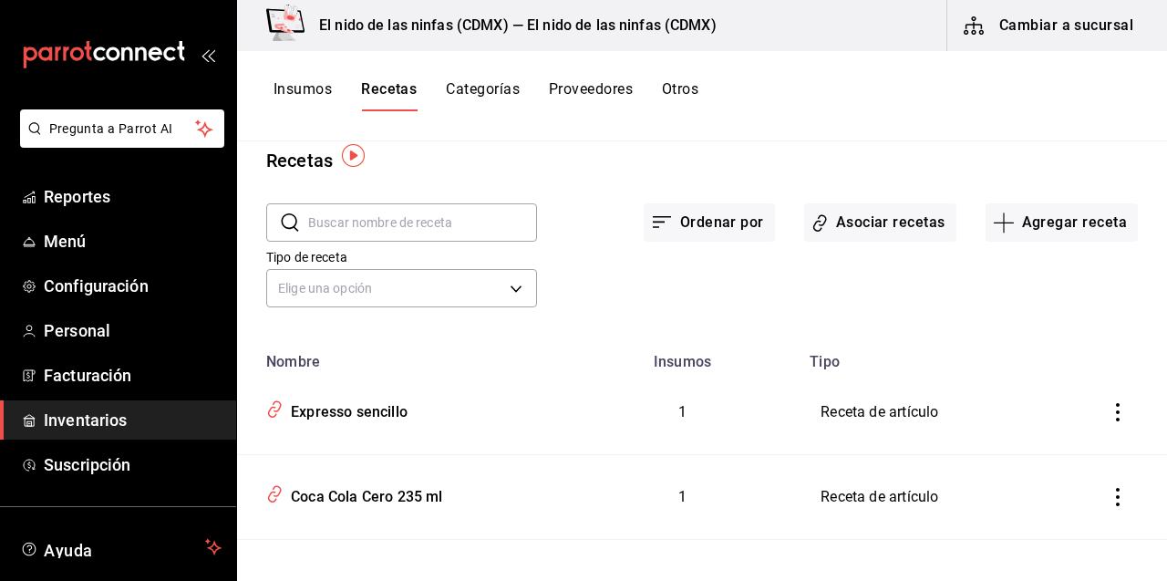
scroll to position [19, 0]
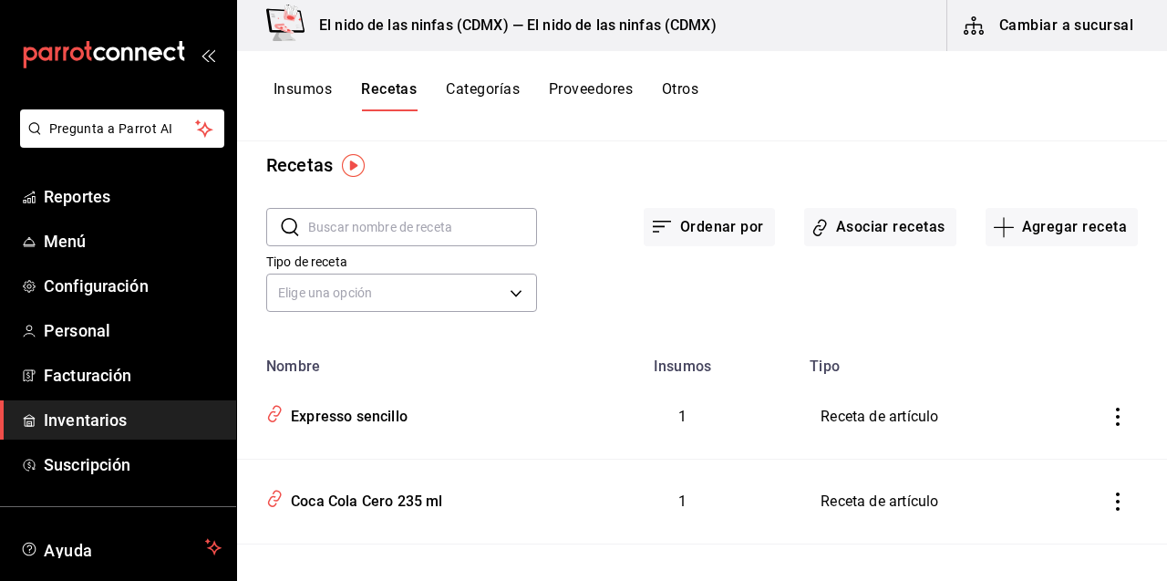
click at [1125, 417] on icon "inventoriesTable" at bounding box center [1117, 416] width 18 height 18
click at [882, 415] on div at bounding box center [583, 290] width 1167 height 581
click at [365, 415] on div "Expresso sencillo" at bounding box center [345, 413] width 124 height 28
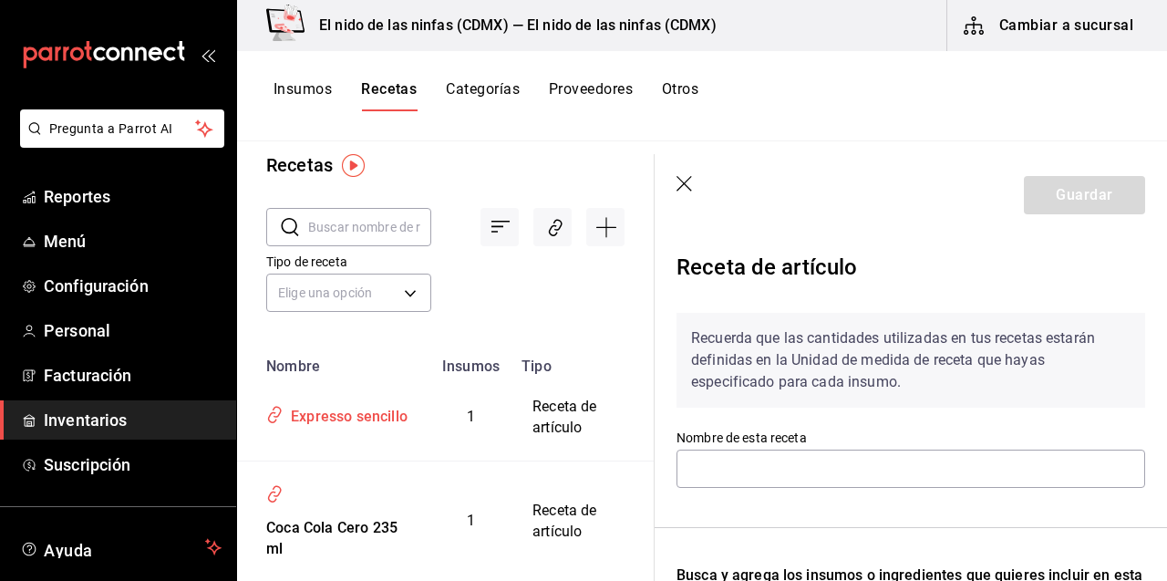
type input "Expresso sencillo"
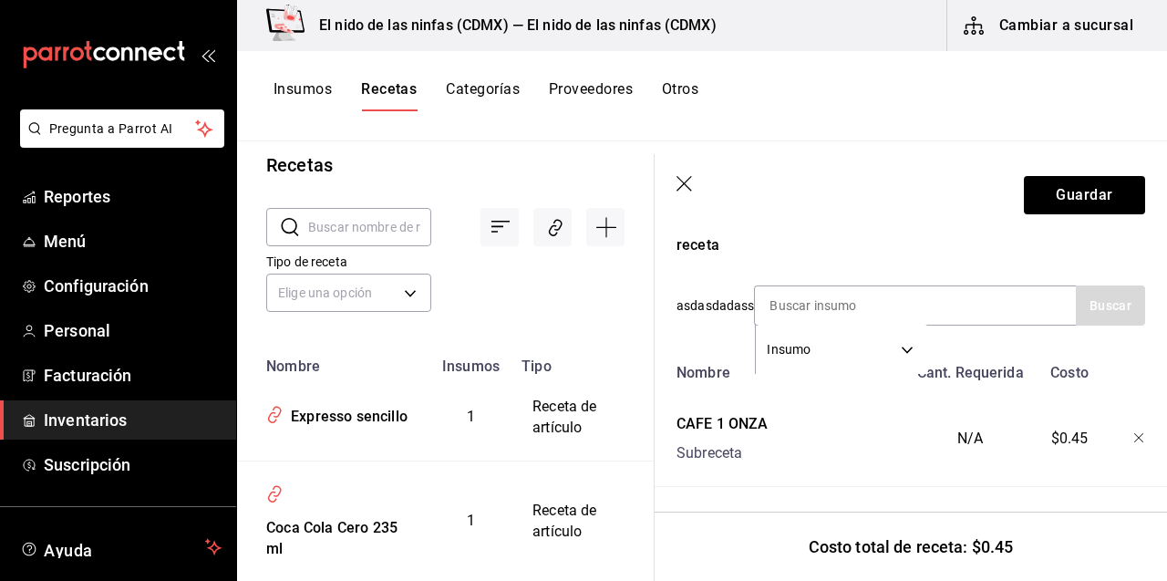
scroll to position [353, 0]
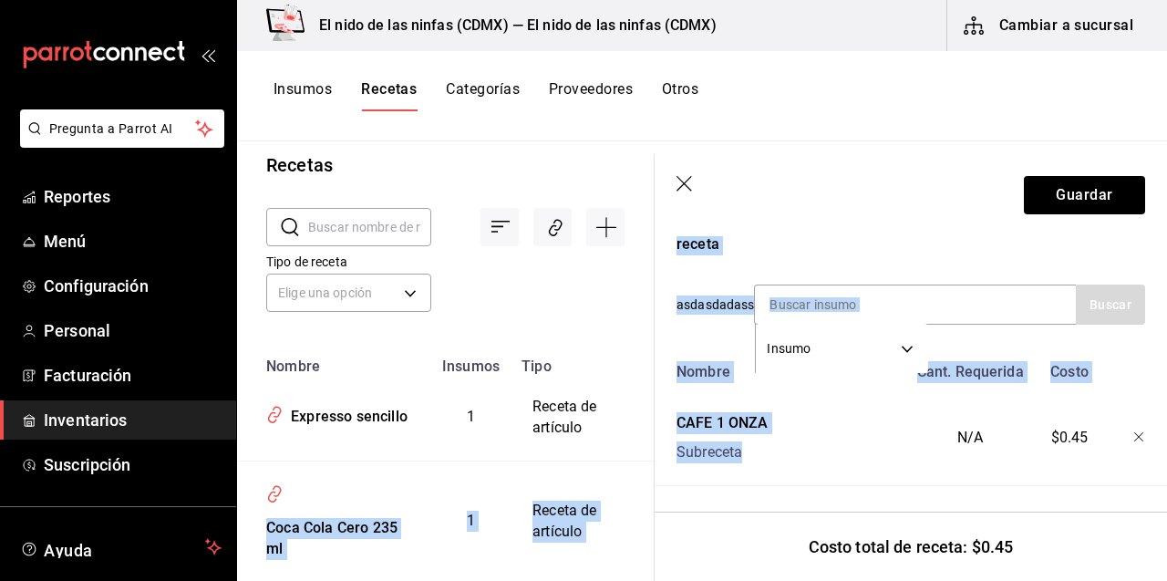
drag, startPoint x: 765, startPoint y: 459, endPoint x: 636, endPoint y: 437, distance: 130.5
click at [636, 437] on div "Recetas ​ ​ Tipo de receta Elige una opción default Nombre Insumos Tipo Express…" at bounding box center [702, 354] width 930 height 427
click at [845, 453] on div "CAFE 1 ONZA Subreceta" at bounding box center [788, 434] width 238 height 58
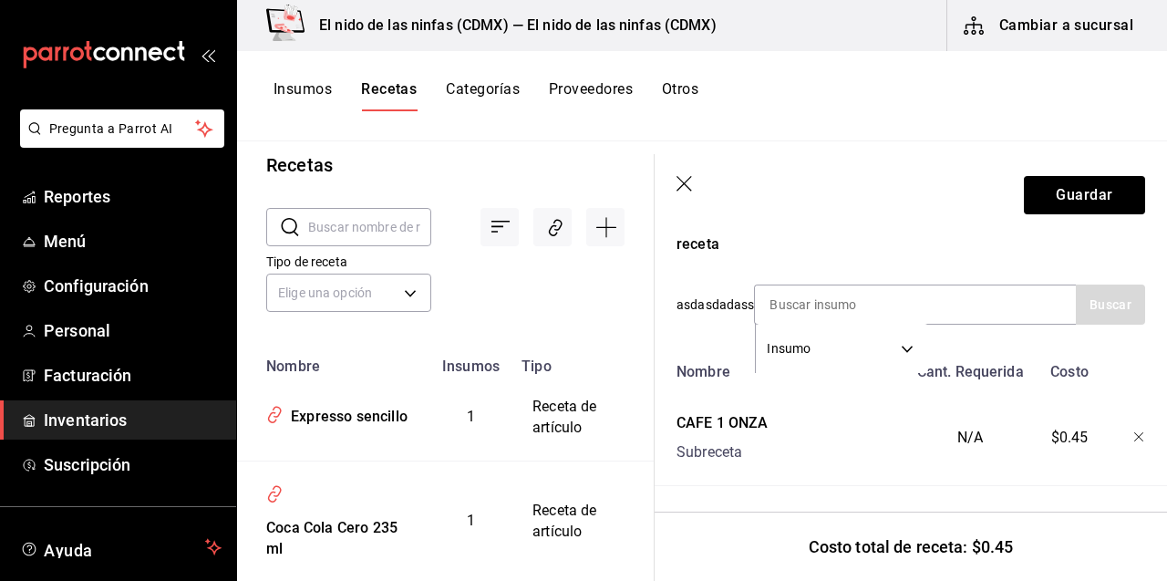
click at [609, 303] on div "Tipo de receta Elige una opción default" at bounding box center [430, 267] width 387 height 100
click at [958, 431] on div "N/A" at bounding box center [966, 434] width 119 height 58
click at [969, 439] on div "N/A" at bounding box center [966, 434] width 119 height 58
click at [682, 180] on icon "button" at bounding box center [685, 185] width 18 height 18
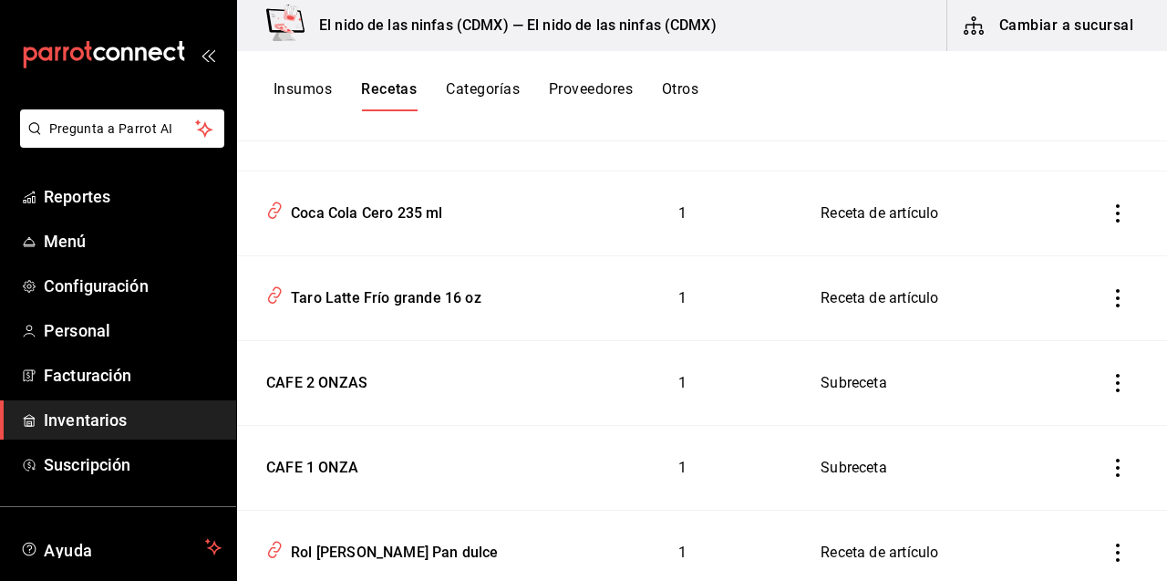
scroll to position [306, 0]
click at [316, 374] on div "CAFE 2 ONZAS" at bounding box center [313, 380] width 108 height 28
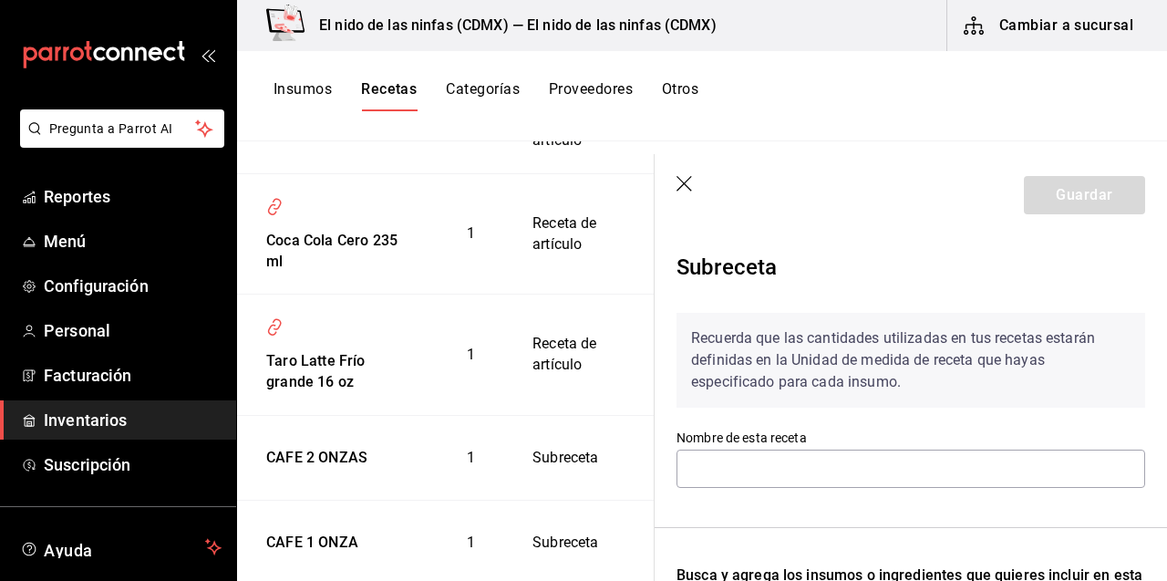
type input "CAFE 2 ONZAS"
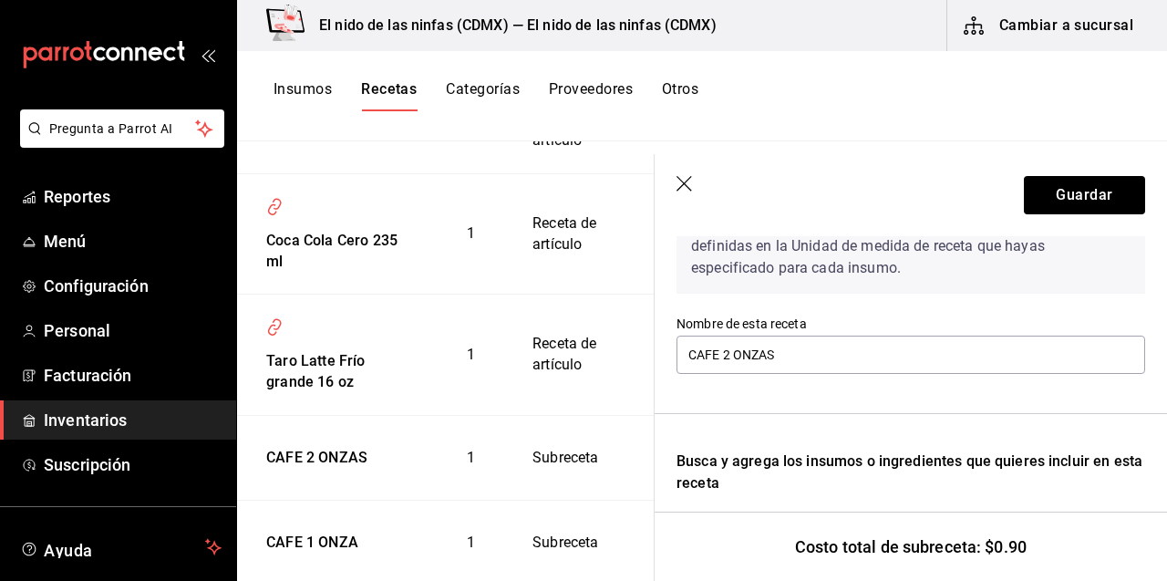
scroll to position [100, 0]
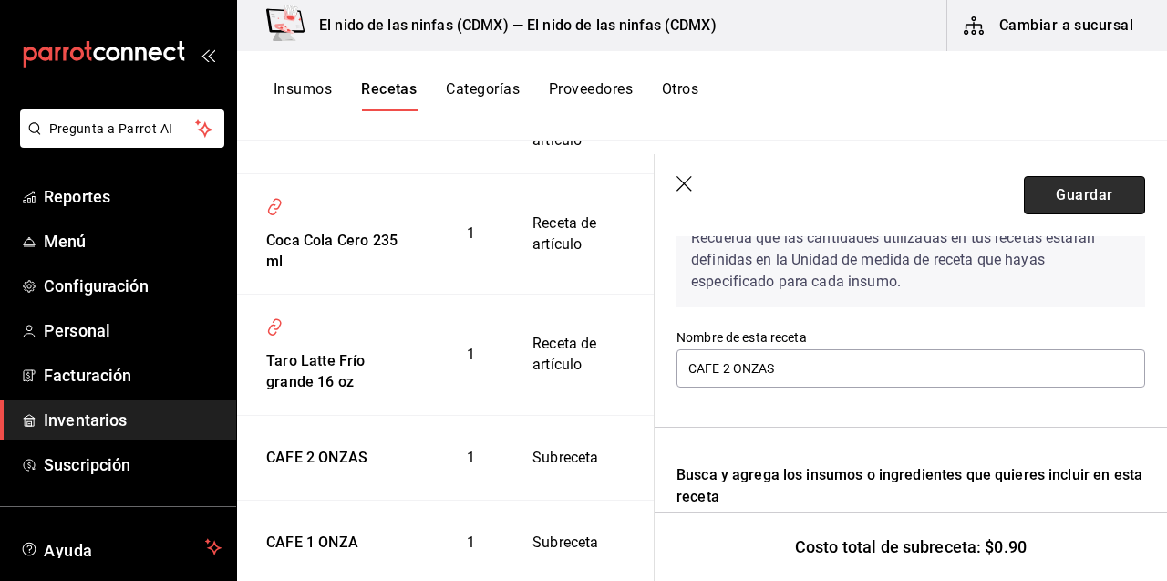
click at [1092, 180] on button "Guardar" at bounding box center [1084, 195] width 121 height 38
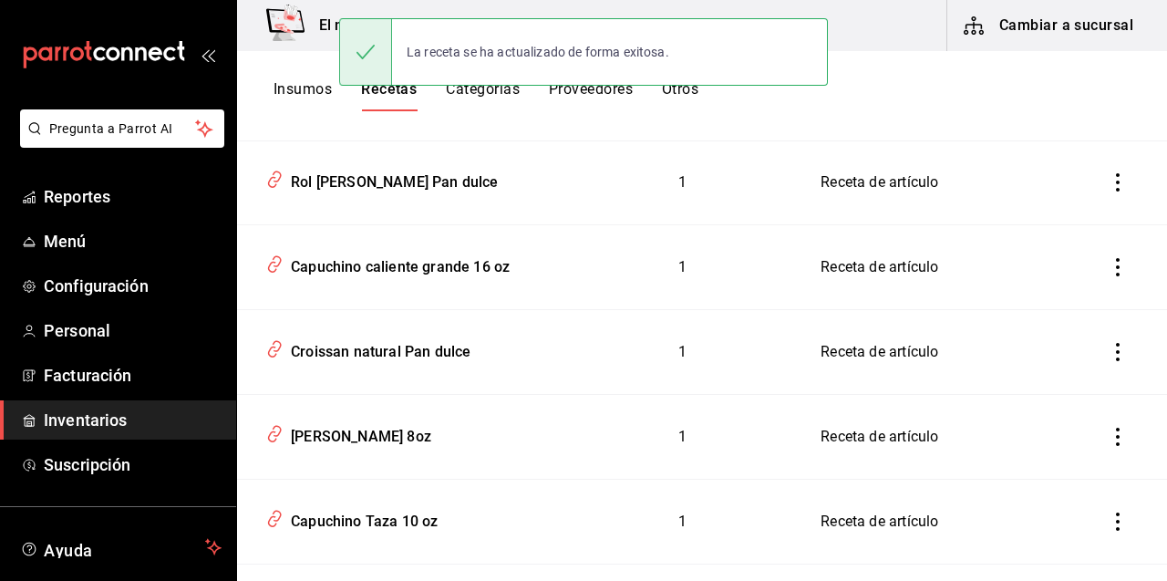
scroll to position [622, 0]
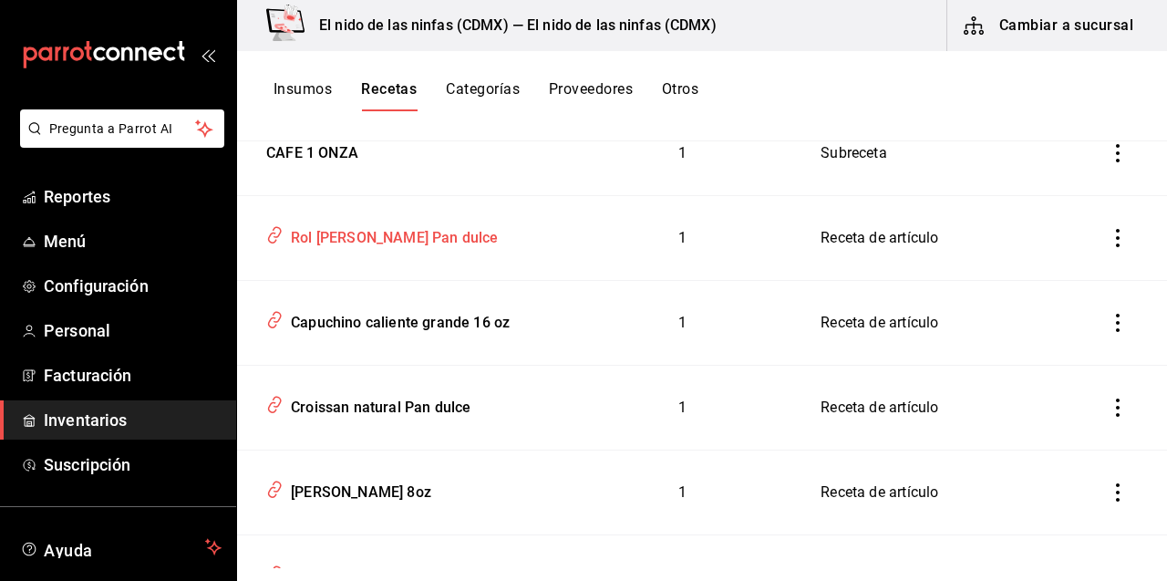
click at [395, 242] on div "Rol [PERSON_NAME] Pan dulce" at bounding box center [390, 235] width 215 height 28
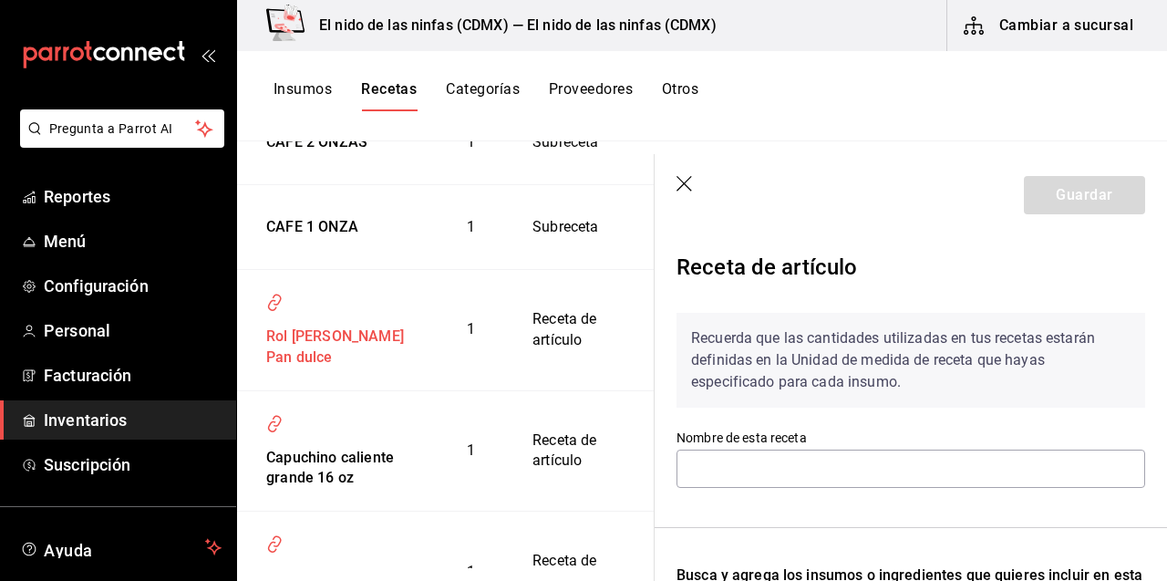
type input "Rol [PERSON_NAME] Pan dulce"
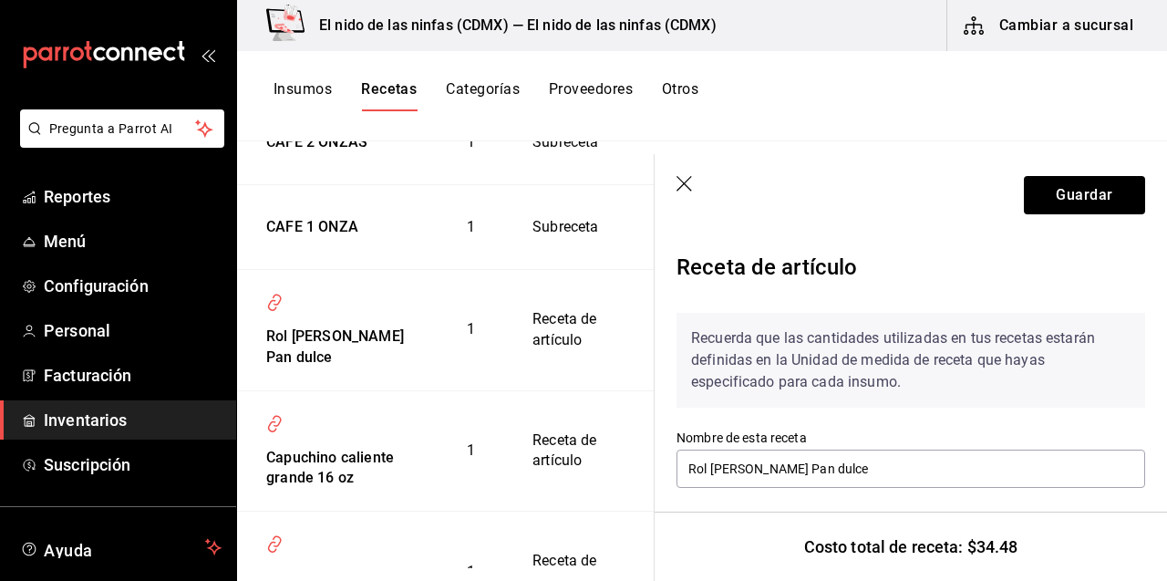
click at [684, 182] on icon "button" at bounding box center [683, 183] width 15 height 15
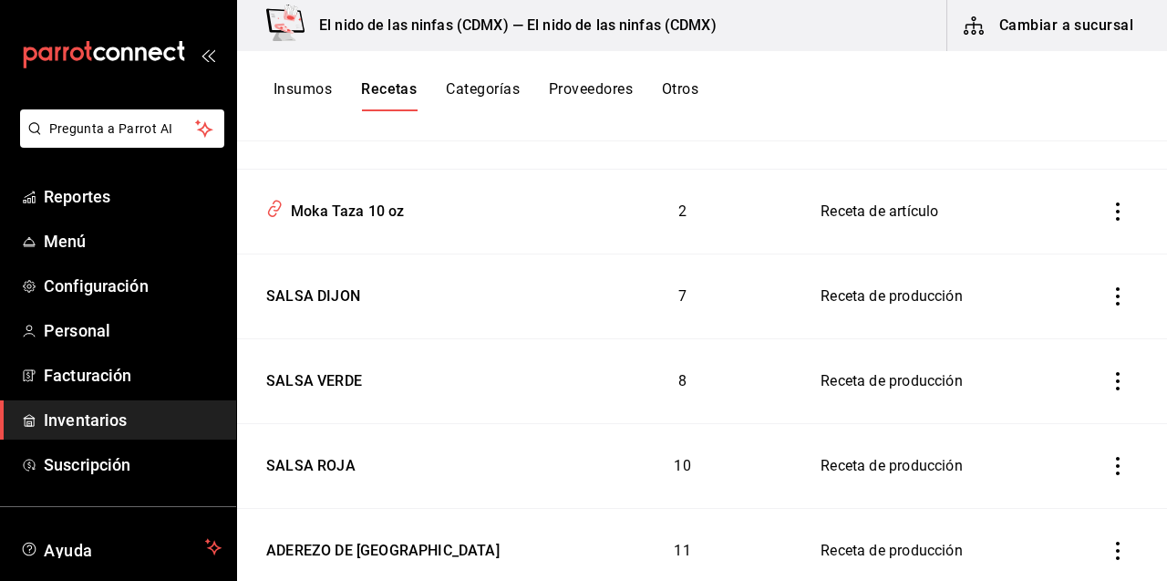
scroll to position [2770, 0]
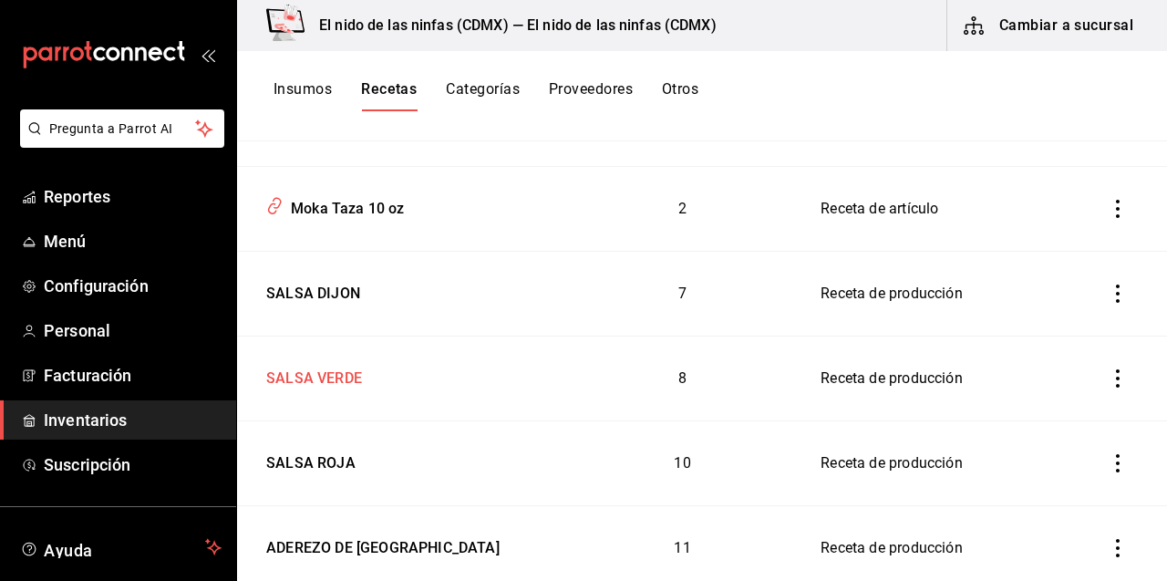
click at [306, 372] on div "SALSA VERDE" at bounding box center [310, 375] width 103 height 28
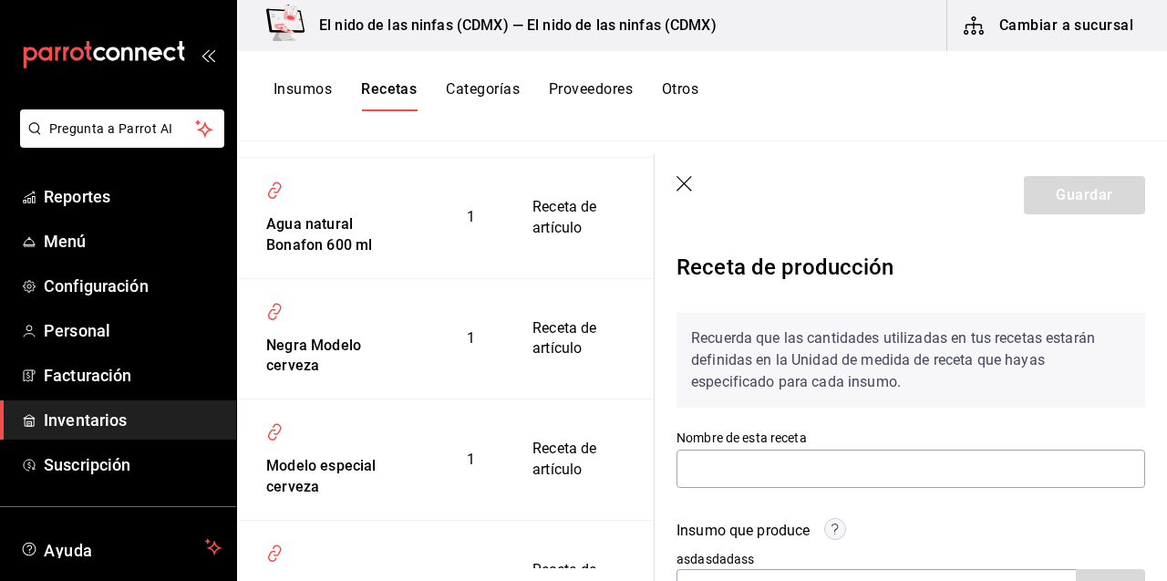
type input "SALSA VERDE"
type input "20"
type input "2"
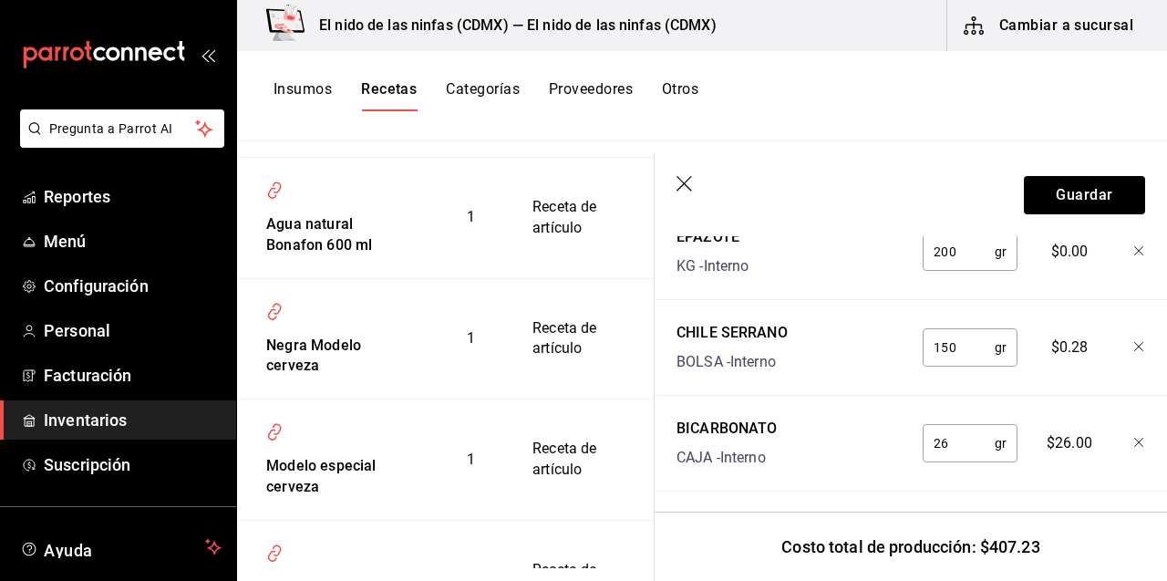
scroll to position [1216, 0]
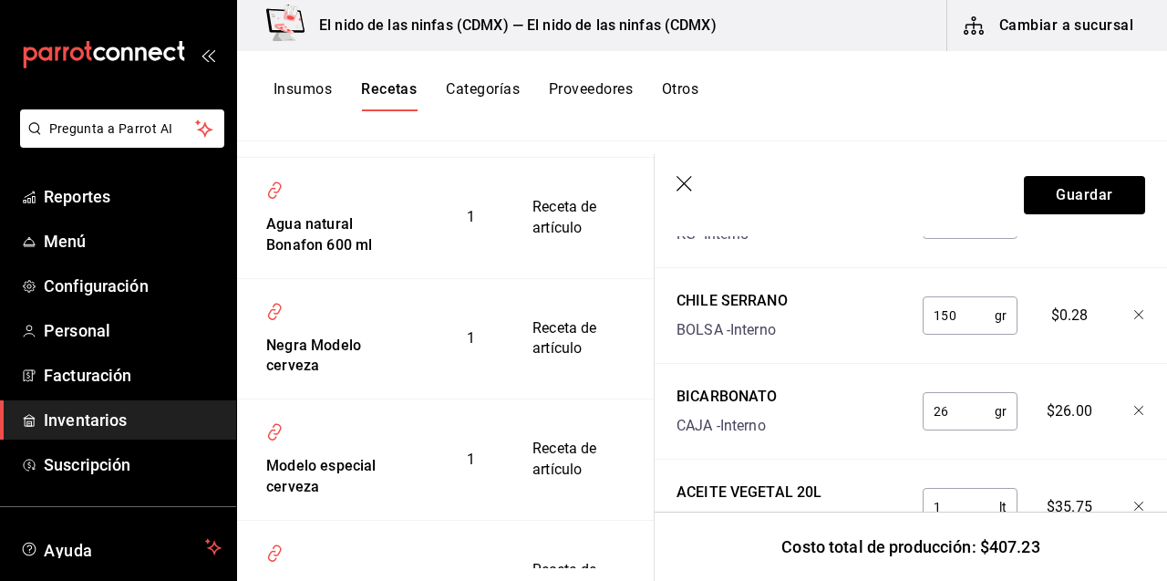
click at [431, 71] on td "1" at bounding box center [470, 10] width 79 height 121
click at [672, 183] on header "Guardar" at bounding box center [910, 195] width 512 height 82
click at [688, 183] on icon "button" at bounding box center [685, 185] width 18 height 18
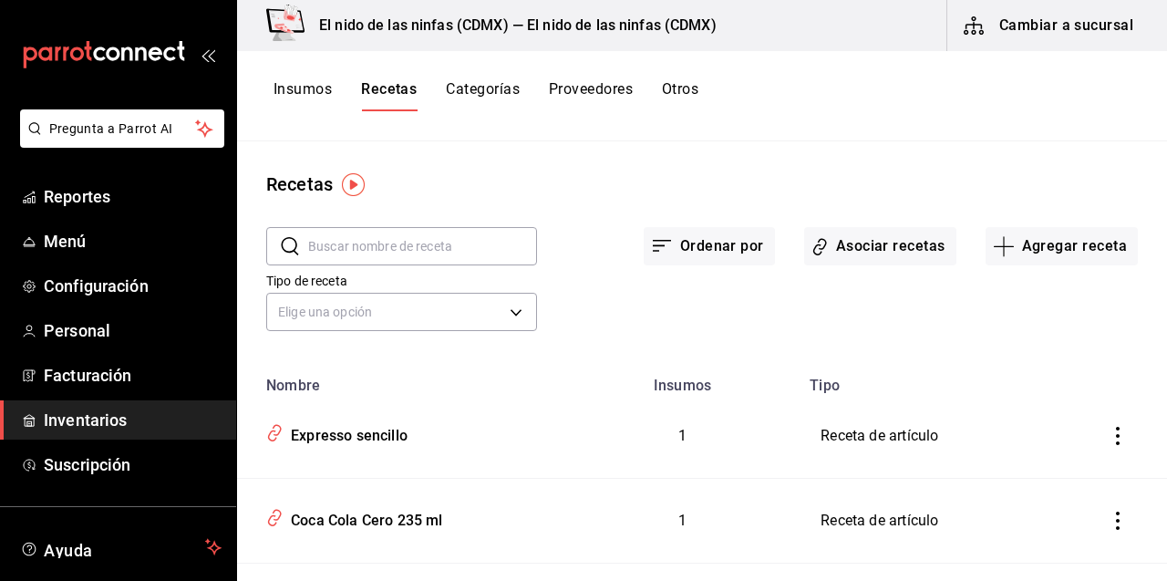
click at [462, 252] on input "text" at bounding box center [422, 246] width 229 height 36
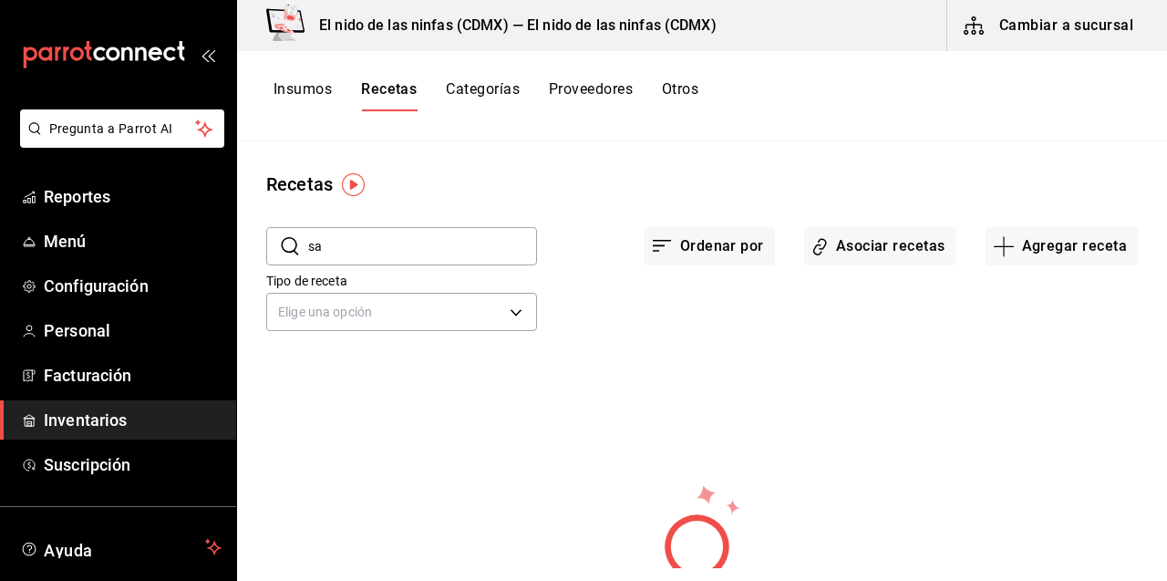
type input "s"
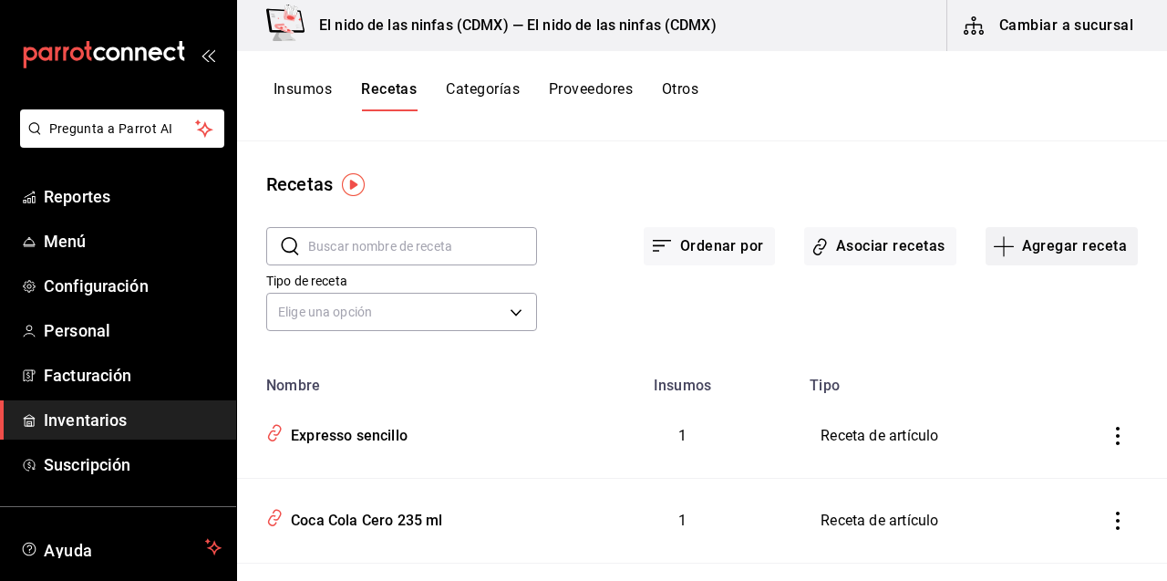
drag, startPoint x: 1055, startPoint y: 271, endPoint x: 1060, endPoint y: 241, distance: 30.6
click at [1060, 241] on div "​ ​ Ordenar por Asociar recetas Agregar receta Tipo de receta Elige una opción …" at bounding box center [702, 282] width 930 height 168
click at [1060, 238] on button "Agregar receta" at bounding box center [1061, 246] width 152 height 38
click at [317, 94] on div at bounding box center [583, 290] width 1167 height 581
click at [315, 94] on button "Insumos" at bounding box center [302, 95] width 58 height 31
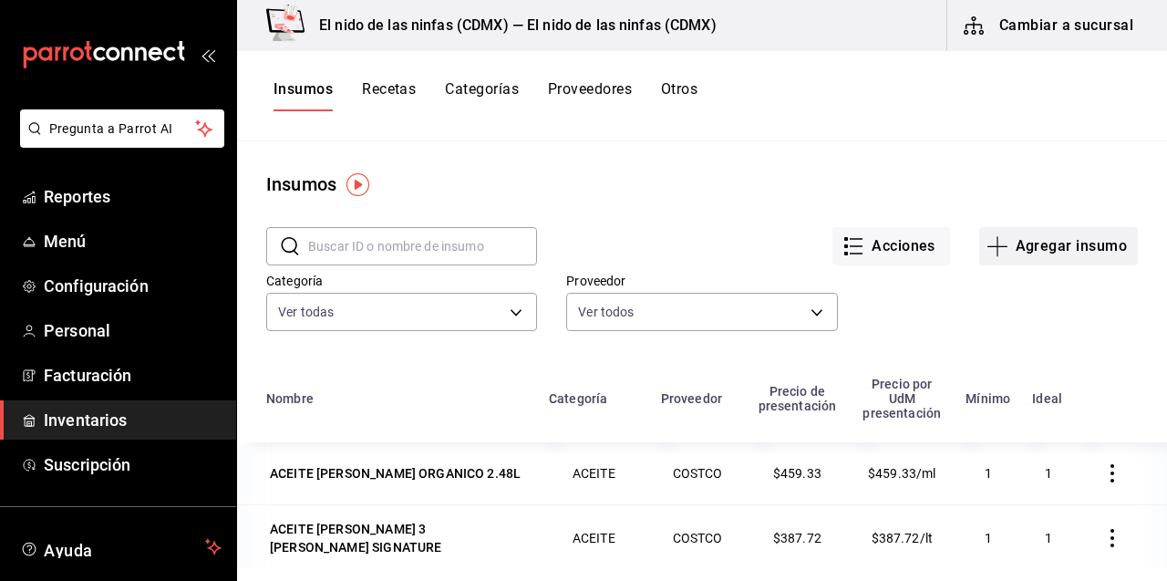
click at [1080, 249] on button "Agregar insumo" at bounding box center [1058, 246] width 159 height 38
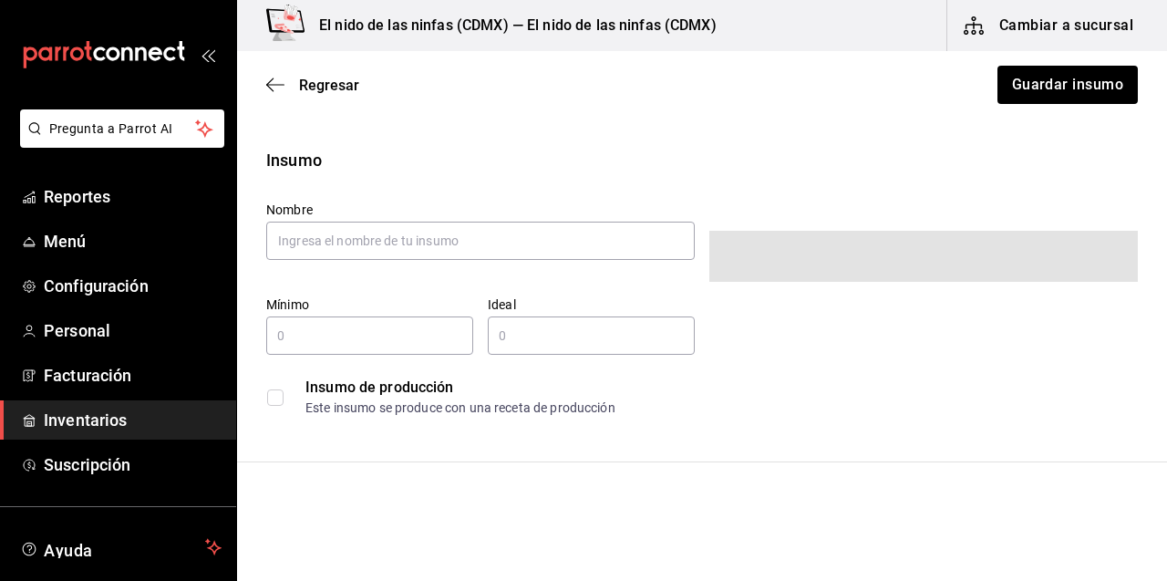
type input "$0.00"
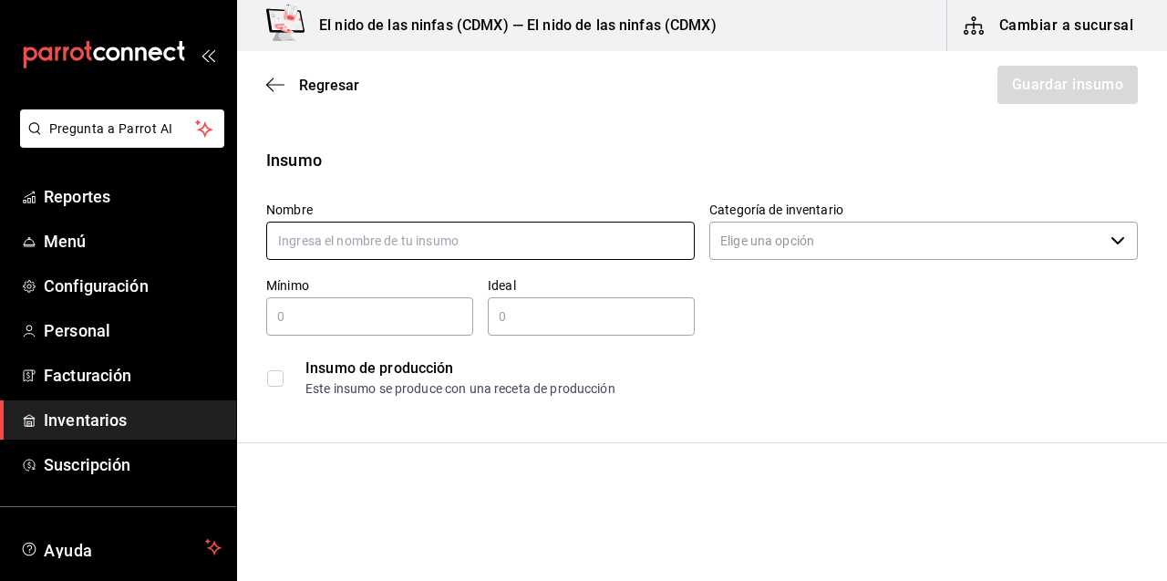
click at [422, 237] on input "text" at bounding box center [480, 240] width 428 height 38
click at [582, 233] on input "salsa limon" at bounding box center [480, 240] width 428 height 38
type input "s"
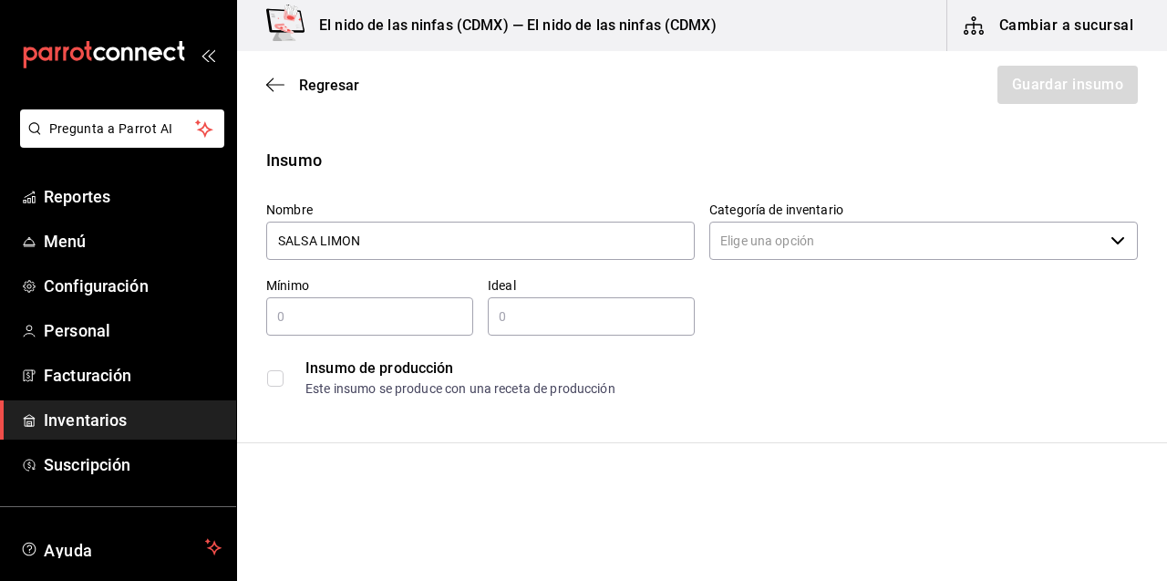
type input "SALSA LIMON"
click at [825, 243] on input "Categoría de inventario" at bounding box center [906, 240] width 394 height 38
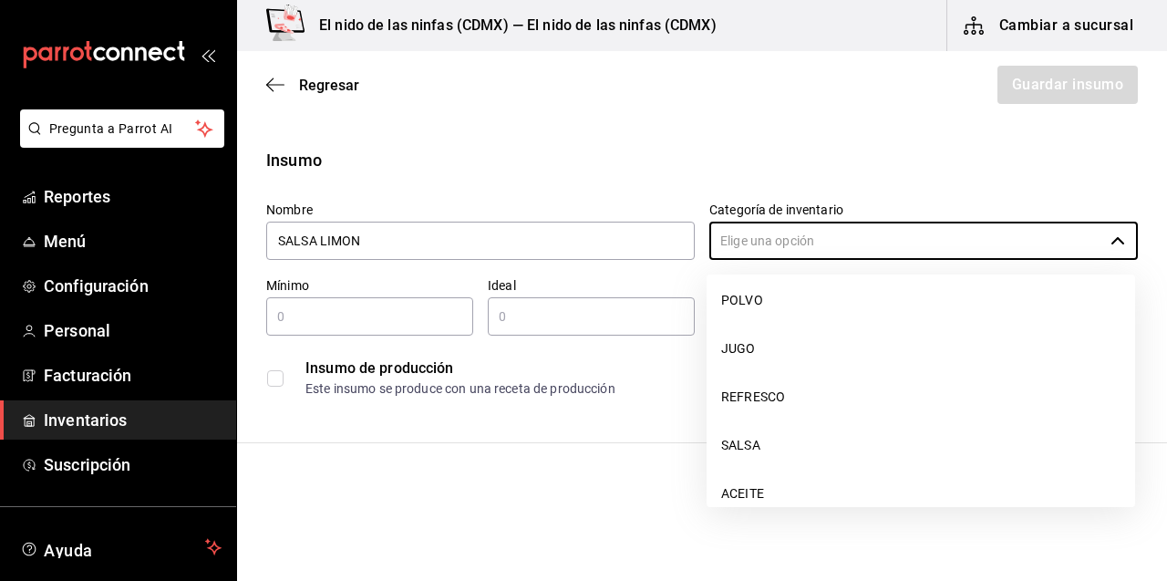
scroll to position [2185, 0]
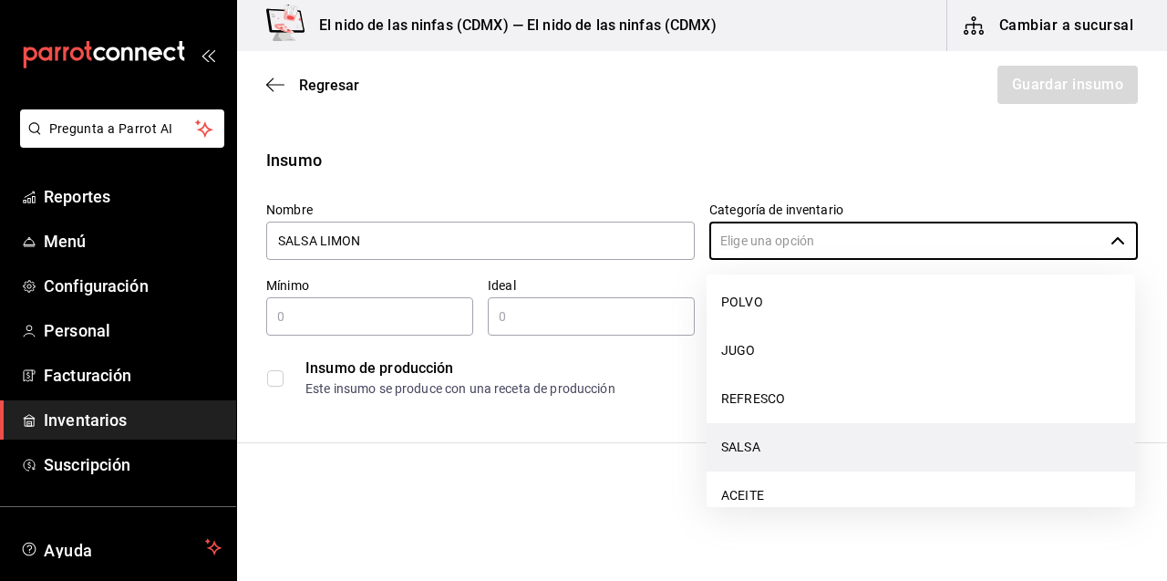
click at [777, 439] on li "SALSA" at bounding box center [920, 447] width 428 height 48
type input "SALSA"
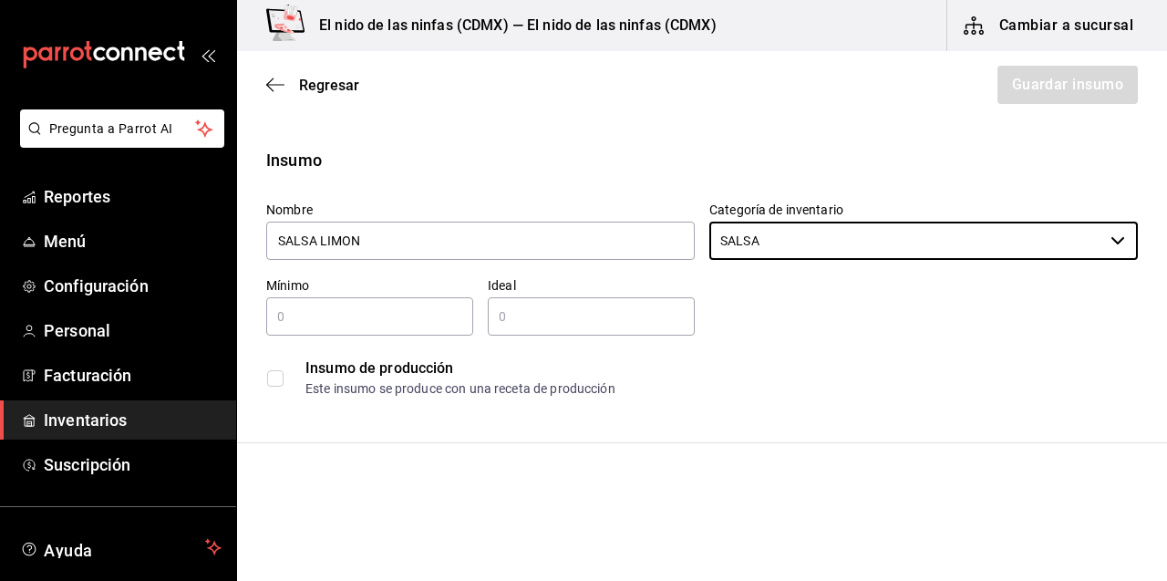
click at [304, 314] on input "text" at bounding box center [369, 316] width 207 height 22
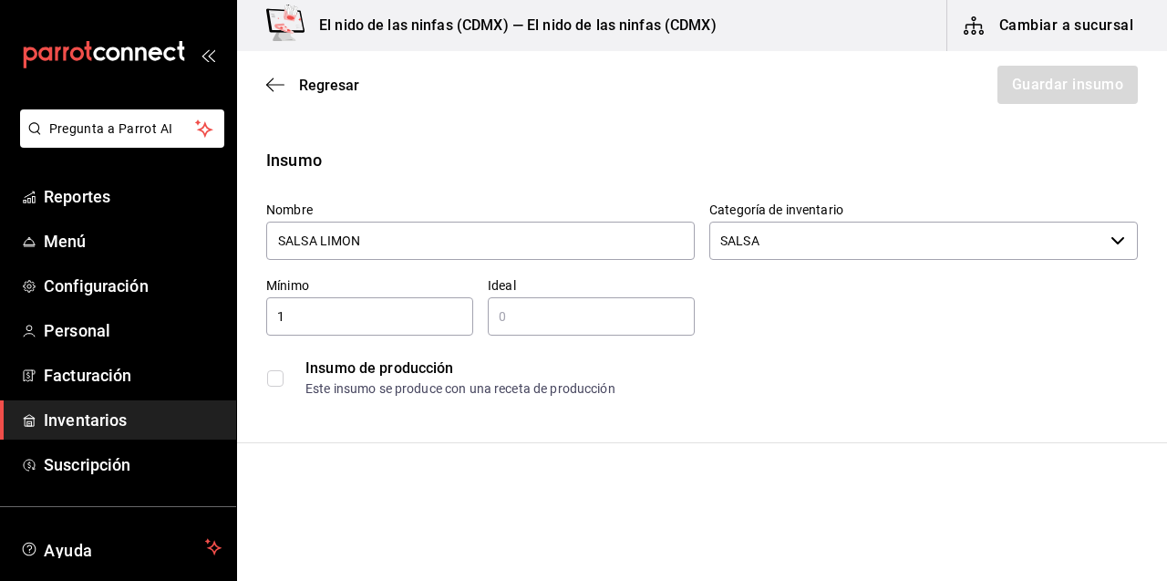
type input "1"
type input "2"
click at [272, 383] on input "checkbox" at bounding box center [275, 378] width 16 height 16
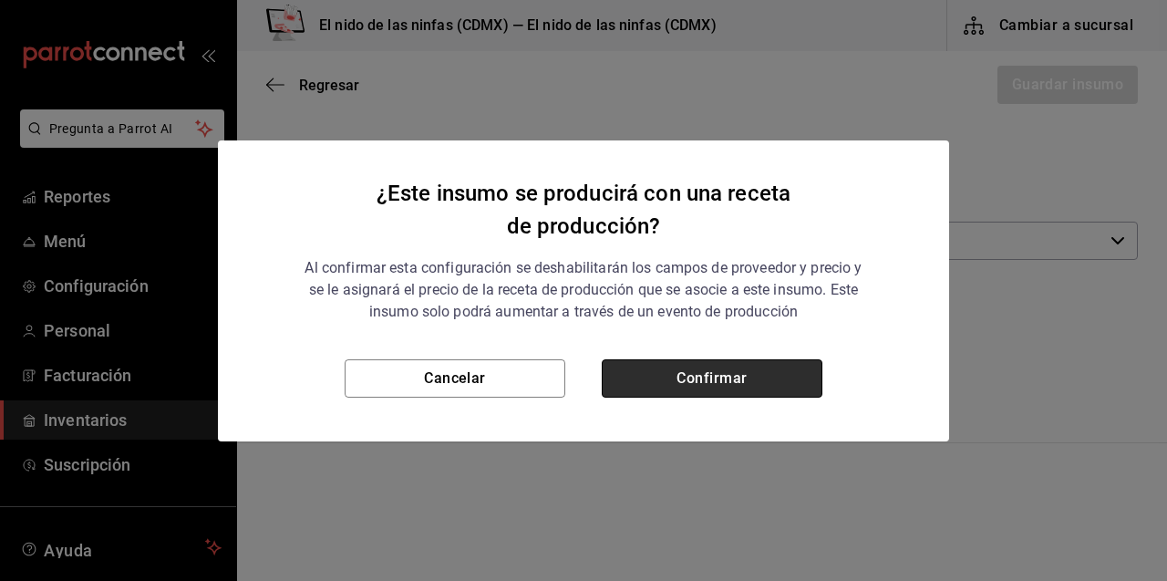
click at [773, 381] on button "Confirmar" at bounding box center [712, 378] width 221 height 38
checkbox input "true"
type input "$0.00"
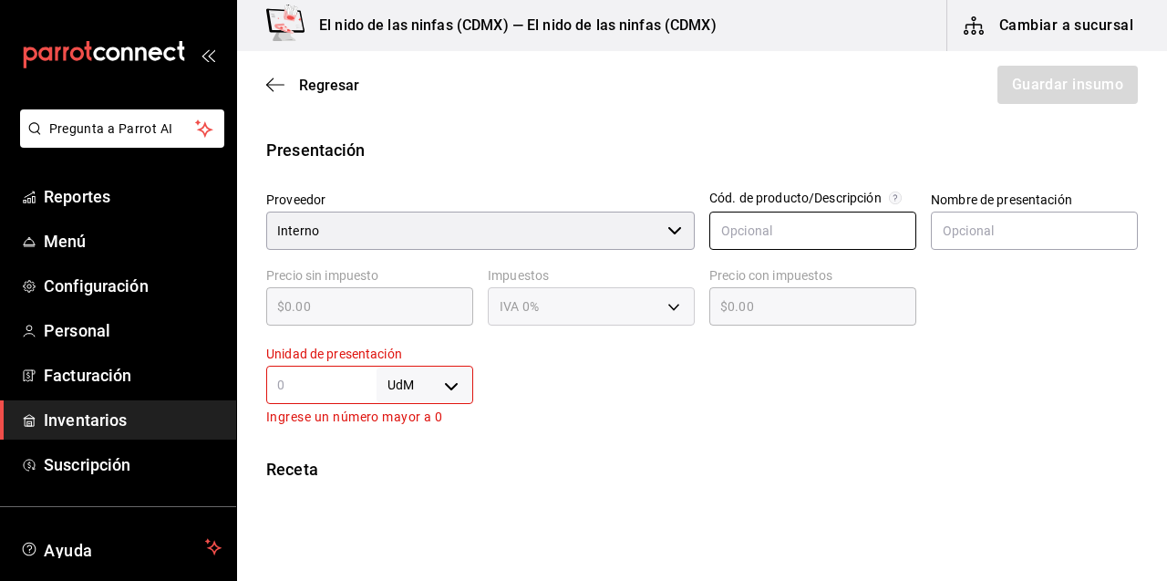
scroll to position [318, 0]
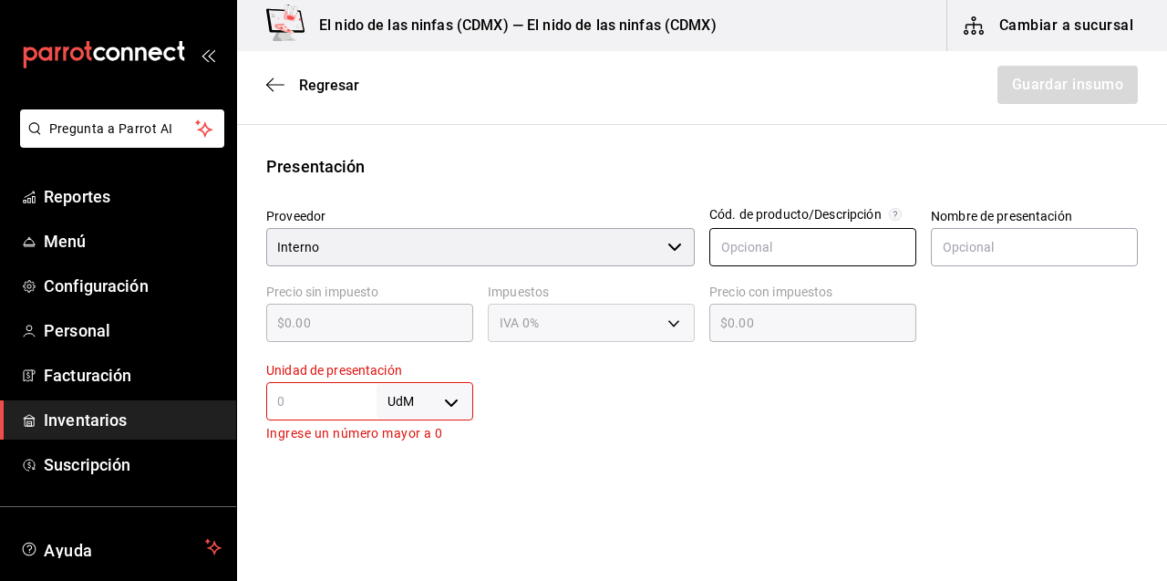
click at [801, 242] on input "text" at bounding box center [812, 247] width 207 height 38
type input "000005015"
click at [966, 242] on input "text" at bounding box center [1034, 247] width 207 height 38
type input "LITRO"
click at [441, 399] on body "Pregunta a Parrot AI Reportes Menú Configuración Personal Facturación Inventari…" at bounding box center [583, 239] width 1167 height 478
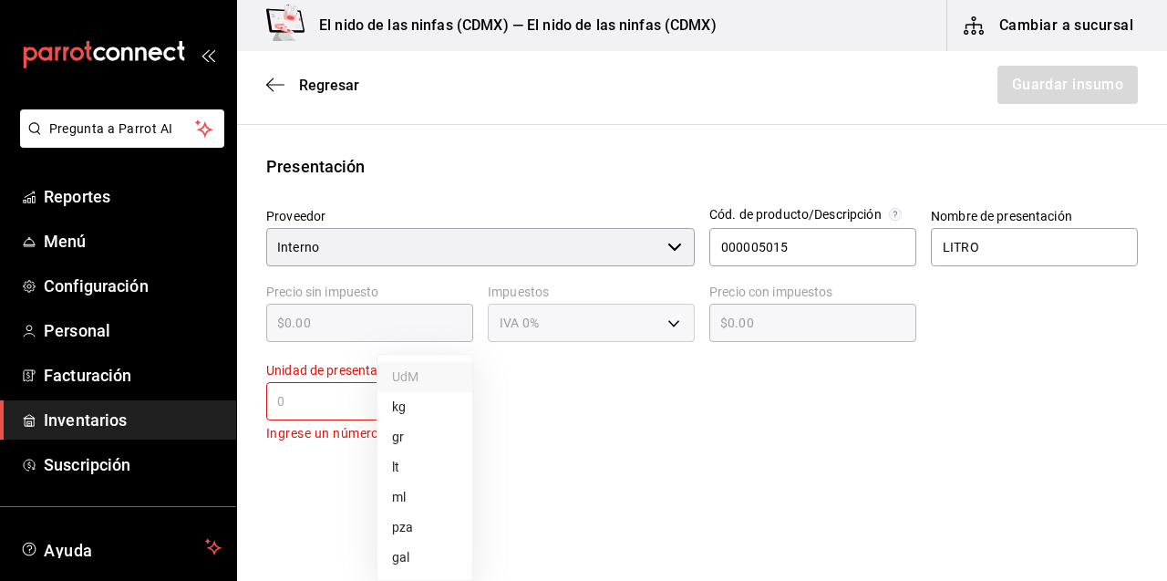
click at [396, 475] on li "lt" at bounding box center [424, 467] width 95 height 30
type input "LITER"
click at [333, 415] on div "lt LITER ​" at bounding box center [369, 401] width 207 height 38
type input "1"
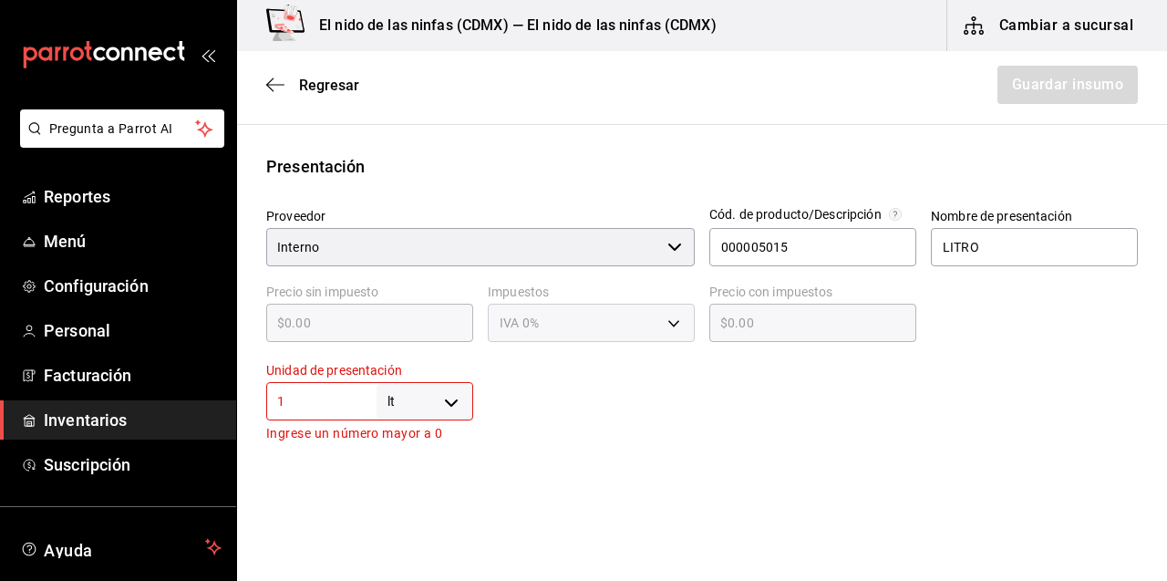
type input "1"
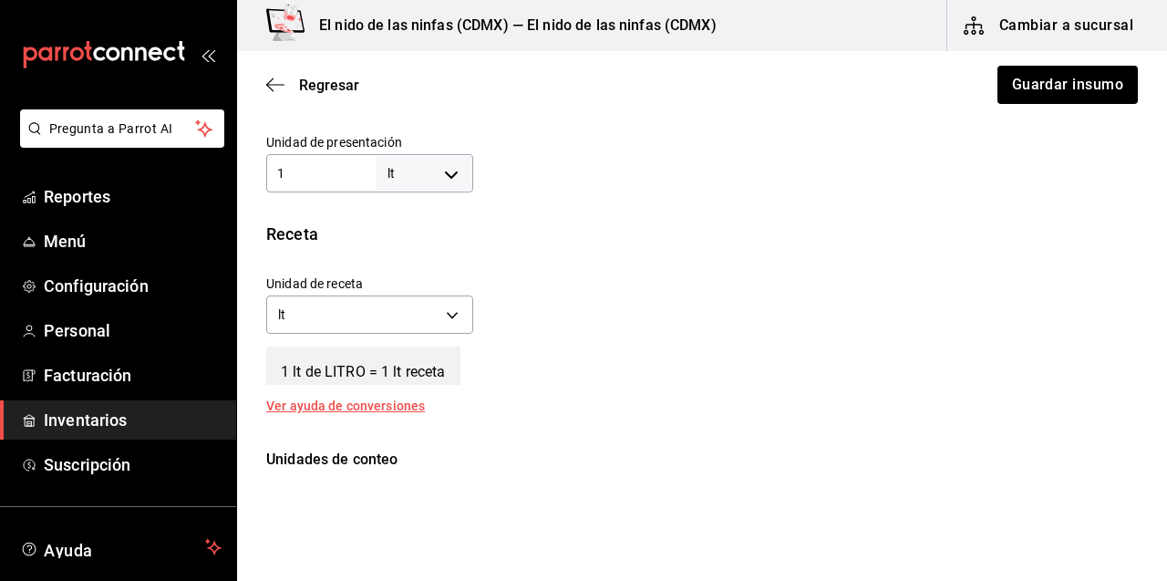
scroll to position [561, 0]
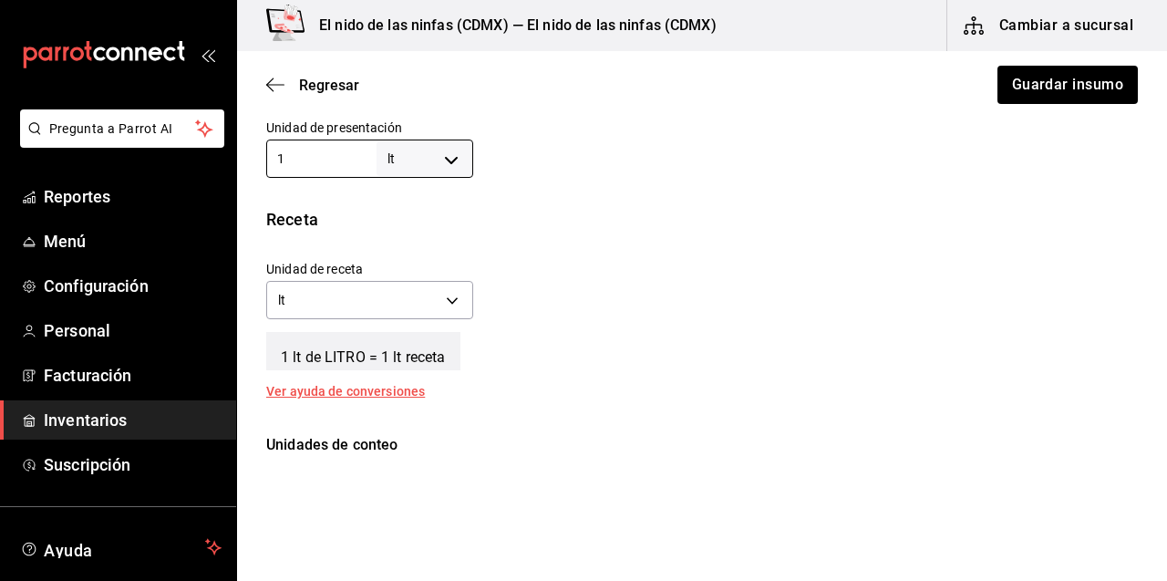
type input "1"
click at [570, 378] on div "Receta Unidad de receta lt LITER Factor de conversión 1 ​ 1 lt de LITRO = 1 lt …" at bounding box center [702, 302] width 930 height 190
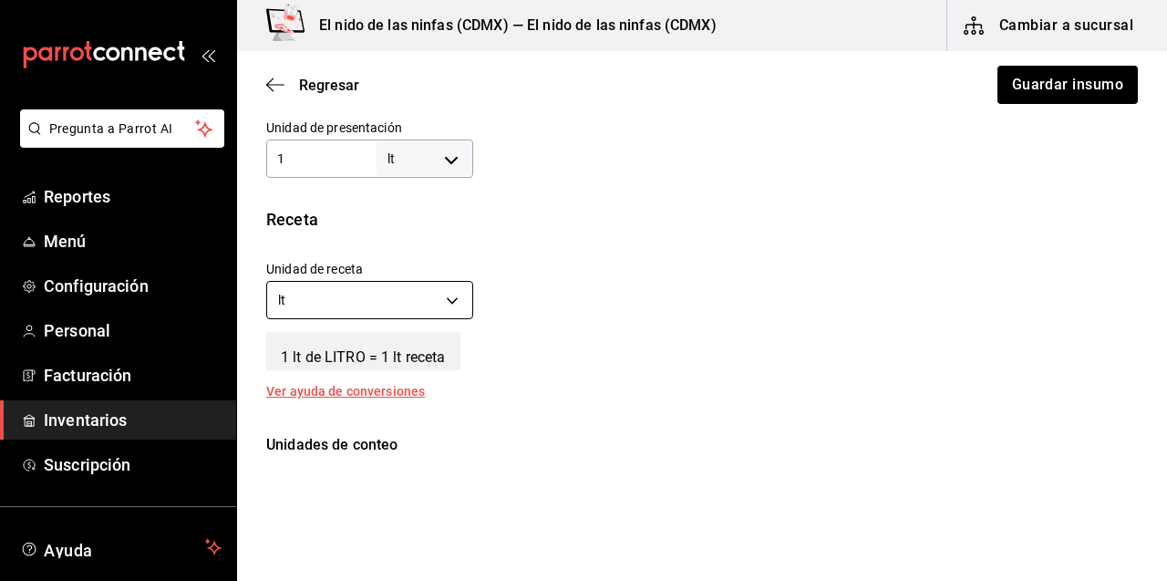
click at [446, 296] on body "Pregunta a Parrot AI Reportes Menú Configuración Personal Facturación Inventari…" at bounding box center [583, 239] width 1167 height 478
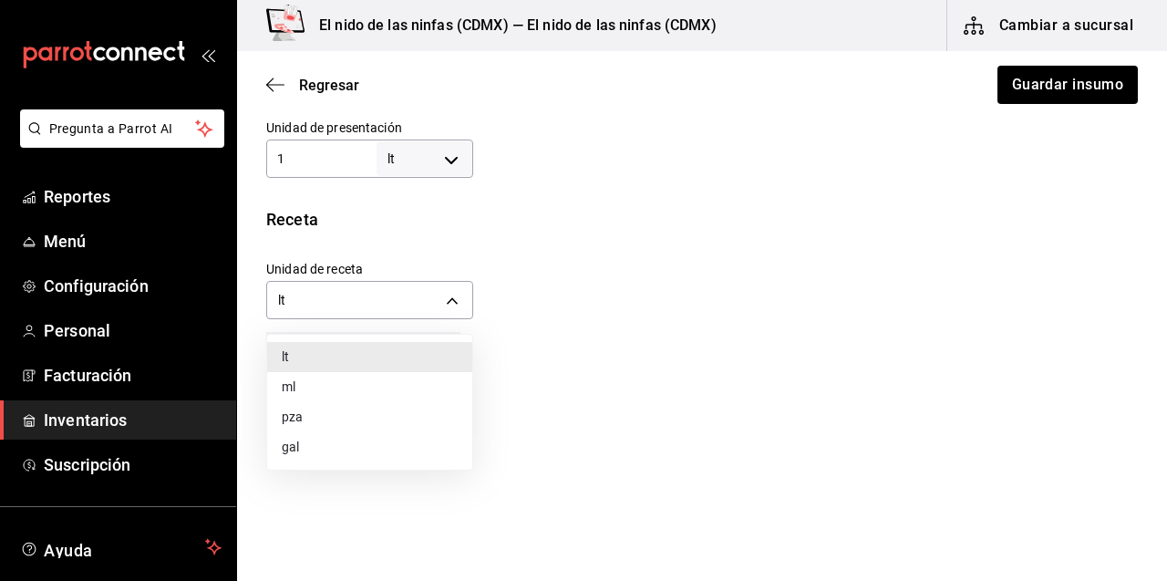
click at [323, 377] on li "ml" at bounding box center [369, 387] width 205 height 30
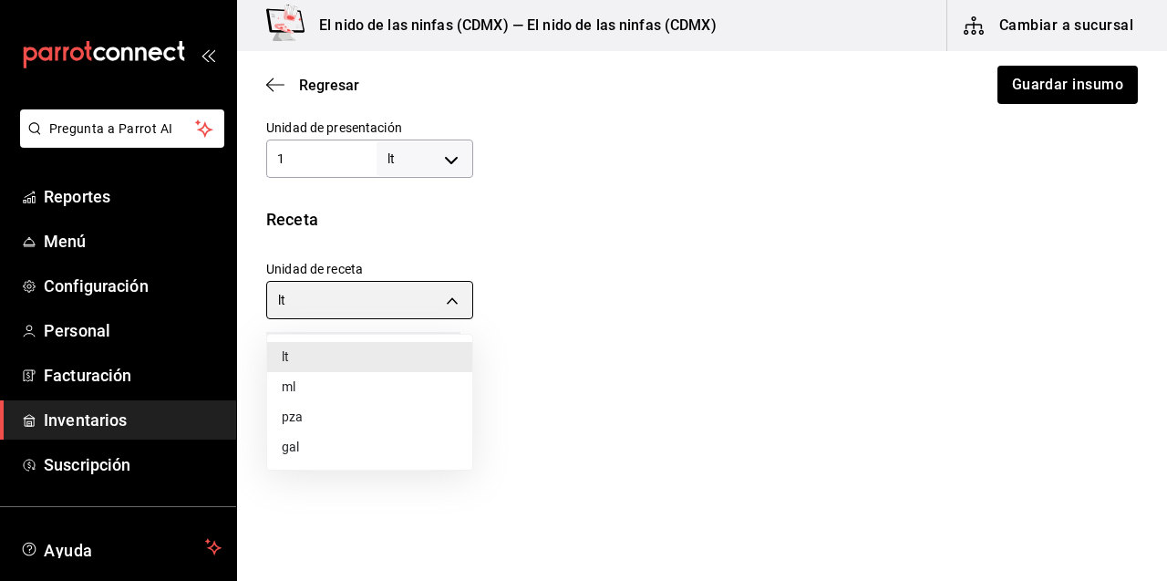
type input "MILLILITER"
type input "1,000"
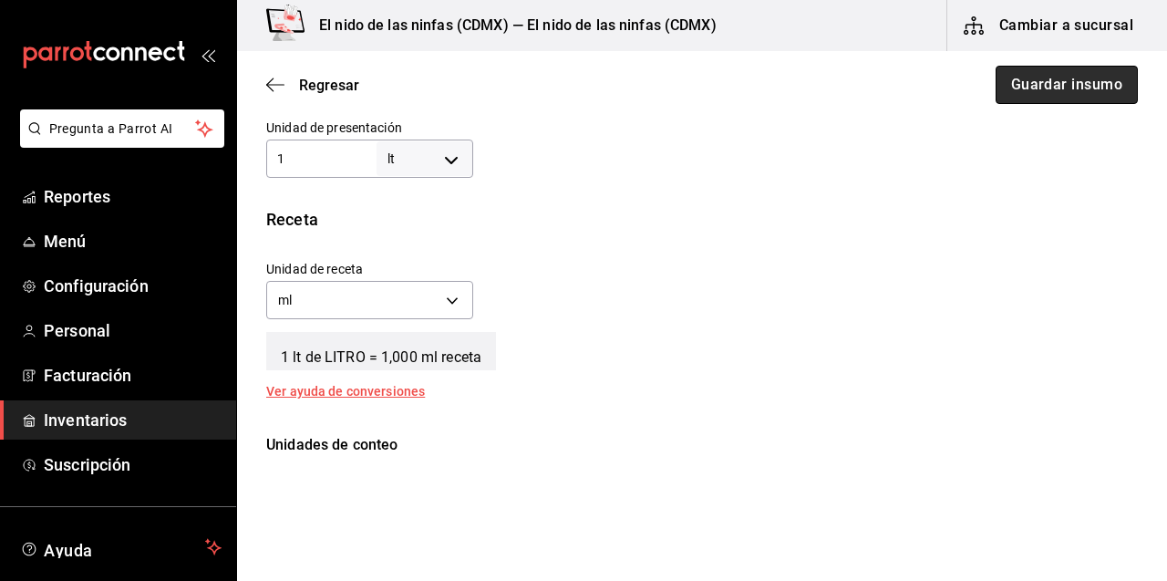
click at [1053, 89] on button "Guardar insumo" at bounding box center [1066, 85] width 142 height 38
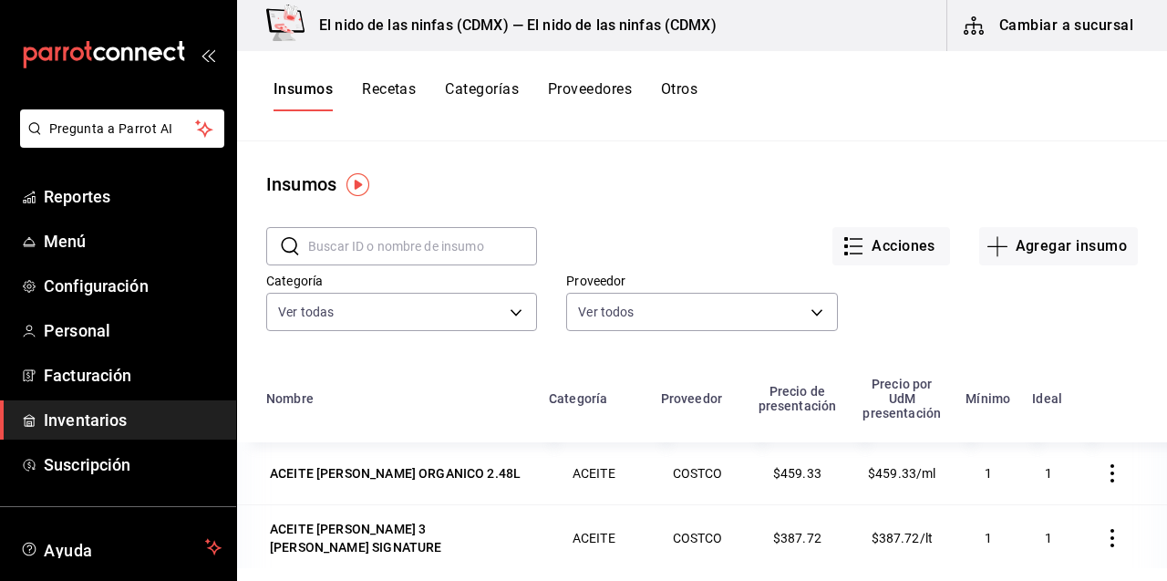
click at [437, 248] on input "text" at bounding box center [422, 246] width 229 height 36
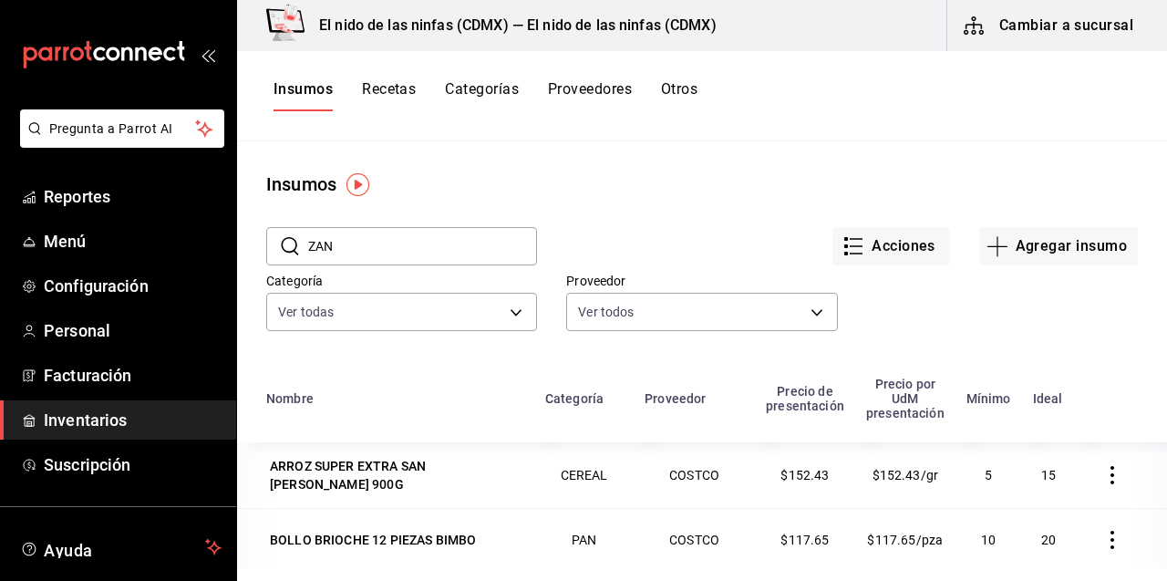
type input "ZANA"
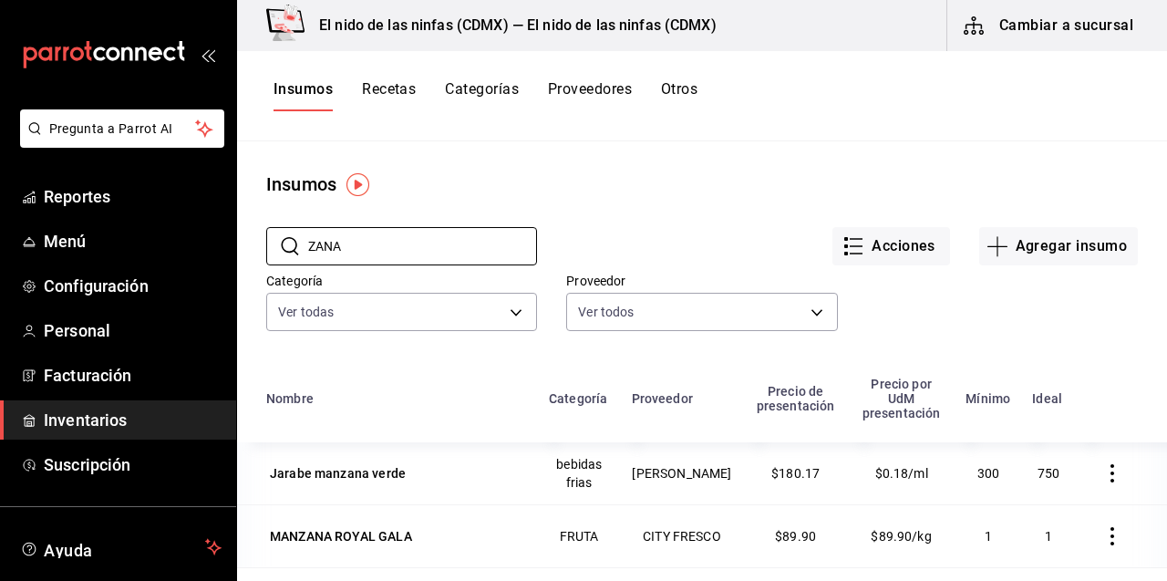
click at [394, 83] on button "Recetas" at bounding box center [389, 95] width 54 height 31
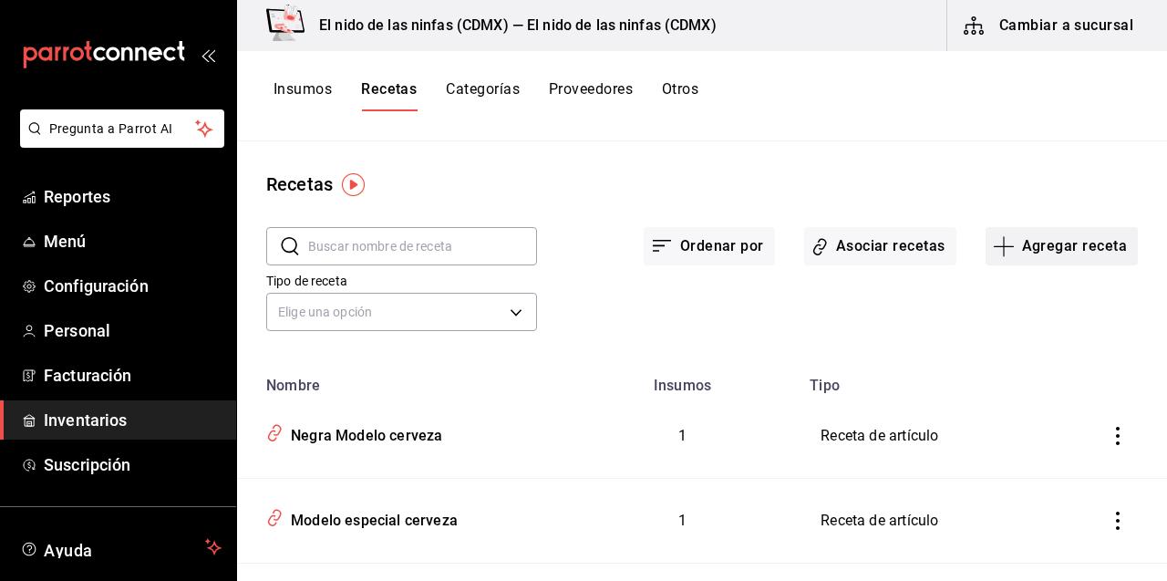
click at [1031, 242] on button "Agregar receta" at bounding box center [1061, 246] width 152 height 38
click at [1021, 409] on li "Receta de producción" at bounding box center [1061, 393] width 182 height 48
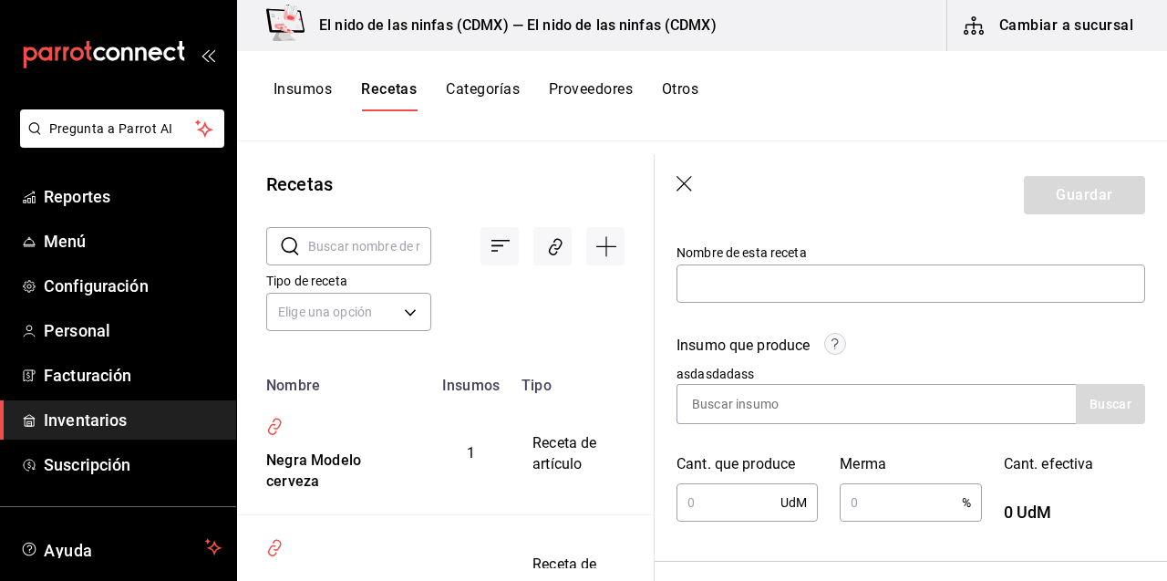
scroll to position [163, 0]
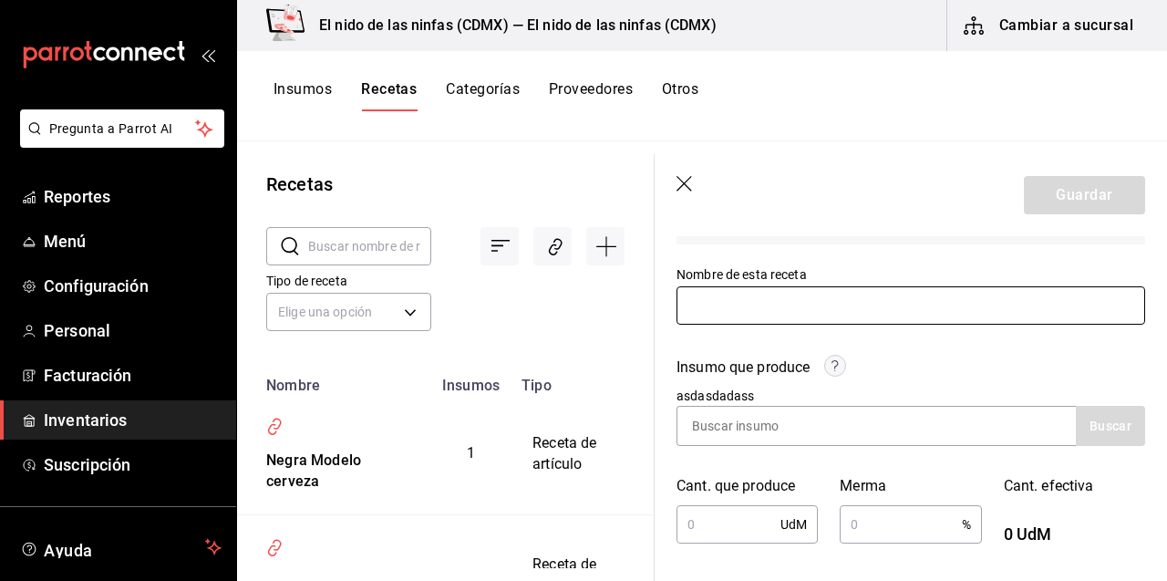
click at [874, 300] on input "text" at bounding box center [910, 305] width 468 height 38
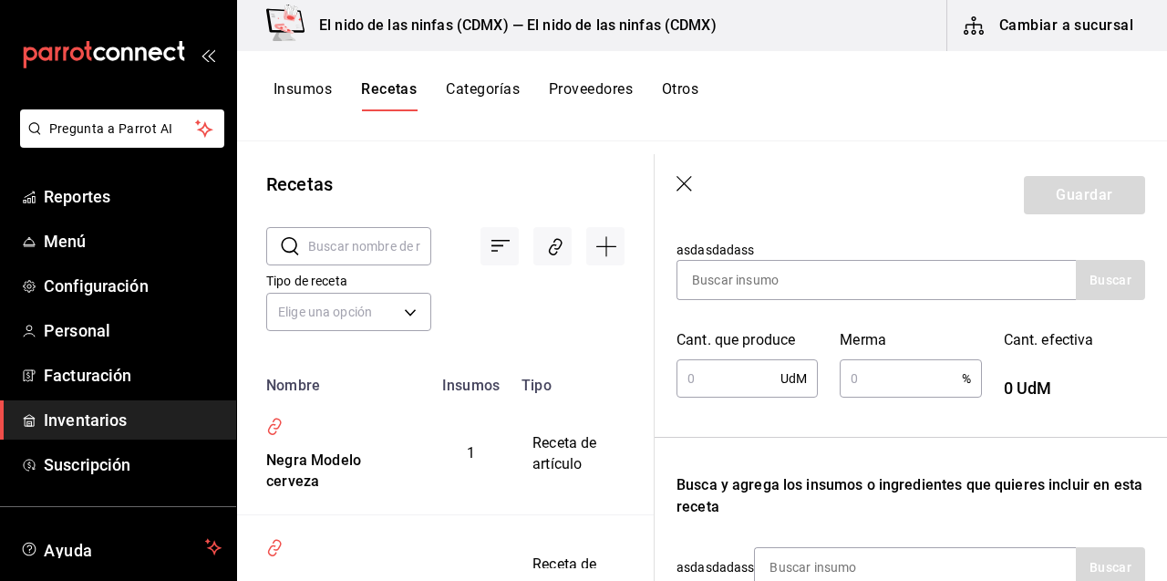
scroll to position [310, 0]
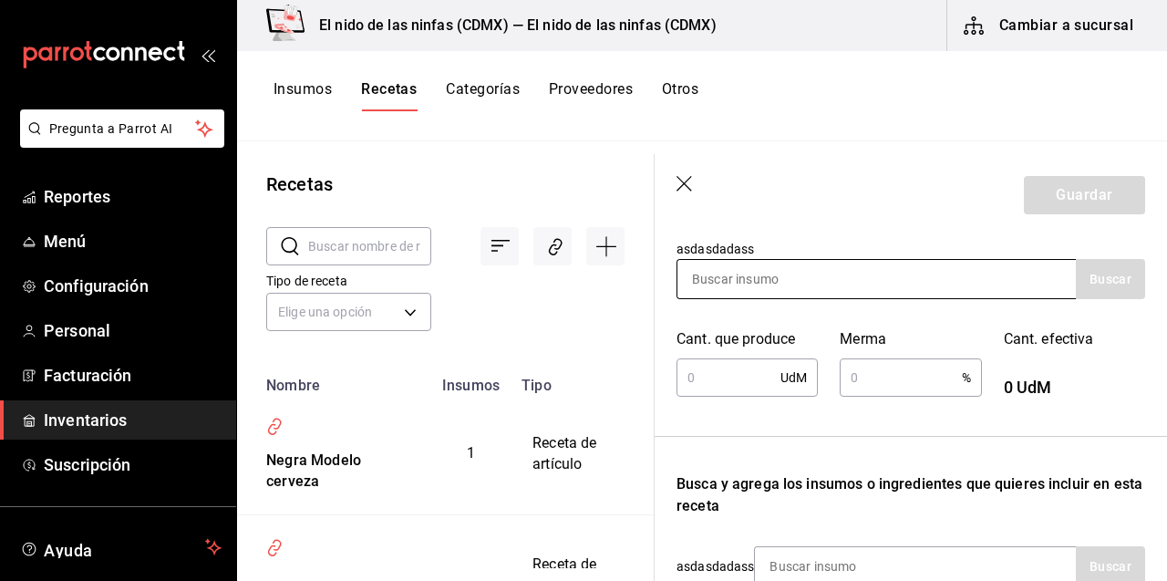
type input "SALSA LIMON"
click at [844, 269] on input at bounding box center [768, 279] width 182 height 38
type input "SALSA"
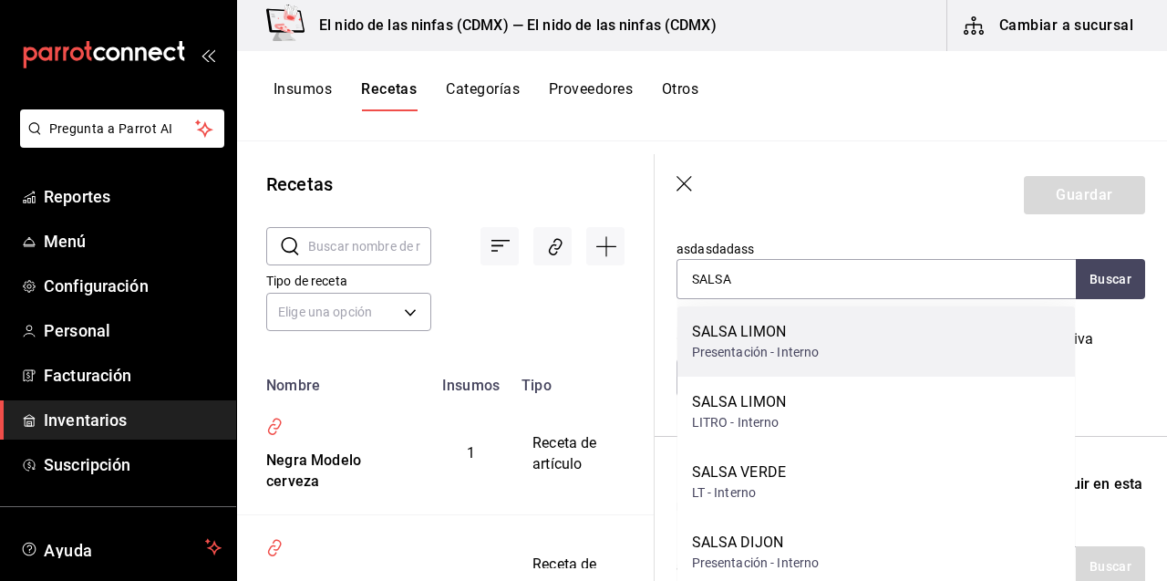
click at [783, 350] on div "Presentación - Interno" at bounding box center [756, 352] width 128 height 19
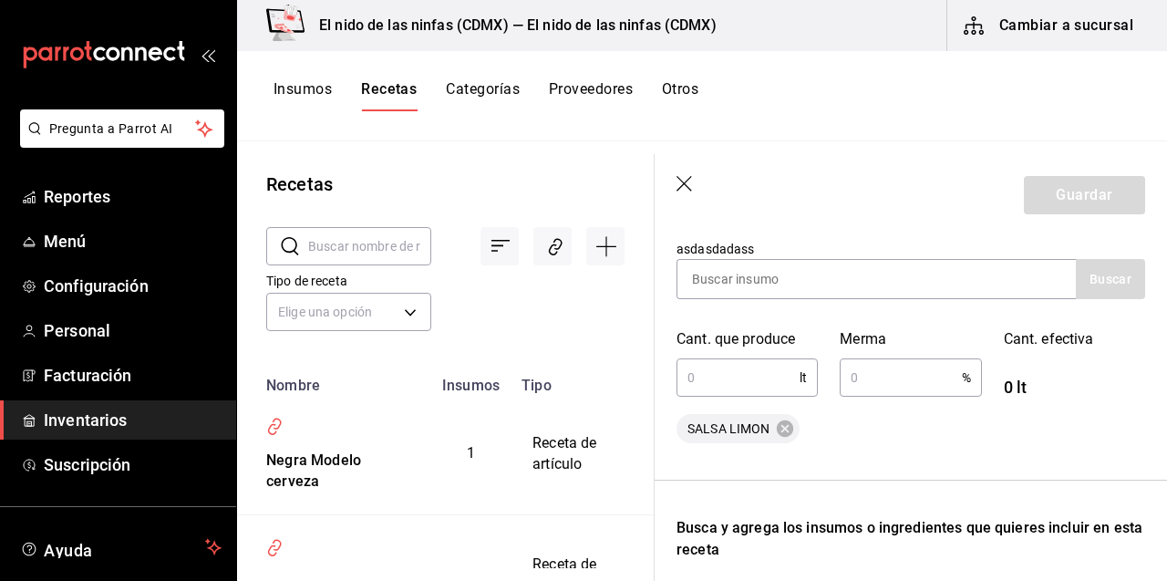
click at [737, 383] on input "text" at bounding box center [737, 377] width 123 height 36
type input "5"
click at [891, 377] on input "text" at bounding box center [899, 377] width 121 height 36
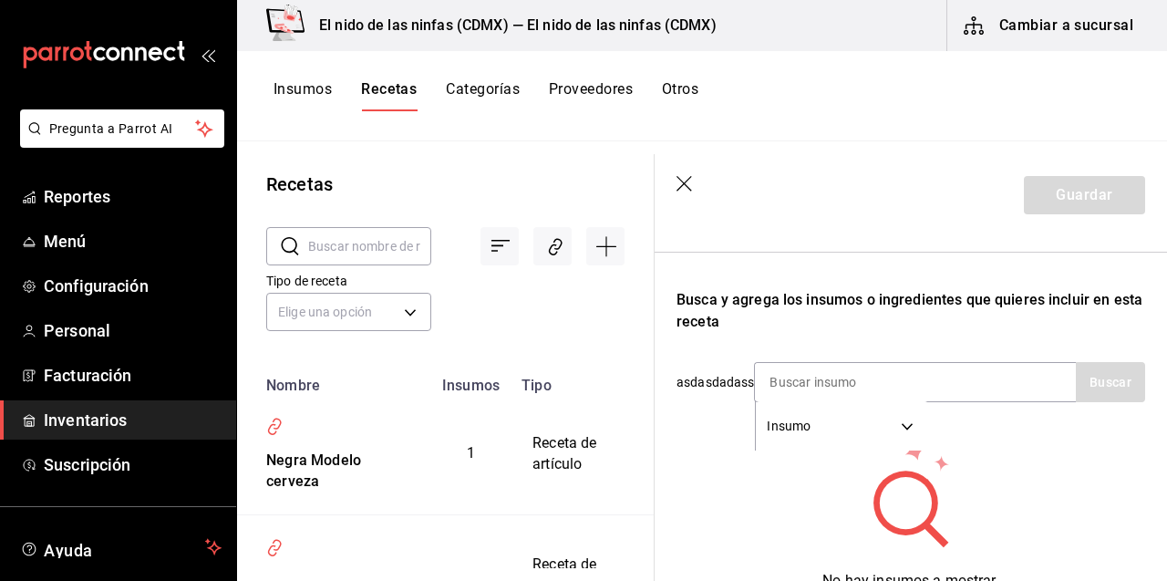
scroll to position [609, 0]
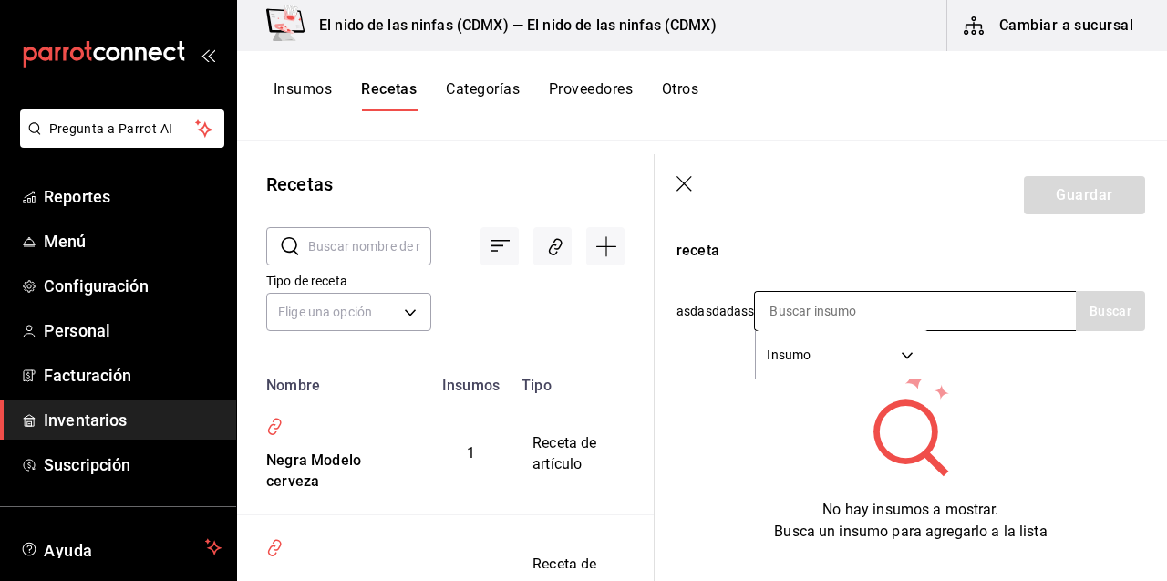
click at [948, 321] on div "Insumo SUPPLY" at bounding box center [915, 311] width 322 height 40
click at [878, 304] on input at bounding box center [846, 311] width 182 height 38
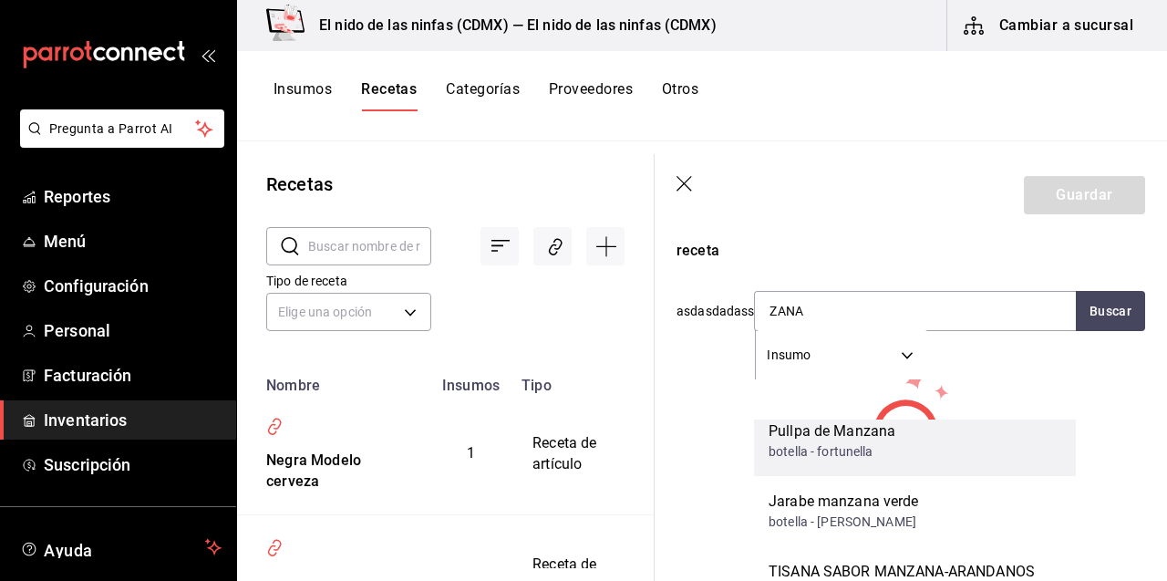
scroll to position [115, 0]
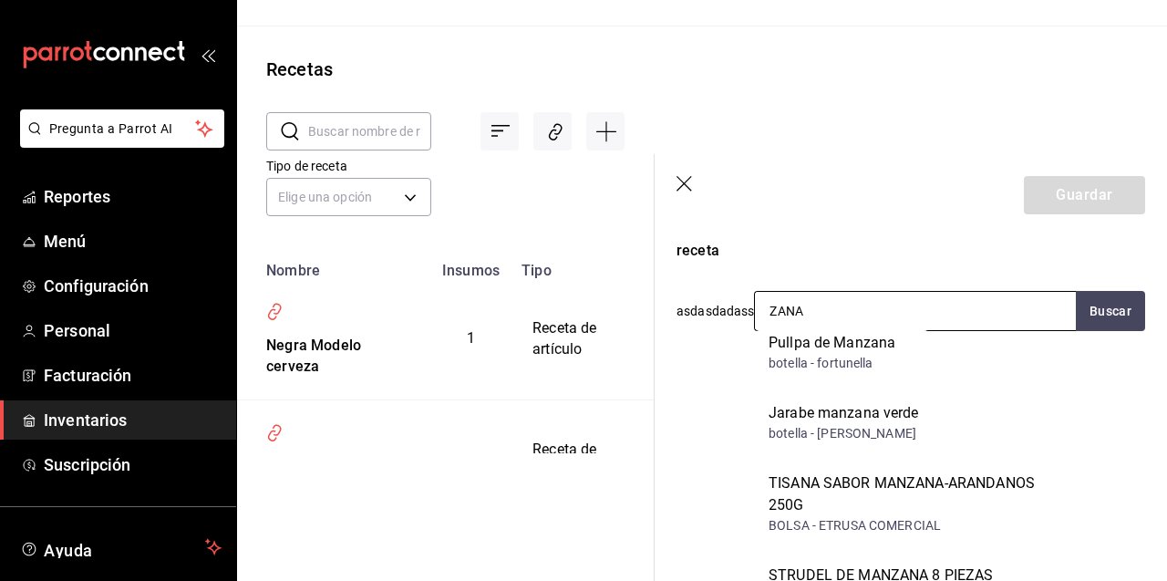
click at [882, 320] on input "ZANA" at bounding box center [846, 311] width 182 height 38
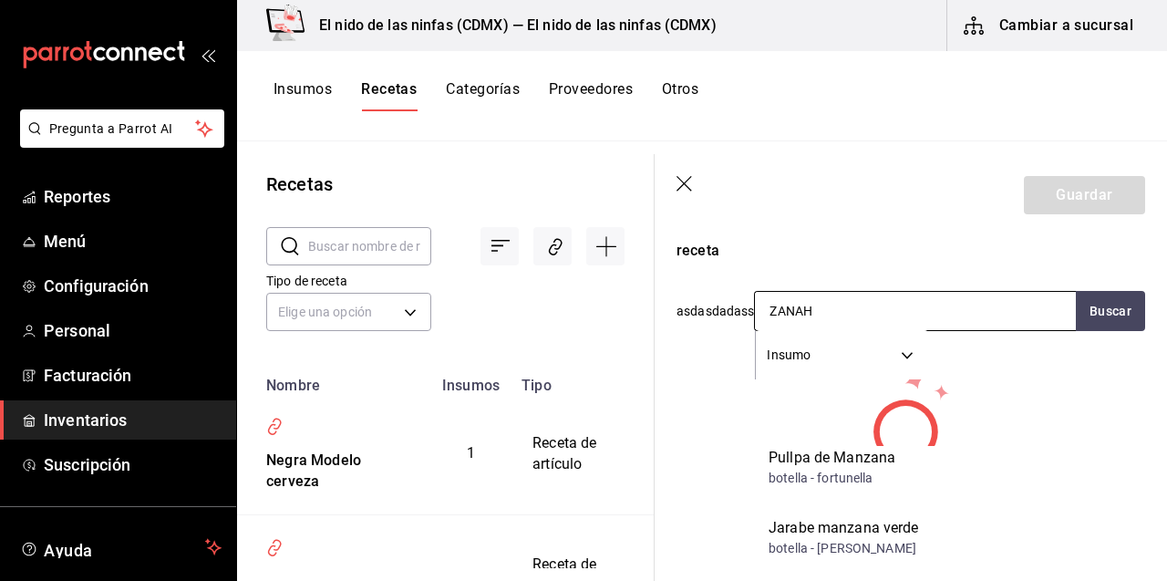
scroll to position [0, 0]
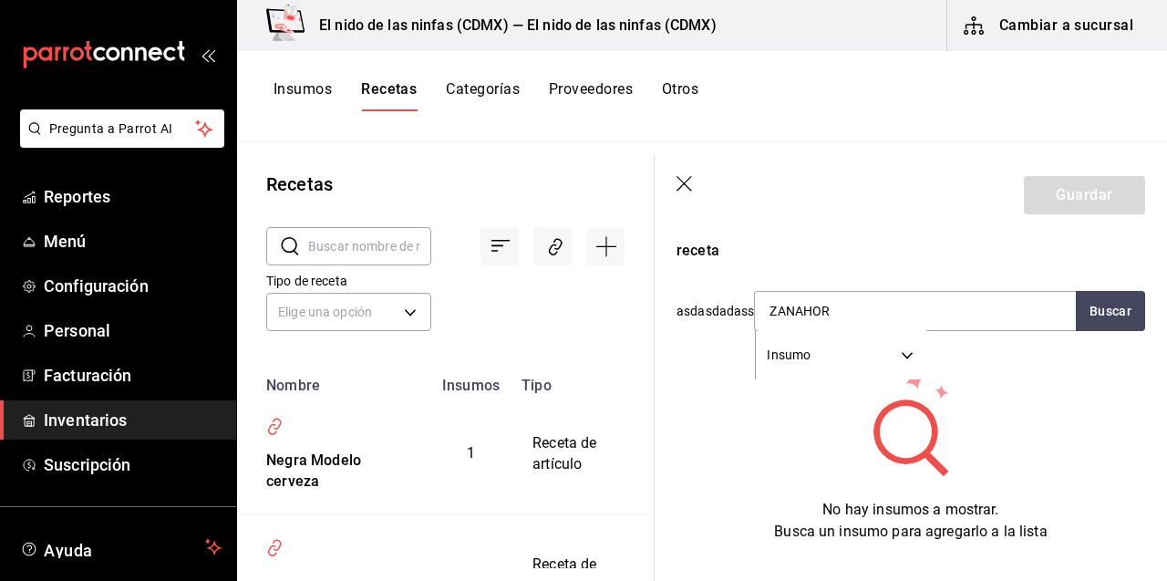
type input "ZANAHOR"
click at [679, 184] on icon "button" at bounding box center [685, 185] width 18 height 18
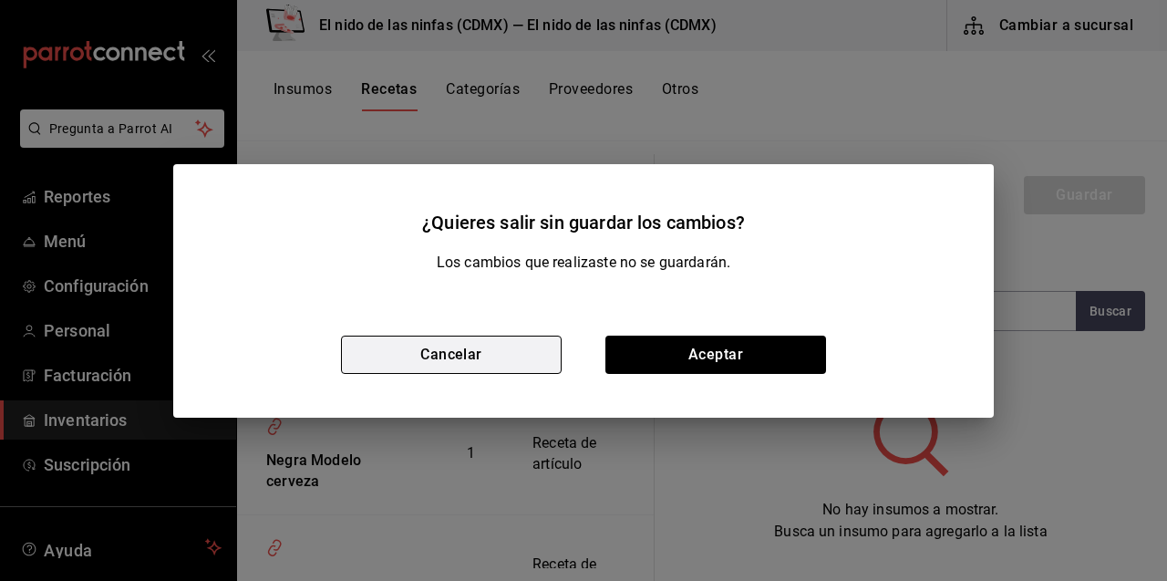
click at [522, 363] on button "Cancelar" at bounding box center [451, 354] width 221 height 38
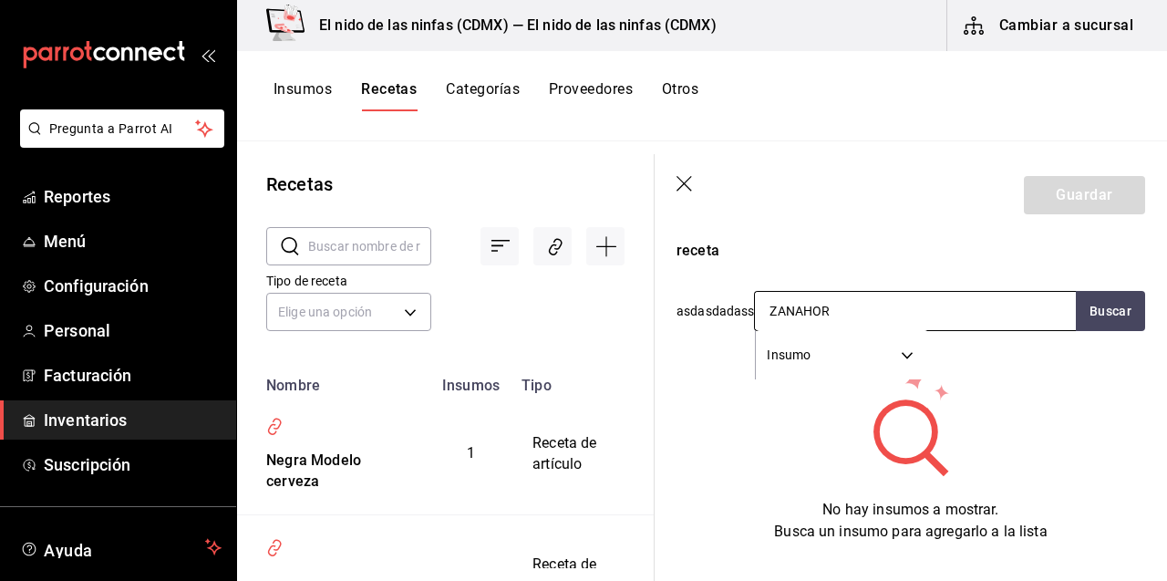
click at [893, 316] on input "ZANAHOR" at bounding box center [846, 311] width 182 height 38
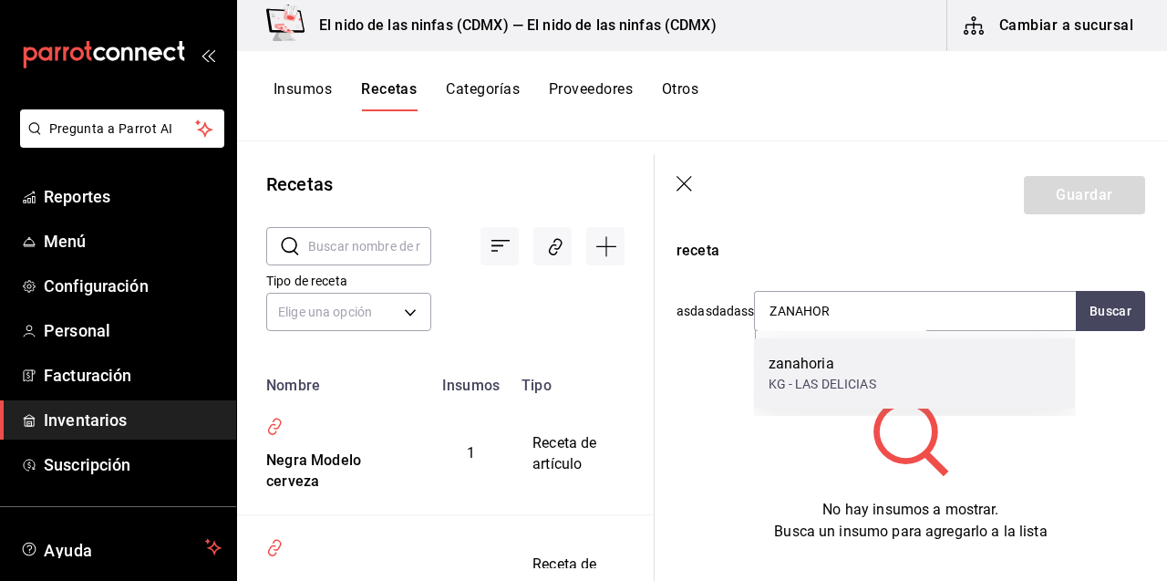
click at [852, 381] on div "KG - LAS DELICIAS" at bounding box center [822, 384] width 108 height 19
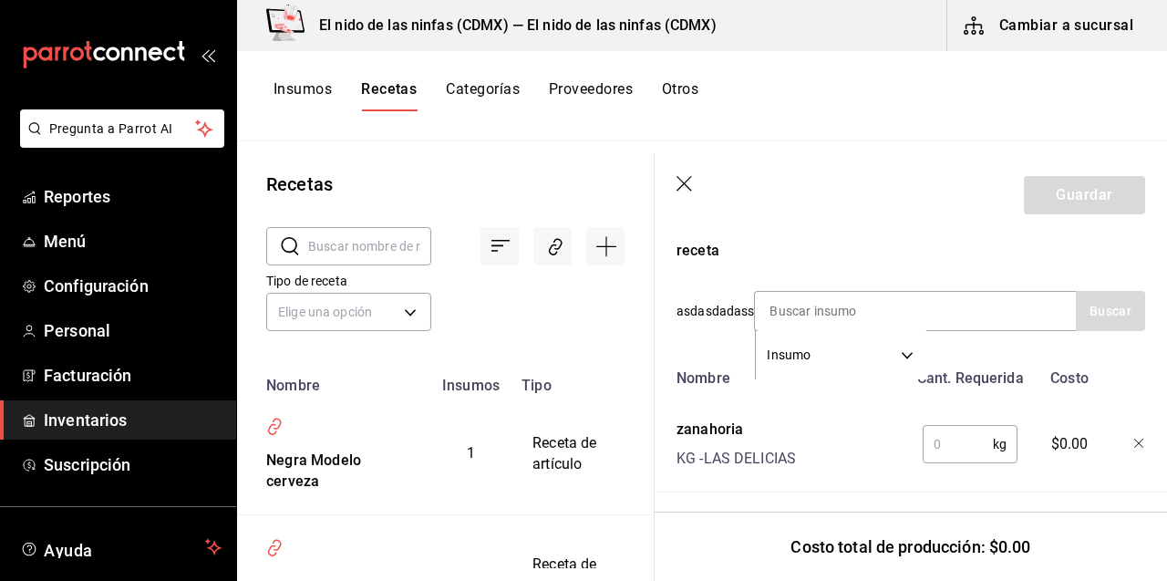
scroll to position [615, 0]
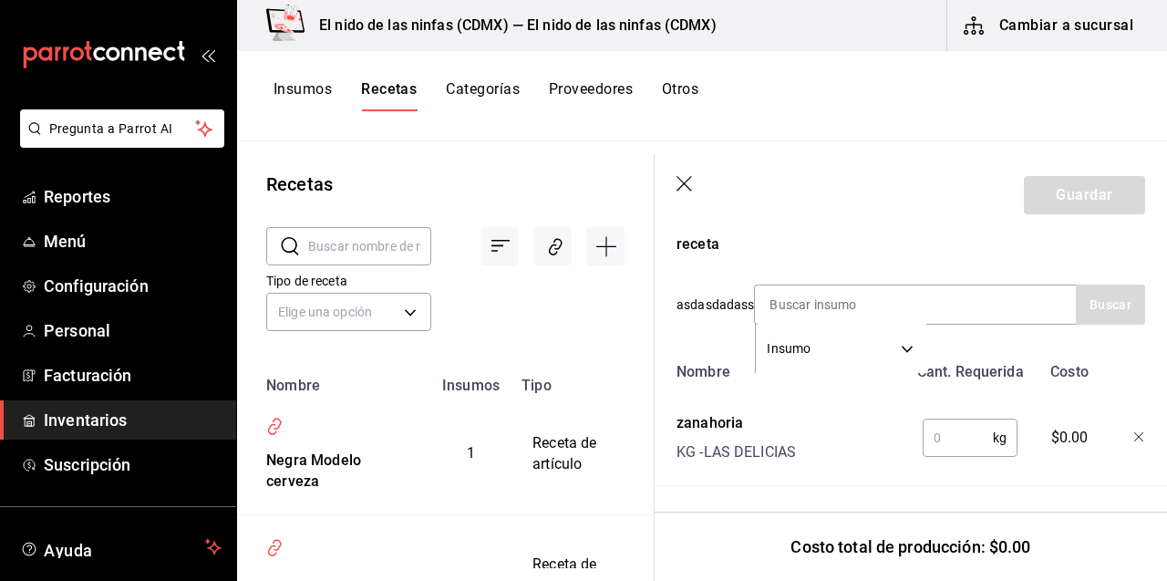
click at [953, 441] on input "text" at bounding box center [957, 437] width 70 height 36
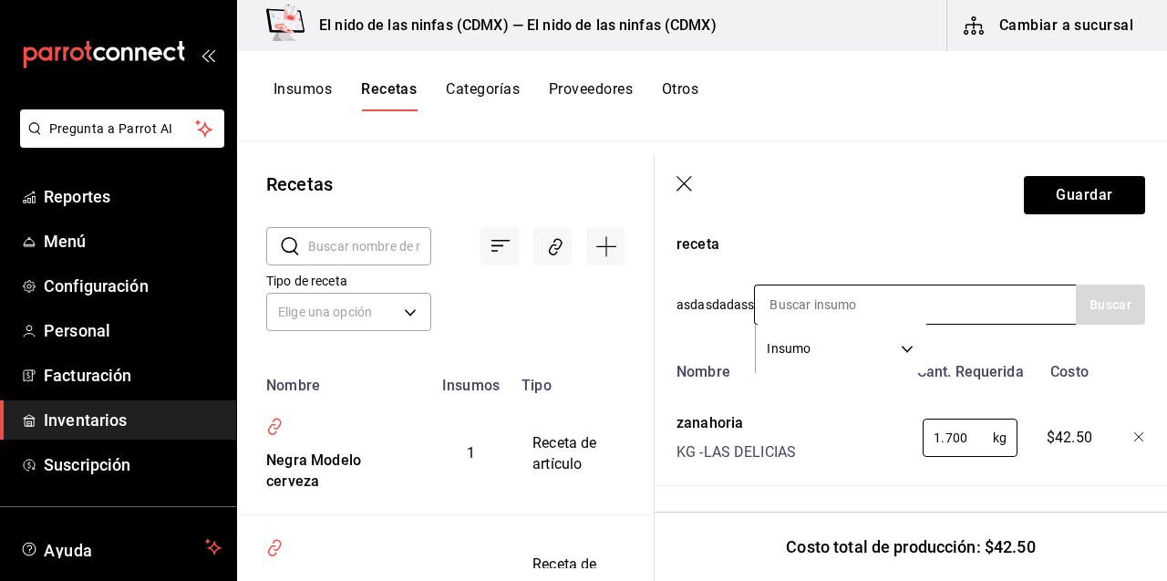
type input "1.700"
click at [932, 314] on input at bounding box center [846, 304] width 182 height 38
type input "AJO"
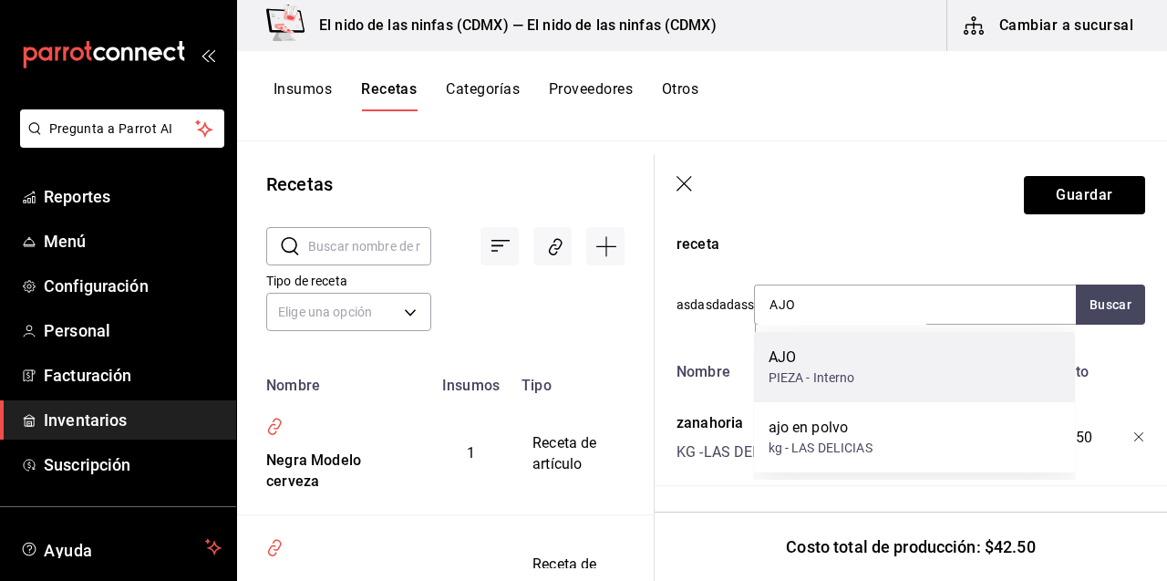
click at [831, 364] on div "AJO" at bounding box center [811, 357] width 87 height 22
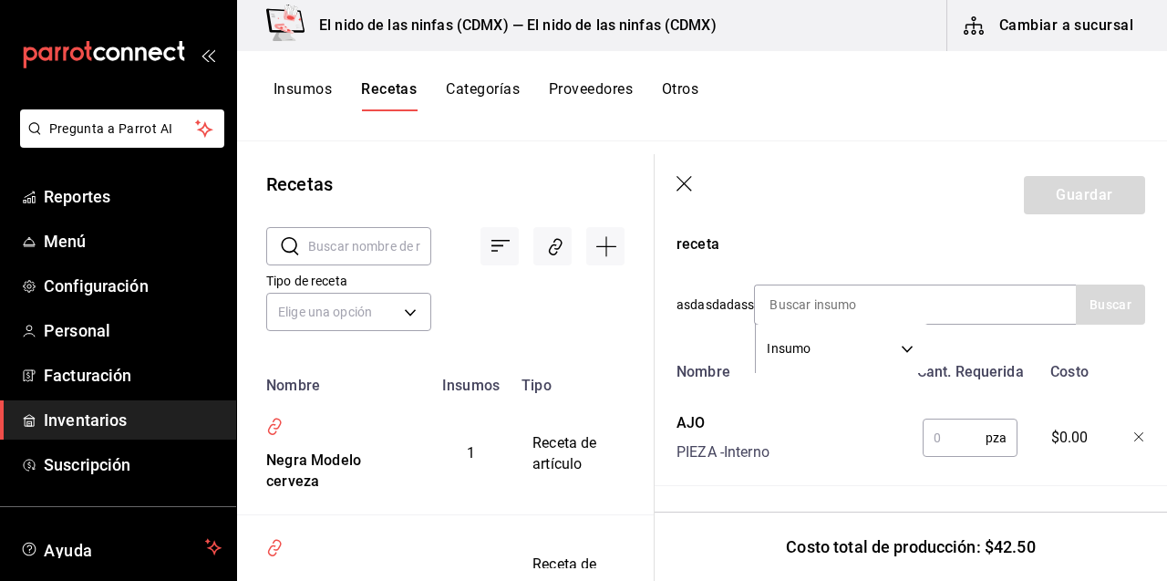
click at [956, 438] on input "text" at bounding box center [953, 437] width 63 height 36
type input "1"
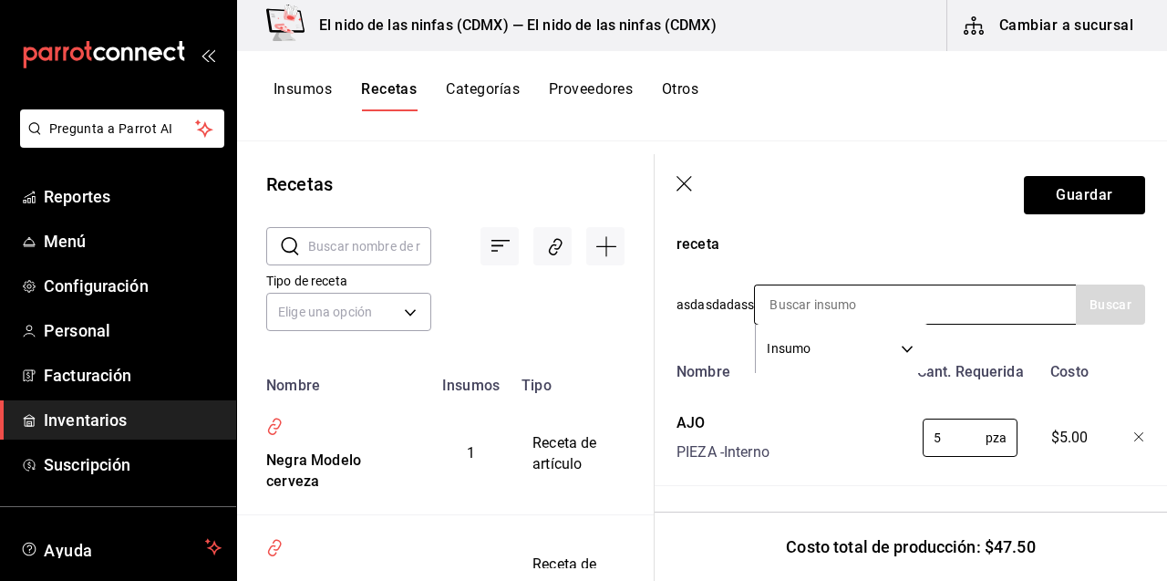
type input "5"
click at [962, 309] on div "Insumo SUPPLY" at bounding box center [915, 304] width 322 height 40
click at [950, 308] on div "Insumo SUPPLY" at bounding box center [915, 304] width 322 height 40
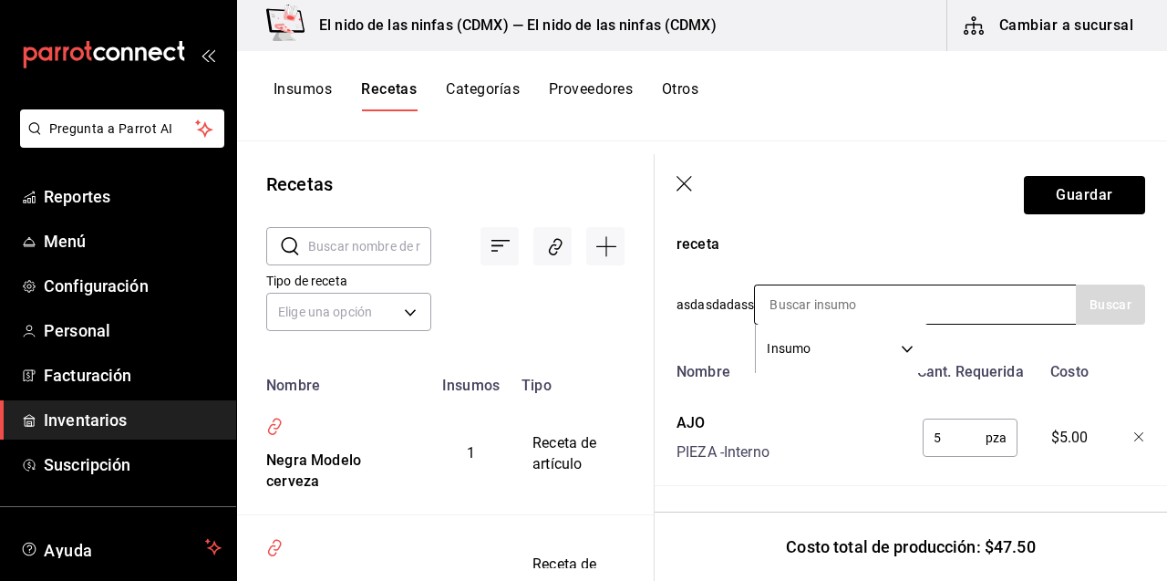
click at [950, 308] on div "Insumo SUPPLY" at bounding box center [915, 304] width 322 height 40
click at [789, 306] on input at bounding box center [846, 304] width 182 height 38
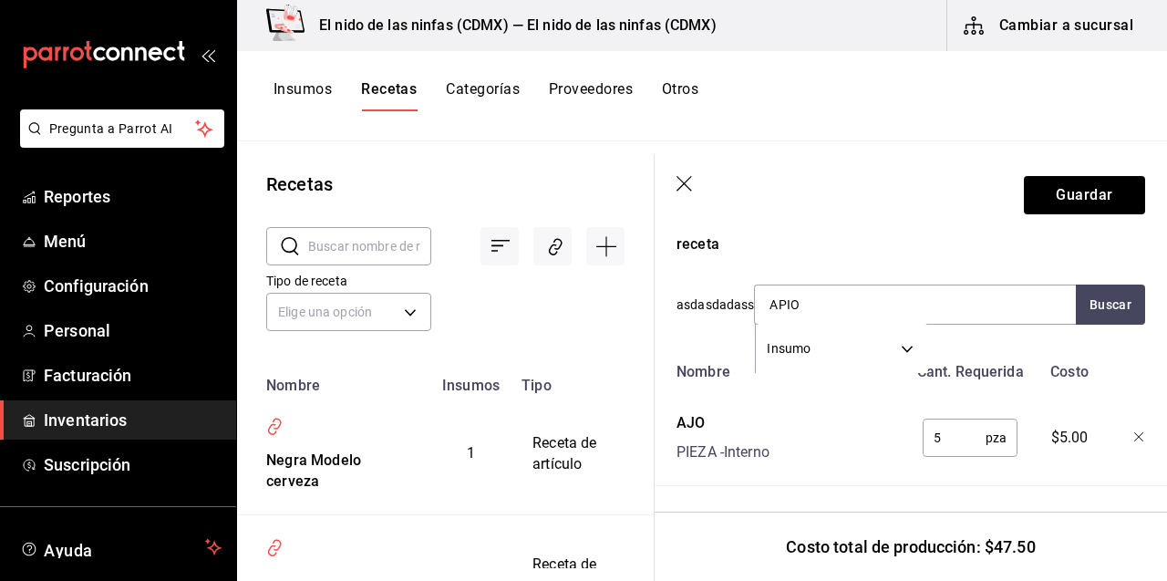
type input "APIO"
click at [882, 311] on input "APIO" at bounding box center [846, 304] width 182 height 38
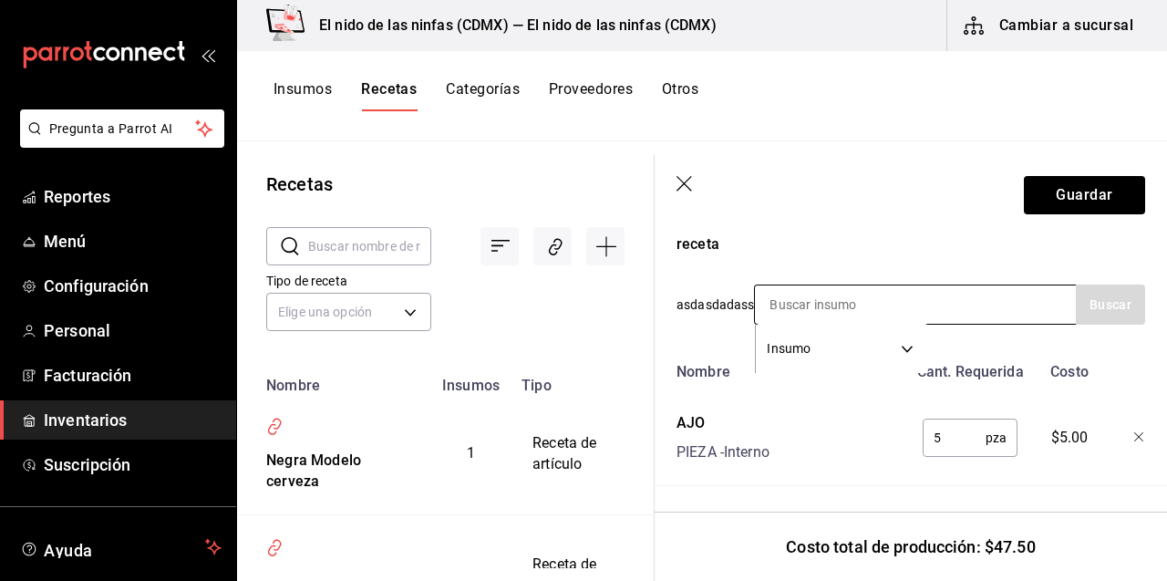
click at [796, 298] on input at bounding box center [846, 304] width 182 height 38
type input "apio"
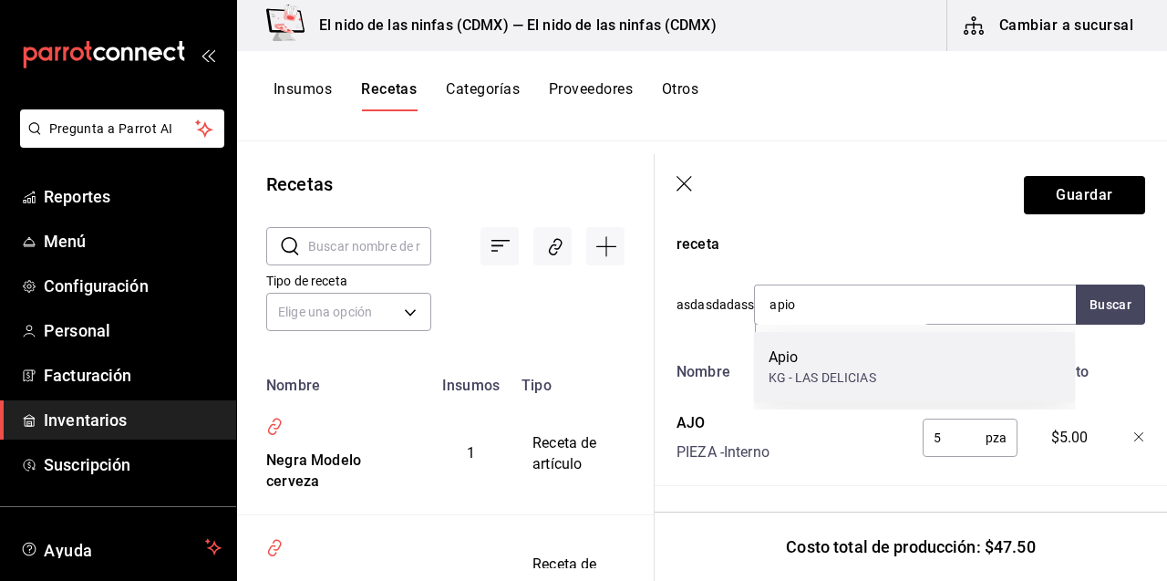
click at [773, 361] on div "Apio" at bounding box center [822, 357] width 108 height 22
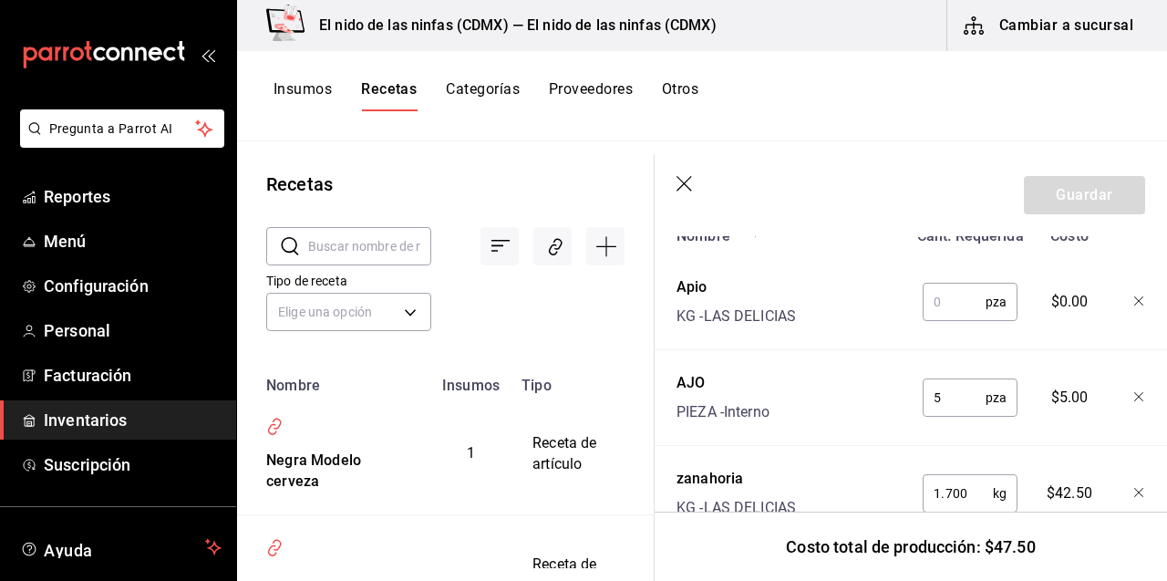
scroll to position [750, 0]
click at [963, 303] on input "text" at bounding box center [953, 302] width 63 height 36
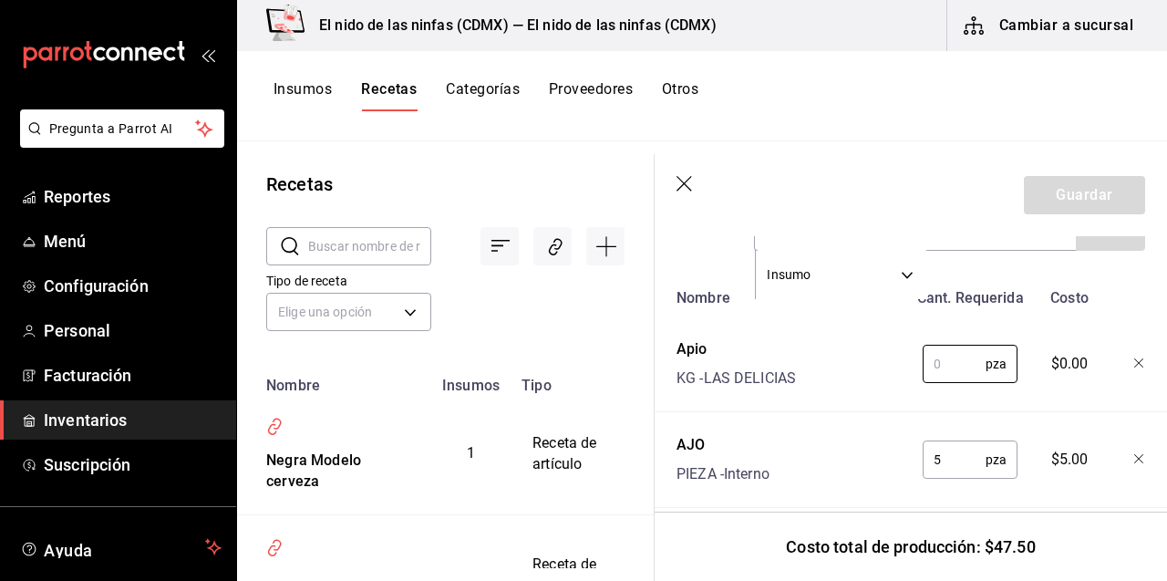
scroll to position [664, 0]
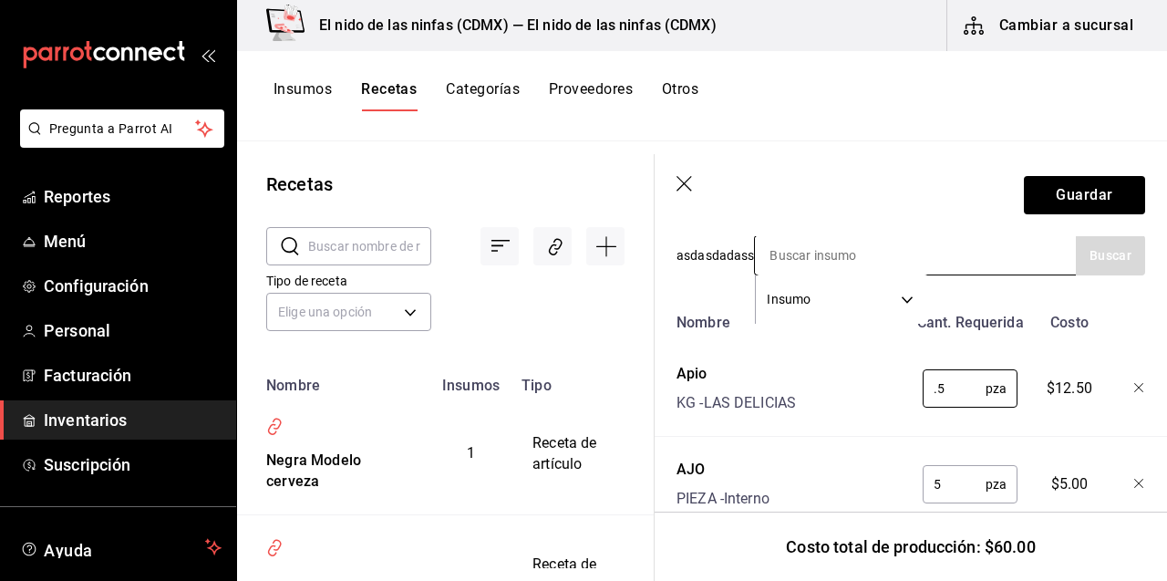
click at [927, 242] on input at bounding box center [846, 255] width 182 height 38
type input "0.5"
click at [927, 242] on input at bounding box center [846, 255] width 182 height 38
type input "cebolla"
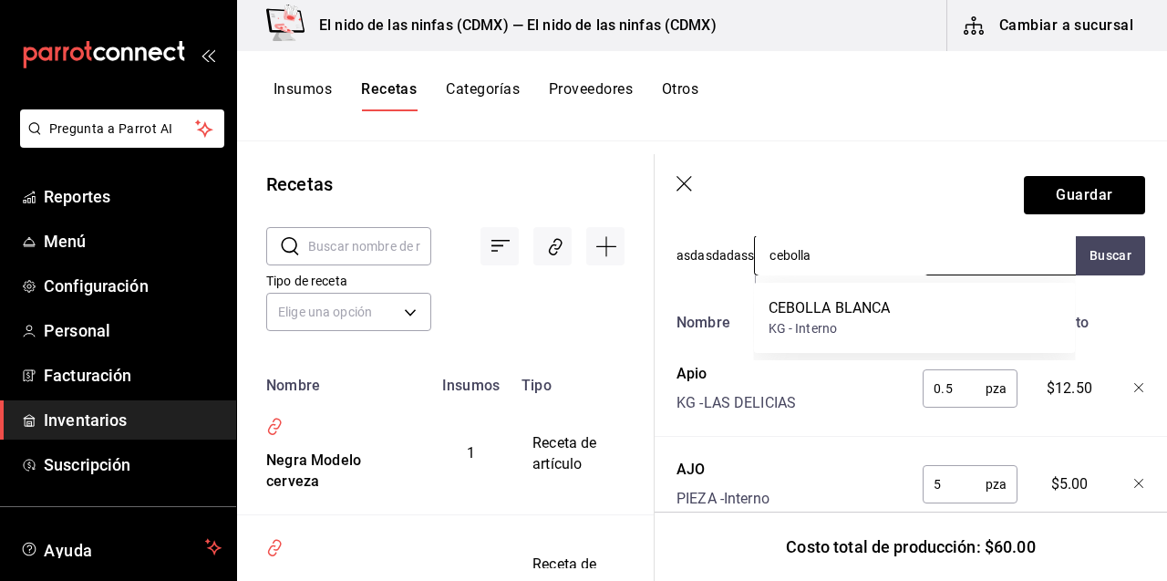
click at [879, 262] on input "cebolla" at bounding box center [846, 255] width 182 height 38
